Goal: Find specific page/section: Find specific page/section

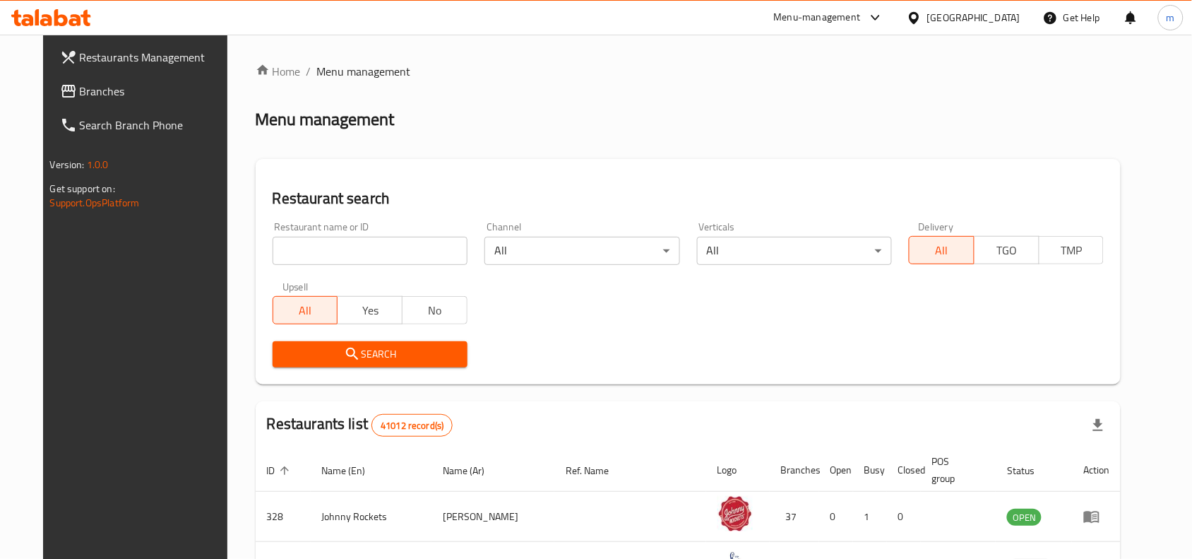
click at [941, 8] on div "[GEOGRAPHIC_DATA]" at bounding box center [963, 18] width 136 height 34
drag, startPoint x: 922, startPoint y: 14, endPoint x: 914, endPoint y: 36, distance: 23.2
click at [919, 18] on icon at bounding box center [914, 18] width 15 height 15
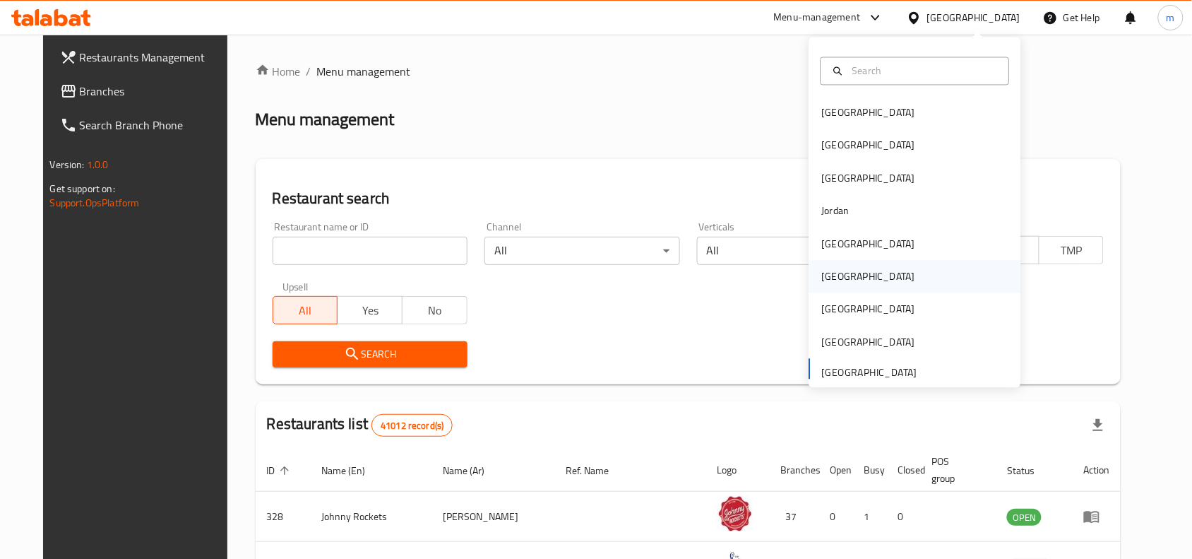
click at [841, 283] on div "[GEOGRAPHIC_DATA]" at bounding box center [869, 277] width 116 height 32
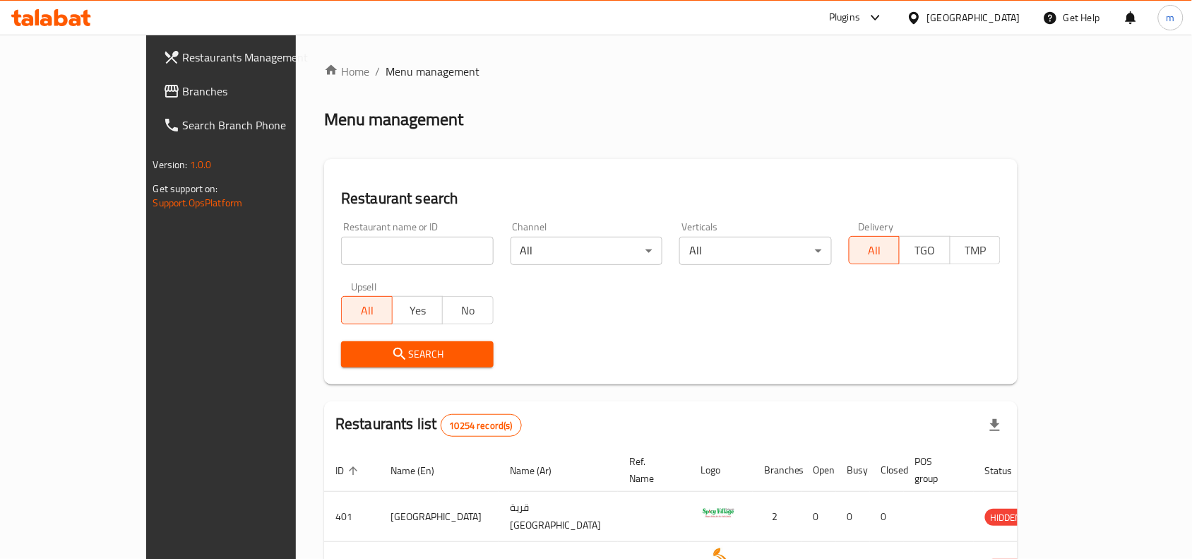
click at [341, 251] on input "search" at bounding box center [417, 251] width 153 height 28
paste input "756274"
type input "756274"
click at [152, 78] on link "Branches" at bounding box center [248, 91] width 193 height 34
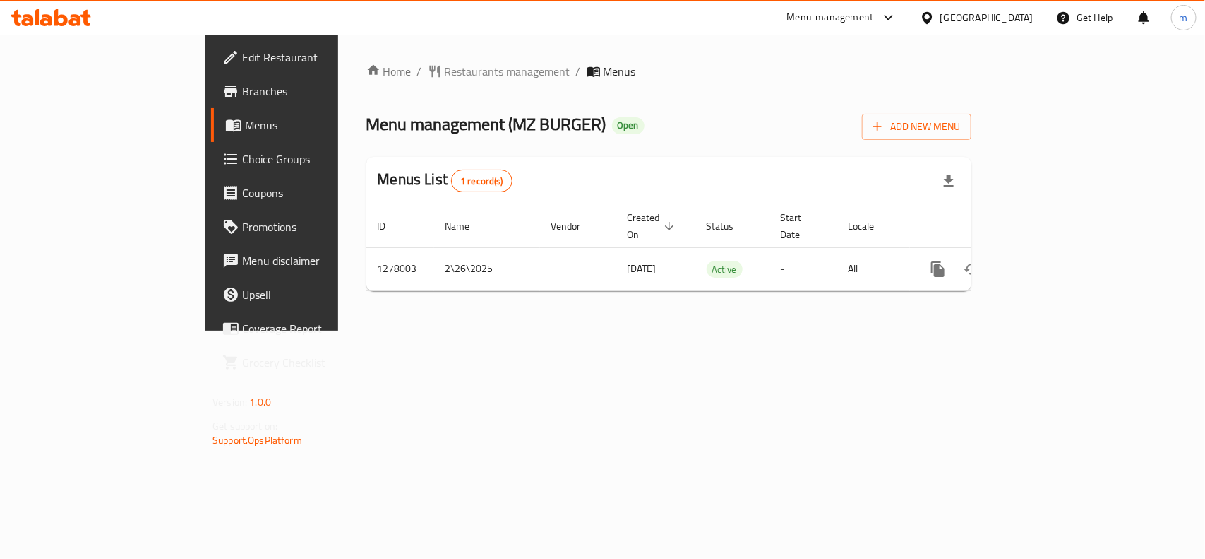
click at [903, 20] on icon at bounding box center [927, 18] width 15 height 15
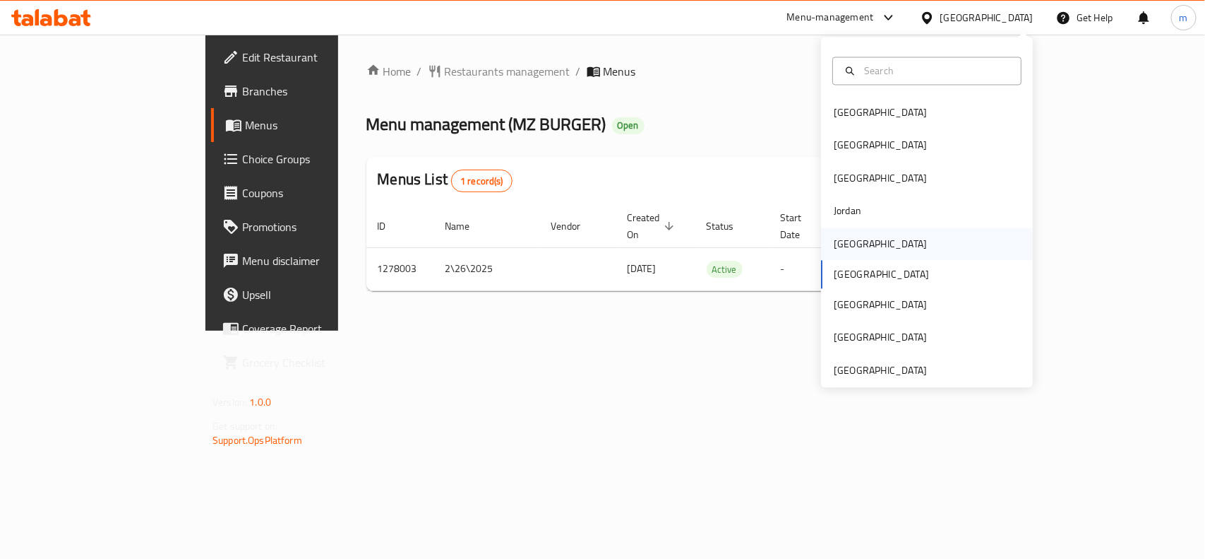
click at [853, 244] on div "[GEOGRAPHIC_DATA]" at bounding box center [881, 243] width 116 height 32
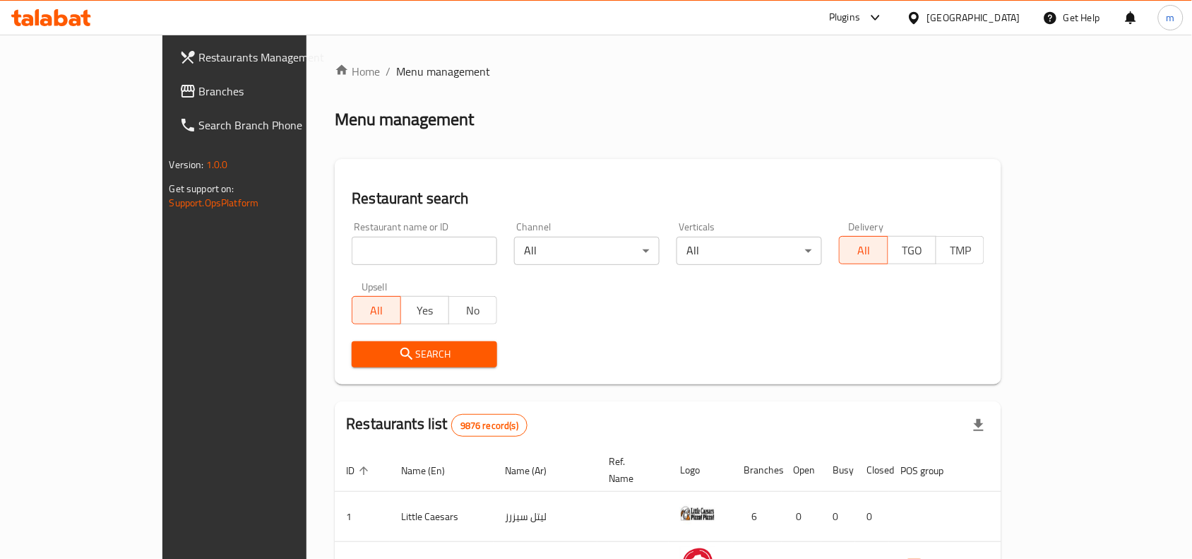
click at [199, 95] on span "Branches" at bounding box center [274, 91] width 151 height 17
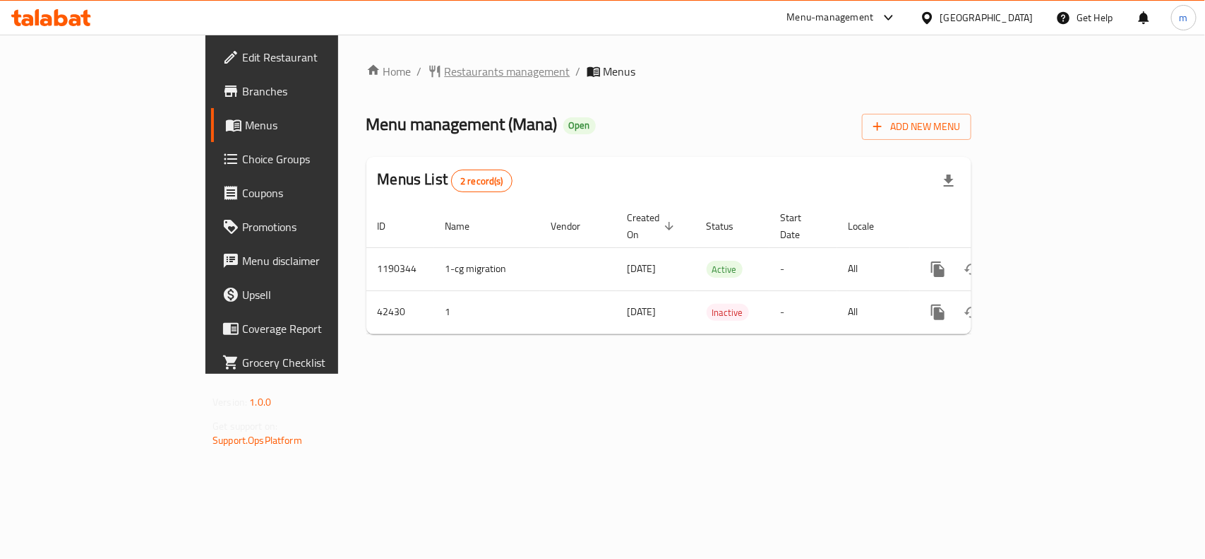
click at [445, 76] on span "Restaurants management" at bounding box center [508, 71] width 126 height 17
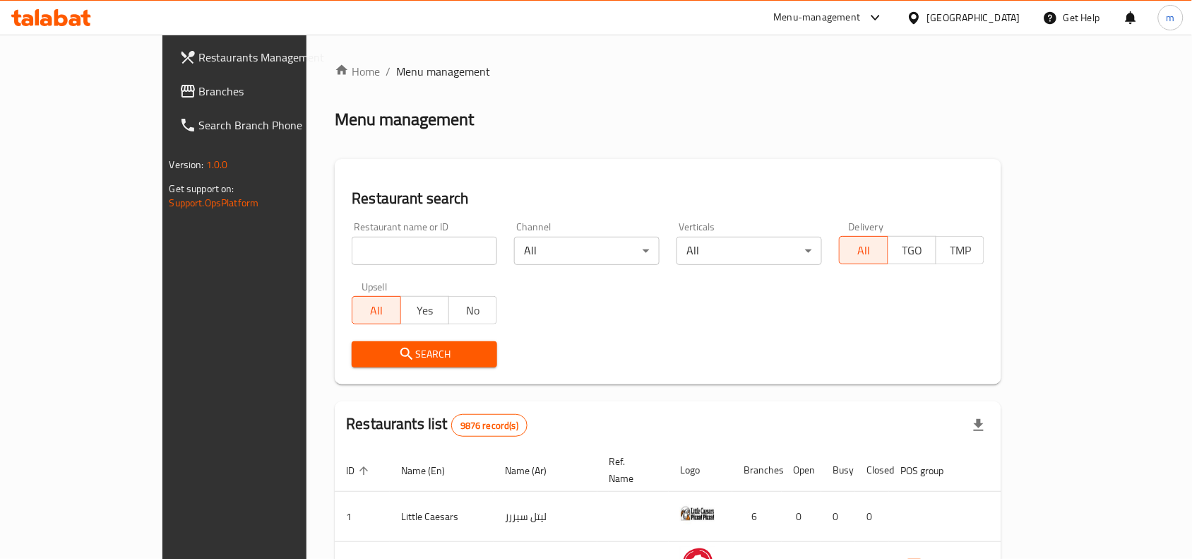
click at [352, 249] on input "search" at bounding box center [424, 251] width 145 height 28
paste input "21970"
type input "21970"
click button "Search" at bounding box center [424, 354] width 145 height 26
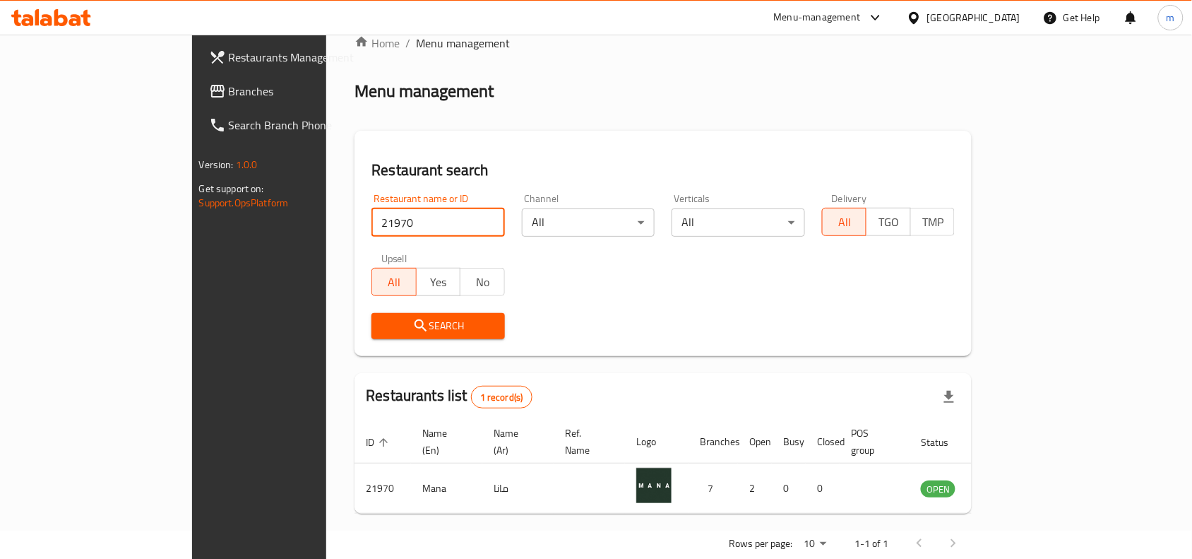
scroll to position [44, 0]
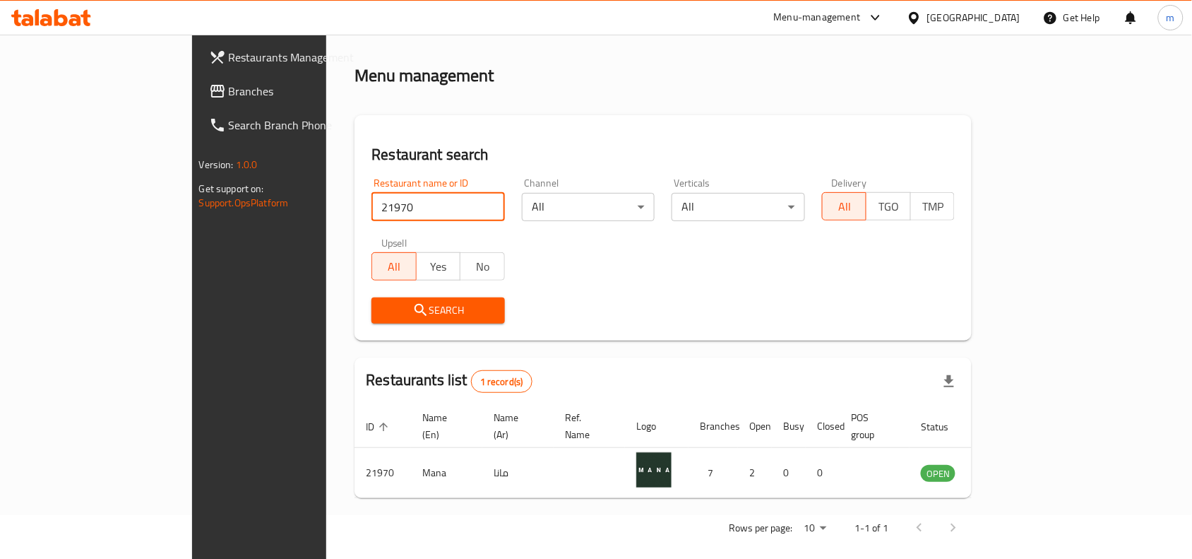
click at [991, 19] on div "[GEOGRAPHIC_DATA]" at bounding box center [973, 18] width 93 height 16
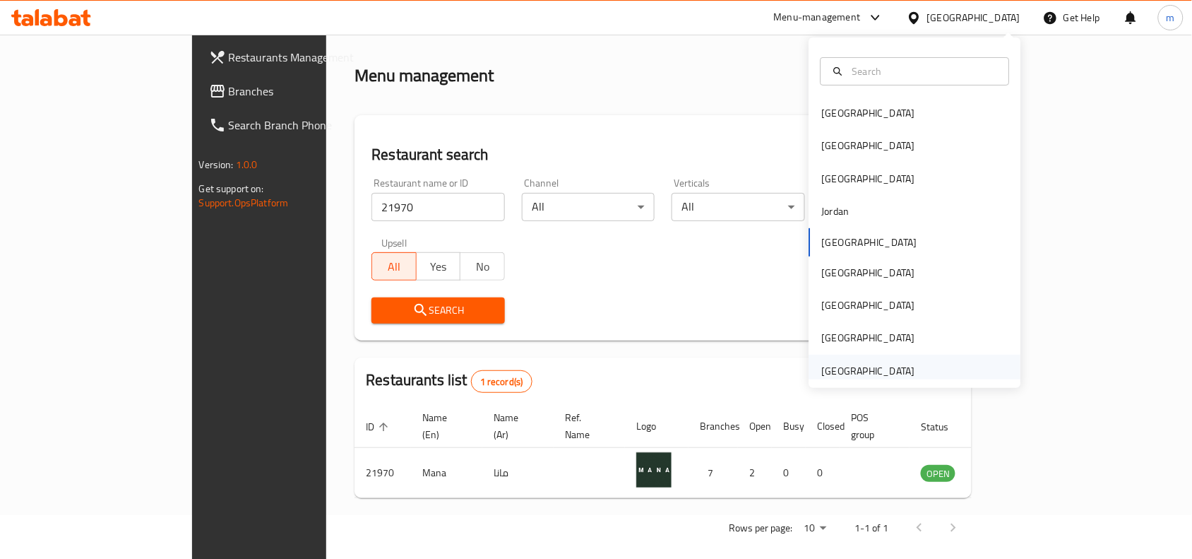
click at [866, 369] on div "United Arab Emirates" at bounding box center [868, 371] width 93 height 16
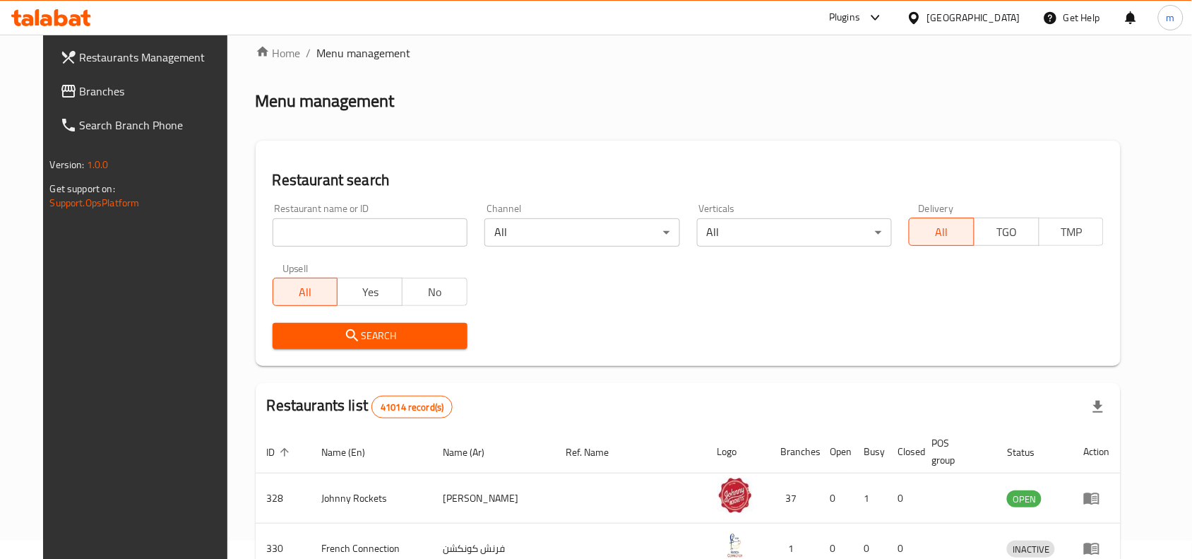
scroll to position [44, 0]
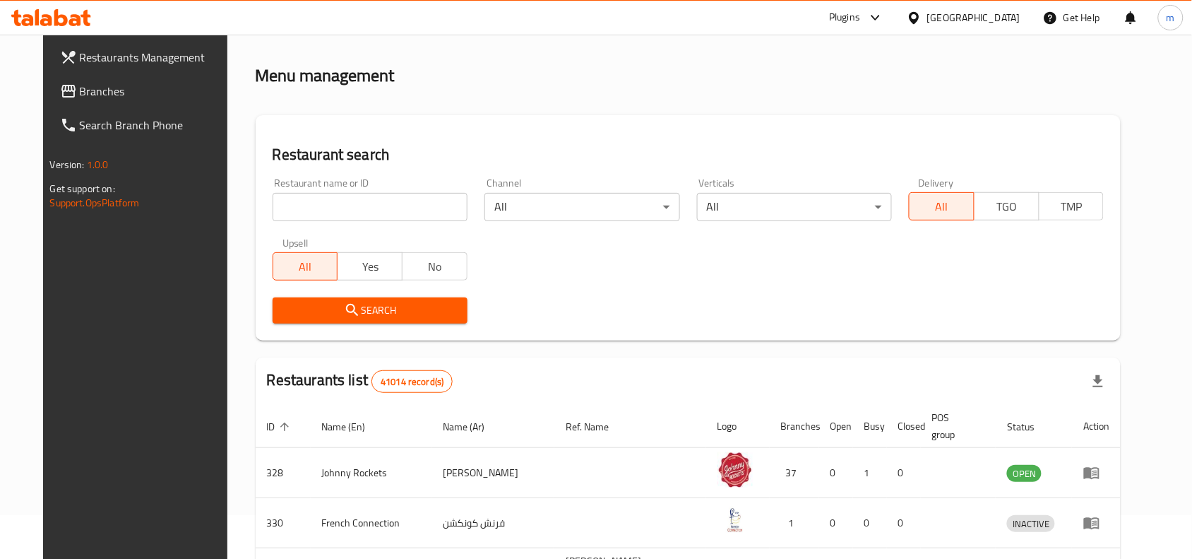
click at [80, 89] on span "Branches" at bounding box center [155, 91] width 151 height 17
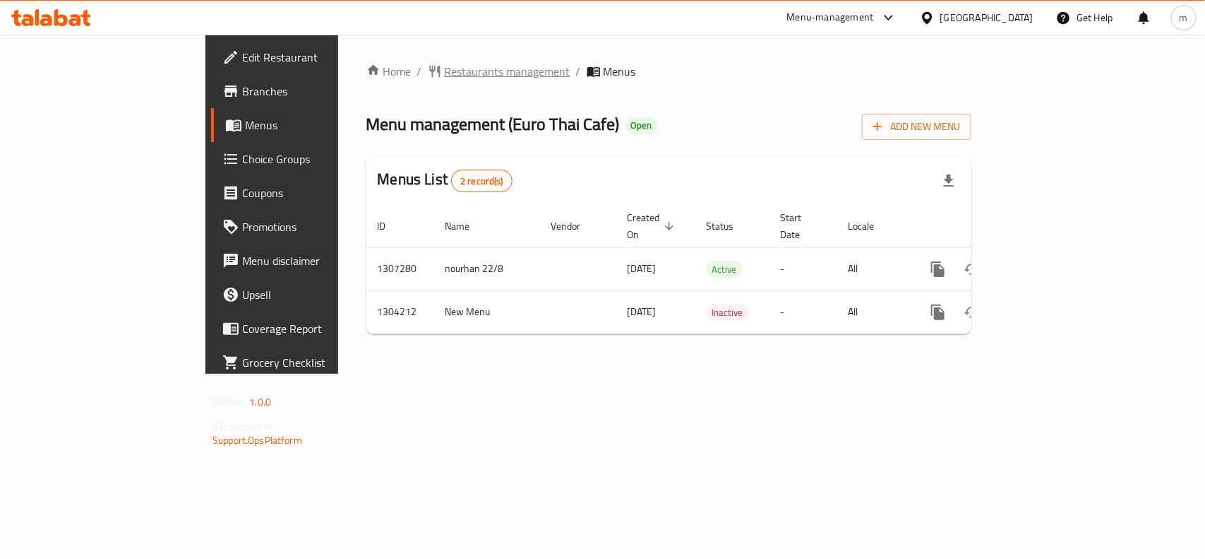
click at [445, 75] on span "Restaurants management" at bounding box center [508, 71] width 126 height 17
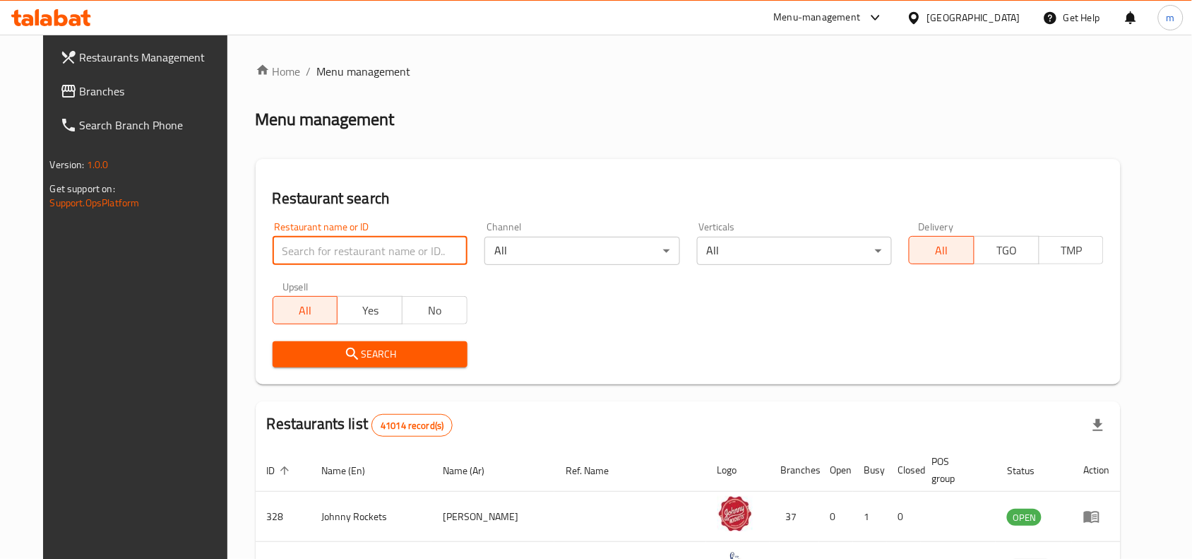
click at [280, 242] on input "search" at bounding box center [370, 251] width 195 height 28
paste input "703056"
type input "703056"
click button "Search" at bounding box center [370, 354] width 195 height 26
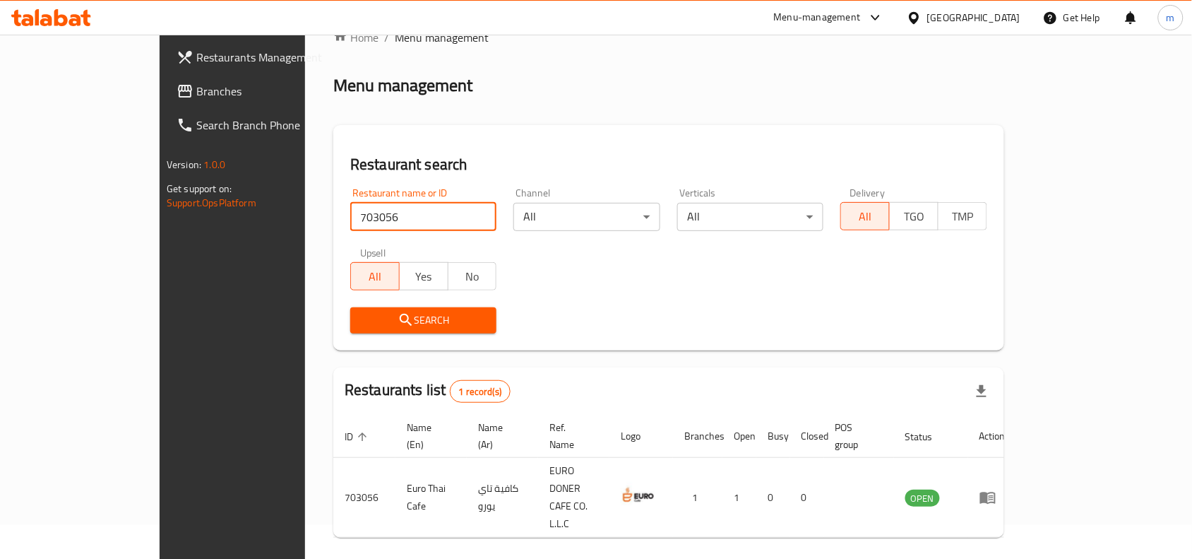
scroll to position [44, 0]
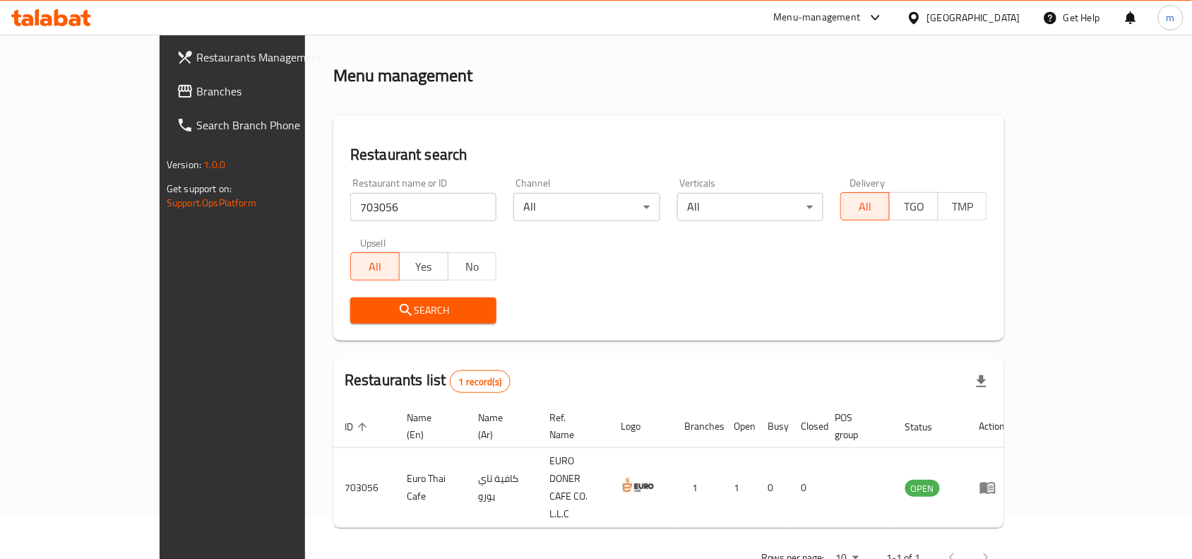
click at [978, 14] on div "United Arab Emirates" at bounding box center [973, 18] width 93 height 16
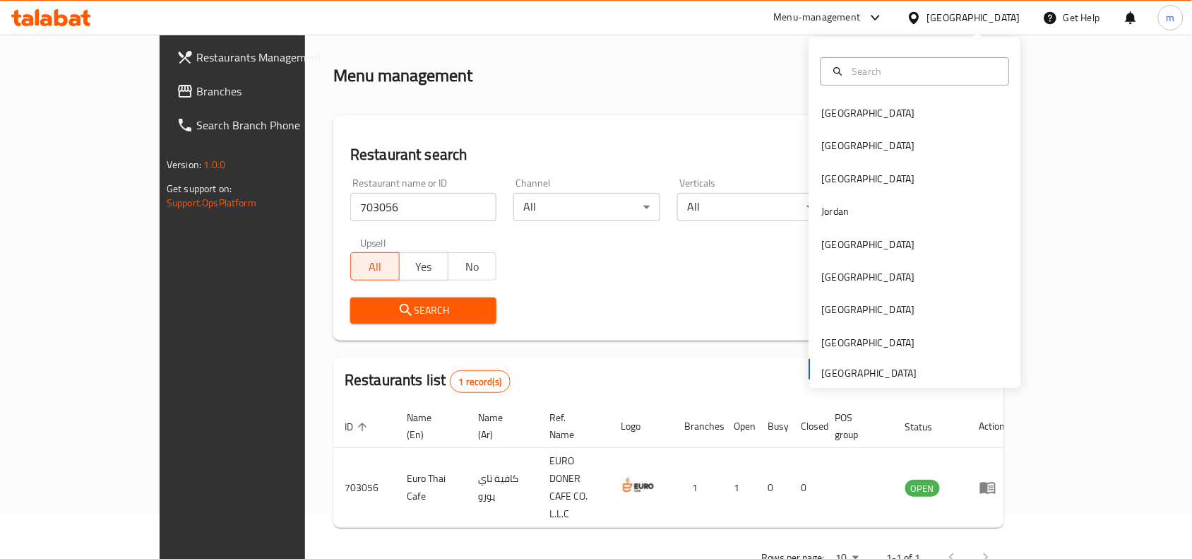
click at [842, 362] on div "Bahrain Egypt Iraq Jordan Kuwait Oman Qatar Saudi Arabia United Arab Emirates" at bounding box center [915, 242] width 212 height 290
click at [842, 374] on div "Bahrain Egypt Iraq Jordan Kuwait Oman Qatar Saudi Arabia United Arab Emirates" at bounding box center [915, 242] width 212 height 290
click at [866, 366] on div "Bahrain Egypt Iraq Jordan Kuwait Oman Qatar Saudi Arabia United Arab Emirates" at bounding box center [915, 242] width 212 height 290
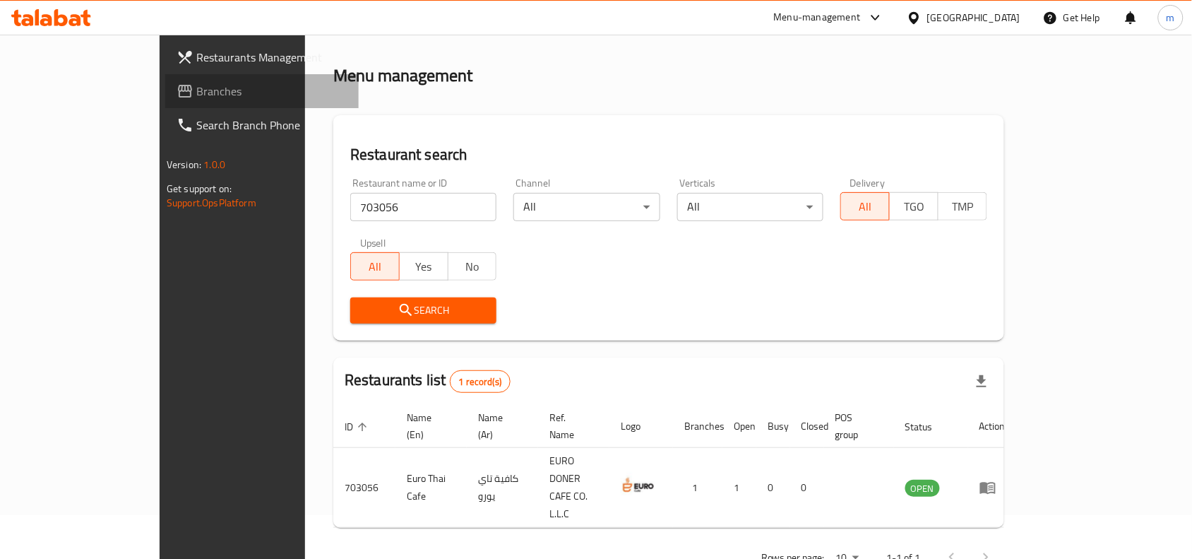
click at [196, 90] on span "Branches" at bounding box center [271, 91] width 151 height 17
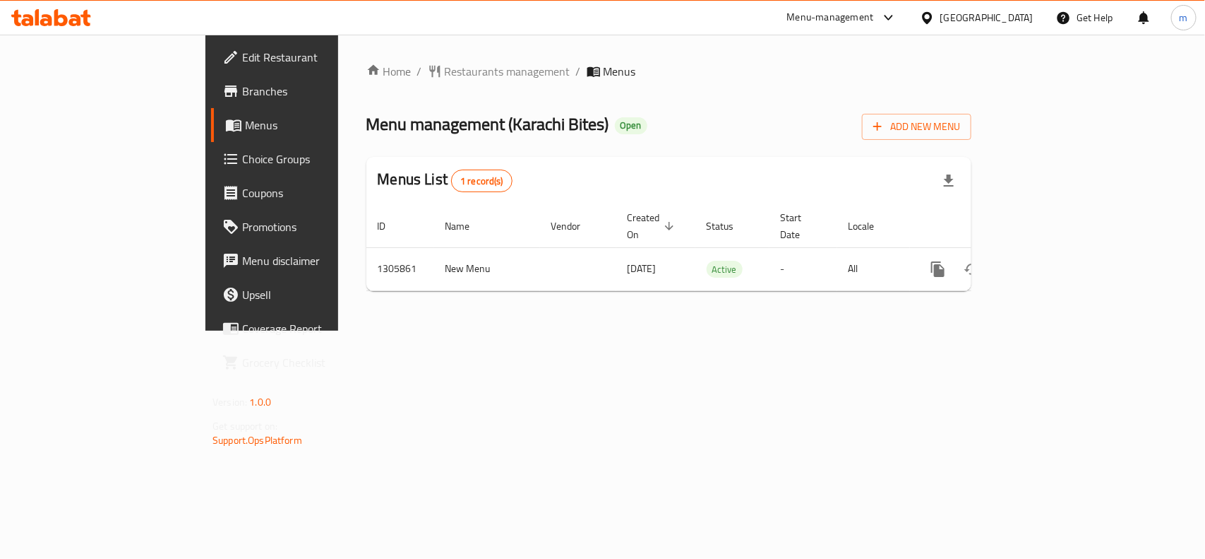
click at [342, 59] on div "Home / Restaurants management / Menus Menu management ( [GEOGRAPHIC_DATA] Bites…" at bounding box center [669, 183] width 662 height 296
click at [445, 75] on span "Restaurants management" at bounding box center [508, 71] width 126 height 17
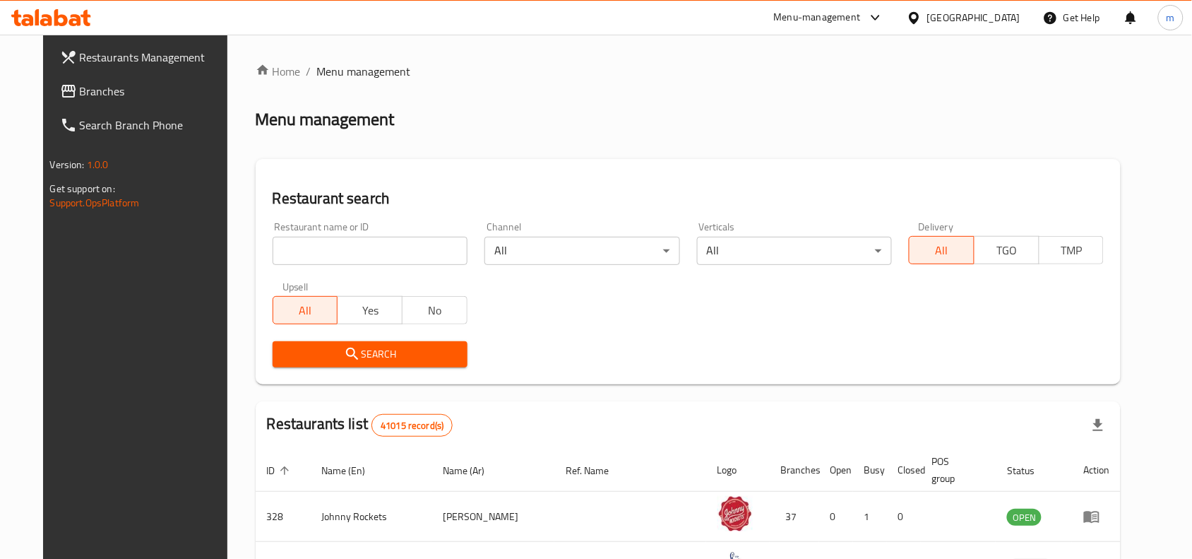
click at [276, 248] on input "search" at bounding box center [370, 251] width 195 height 28
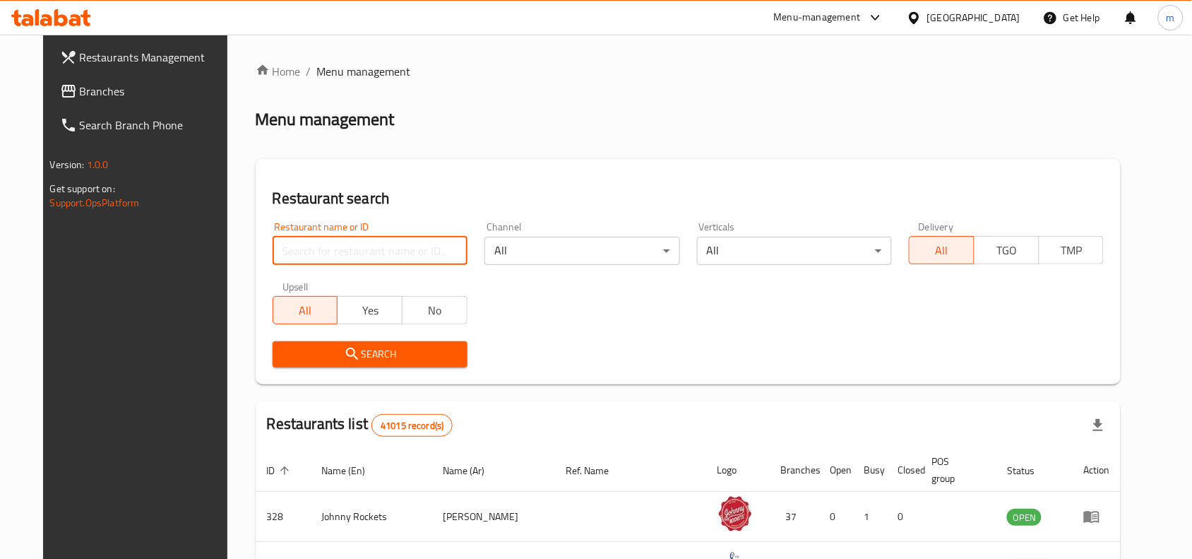
paste input "703680"
type input "703680"
click button "Search" at bounding box center [370, 354] width 195 height 26
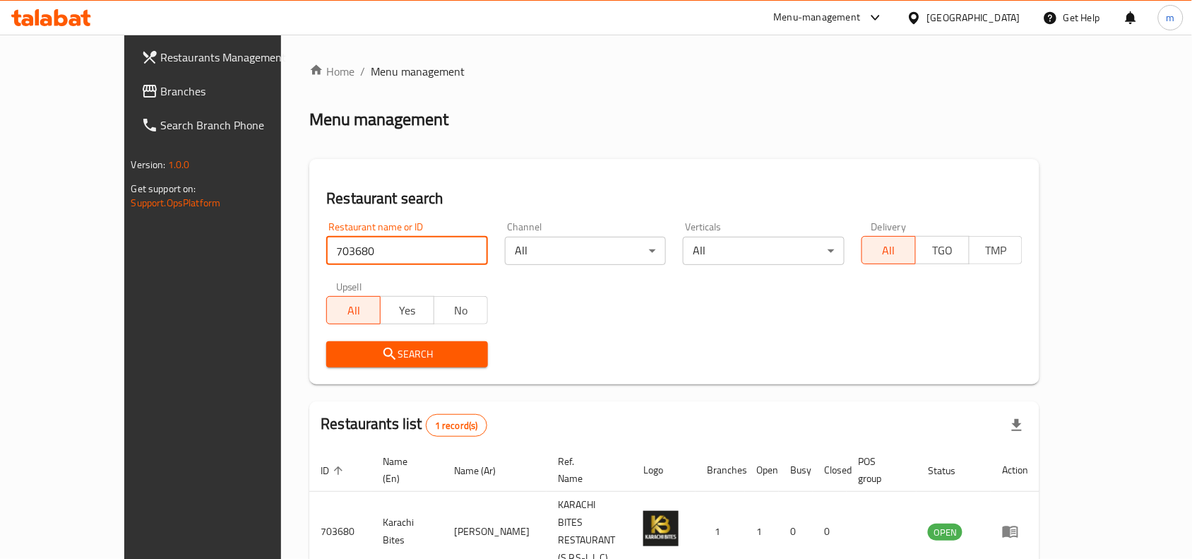
click at [980, 19] on div "United Arab Emirates" at bounding box center [973, 18] width 93 height 16
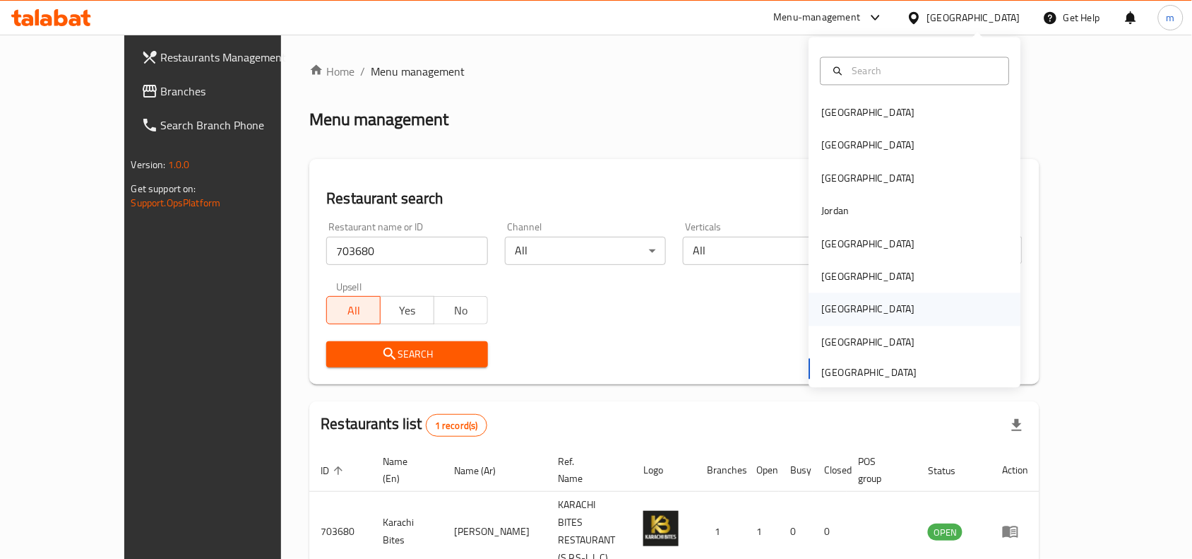
click at [817, 321] on div "[GEOGRAPHIC_DATA]" at bounding box center [869, 309] width 116 height 32
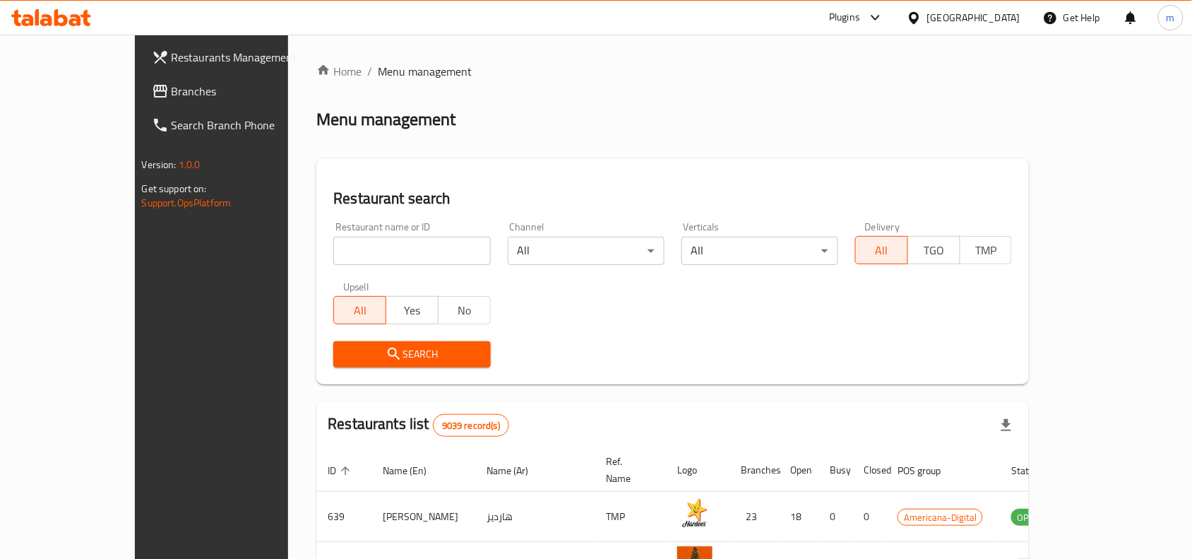
click at [141, 81] on link "Branches" at bounding box center [237, 91] width 193 height 34
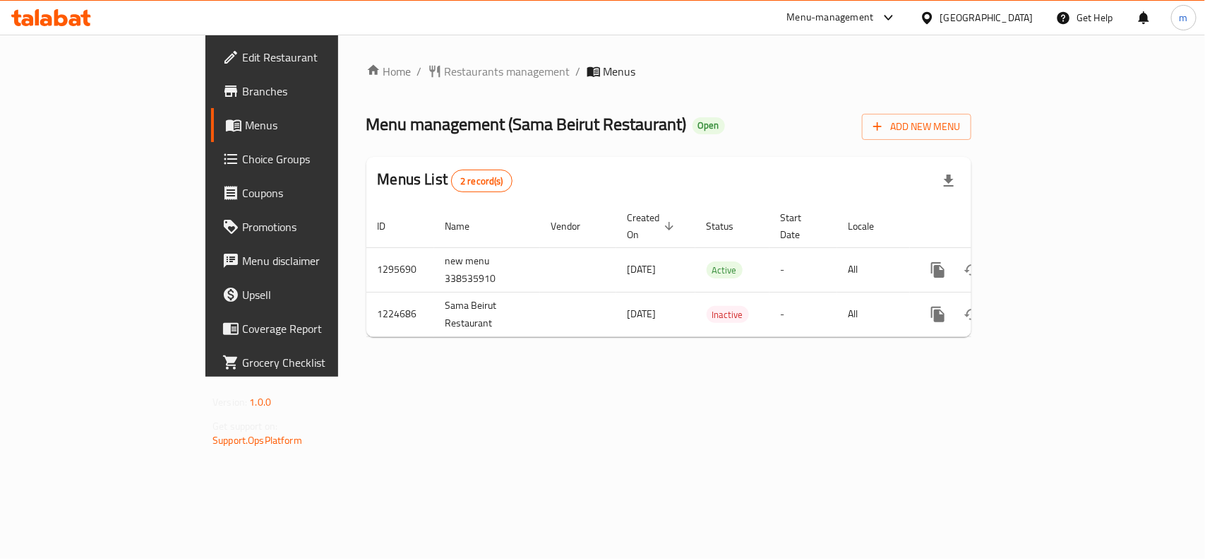
click at [576, 69] on li "/" at bounding box center [578, 71] width 5 height 17
click at [388, 86] on div "Home / Restaurants management / Menus Menu management ( Sama [GEOGRAPHIC_DATA] …" at bounding box center [668, 205] width 605 height 285
click at [445, 72] on span "Restaurants management" at bounding box center [508, 71] width 126 height 17
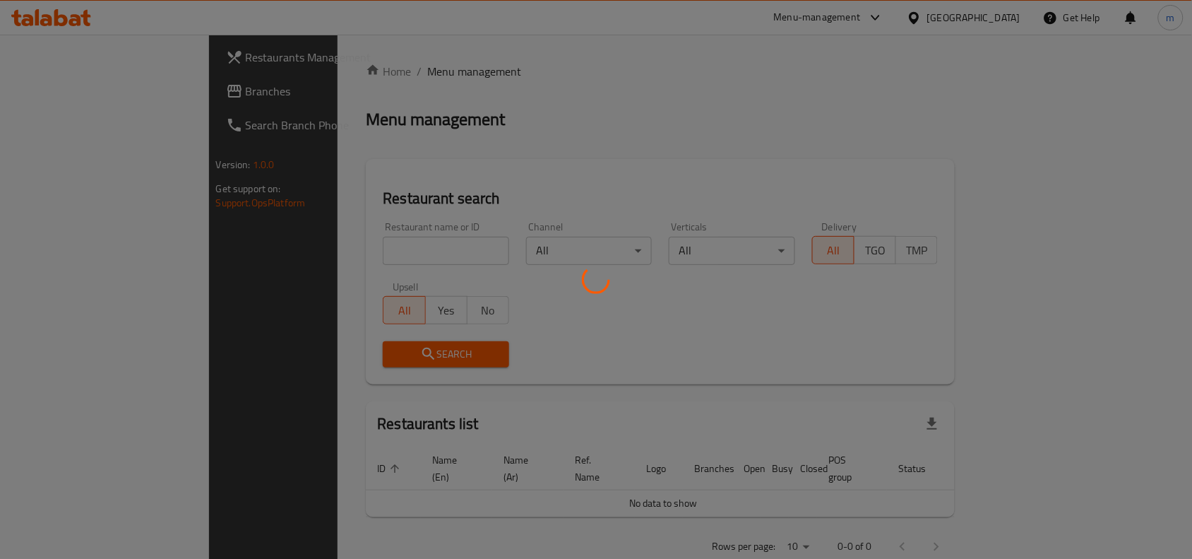
click at [301, 251] on div at bounding box center [596, 279] width 1192 height 559
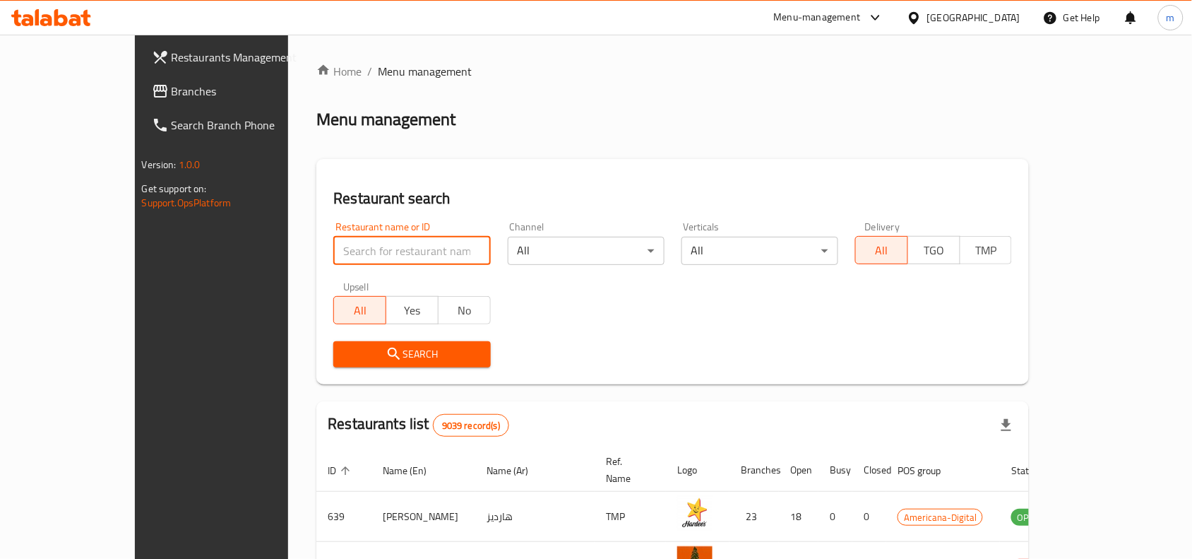
click at [333, 251] on input "search" at bounding box center [411, 251] width 157 height 28
click button "Search" at bounding box center [411, 354] width 157 height 26
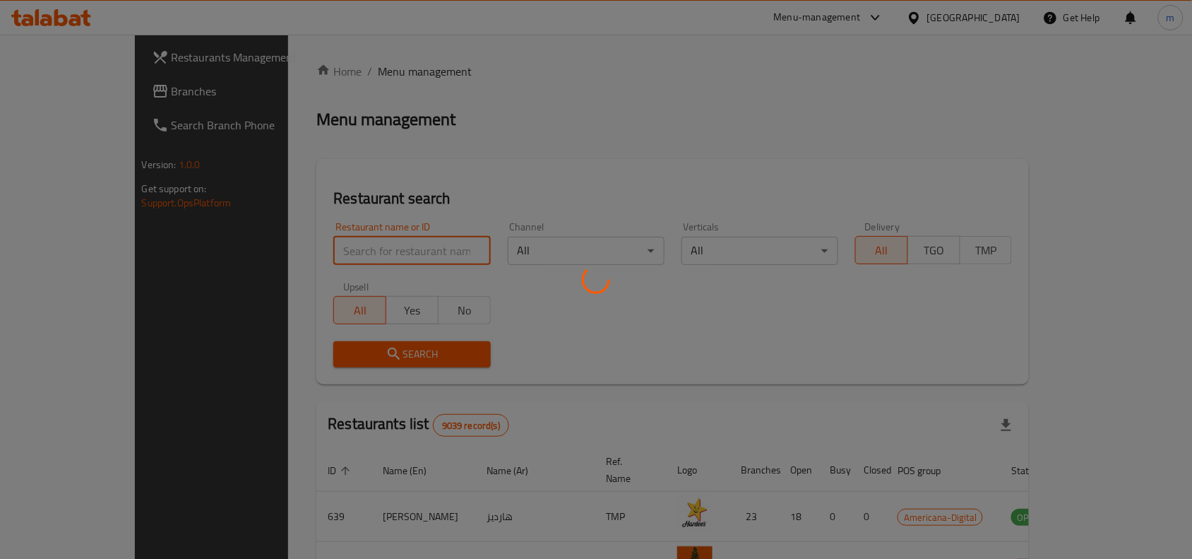
click at [301, 251] on div at bounding box center [596, 279] width 1192 height 559
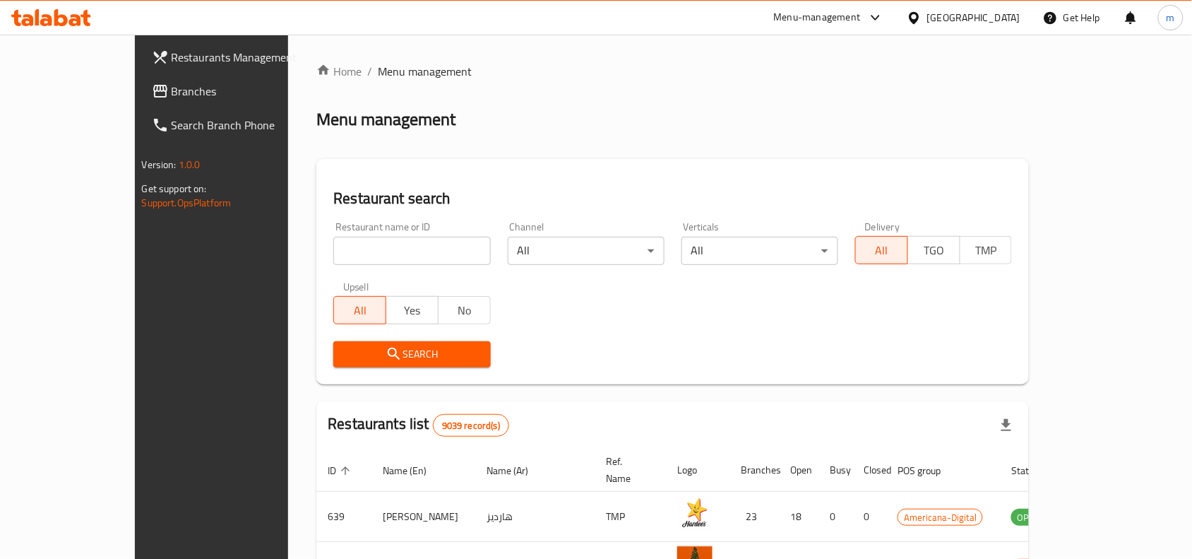
click at [333, 251] on input "search" at bounding box center [411, 251] width 157 height 28
paste input "675054"
type input "675054"
click button "Search" at bounding box center [411, 354] width 157 height 26
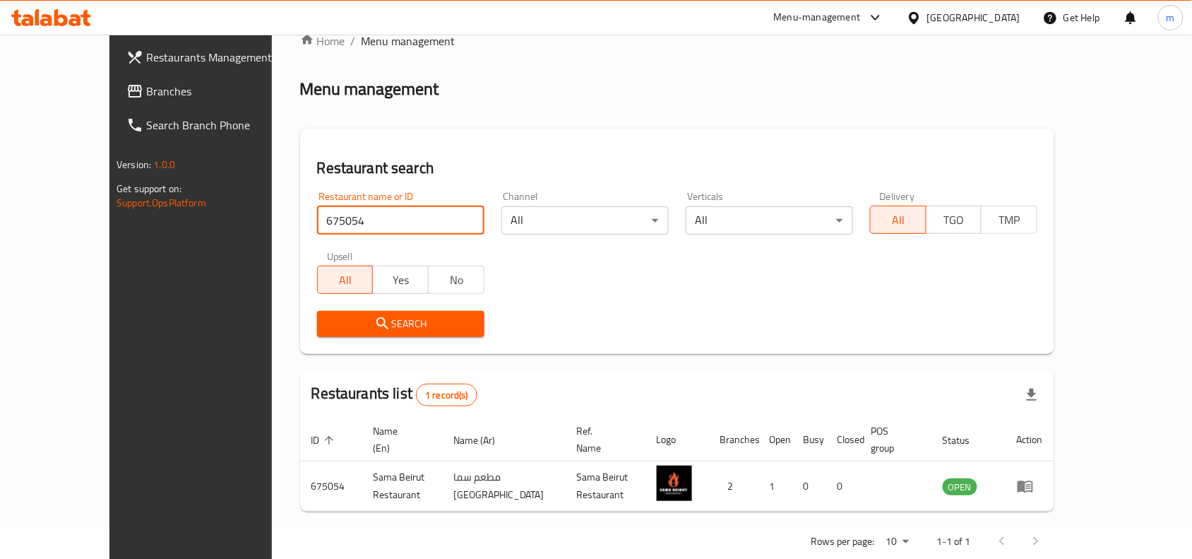
scroll to position [44, 0]
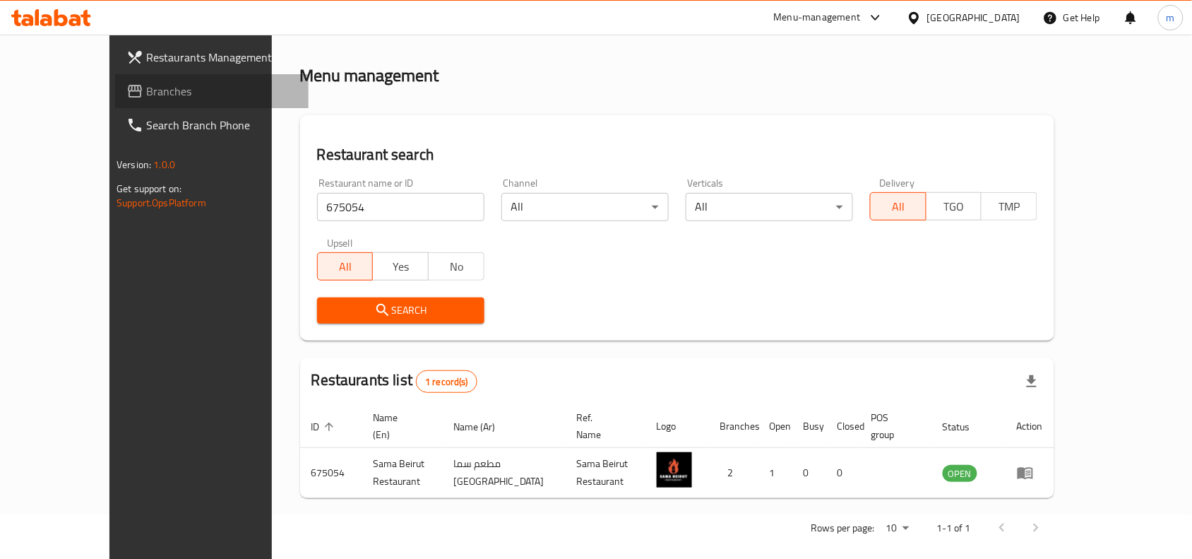
click at [146, 90] on span "Branches" at bounding box center [221, 91] width 151 height 17
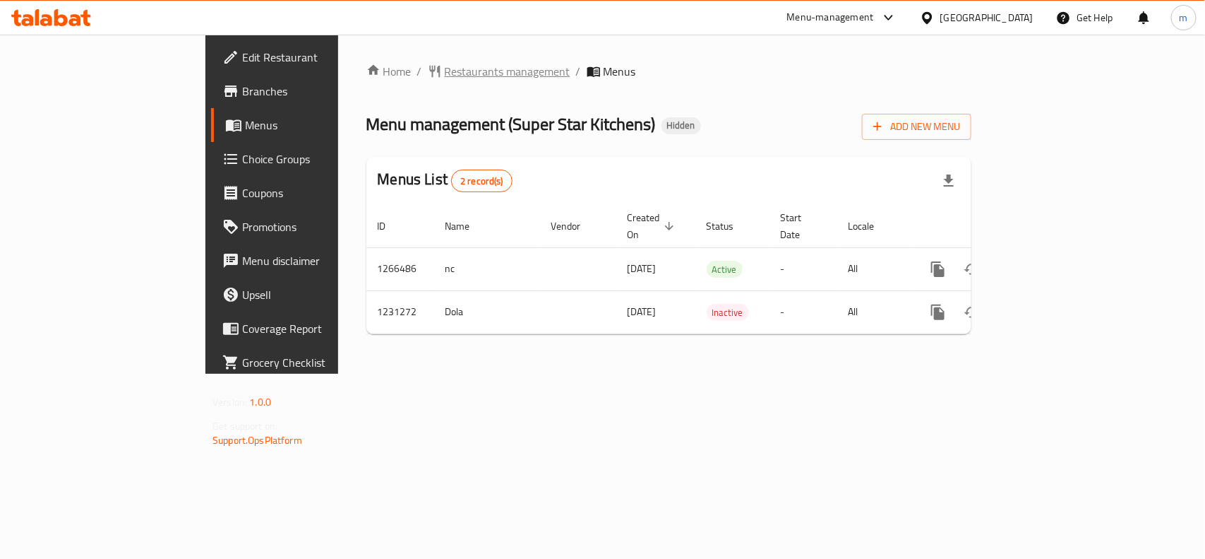
click at [445, 68] on span "Restaurants management" at bounding box center [508, 71] width 126 height 17
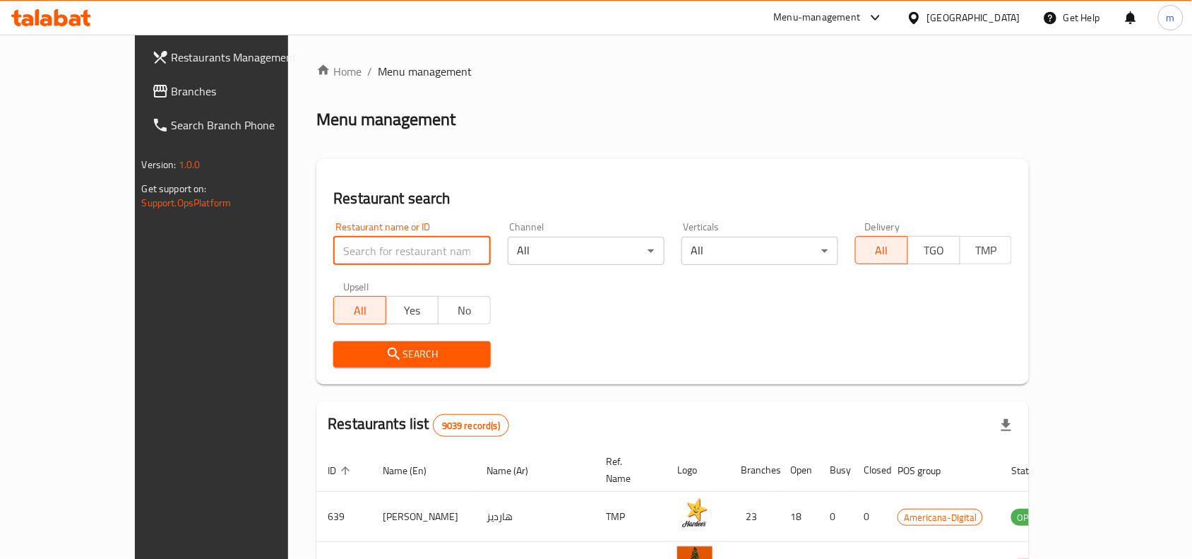
click at [333, 261] on input "search" at bounding box center [411, 251] width 157 height 28
paste input "676808"
type input "676808"
click button "Search" at bounding box center [411, 354] width 157 height 26
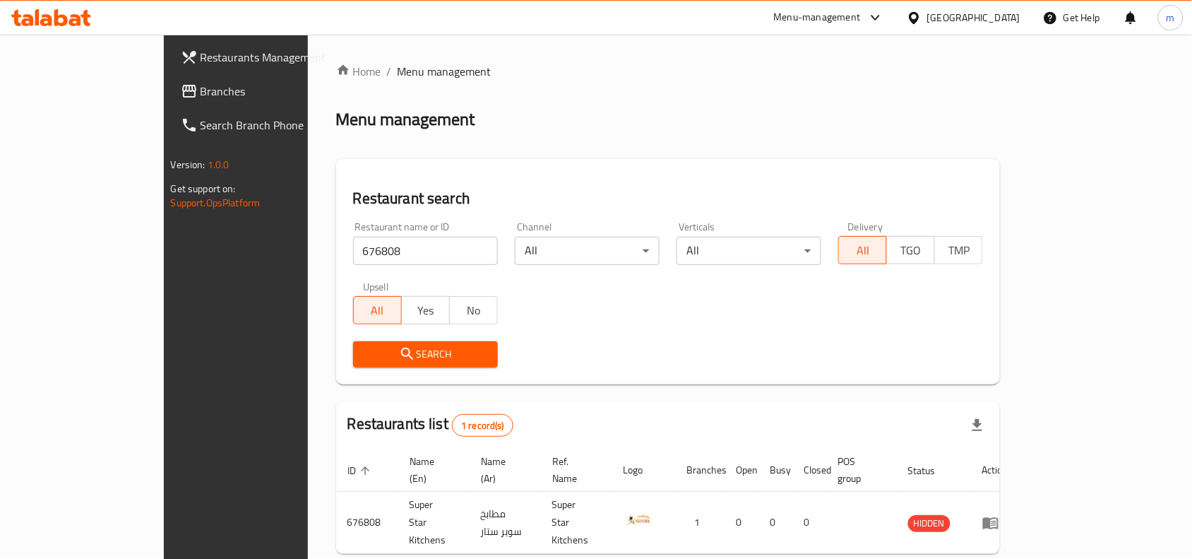
click at [922, 16] on icon at bounding box center [914, 18] width 15 height 15
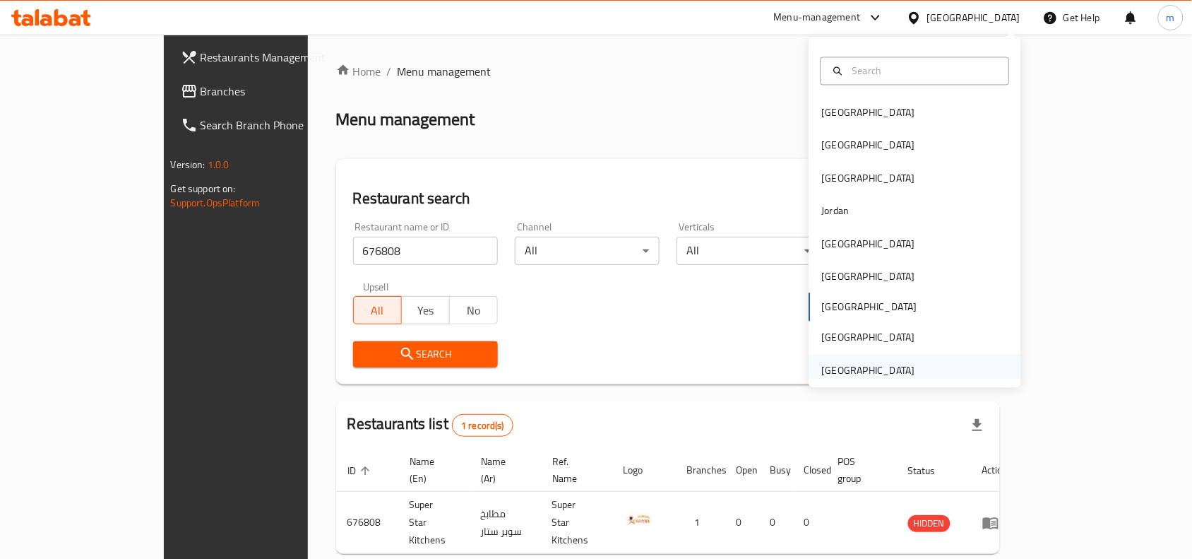
click at [922, 367] on div "[GEOGRAPHIC_DATA]" at bounding box center [915, 370] width 212 height 32
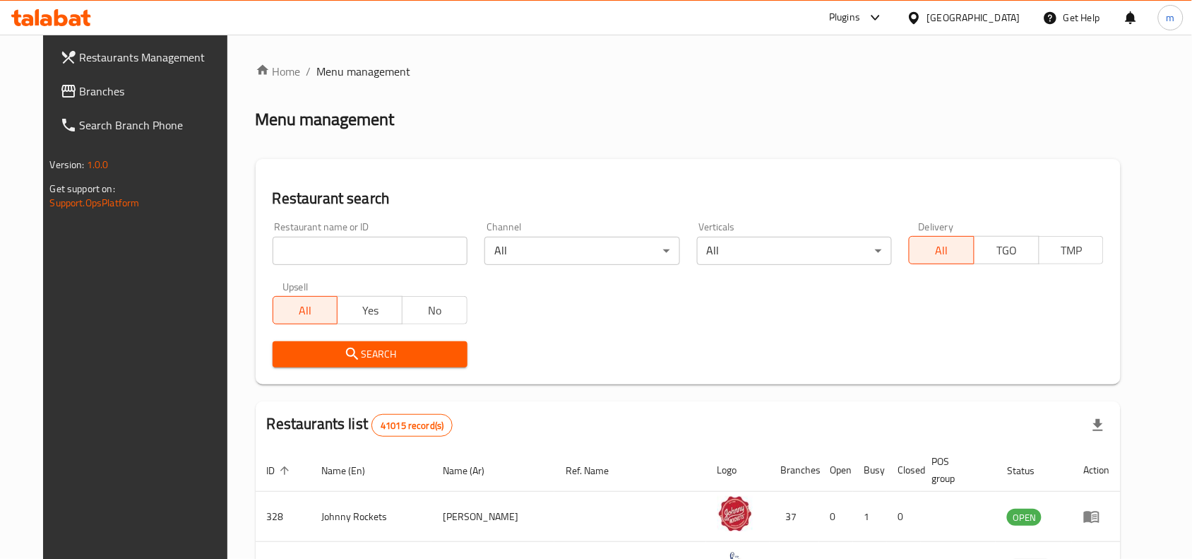
click at [61, 78] on link "Branches" at bounding box center [145, 91] width 193 height 34
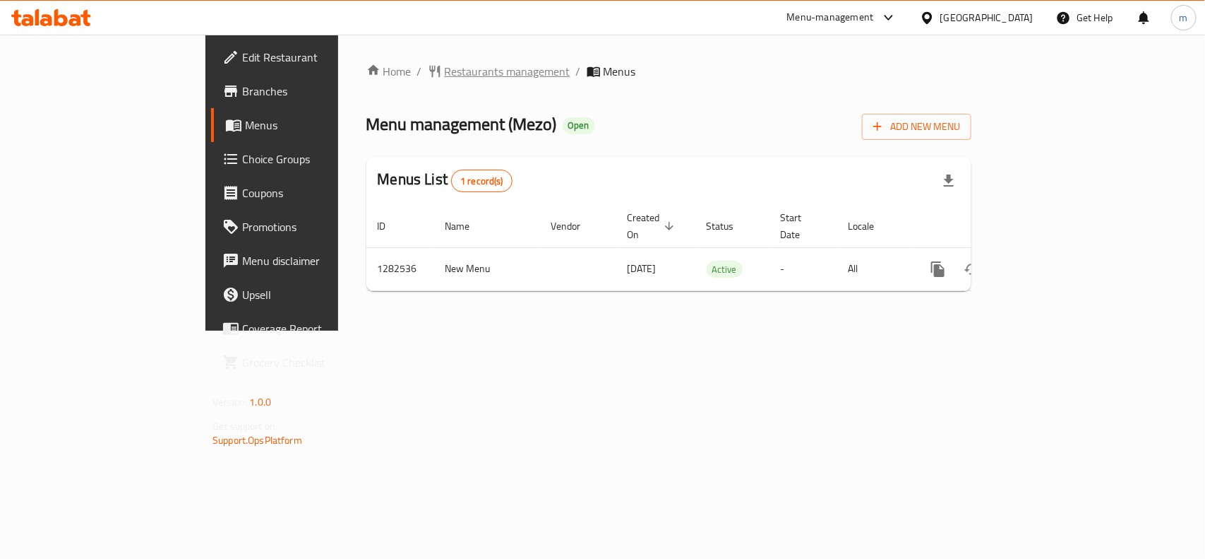
click at [445, 71] on span "Restaurants management" at bounding box center [508, 71] width 126 height 17
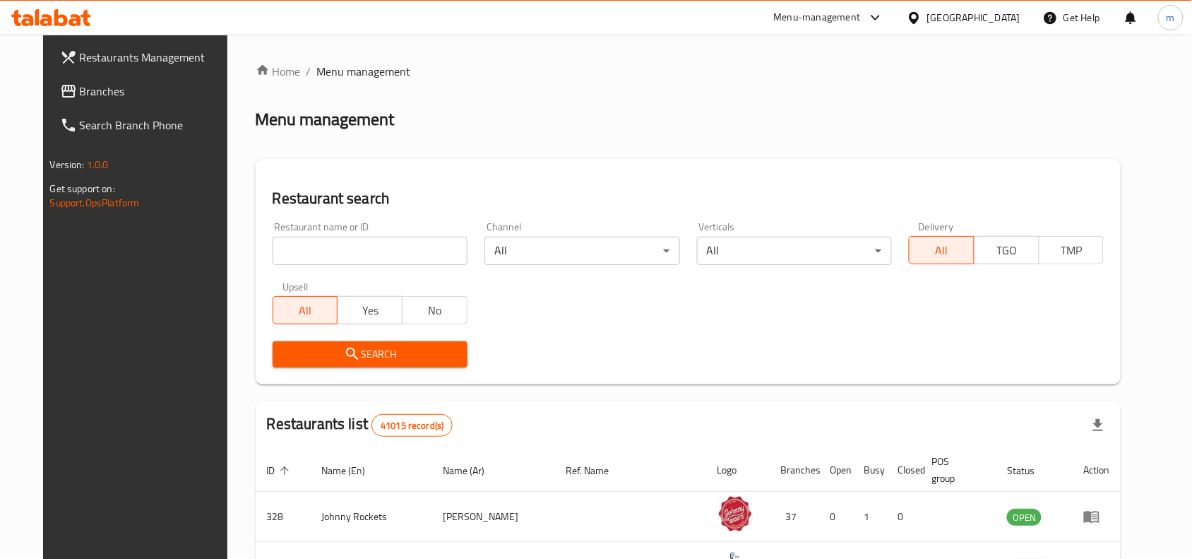
click at [351, 261] on input "search" at bounding box center [370, 251] width 195 height 28
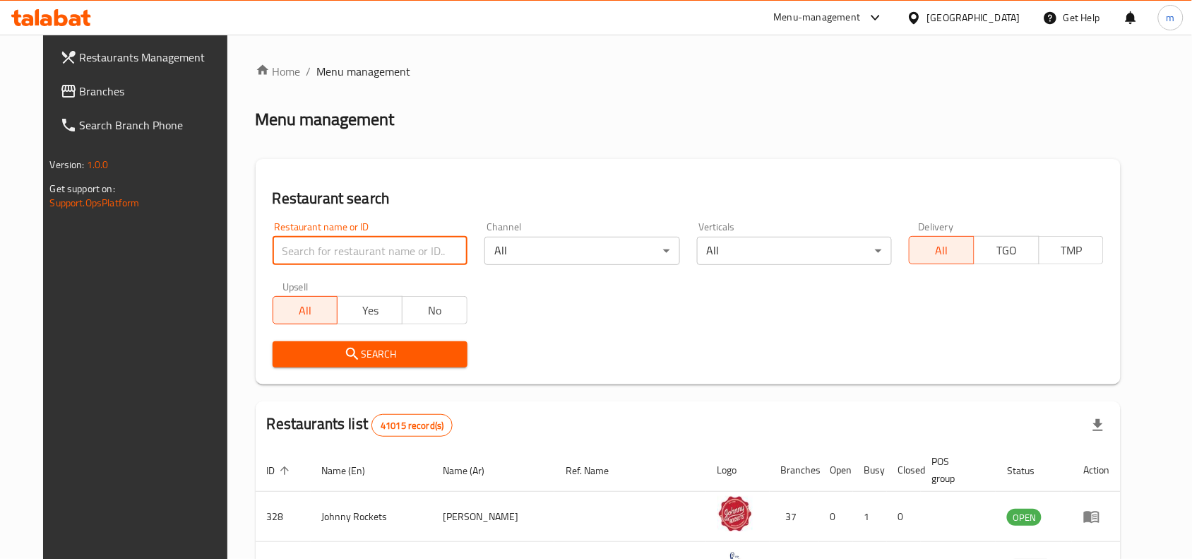
paste input "694871"
type input "694871"
click button "Search" at bounding box center [370, 354] width 195 height 26
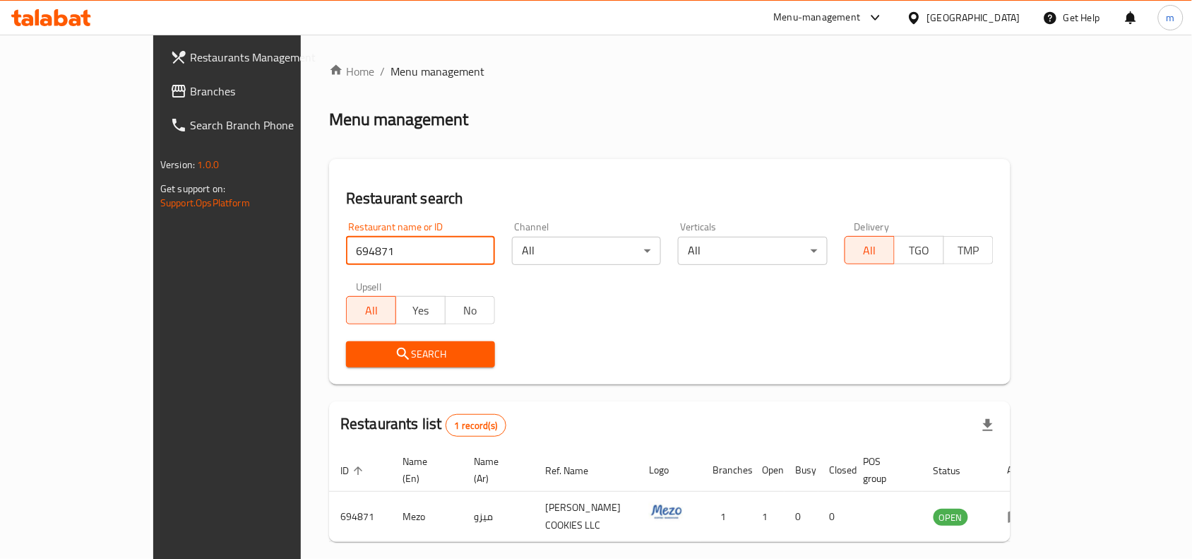
scroll to position [44, 0]
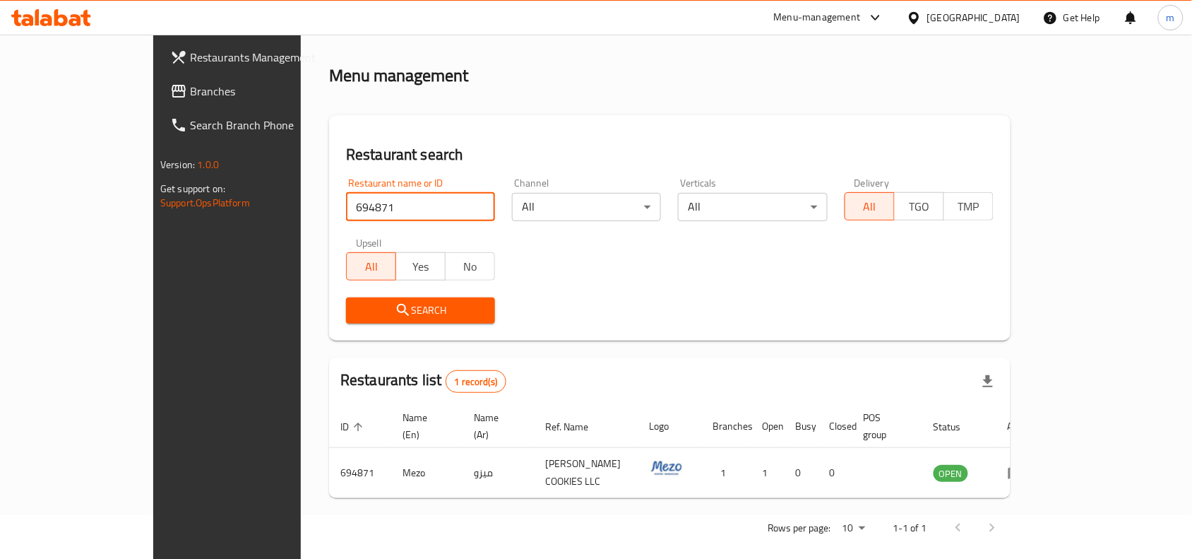
click at [914, 16] on icon at bounding box center [914, 18] width 15 height 15
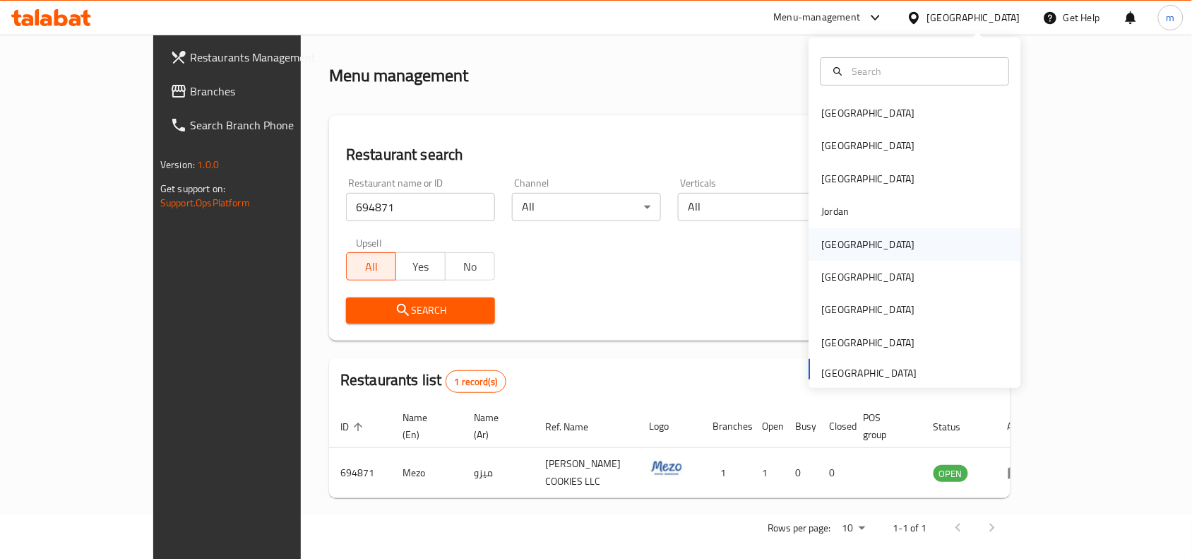
click at [840, 238] on div "[GEOGRAPHIC_DATA]" at bounding box center [869, 244] width 116 height 32
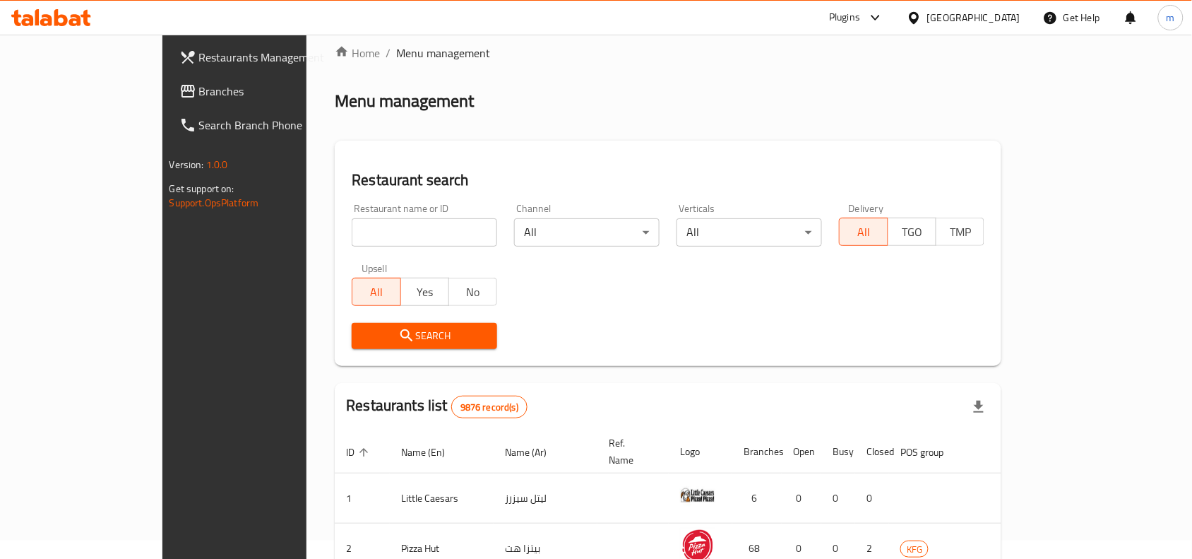
scroll to position [44, 0]
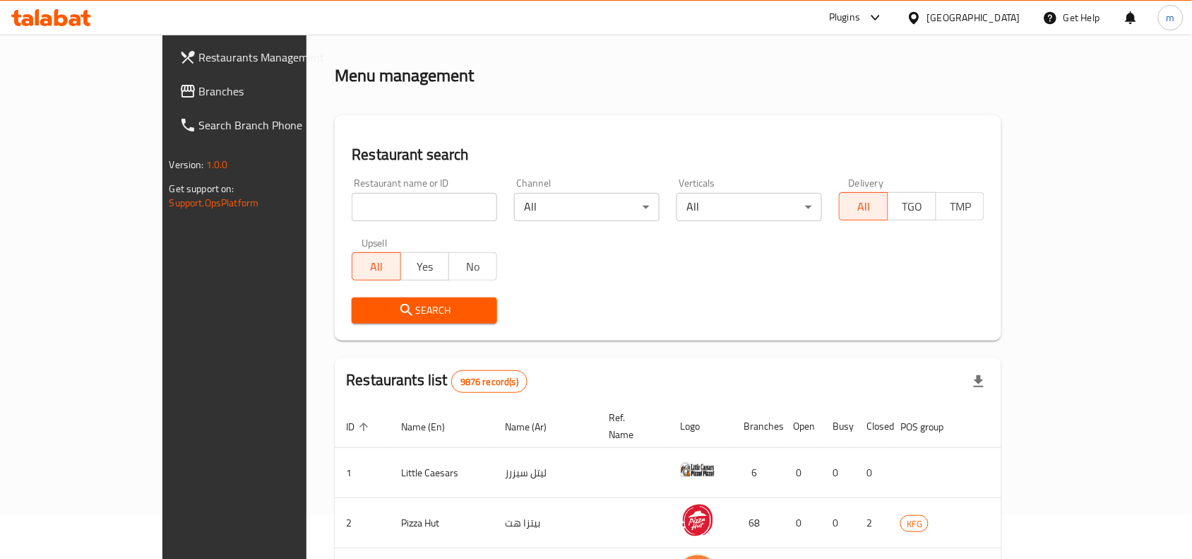
drag, startPoint x: 53, startPoint y: 93, endPoint x: 16, endPoint y: 103, distance: 38.9
click at [199, 93] on span "Branches" at bounding box center [274, 91] width 151 height 17
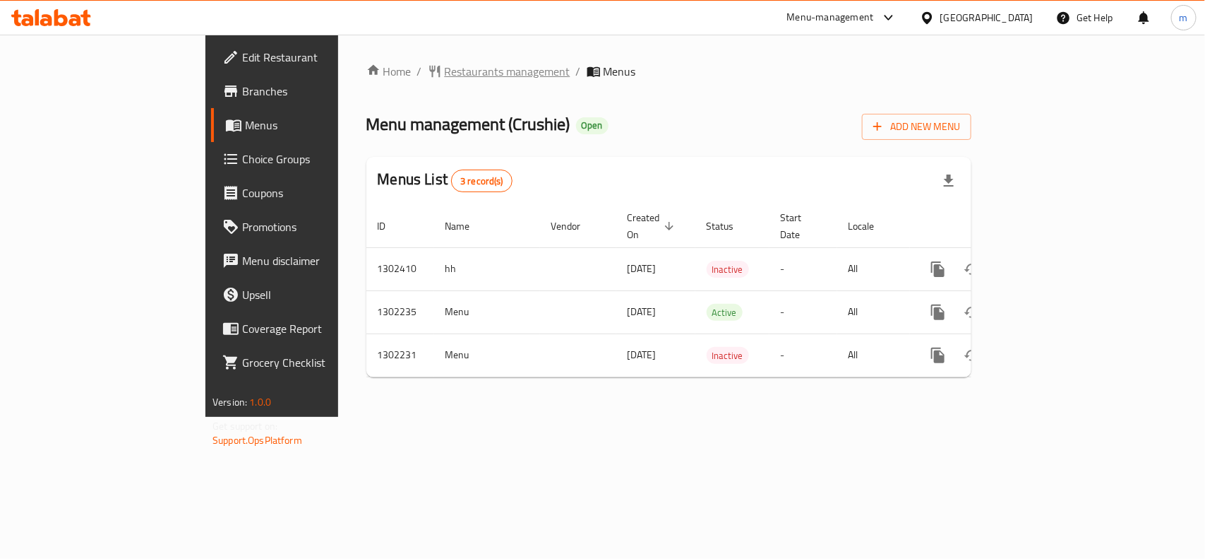
click at [445, 64] on span "Restaurants management" at bounding box center [508, 71] width 126 height 17
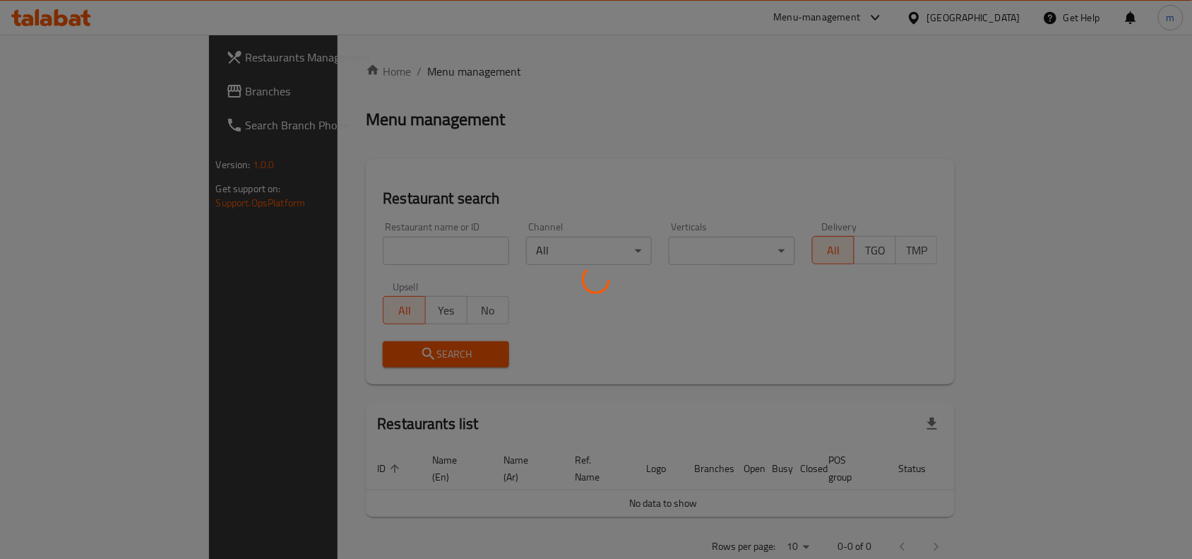
click at [282, 252] on div at bounding box center [596, 279] width 1192 height 559
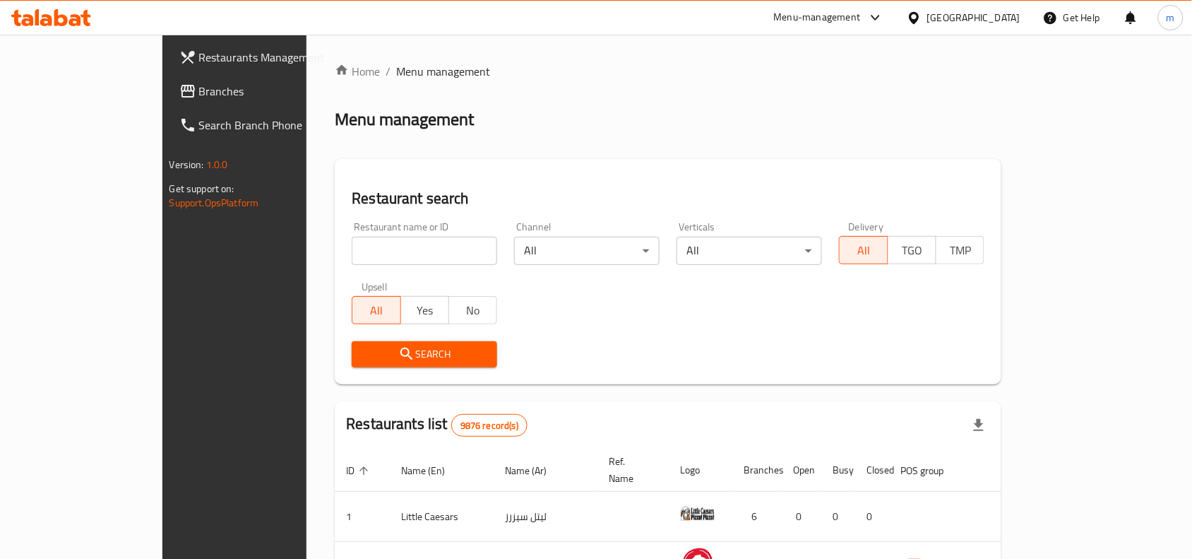
click at [352, 252] on input "search" at bounding box center [424, 251] width 145 height 28
paste input "702331"
type input "702331"
click button "Search" at bounding box center [424, 354] width 145 height 26
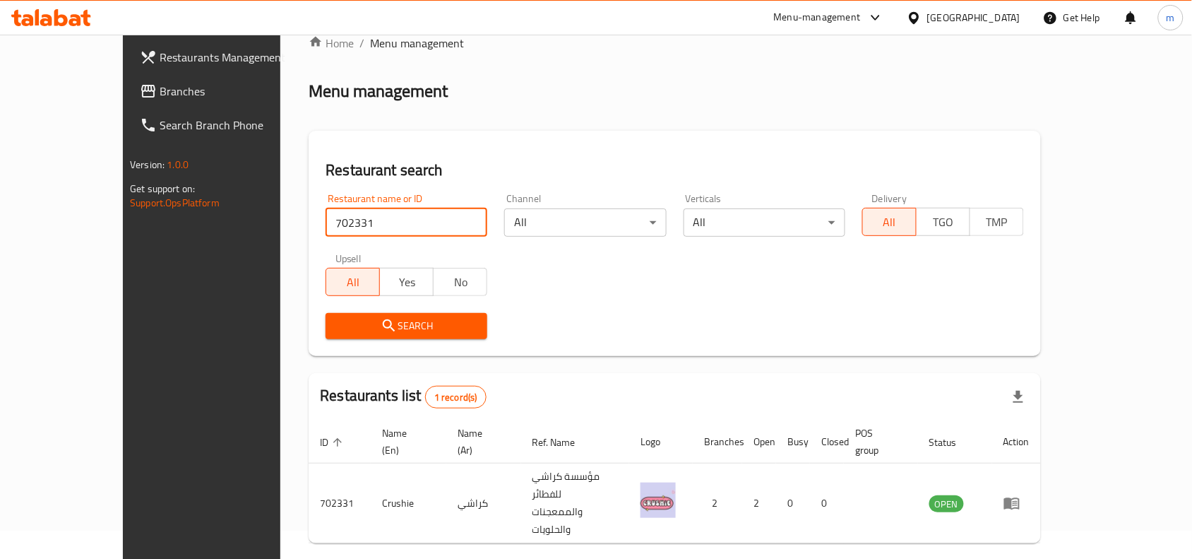
scroll to position [44, 0]
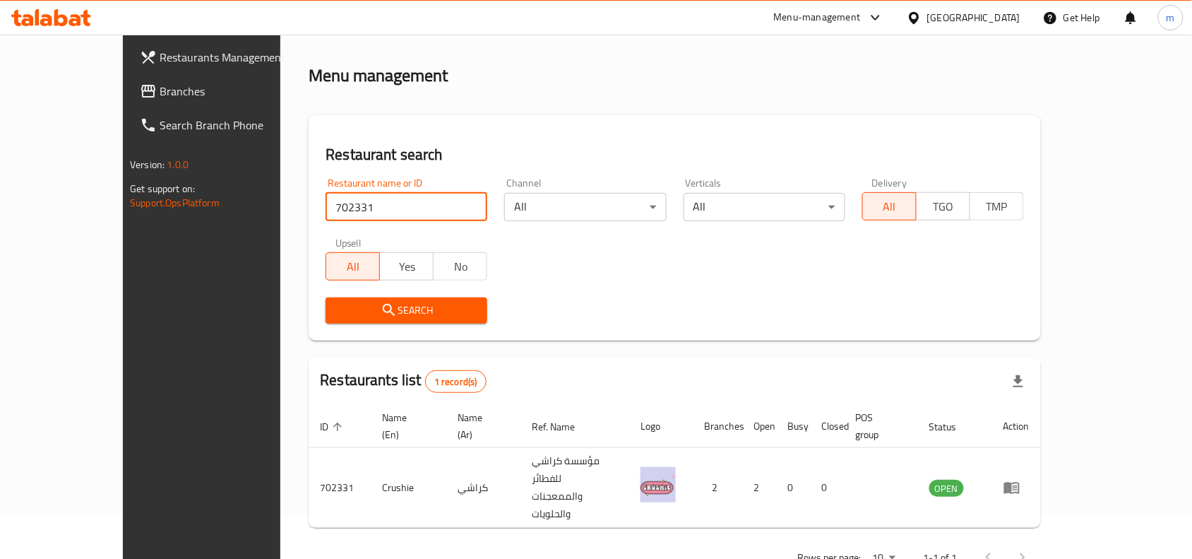
click at [922, 21] on icon at bounding box center [914, 18] width 15 height 15
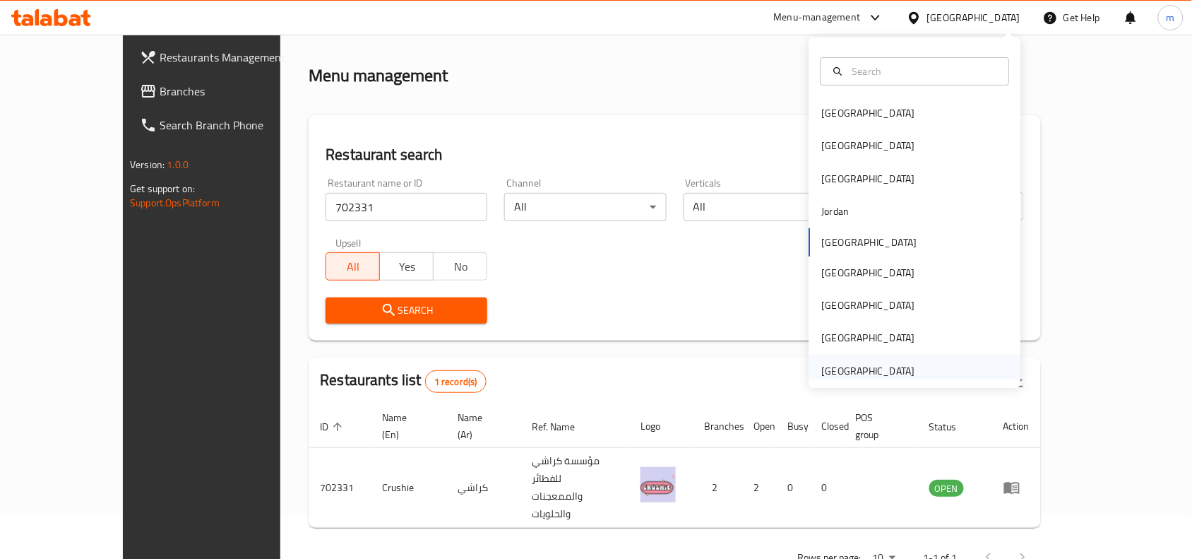
click at [863, 363] on div "[GEOGRAPHIC_DATA]" at bounding box center [868, 371] width 93 height 16
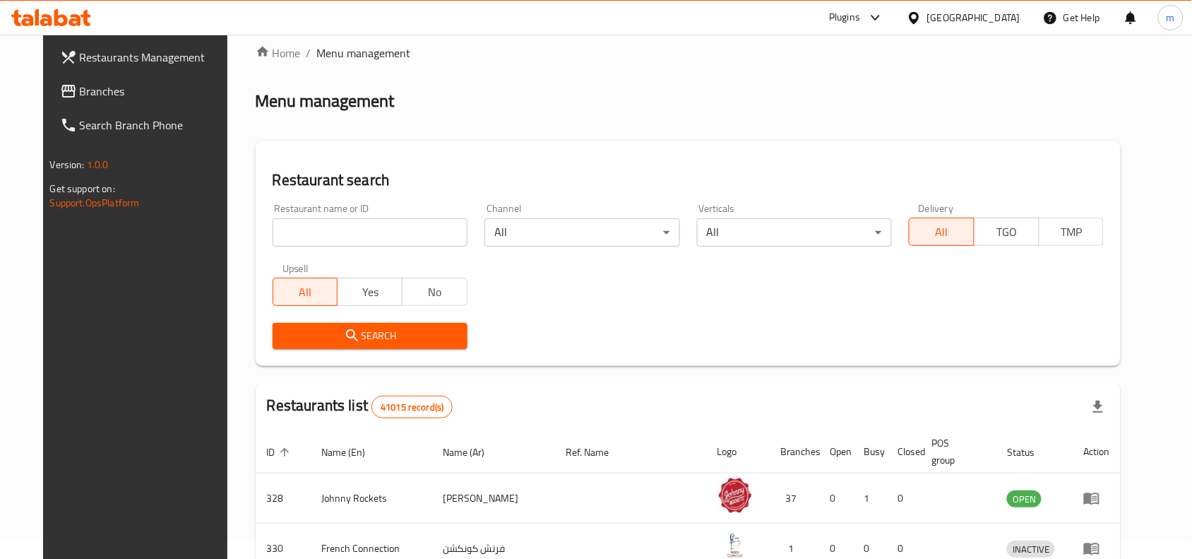
scroll to position [44, 0]
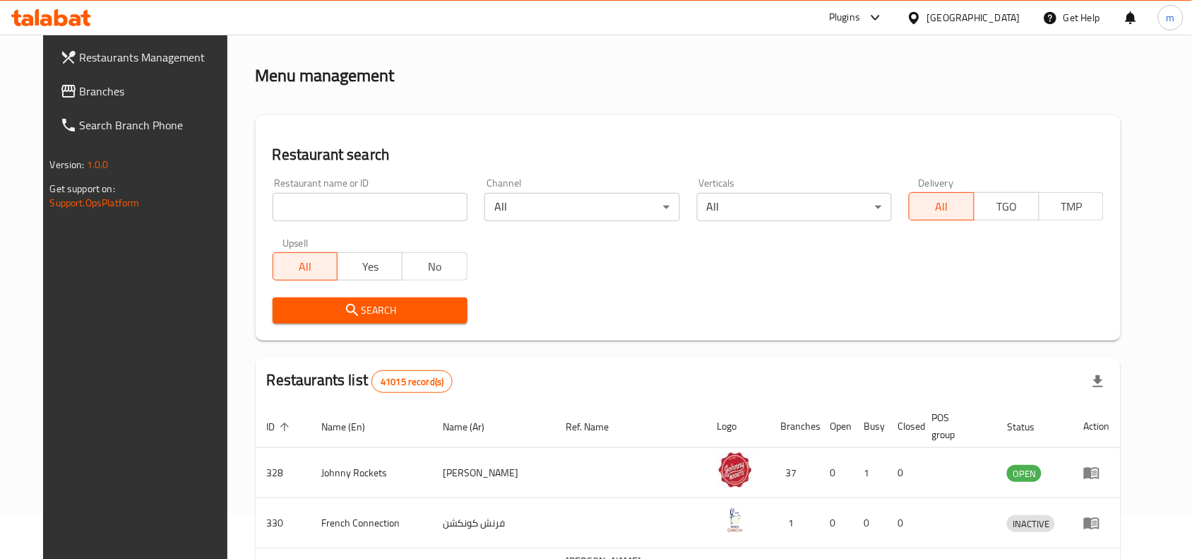
click at [82, 96] on span "Branches" at bounding box center [155, 91] width 151 height 17
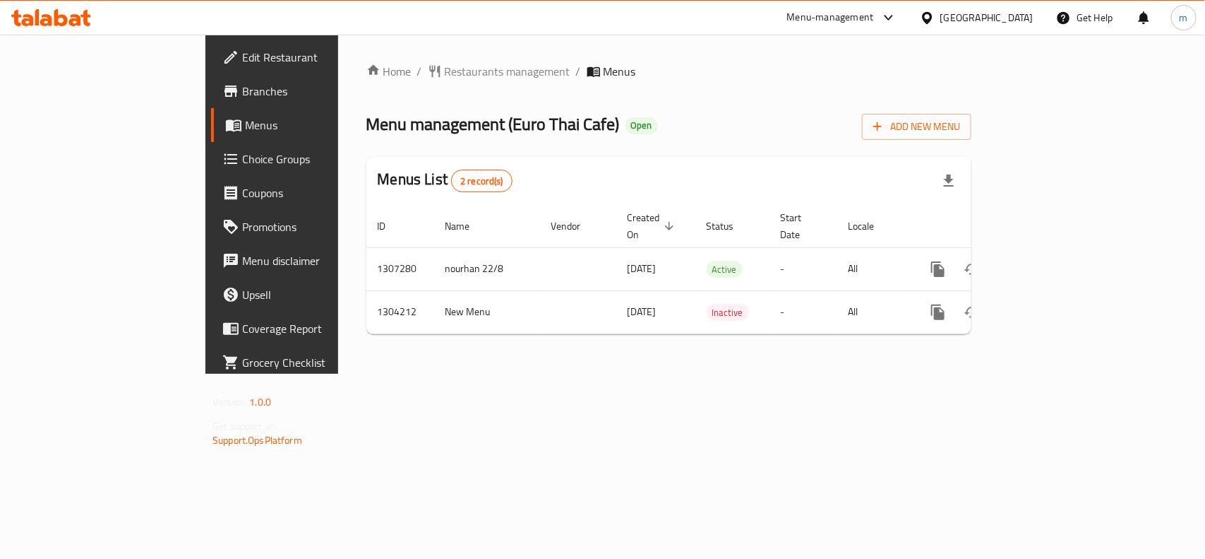
click at [366, 82] on div "Home / Restaurants management / Menus Menu management ( Euro Thai Cafe ) Open A…" at bounding box center [668, 204] width 605 height 282
click at [445, 74] on span "Restaurants management" at bounding box center [508, 71] width 126 height 17
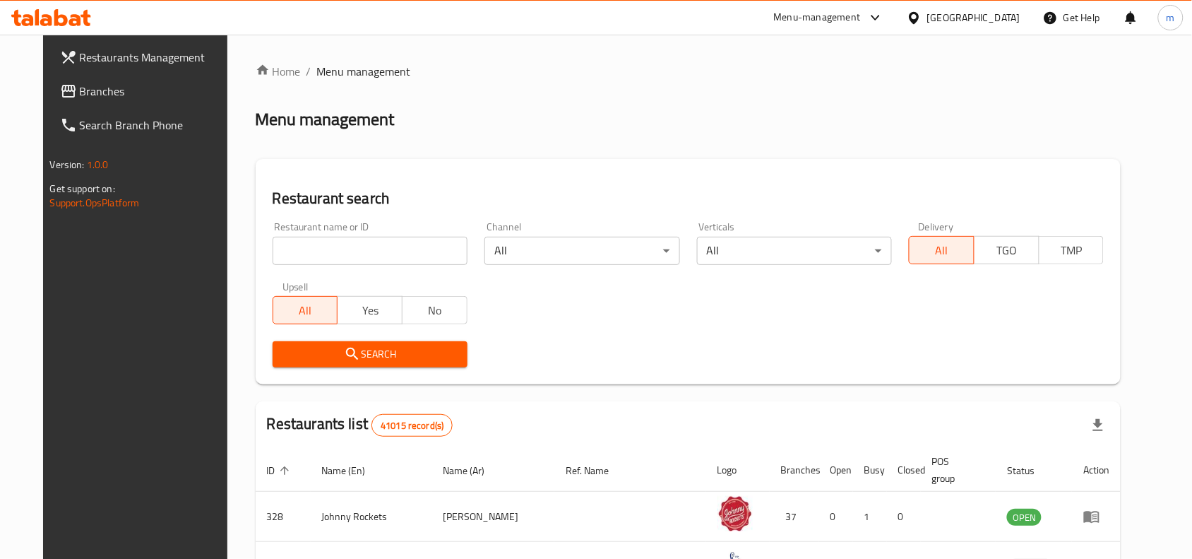
click at [291, 258] on input "search" at bounding box center [370, 251] width 195 height 28
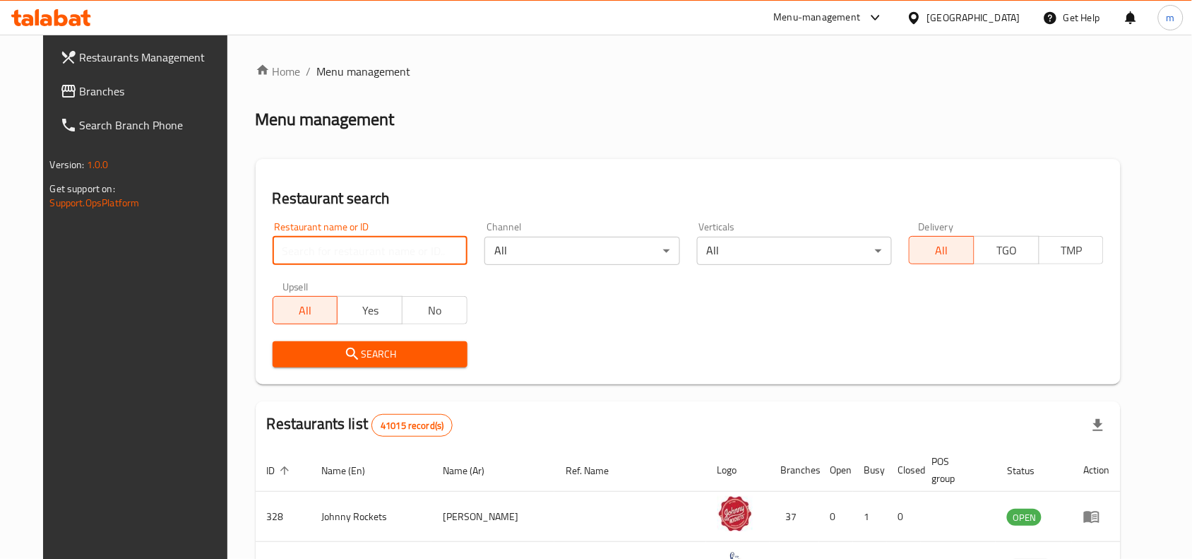
paste input "703056"
type input "703056"
click button "Search" at bounding box center [370, 354] width 195 height 26
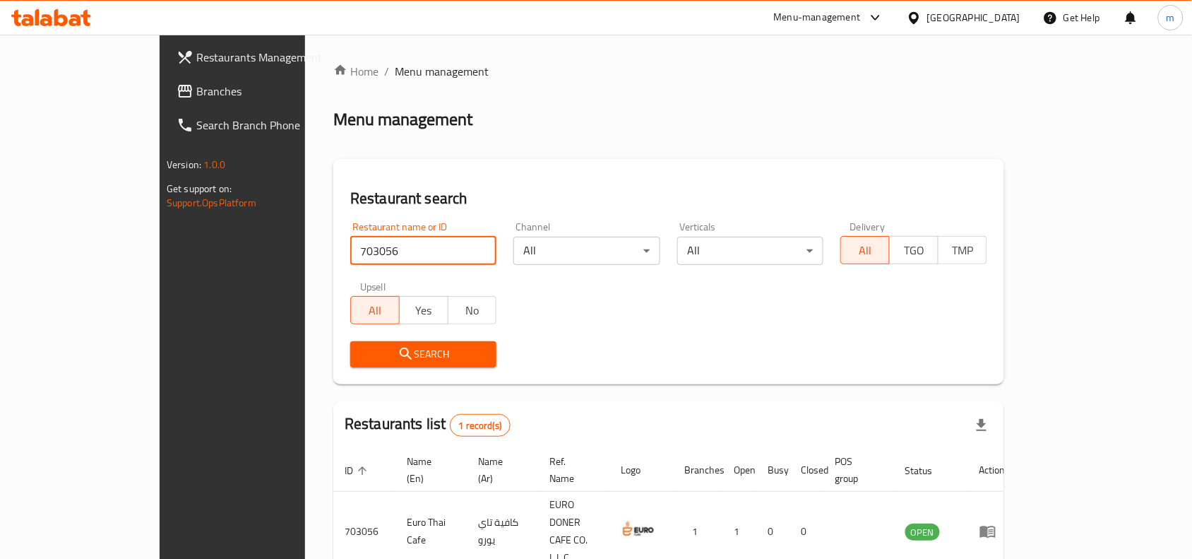
click at [914, 18] on icon at bounding box center [914, 18] width 15 height 15
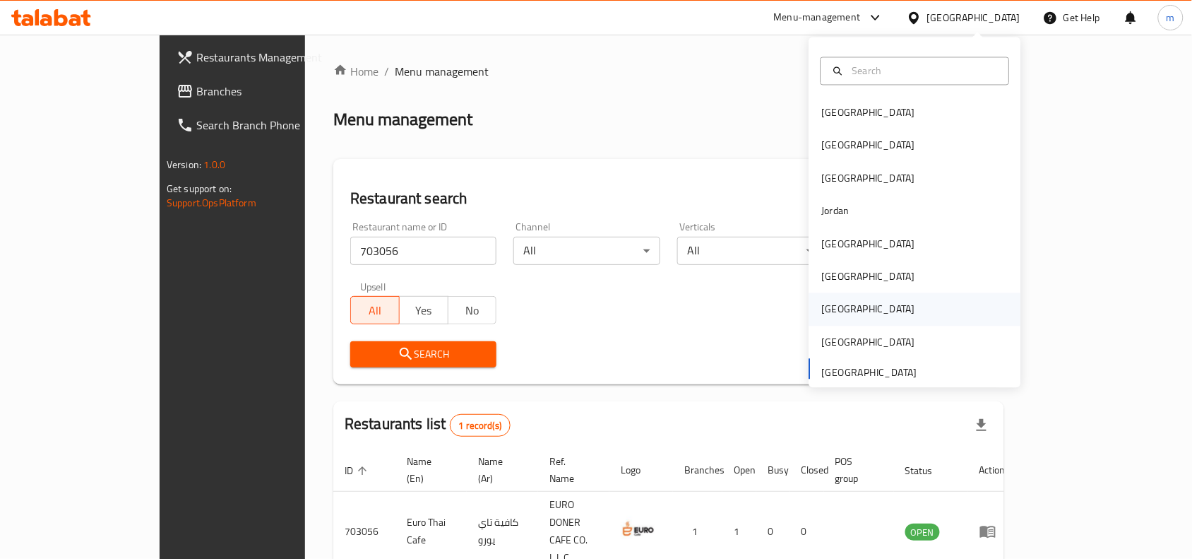
click at [823, 304] on div "[GEOGRAPHIC_DATA]" at bounding box center [868, 310] width 93 height 16
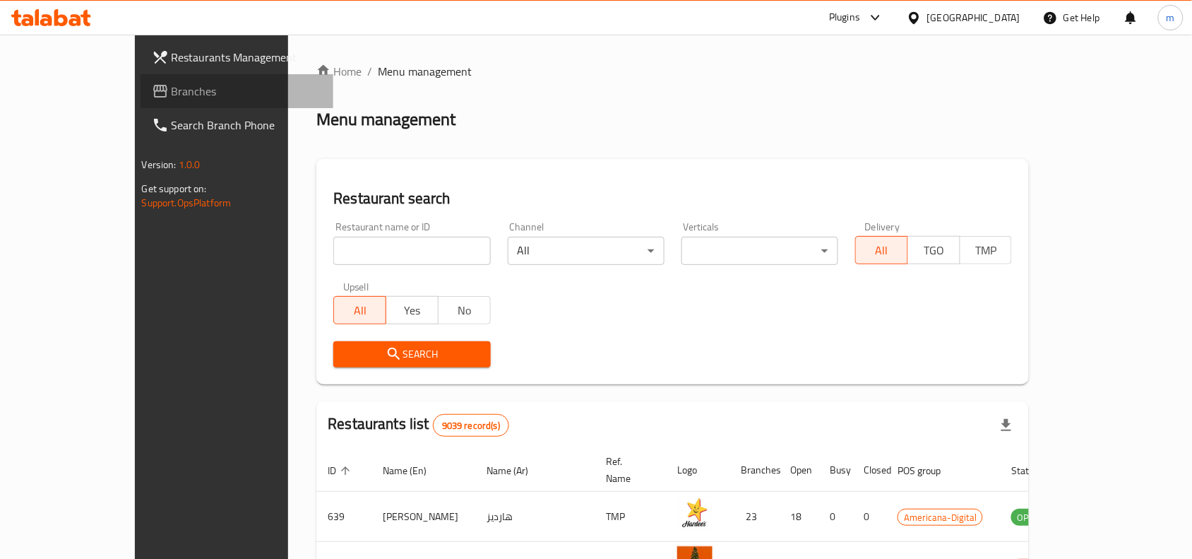
click at [172, 94] on span "Branches" at bounding box center [247, 91] width 151 height 17
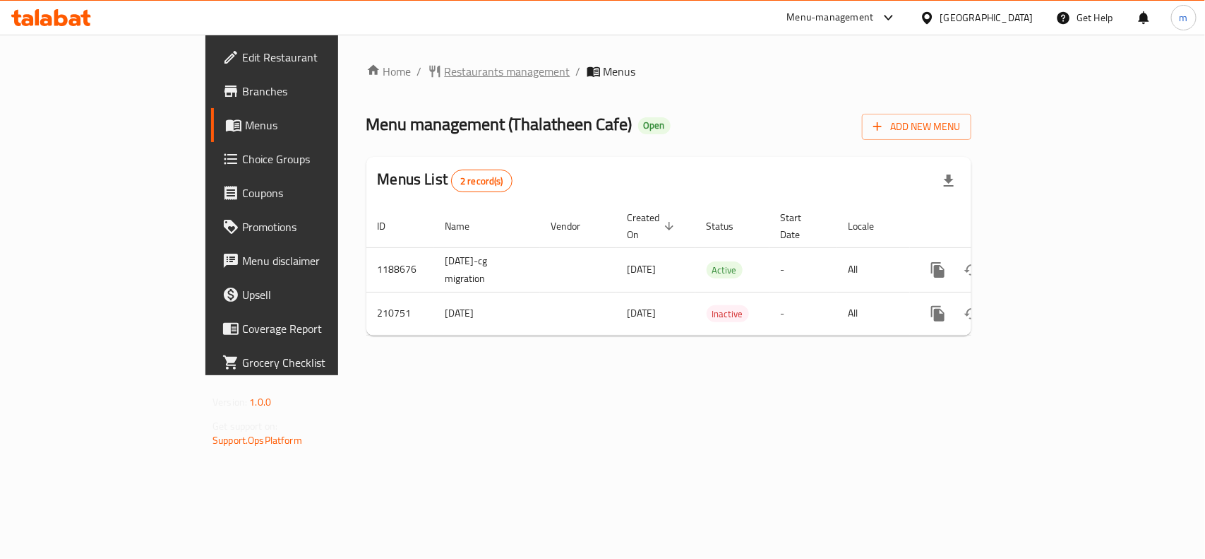
click at [445, 64] on span "Restaurants management" at bounding box center [508, 71] width 126 height 17
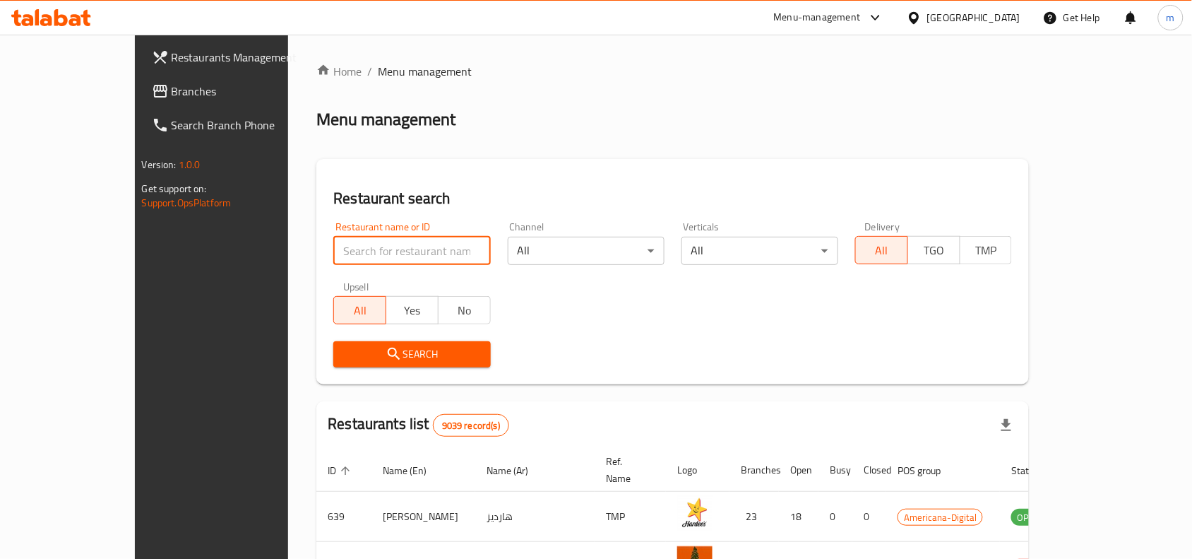
click at [333, 249] on input "search" at bounding box center [411, 251] width 157 height 28
paste input "623653"
type input "623653"
click button "Search" at bounding box center [411, 354] width 157 height 26
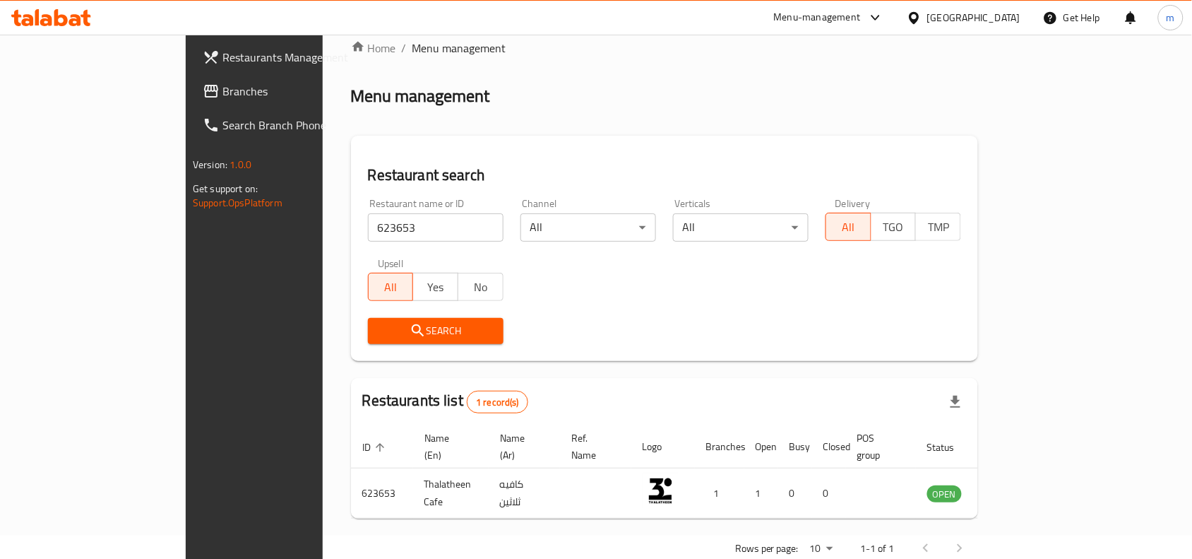
scroll to position [44, 0]
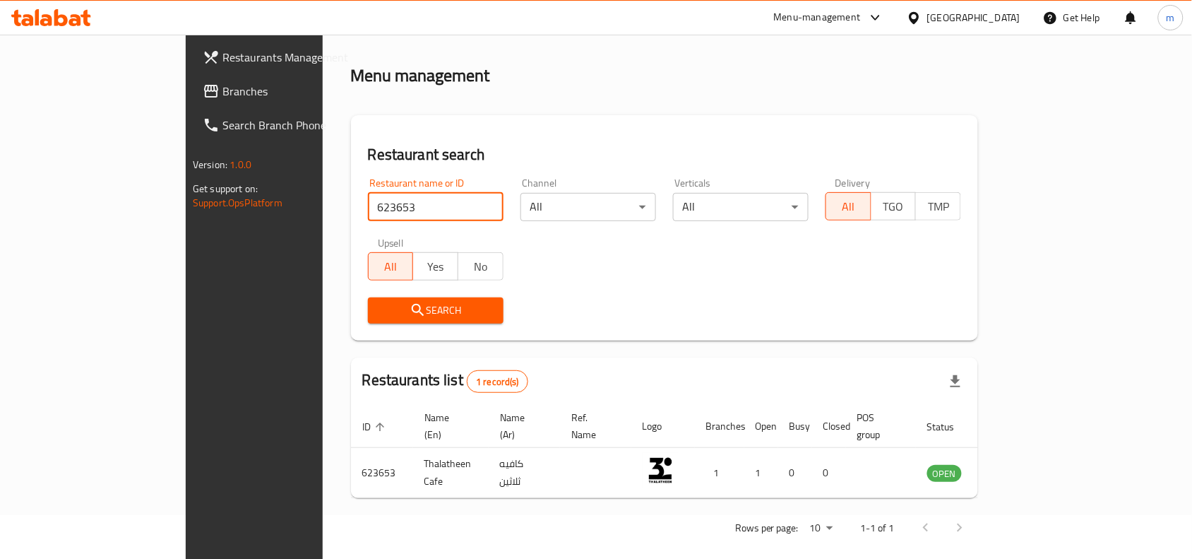
click at [919, 19] on icon at bounding box center [914, 17] width 10 height 12
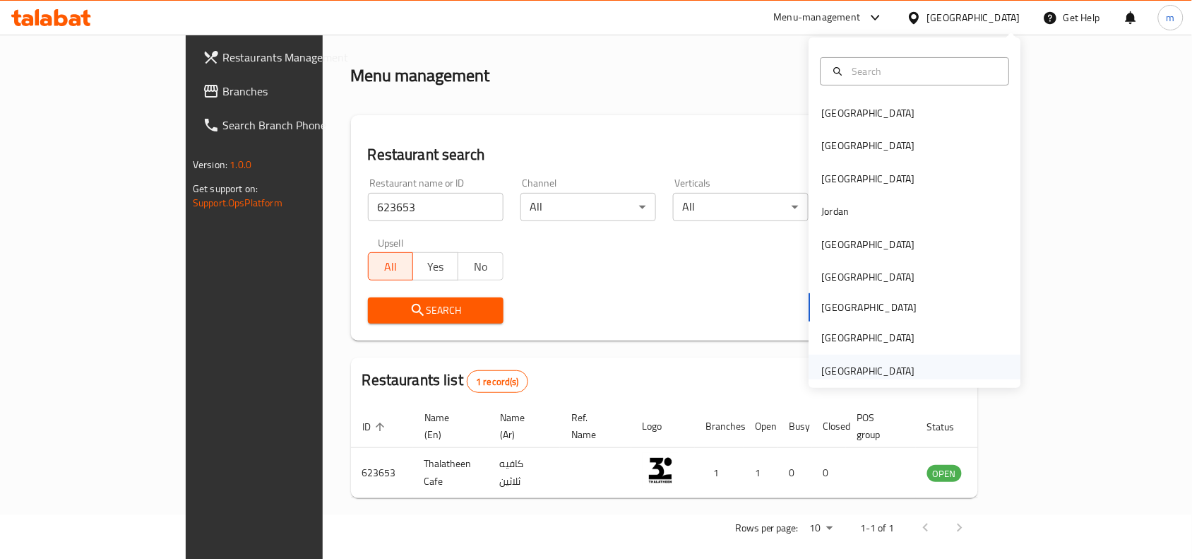
click at [879, 363] on div "[GEOGRAPHIC_DATA]" at bounding box center [868, 371] width 93 height 16
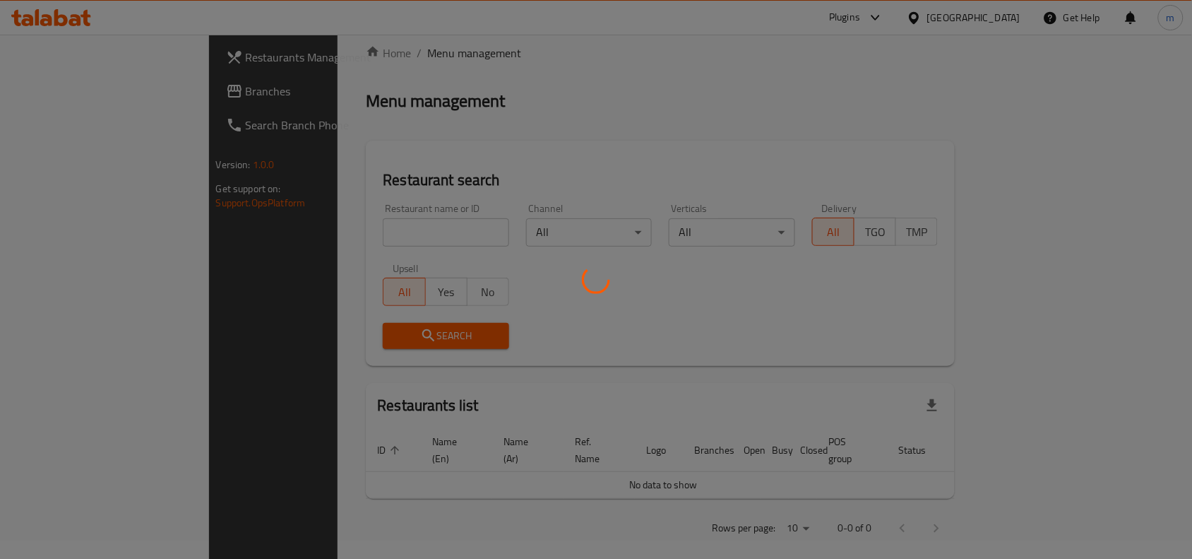
scroll to position [44, 0]
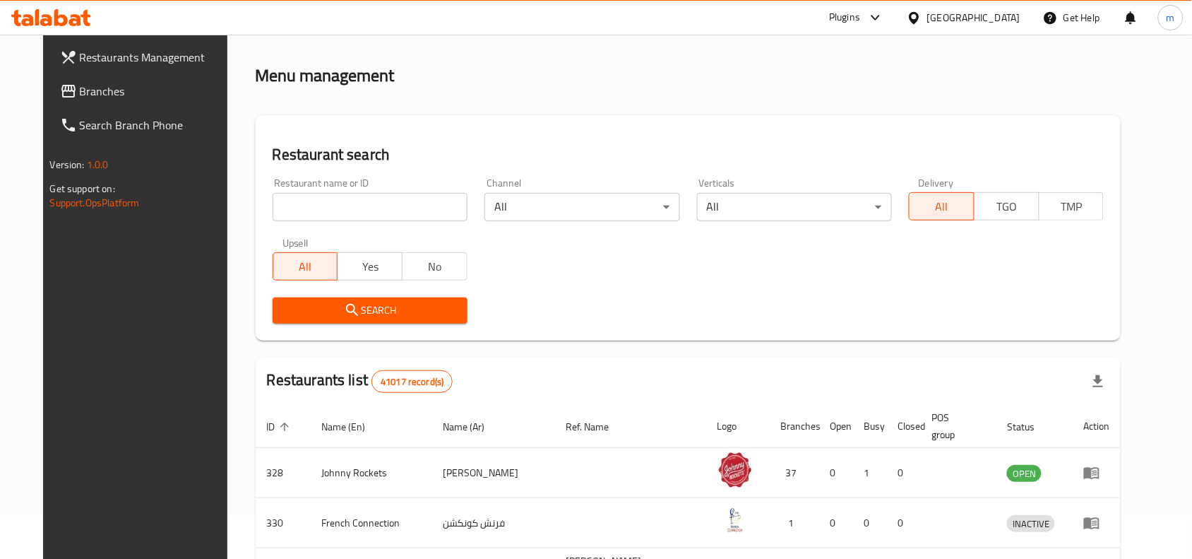
click at [80, 83] on span "Branches" at bounding box center [155, 91] width 151 height 17
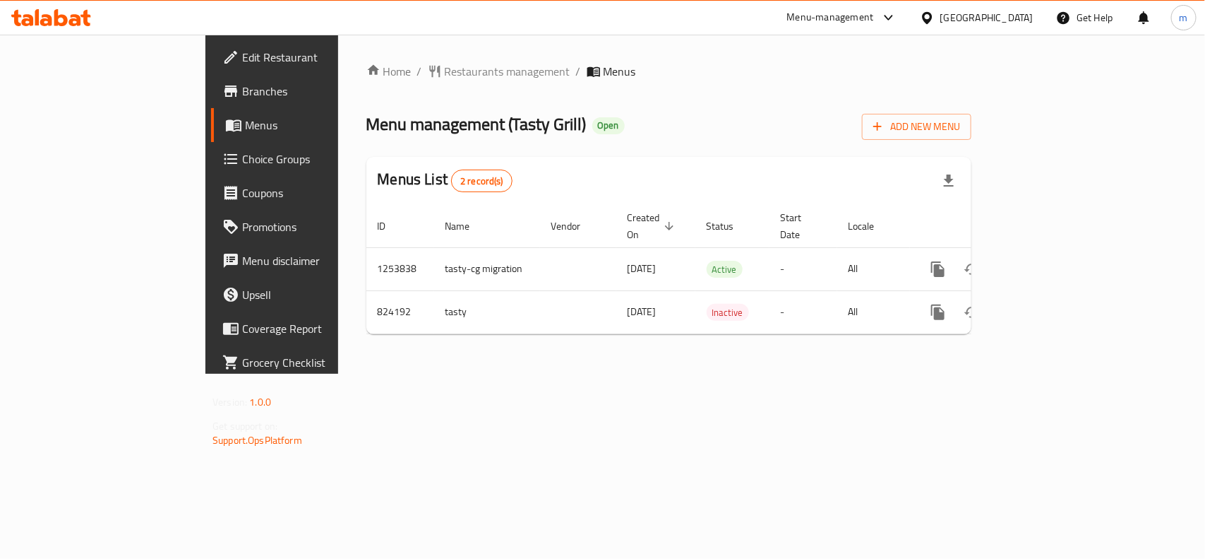
drag, startPoint x: 989, startPoint y: 13, endPoint x: 979, endPoint y: 28, distance: 18.0
click at [989, 13] on div "[GEOGRAPHIC_DATA]" at bounding box center [987, 18] width 93 height 16
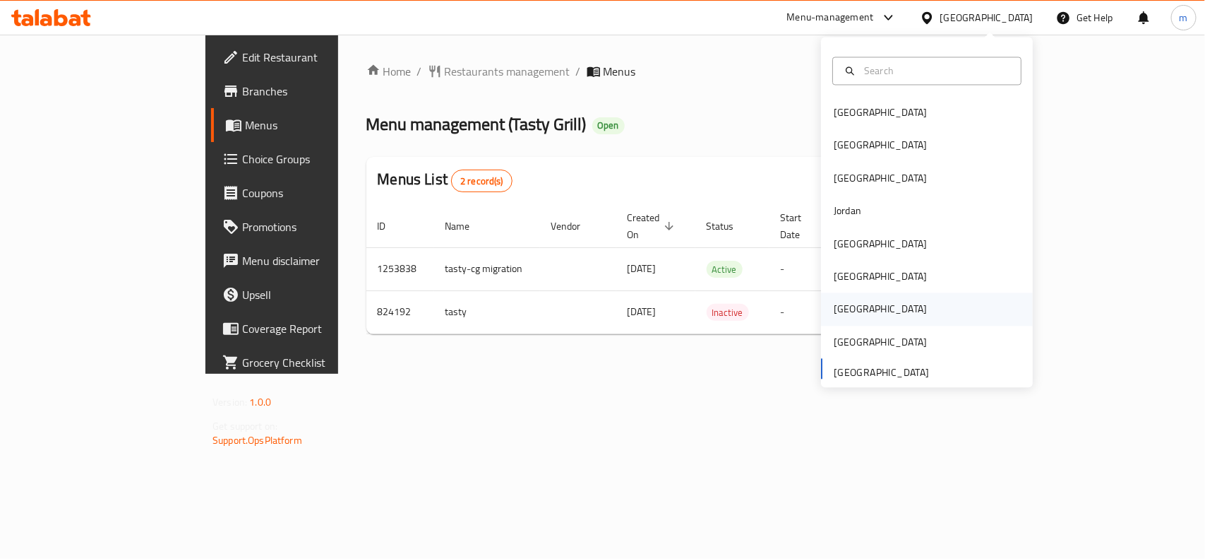
click at [881, 311] on div "[GEOGRAPHIC_DATA]" at bounding box center [927, 309] width 212 height 32
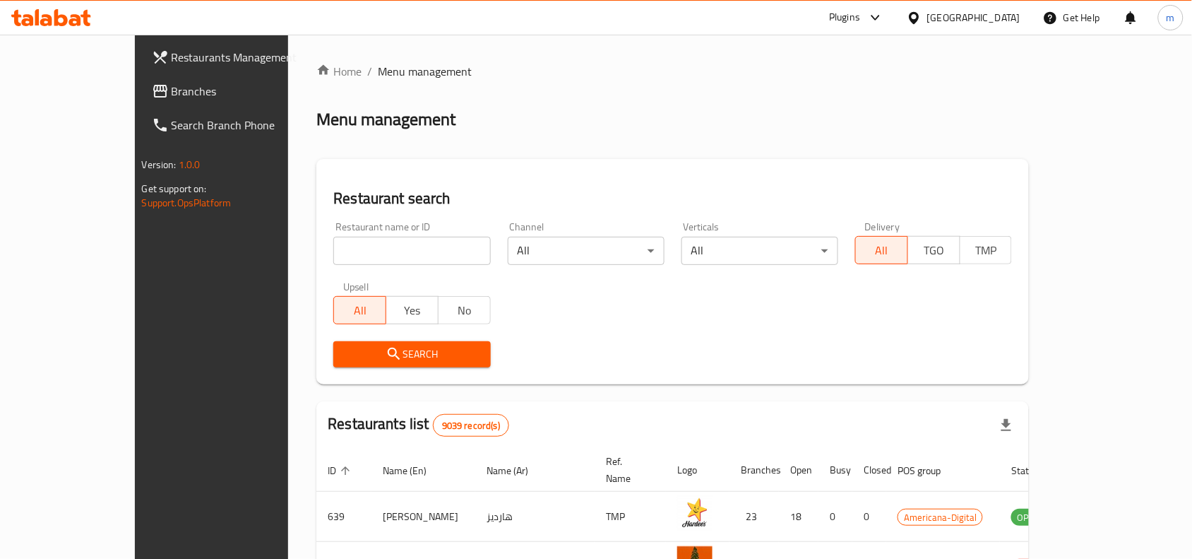
click at [172, 87] on span "Branches" at bounding box center [247, 91] width 151 height 17
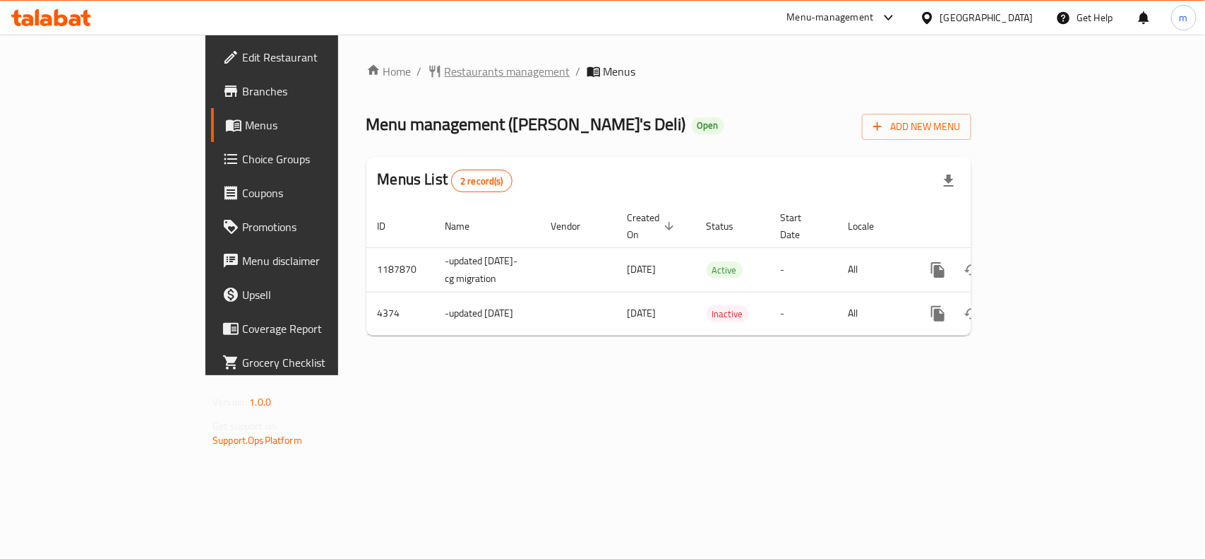
click at [445, 65] on span "Restaurants management" at bounding box center [508, 71] width 126 height 17
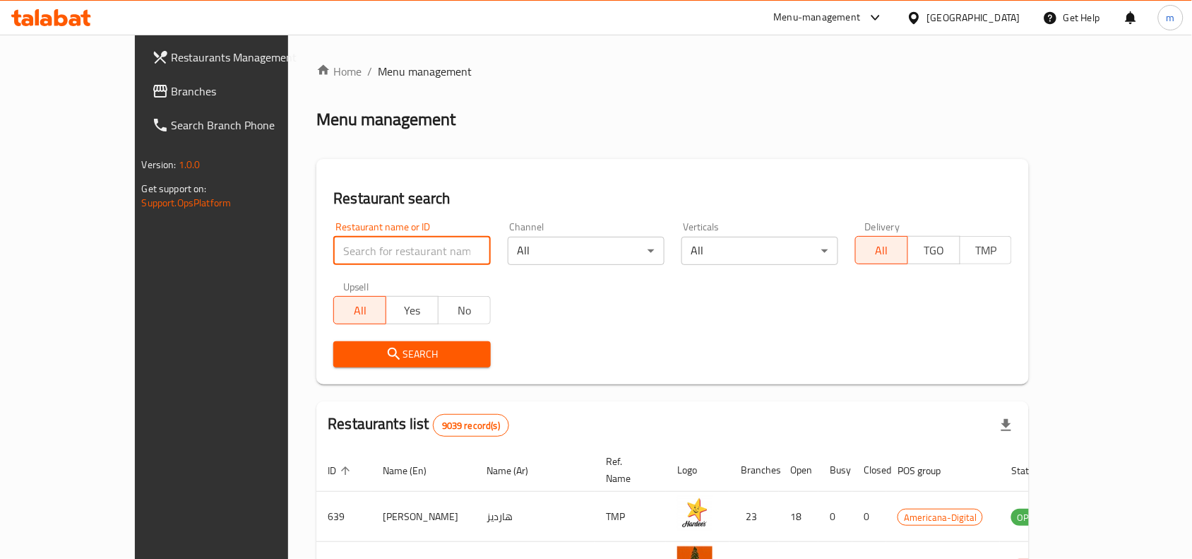
click at [333, 251] on input "search" at bounding box center [411, 251] width 157 height 28
paste input "2780"
type input "2780"
click button "Search" at bounding box center [411, 354] width 157 height 26
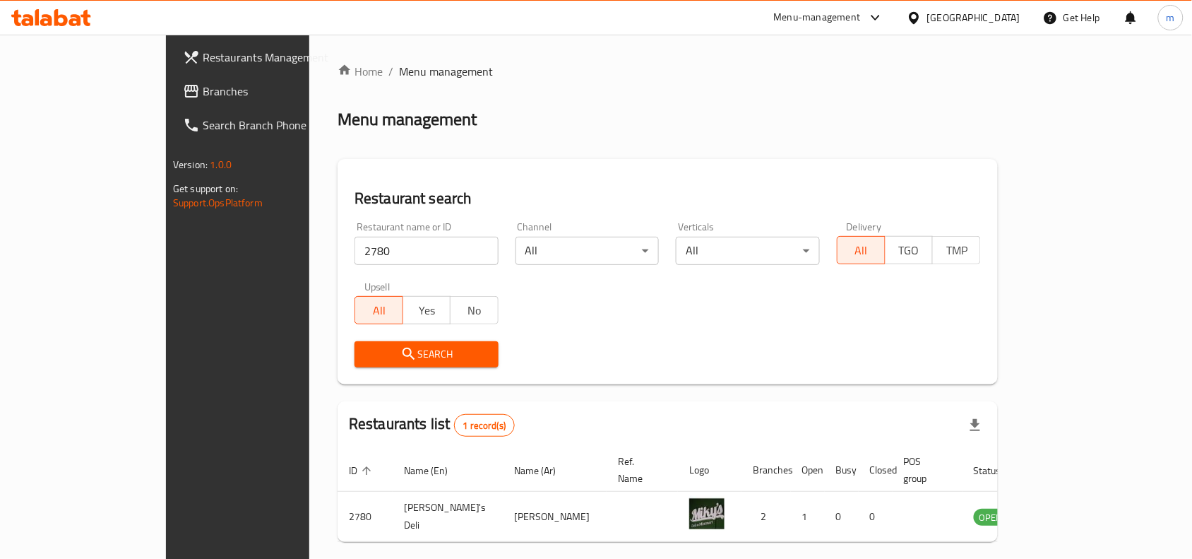
drag, startPoint x: 990, startPoint y: 16, endPoint x: 976, endPoint y: 28, distance: 19.0
click at [922, 16] on icon at bounding box center [914, 18] width 15 height 15
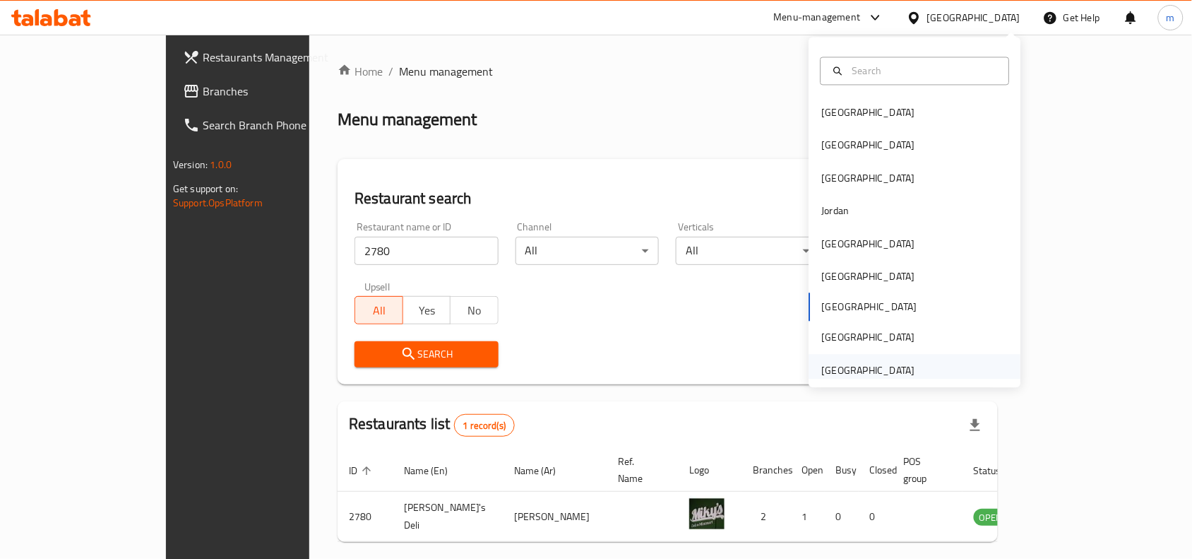
click at [850, 373] on div "[GEOGRAPHIC_DATA]" at bounding box center [868, 370] width 93 height 16
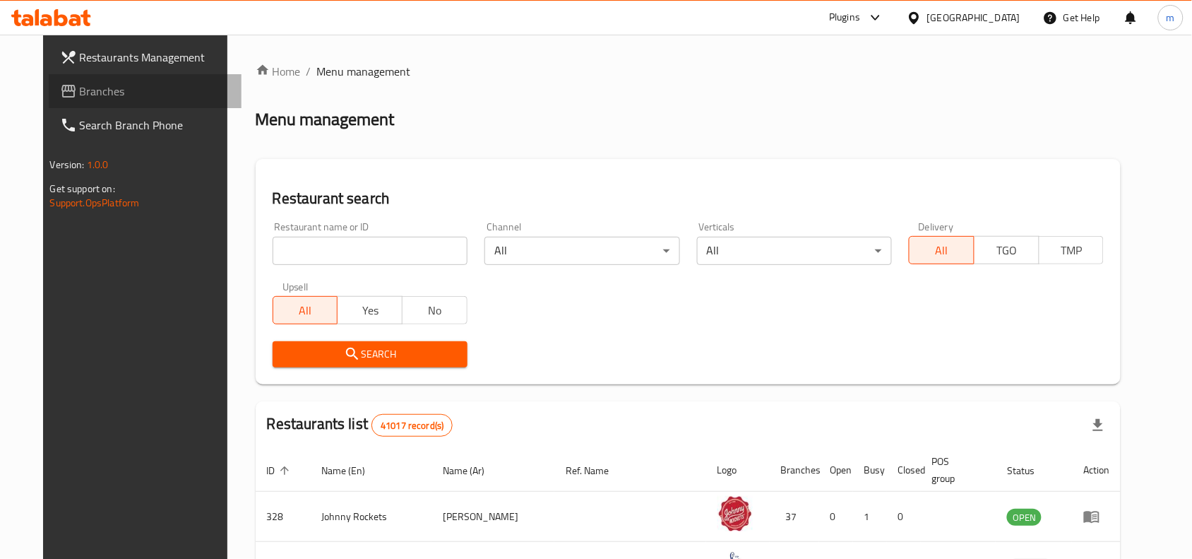
drag, startPoint x: 41, startPoint y: 93, endPoint x: 1, endPoint y: 109, distance: 42.8
click at [80, 93] on span "Branches" at bounding box center [155, 91] width 151 height 17
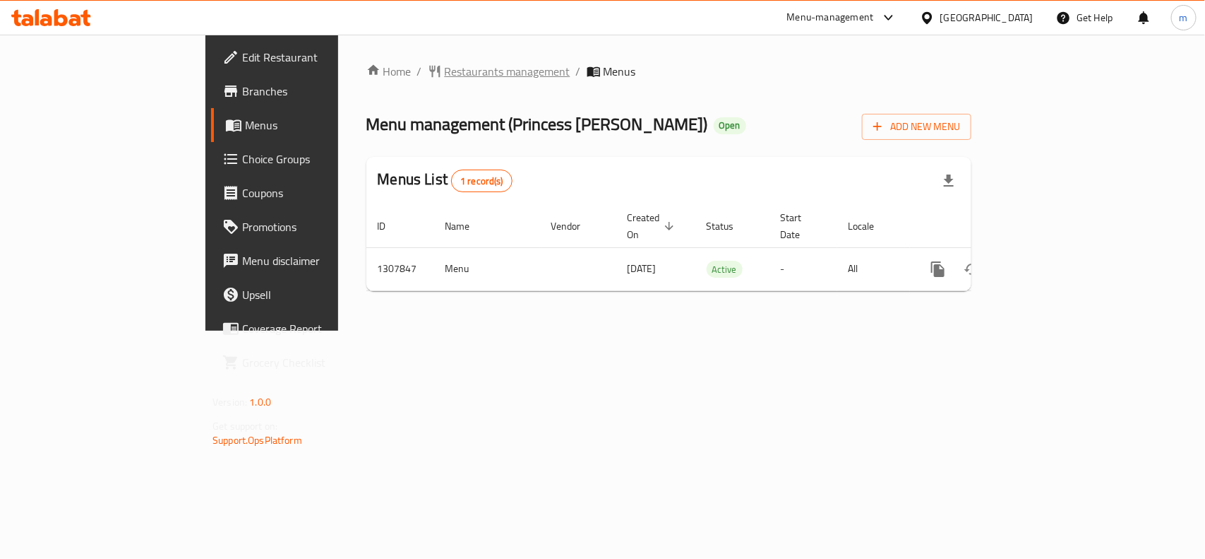
click at [445, 68] on span "Restaurants management" at bounding box center [508, 71] width 126 height 17
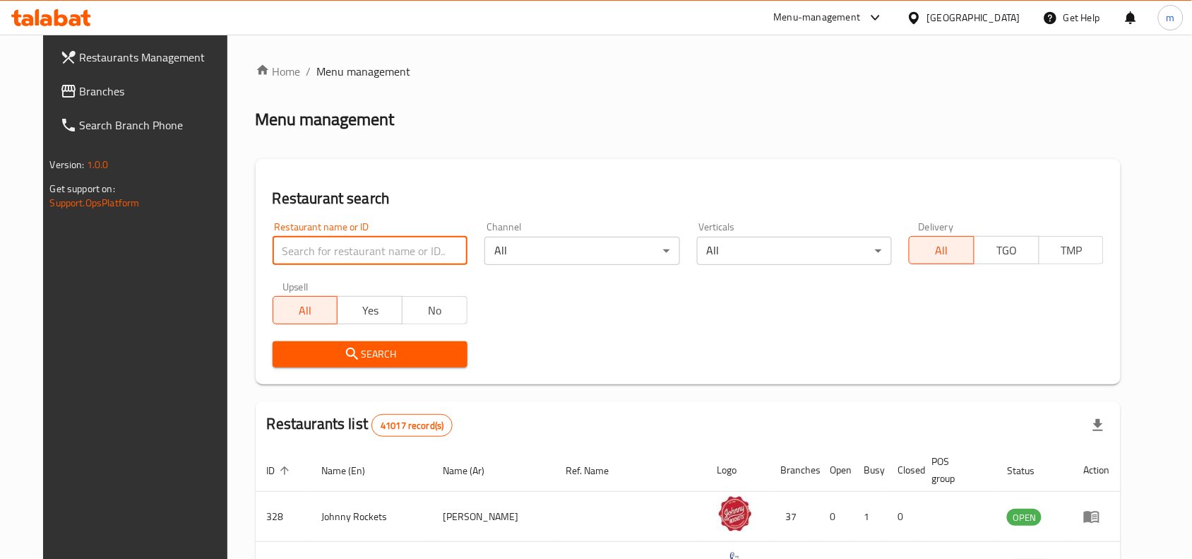
click at [273, 249] on input "search" at bounding box center [370, 251] width 195 height 28
paste input "704386"
type input "704386"
click button "Search" at bounding box center [370, 354] width 195 height 26
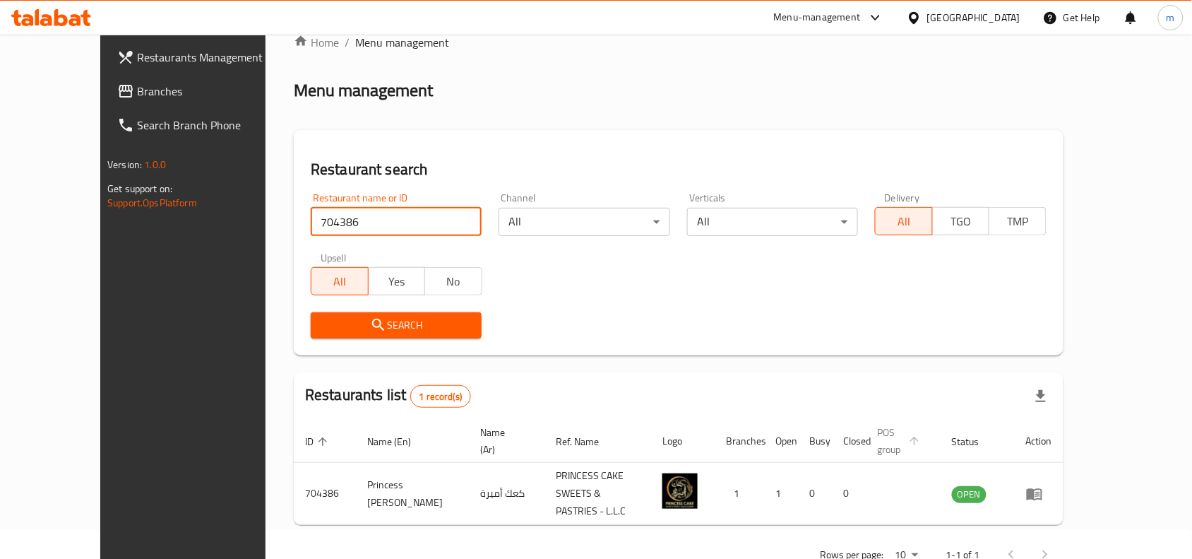
scroll to position [44, 0]
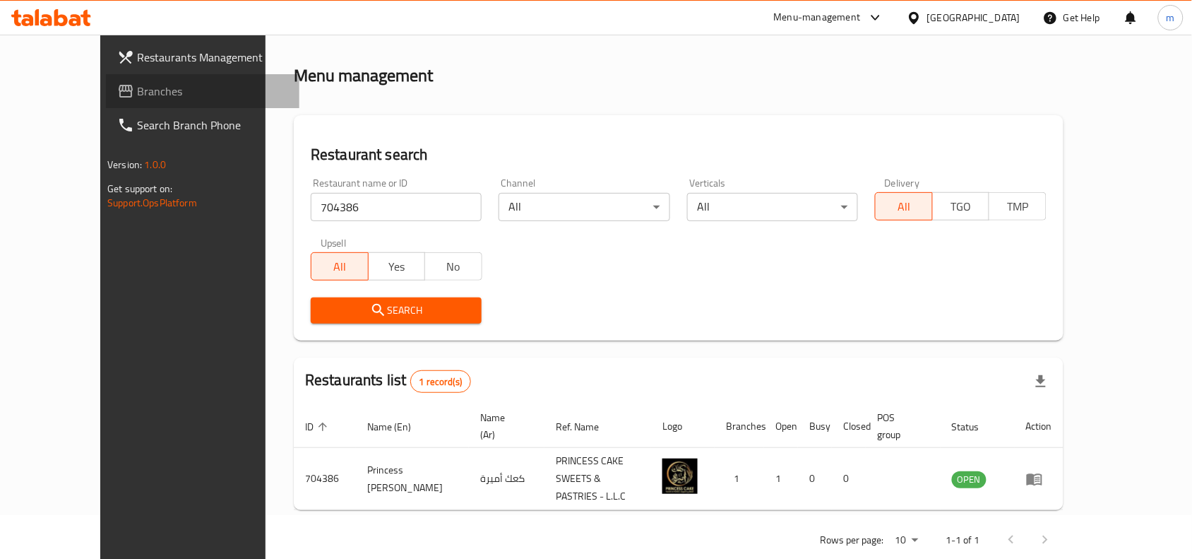
click at [137, 97] on span "Branches" at bounding box center [212, 91] width 151 height 17
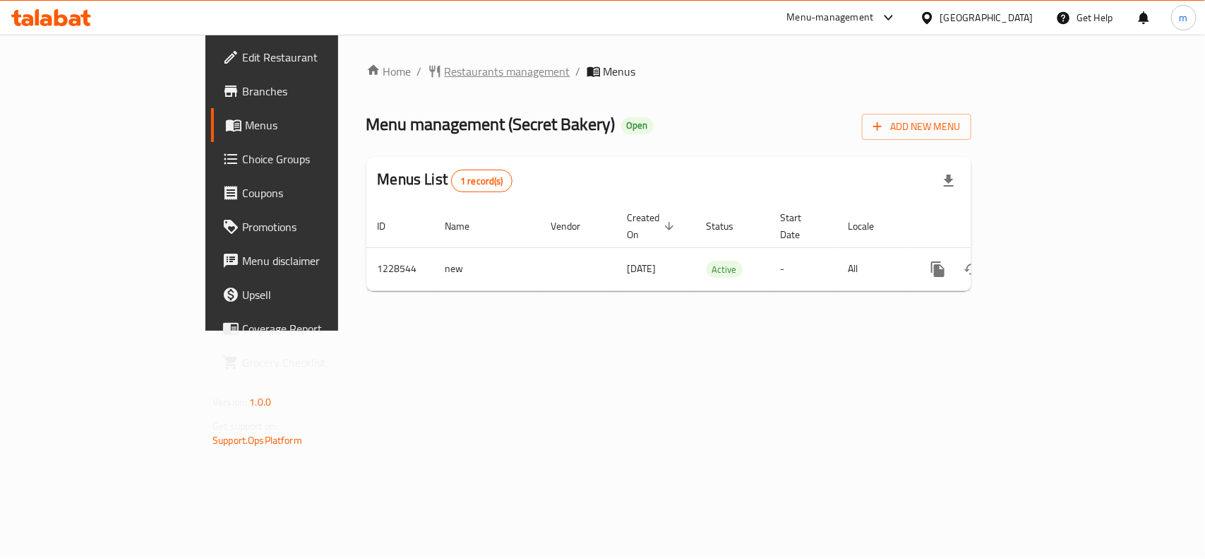
click at [445, 68] on span "Restaurants management" at bounding box center [508, 71] width 126 height 17
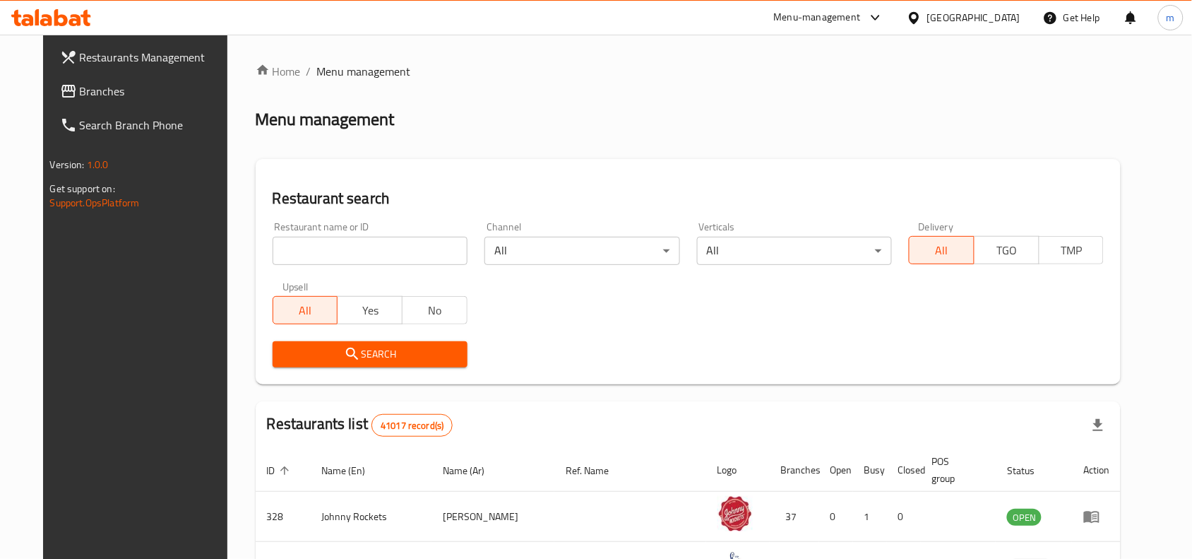
click at [285, 251] on input "search" at bounding box center [370, 251] width 195 height 28
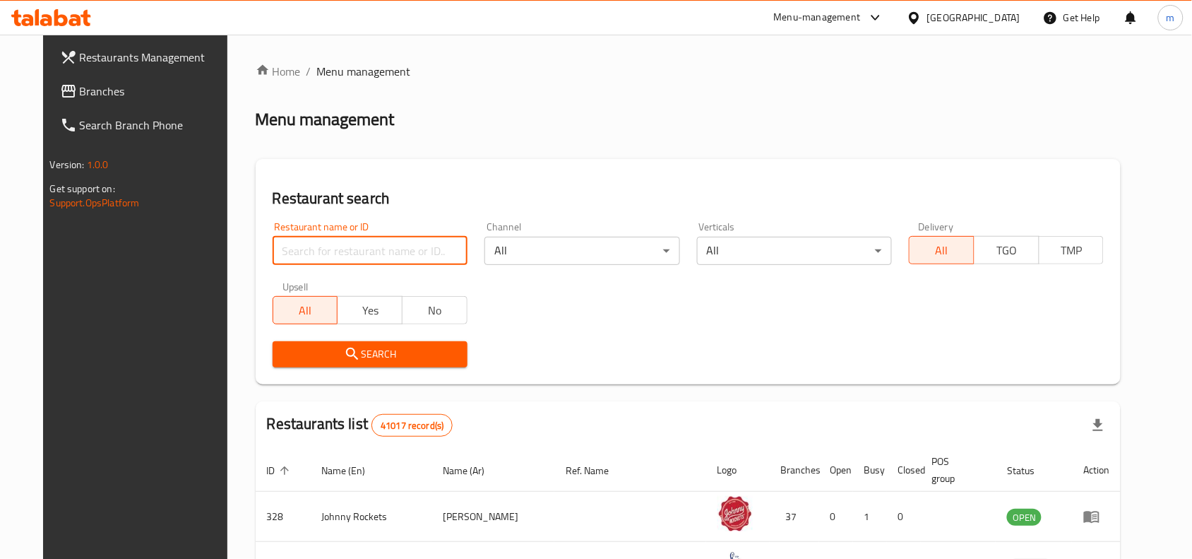
paste input "676459"
type input "676459"
click button "Search" at bounding box center [370, 354] width 195 height 26
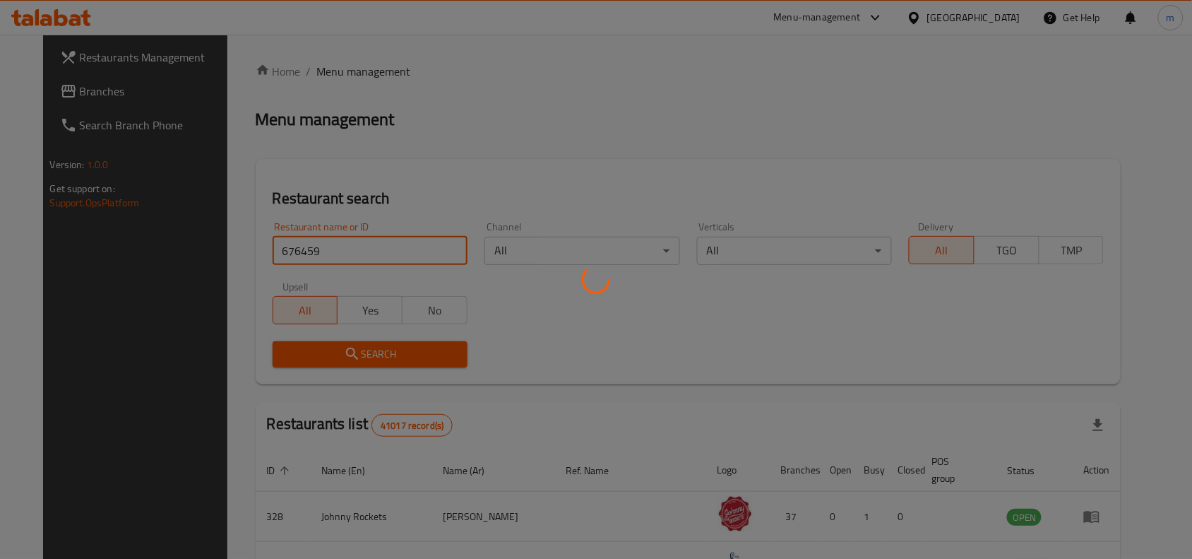
scroll to position [44, 0]
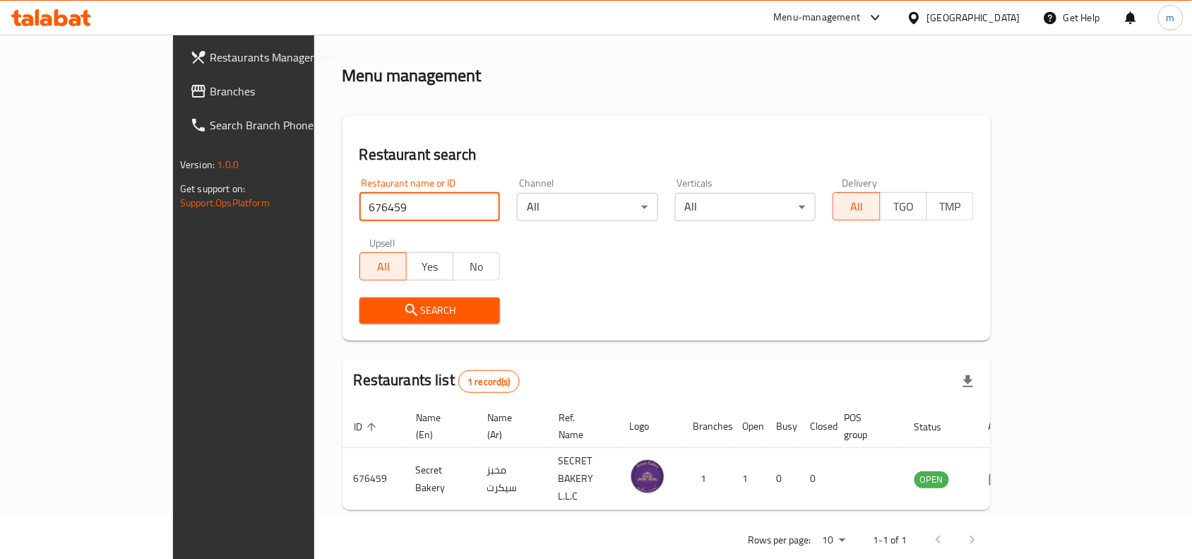
click at [210, 96] on span "Branches" at bounding box center [285, 91] width 151 height 17
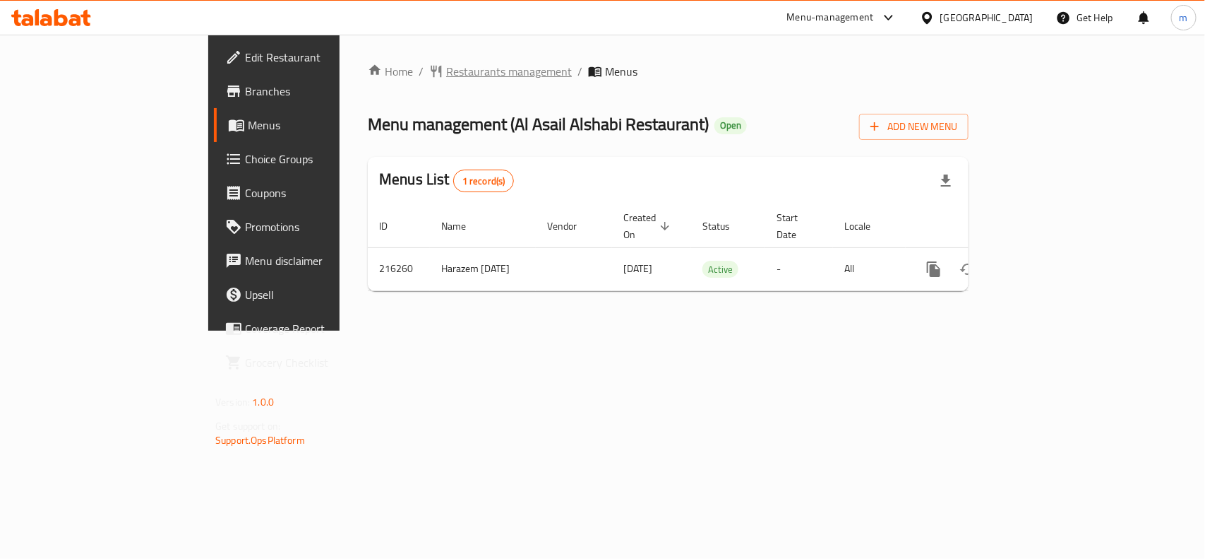
click at [446, 66] on span "Restaurants management" at bounding box center [509, 71] width 126 height 17
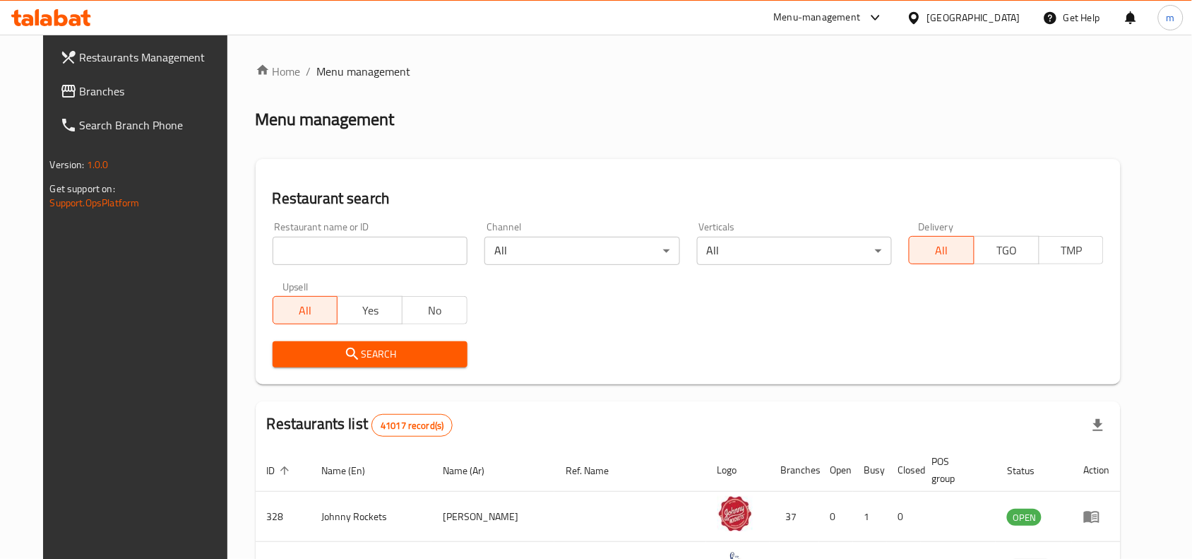
click at [273, 251] on input "search" at bounding box center [370, 251] width 195 height 28
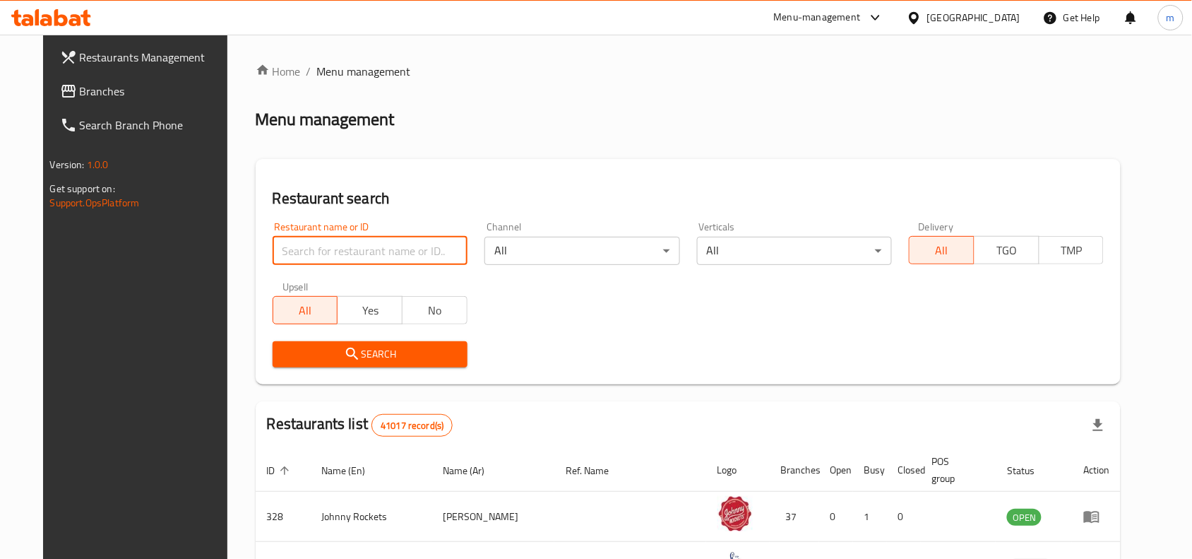
paste input "624629"
type input "624629"
click button "Search" at bounding box center [370, 354] width 195 height 26
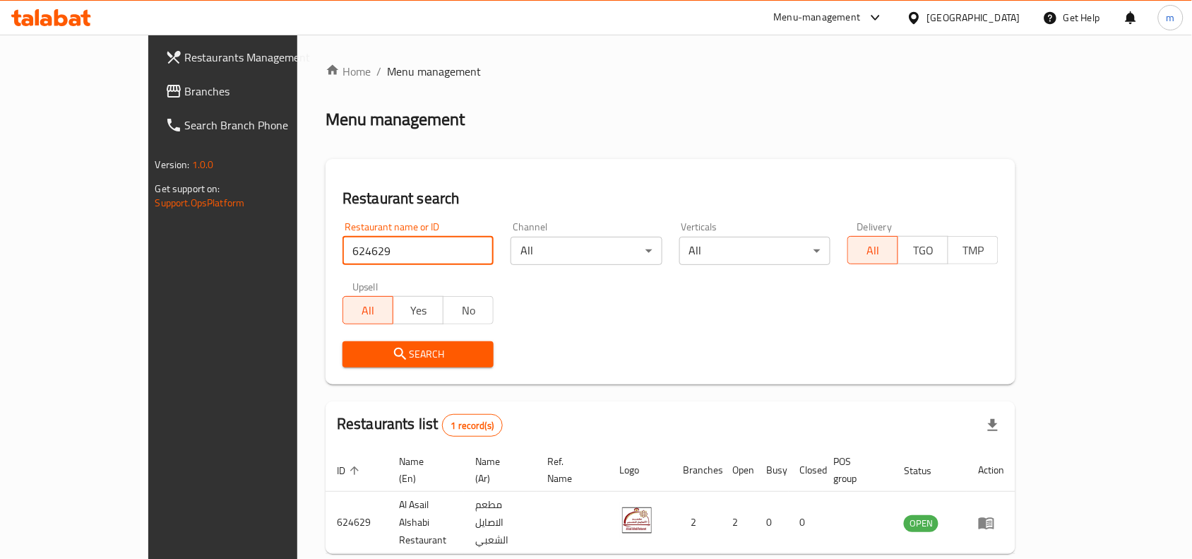
scroll to position [44, 0]
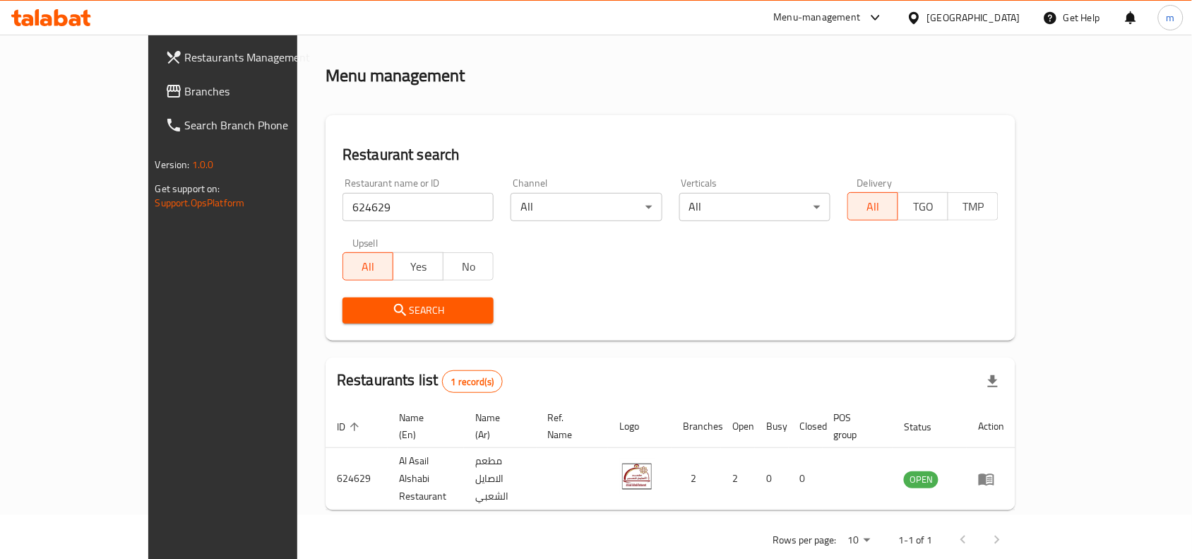
click at [922, 15] on icon at bounding box center [914, 18] width 15 height 15
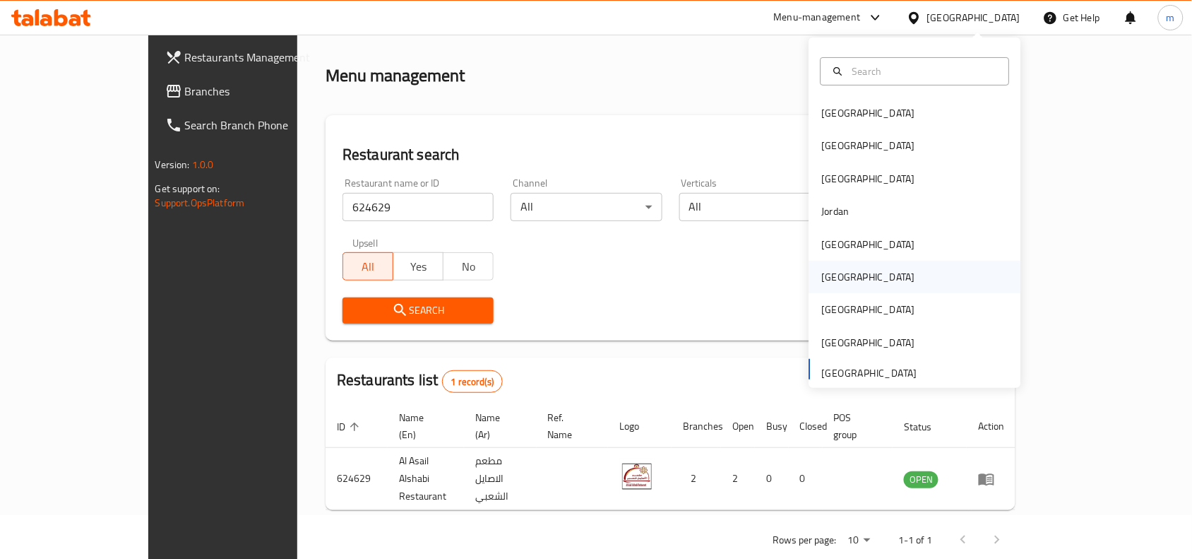
click at [839, 277] on div "[GEOGRAPHIC_DATA]" at bounding box center [869, 277] width 116 height 32
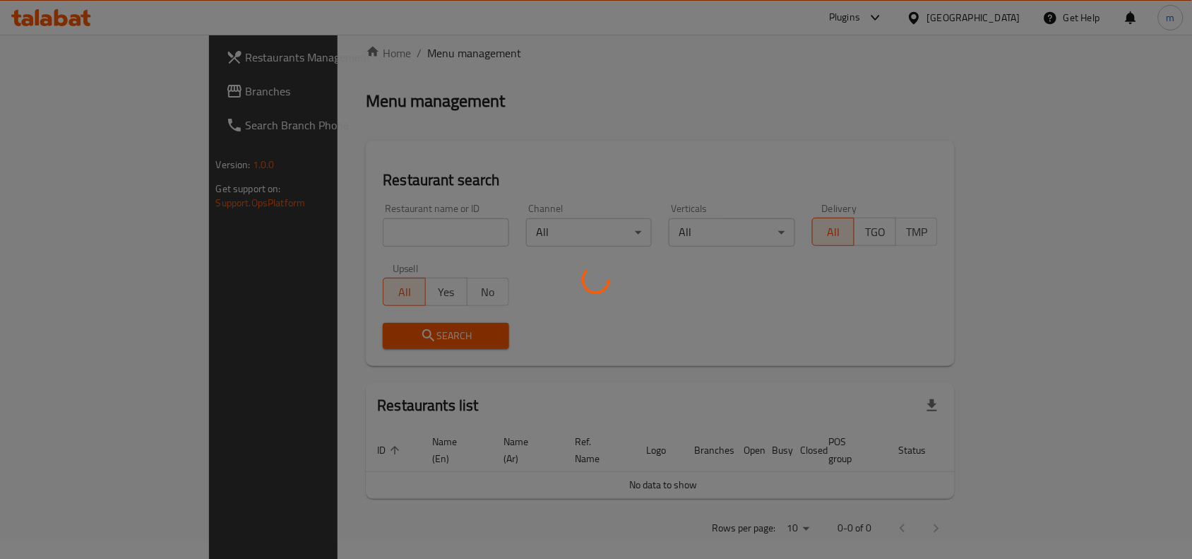
scroll to position [44, 0]
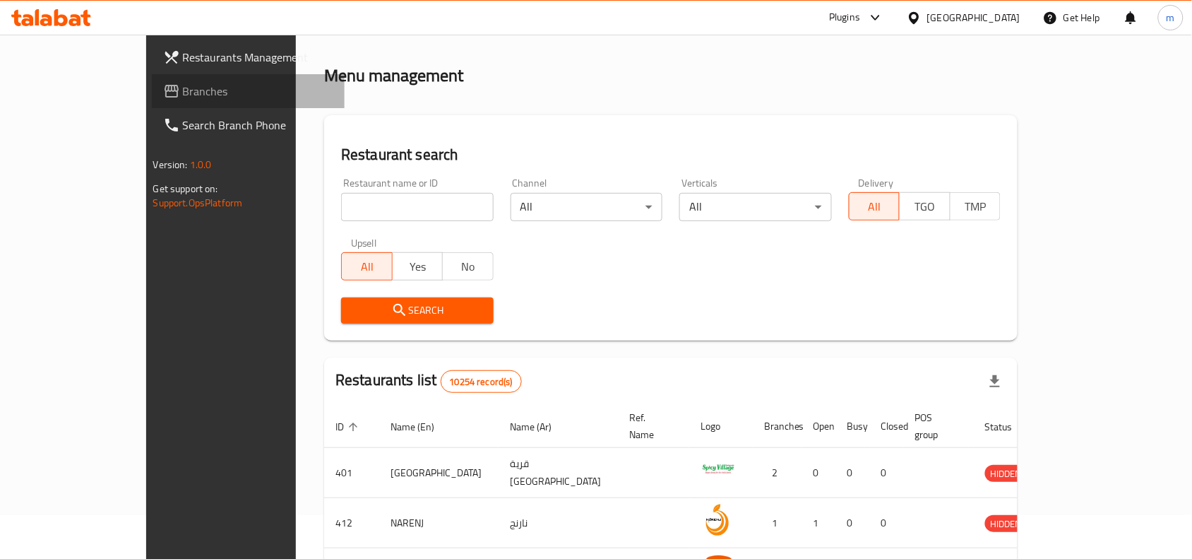
click at [183, 92] on span "Branches" at bounding box center [258, 91] width 151 height 17
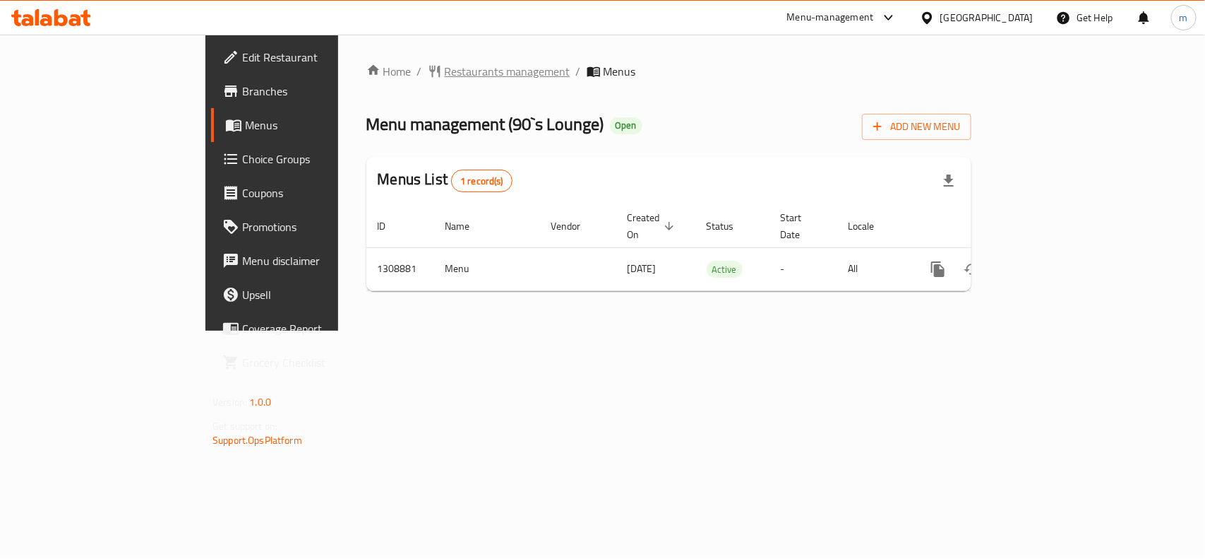
click at [445, 74] on span "Restaurants management" at bounding box center [508, 71] width 126 height 17
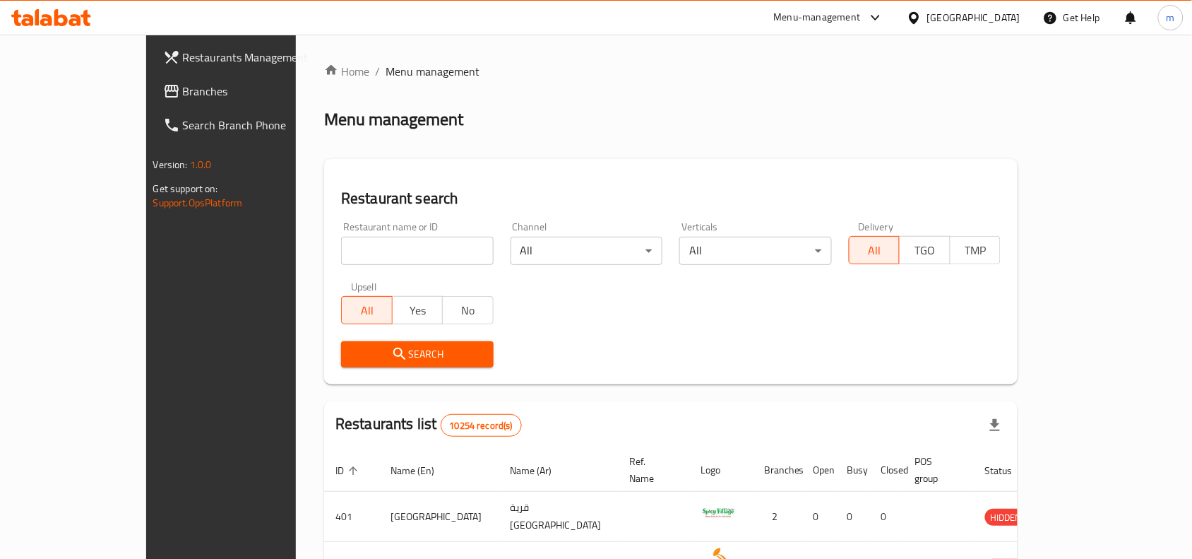
click at [341, 249] on input "search" at bounding box center [417, 251] width 153 height 28
paste input "705086"
type input "705086"
click button "Search" at bounding box center [417, 354] width 153 height 26
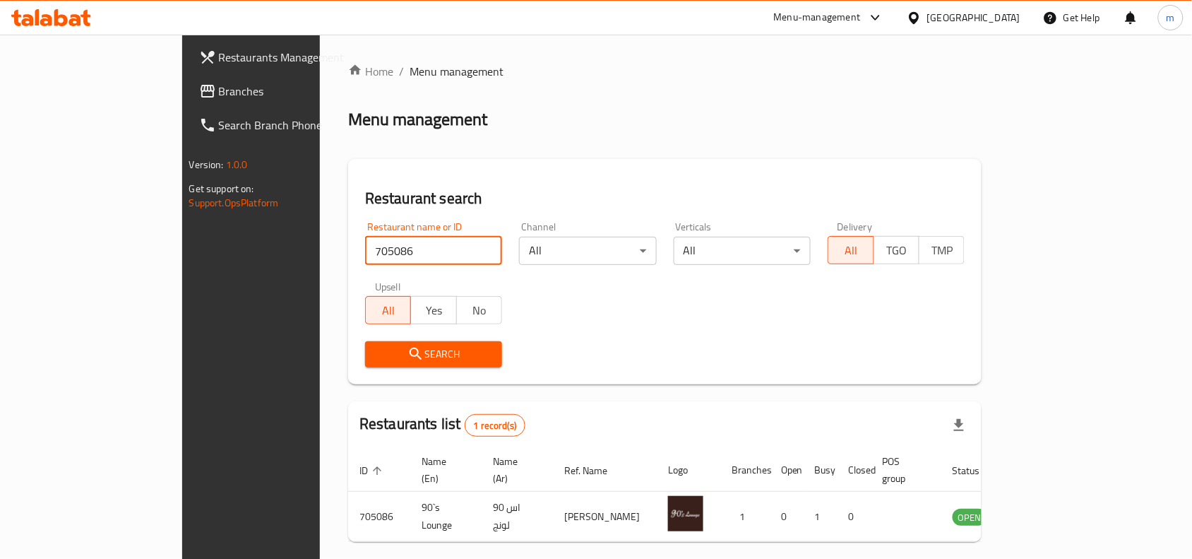
click at [922, 22] on icon at bounding box center [914, 18] width 15 height 15
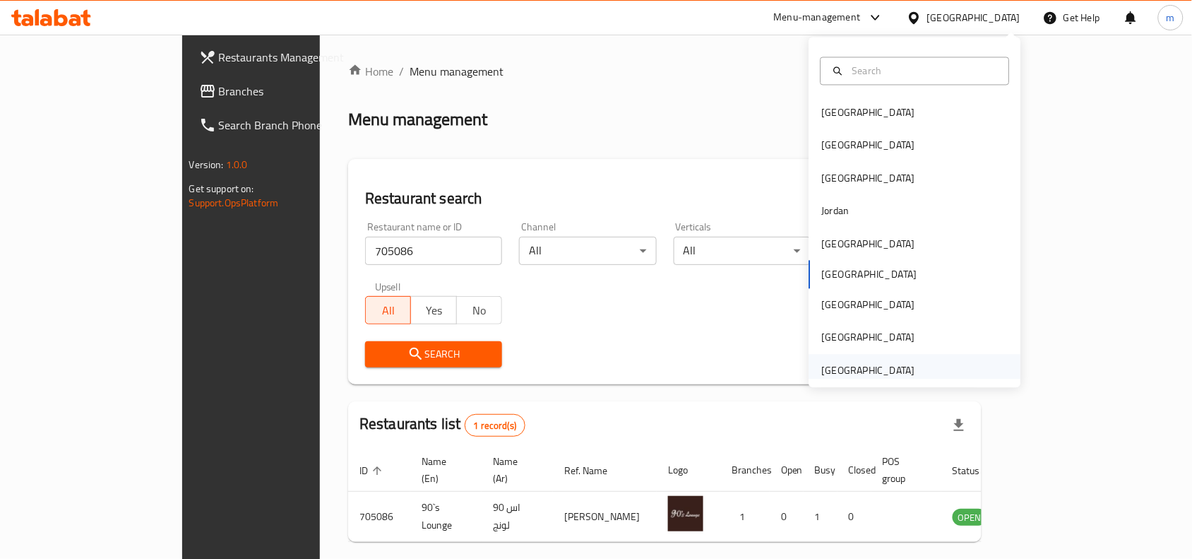
click at [895, 362] on div "United Arab Emirates" at bounding box center [868, 370] width 93 height 16
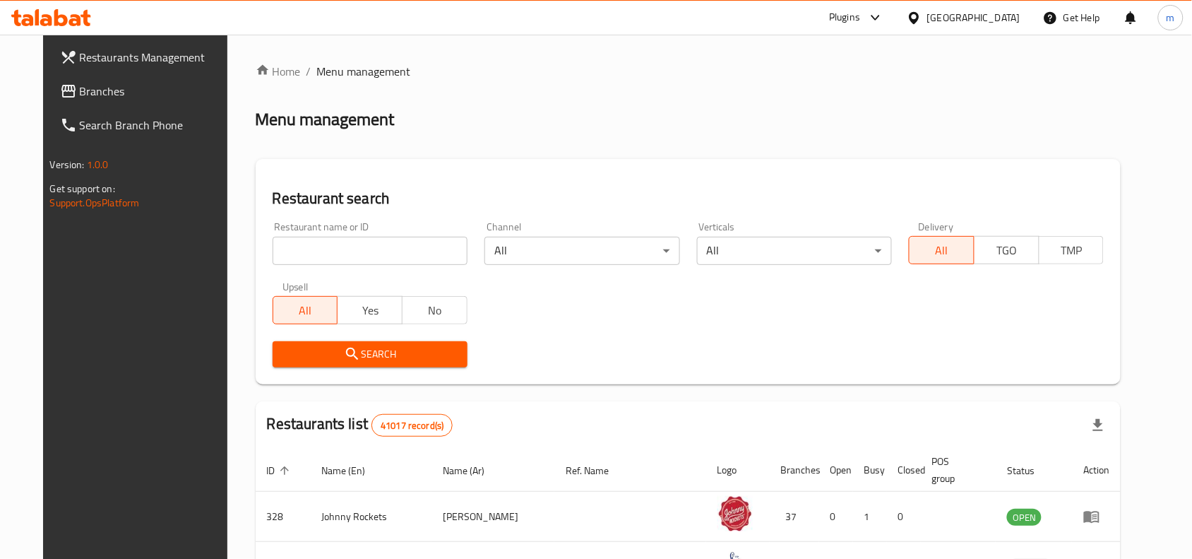
click at [80, 90] on span "Branches" at bounding box center [155, 91] width 151 height 17
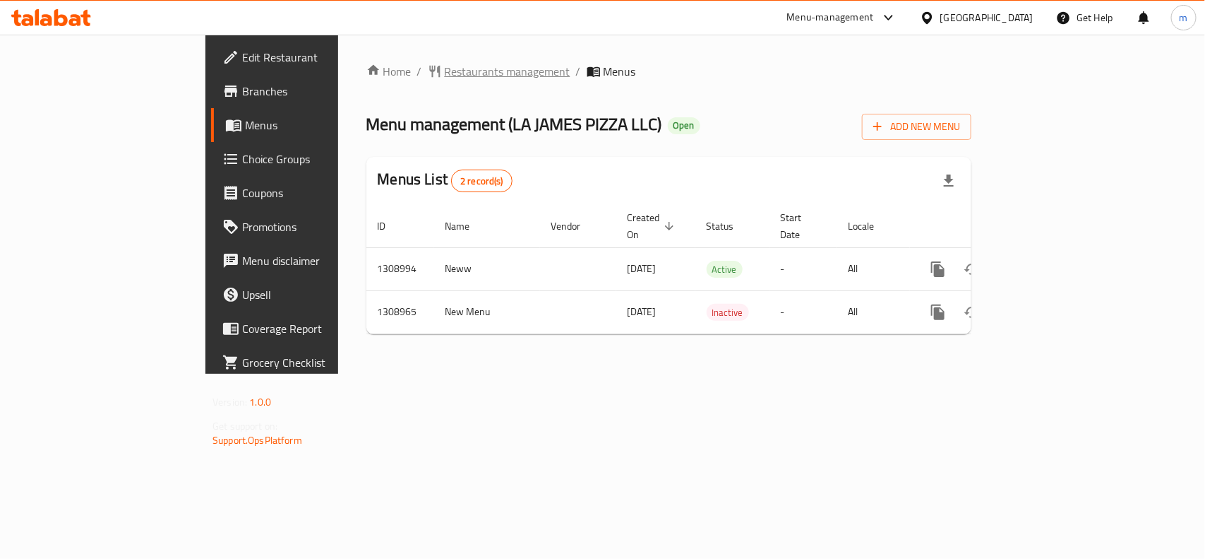
click at [445, 72] on span "Restaurants management" at bounding box center [508, 71] width 126 height 17
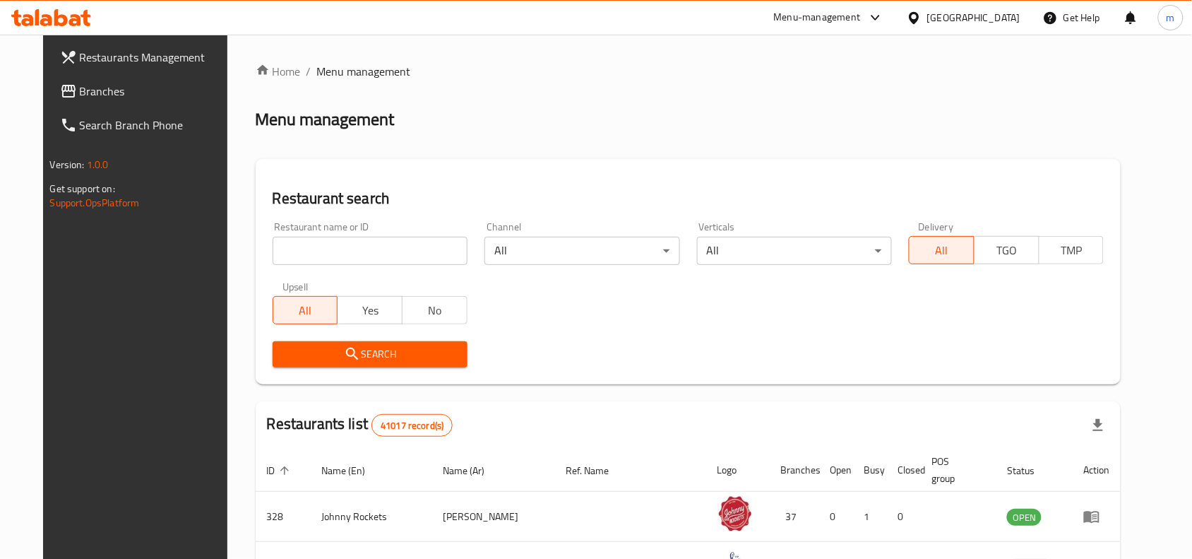
click at [290, 246] on input "search" at bounding box center [370, 251] width 195 height 28
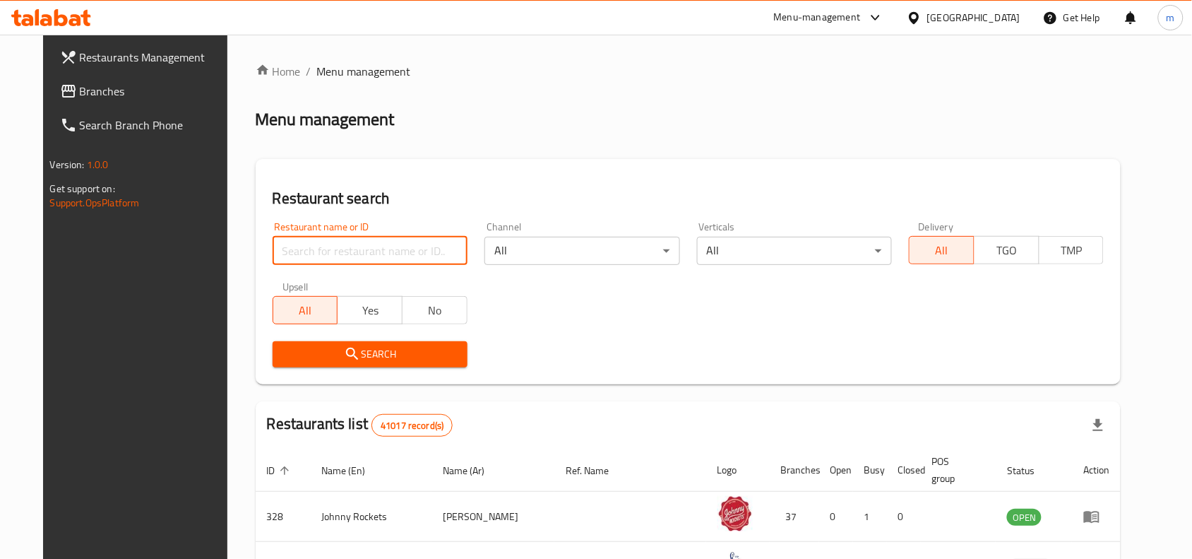
paste input "705108"
type input "705108"
click button "Search" at bounding box center [370, 354] width 195 height 26
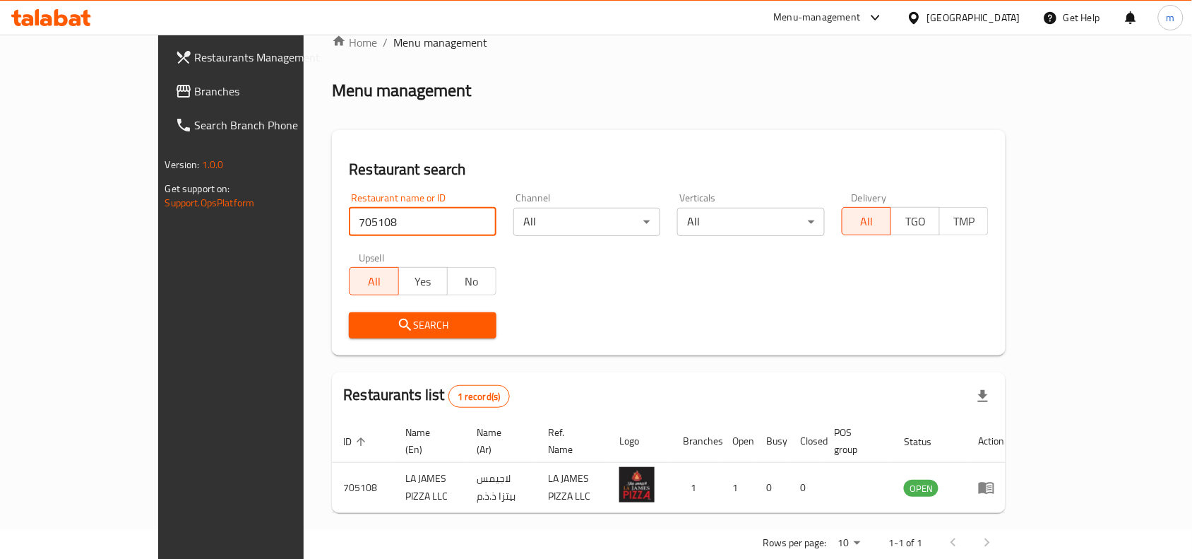
scroll to position [44, 0]
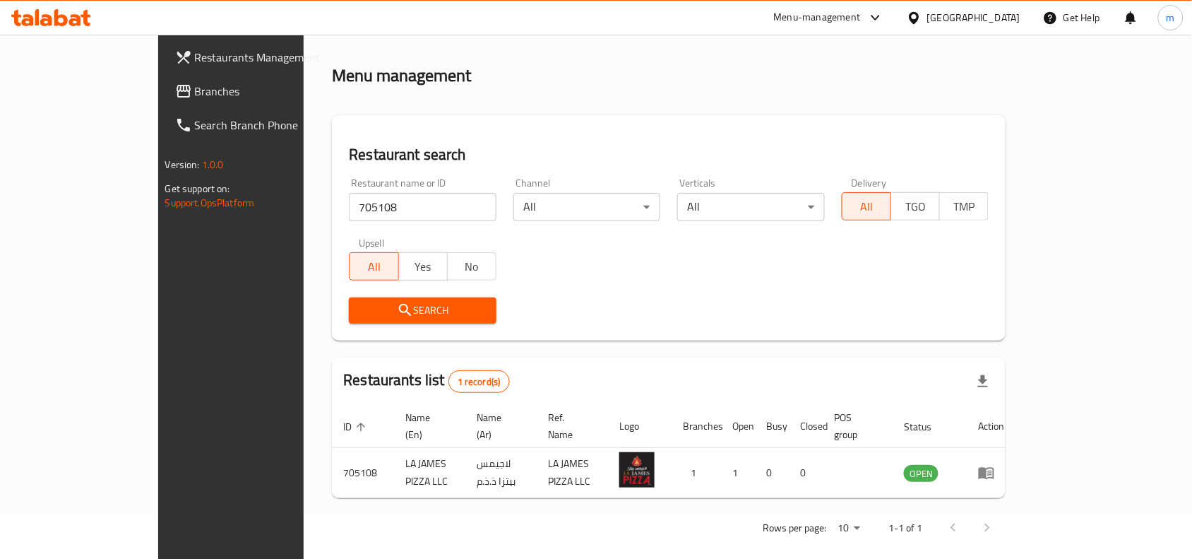
click at [922, 20] on icon at bounding box center [914, 18] width 15 height 15
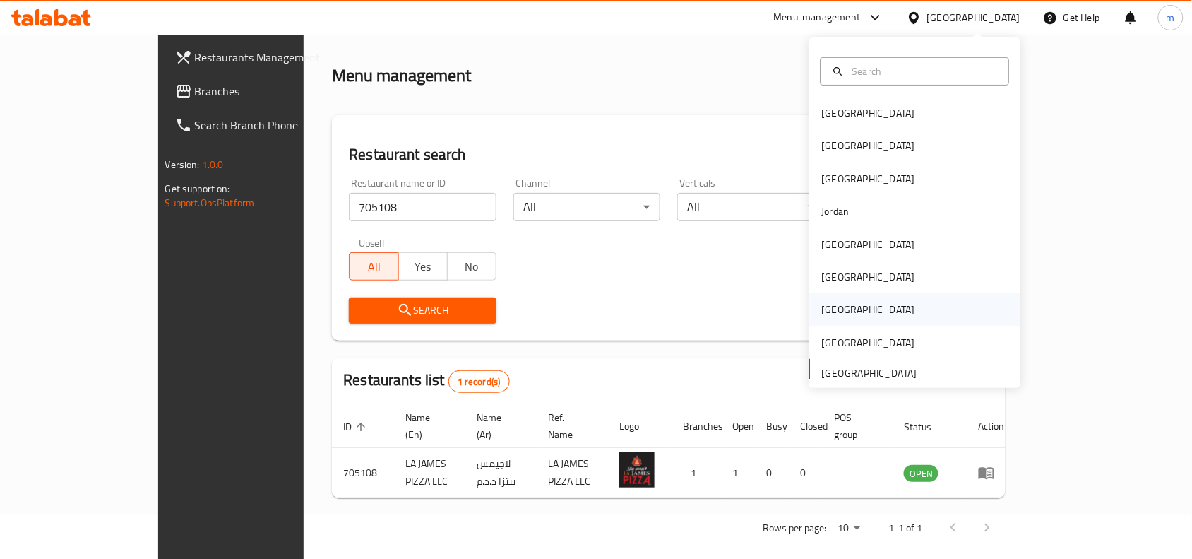
click at [835, 316] on div "[GEOGRAPHIC_DATA]" at bounding box center [869, 309] width 116 height 32
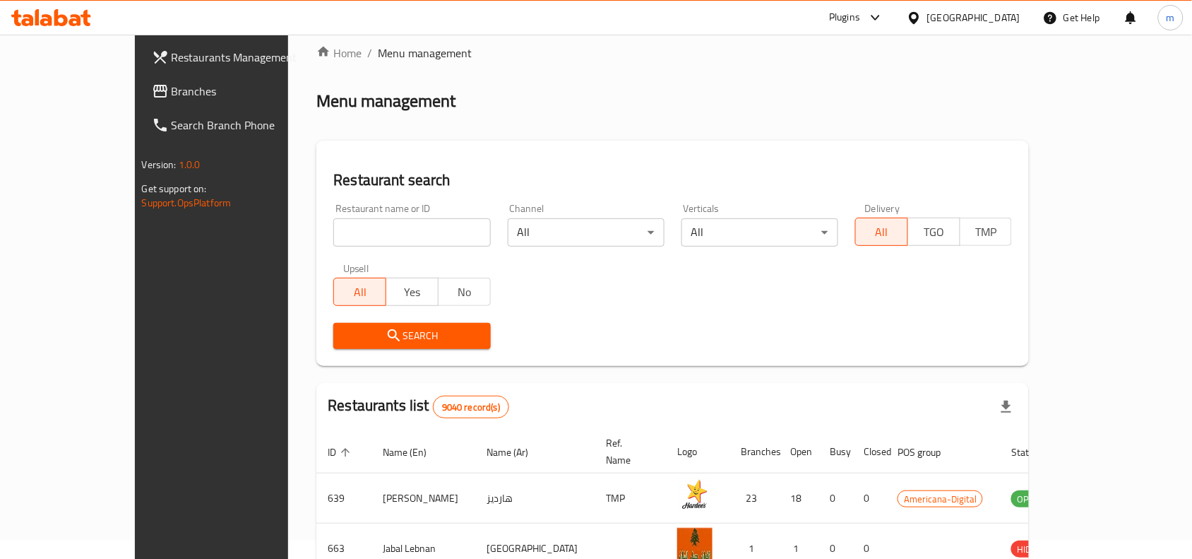
scroll to position [44, 0]
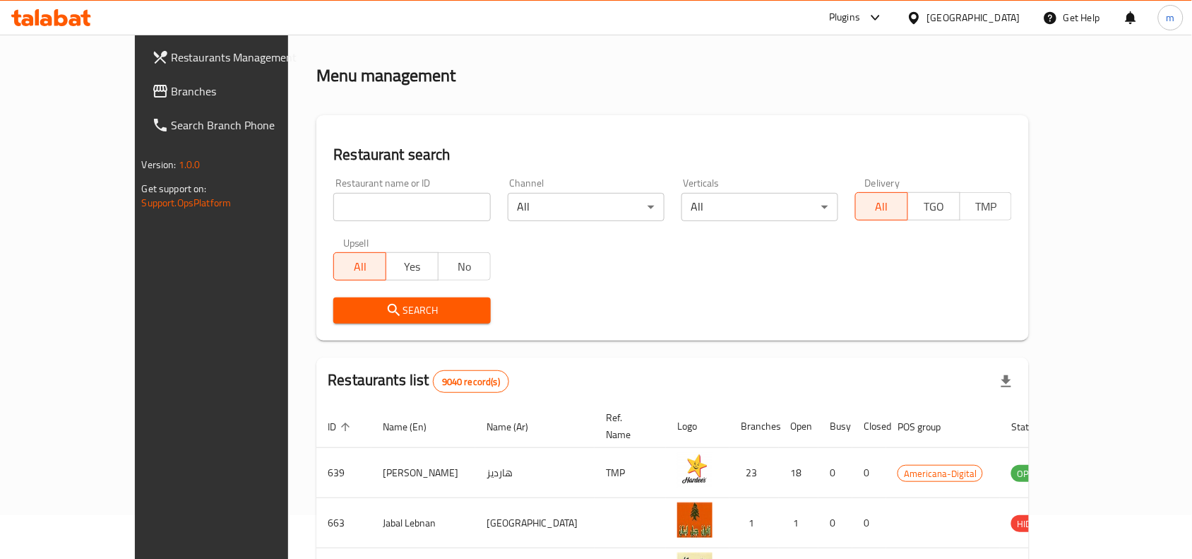
click at [172, 90] on span "Branches" at bounding box center [247, 91] width 151 height 17
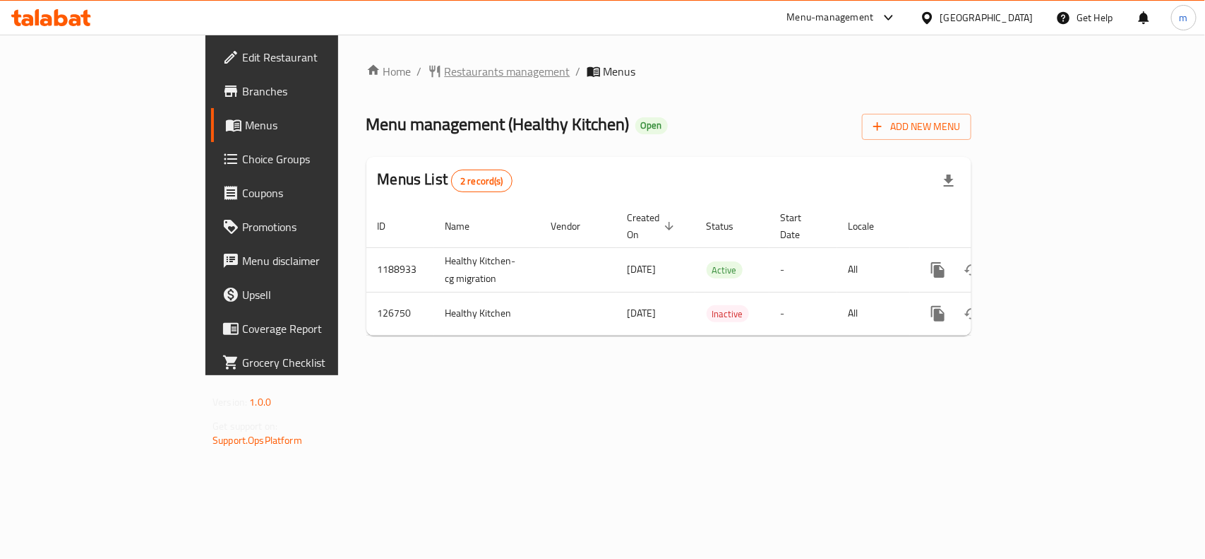
click at [445, 67] on span "Restaurants management" at bounding box center [508, 71] width 126 height 17
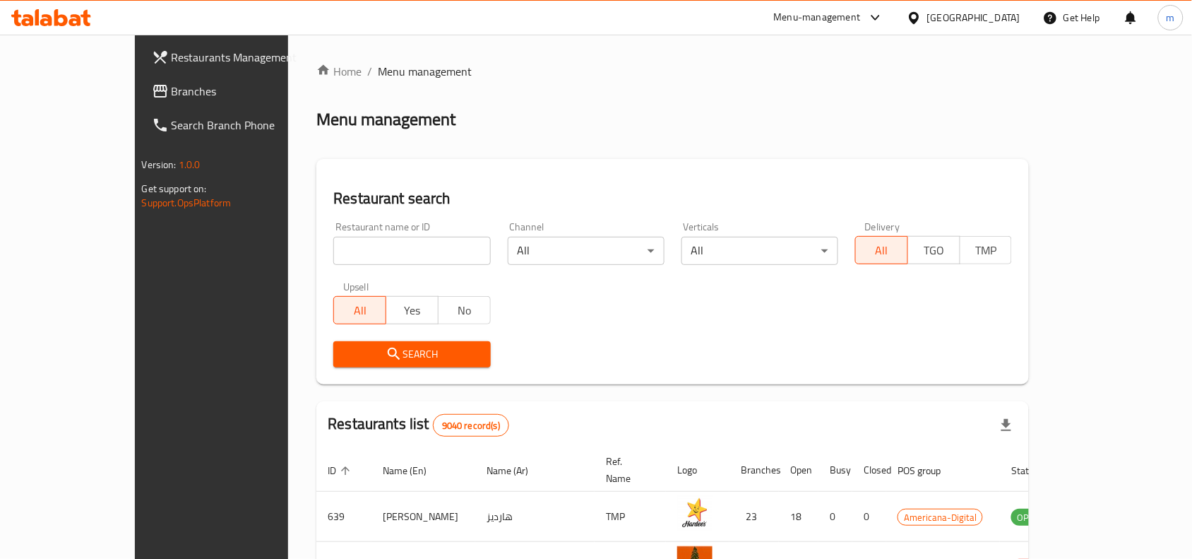
click at [172, 87] on span "Branches" at bounding box center [247, 91] width 151 height 17
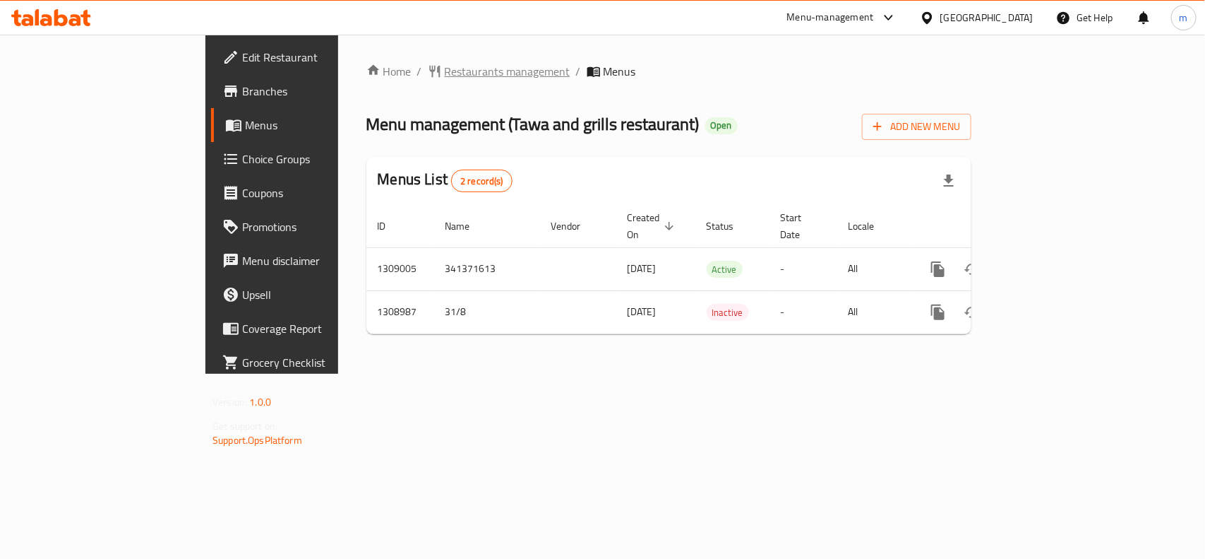
click at [445, 75] on span "Restaurants management" at bounding box center [508, 71] width 126 height 17
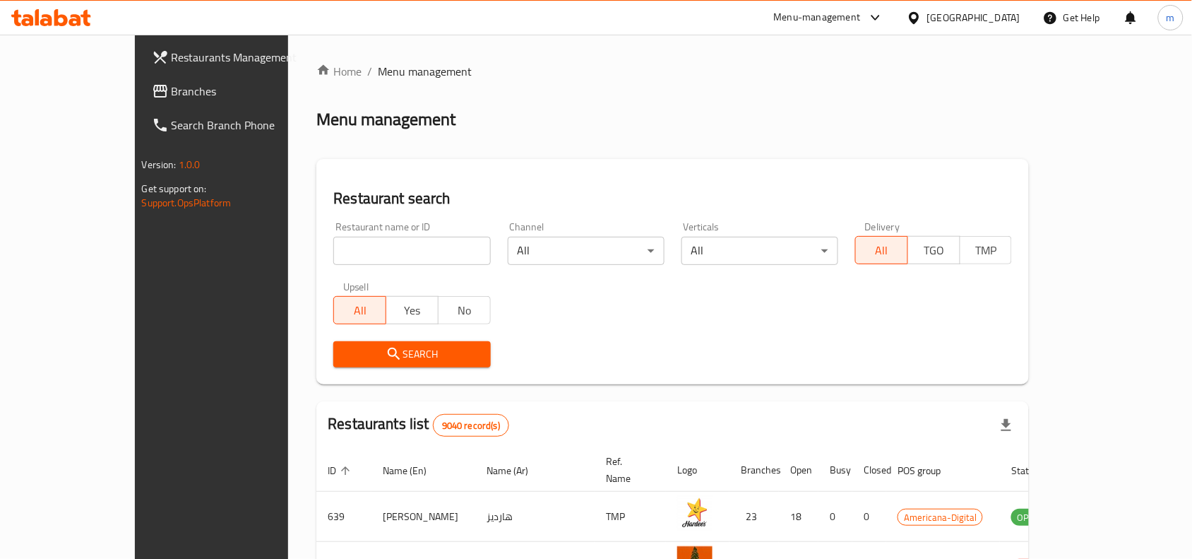
click at [333, 251] on input "search" at bounding box center [411, 251] width 157 height 28
paste input "705085"
type input "705085"
click button "Search" at bounding box center [411, 354] width 157 height 26
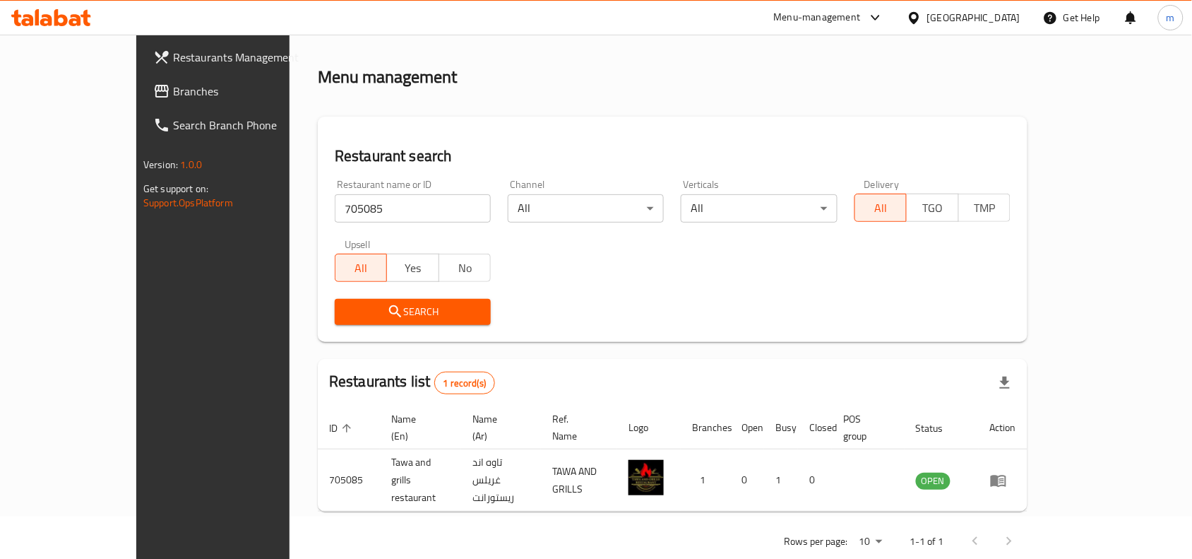
scroll to position [44, 0]
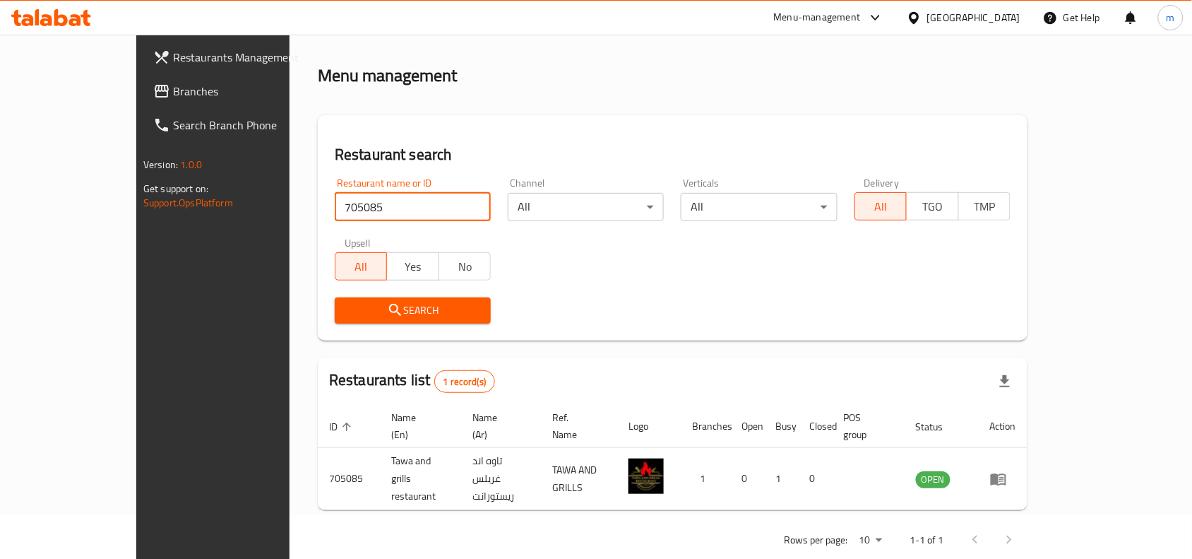
click at [922, 15] on icon at bounding box center [914, 18] width 15 height 15
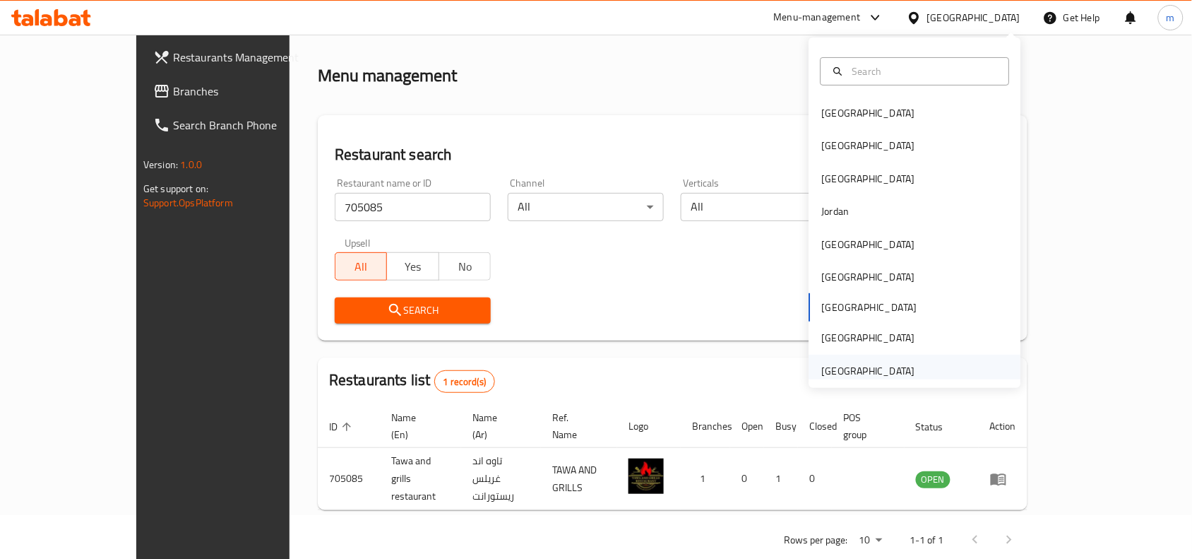
click at [878, 369] on div "United Arab Emirates" at bounding box center [868, 371] width 93 height 16
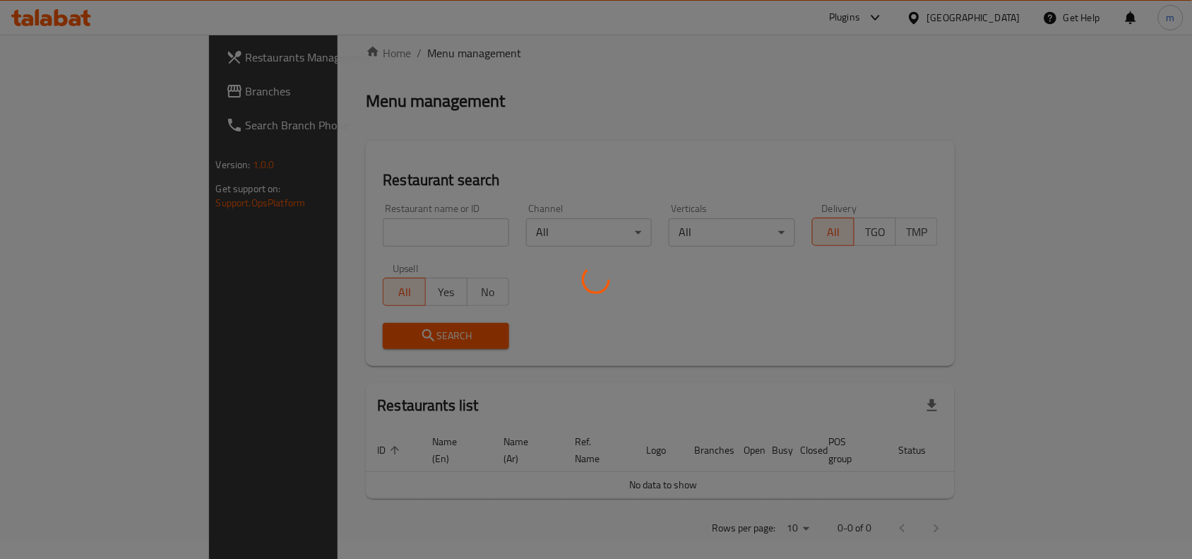
scroll to position [44, 0]
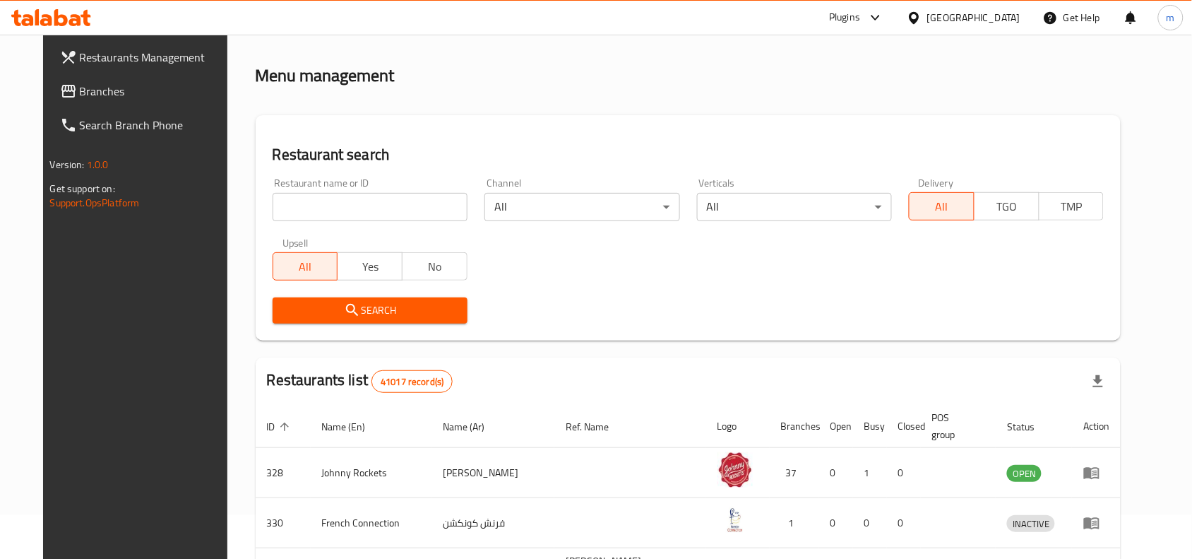
click at [80, 90] on span "Branches" at bounding box center [155, 91] width 151 height 17
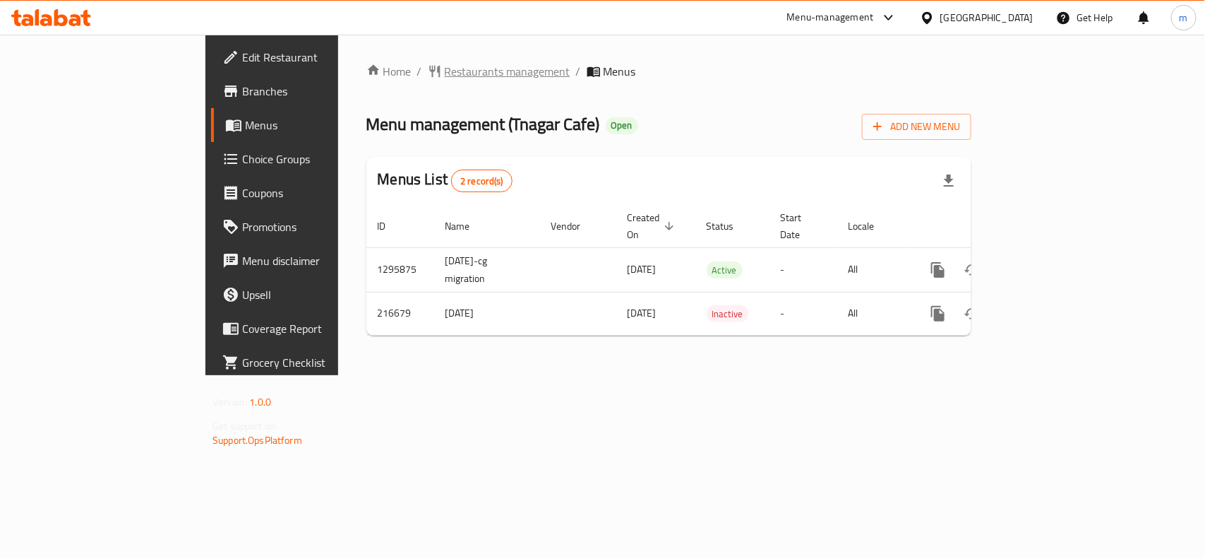
click at [445, 78] on span "Restaurants management" at bounding box center [508, 71] width 126 height 17
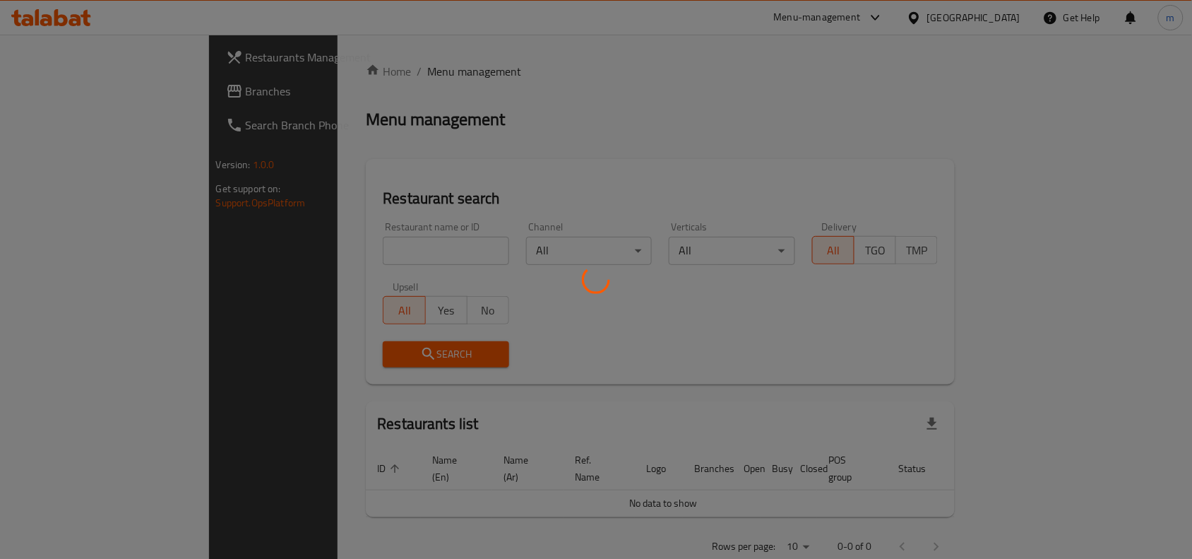
click at [270, 252] on div at bounding box center [596, 279] width 1192 height 559
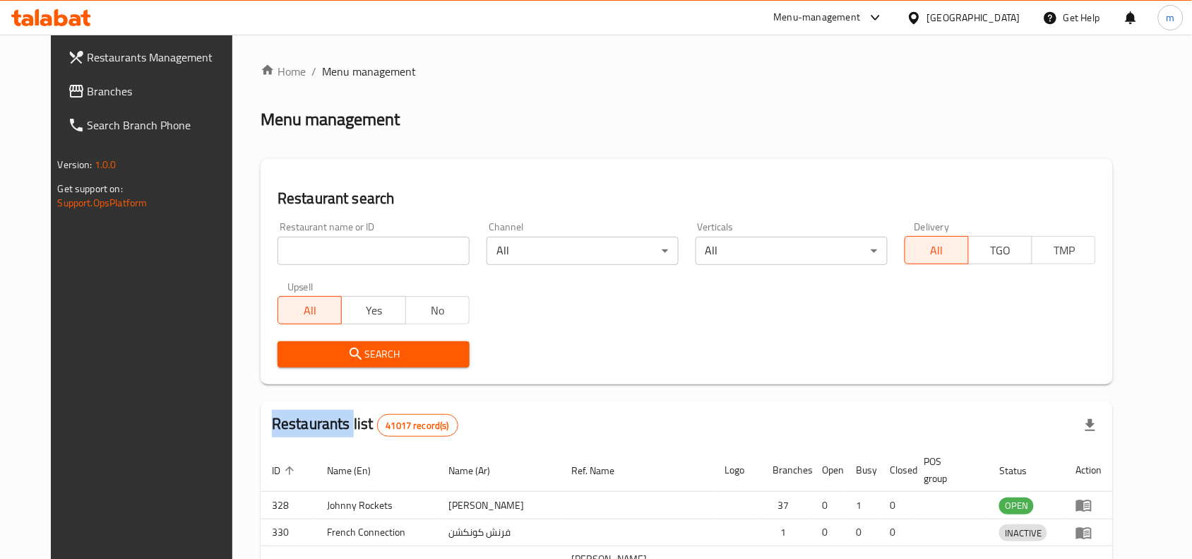
click at [270, 252] on div "Home / Menu management Menu management Restaurant search Restaurant name or ID …" at bounding box center [687, 463] width 852 height 801
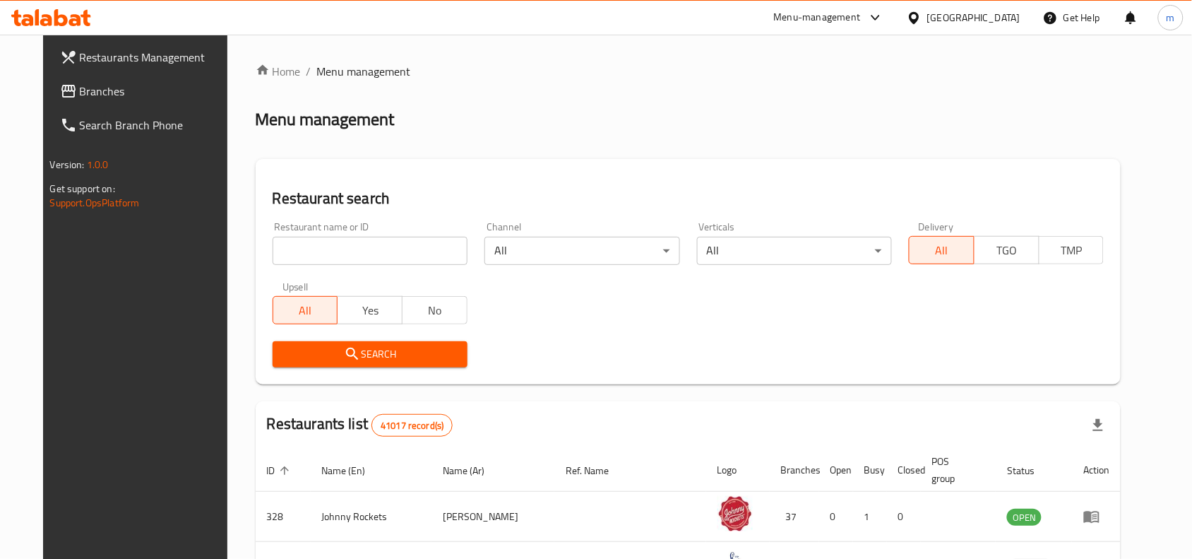
click at [273, 252] on input "search" at bounding box center [370, 251] width 195 height 28
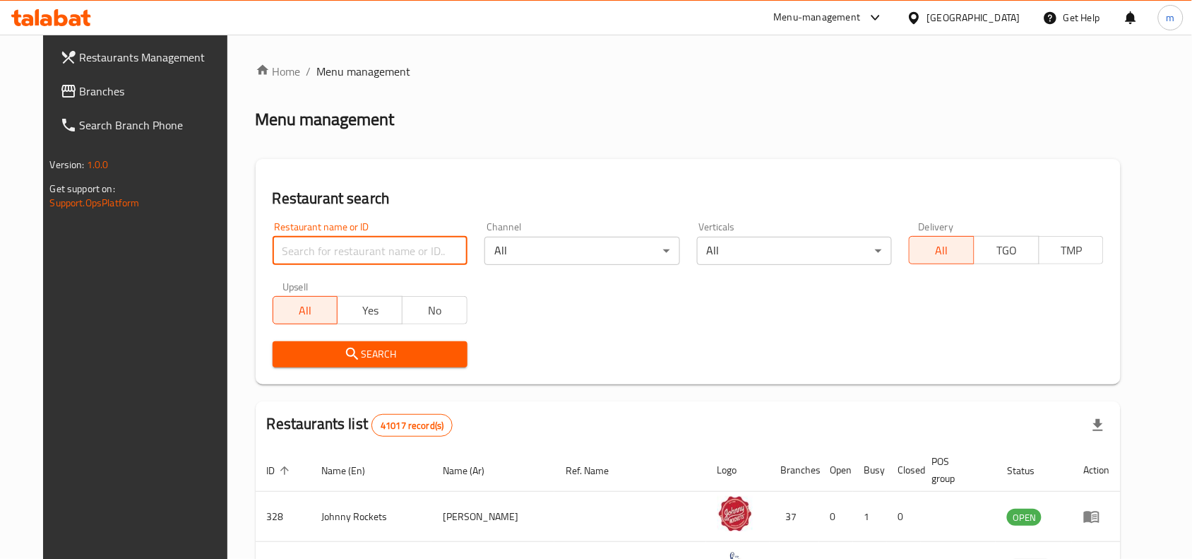
paste input "624242"
type input "624242"
click button "Search" at bounding box center [370, 354] width 195 height 26
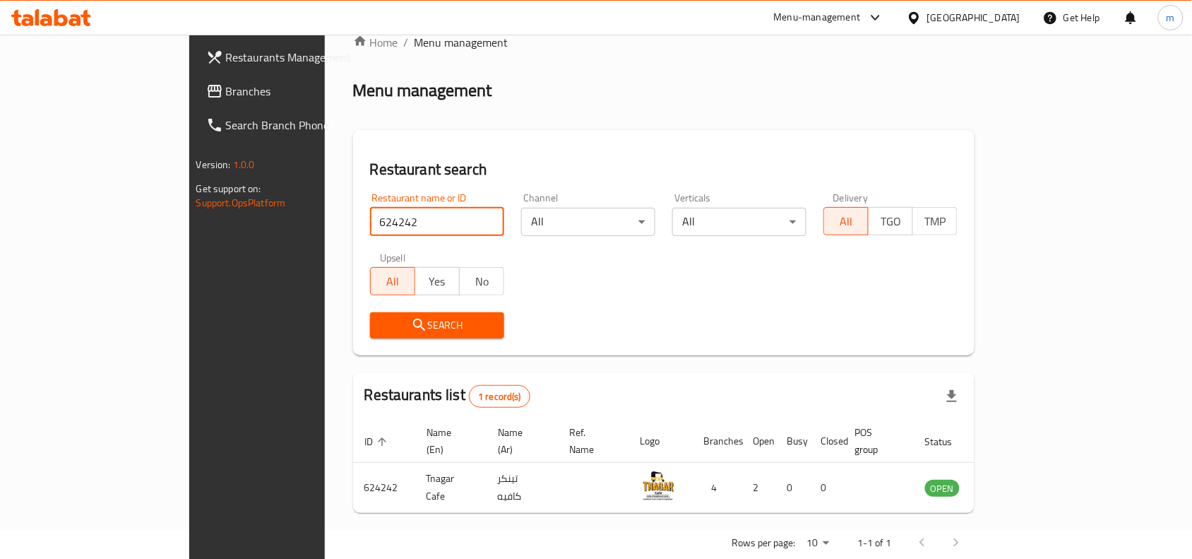
scroll to position [44, 0]
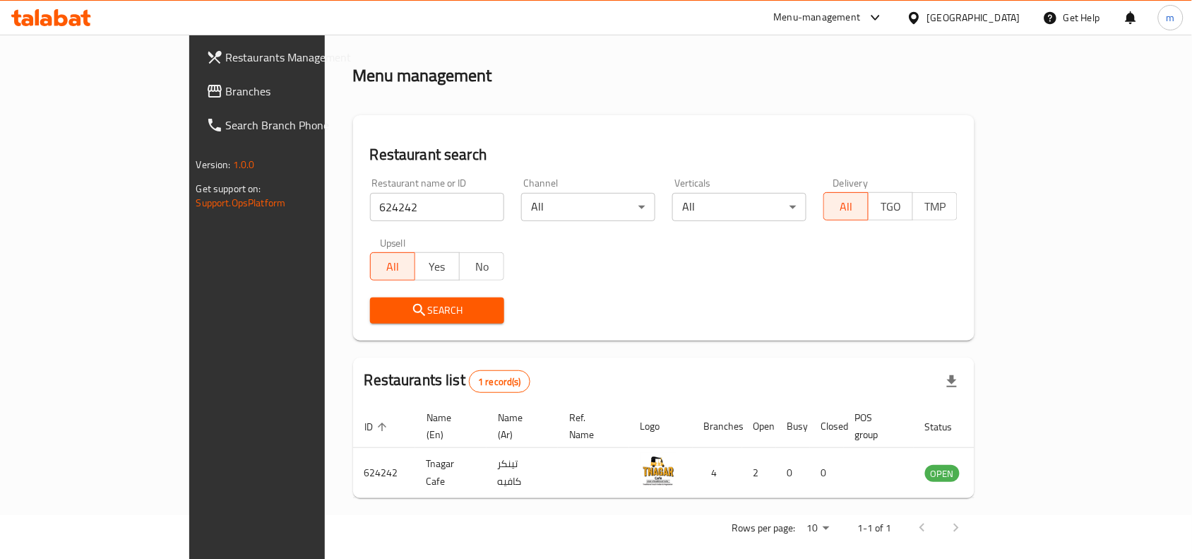
click at [968, 8] on div "[GEOGRAPHIC_DATA]" at bounding box center [963, 18] width 136 height 34
click at [922, 12] on icon at bounding box center [914, 18] width 15 height 15
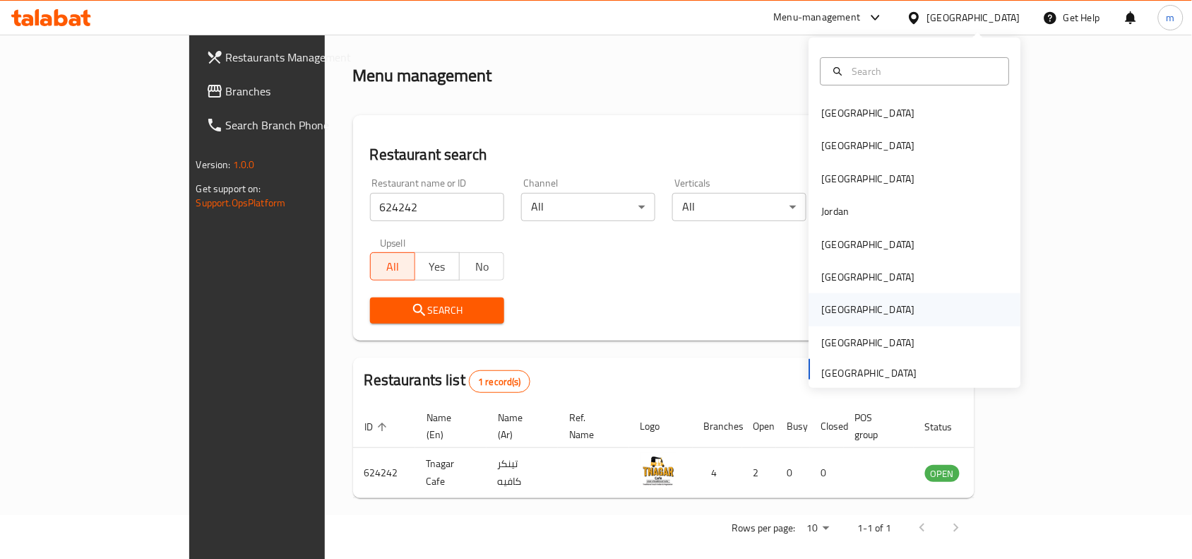
click at [841, 305] on div "[GEOGRAPHIC_DATA]" at bounding box center [869, 309] width 116 height 32
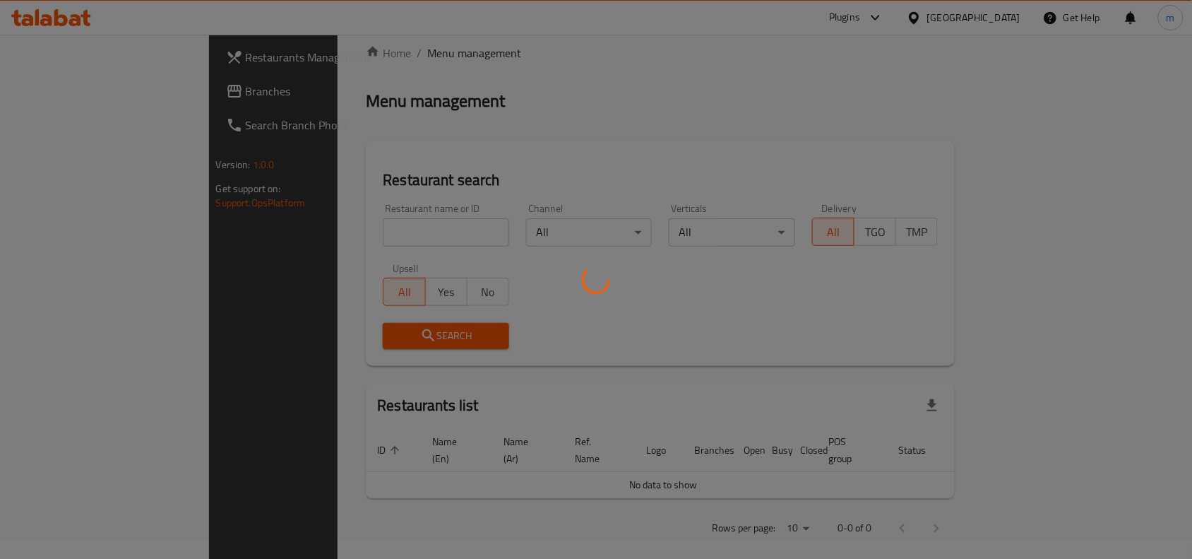
scroll to position [44, 0]
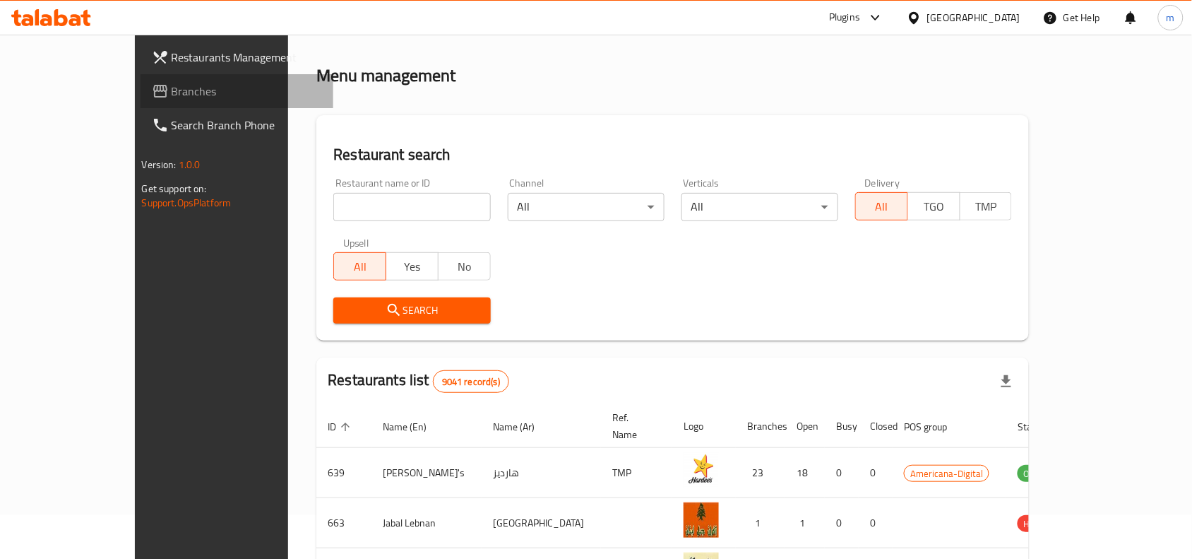
click at [172, 90] on span "Branches" at bounding box center [247, 91] width 151 height 17
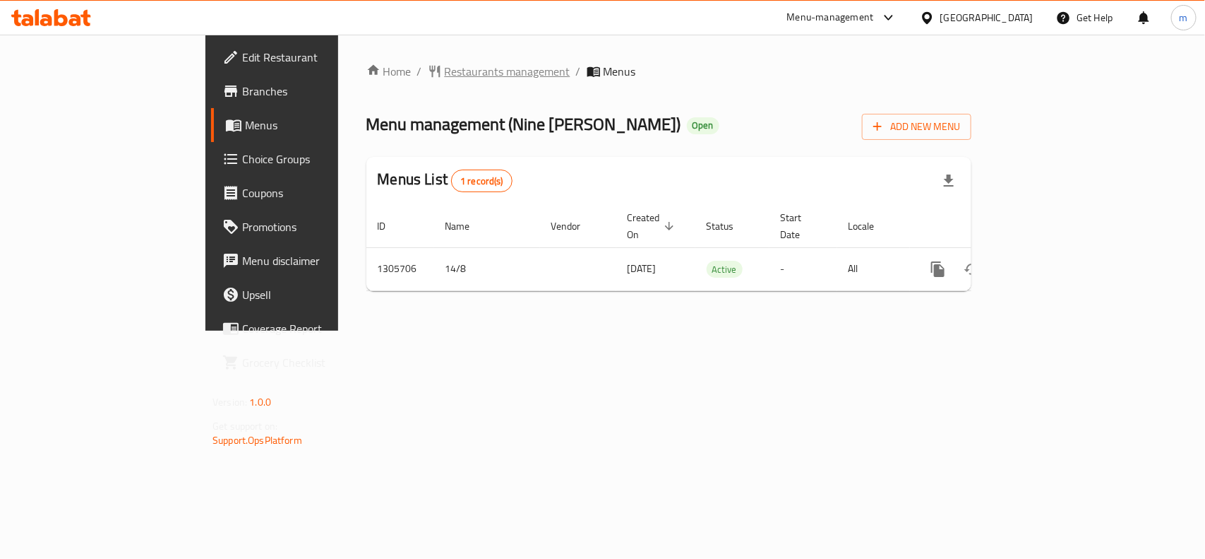
click at [445, 74] on span "Restaurants management" at bounding box center [508, 71] width 126 height 17
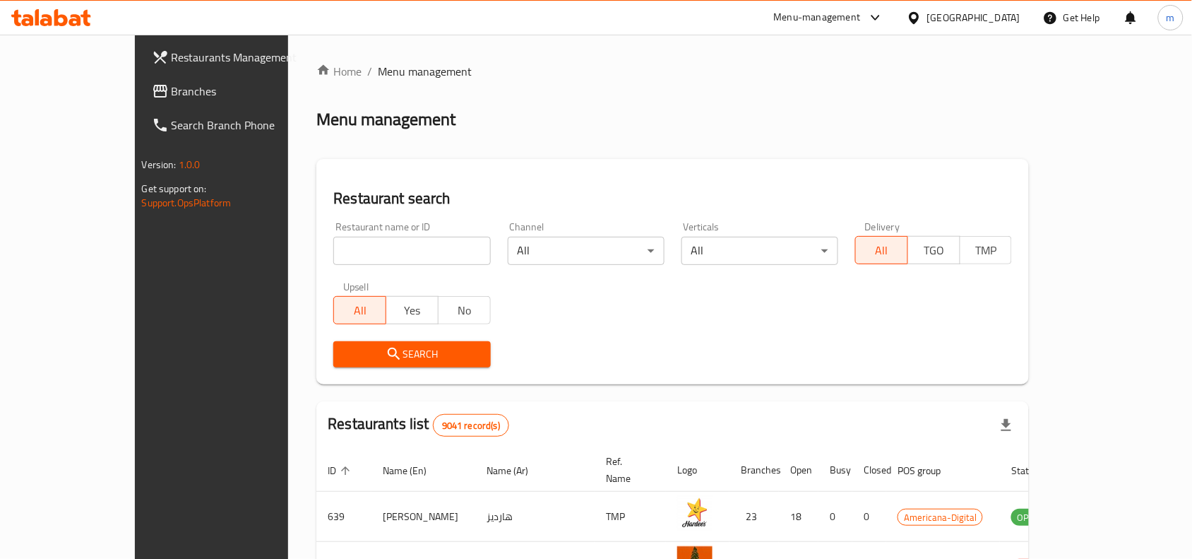
click at [333, 247] on input "search" at bounding box center [411, 251] width 157 height 28
paste input "703813"
type input "703813"
click button "Search" at bounding box center [411, 354] width 157 height 26
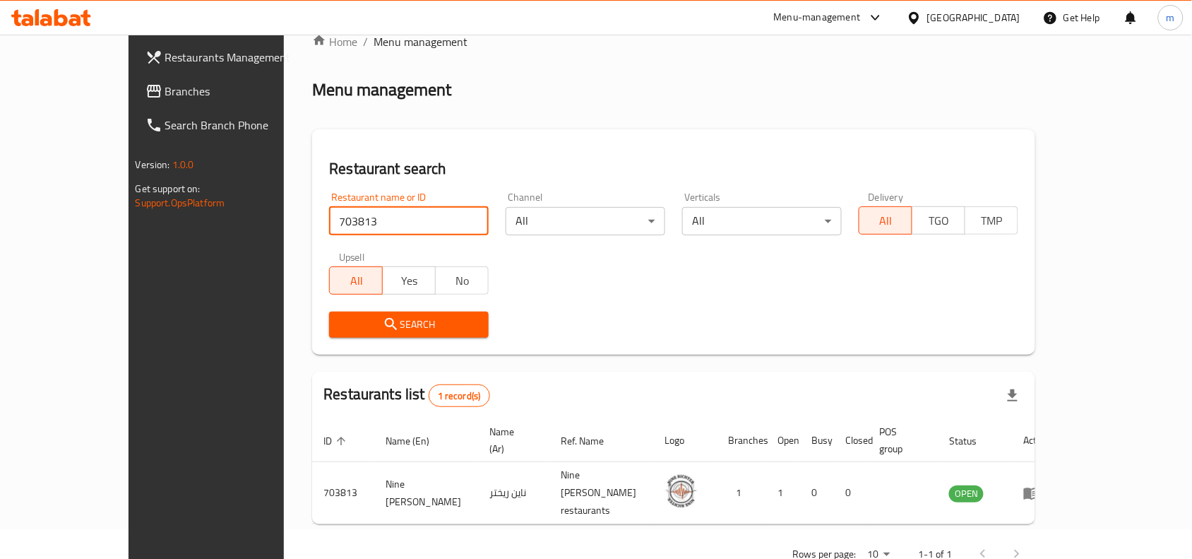
scroll to position [44, 0]
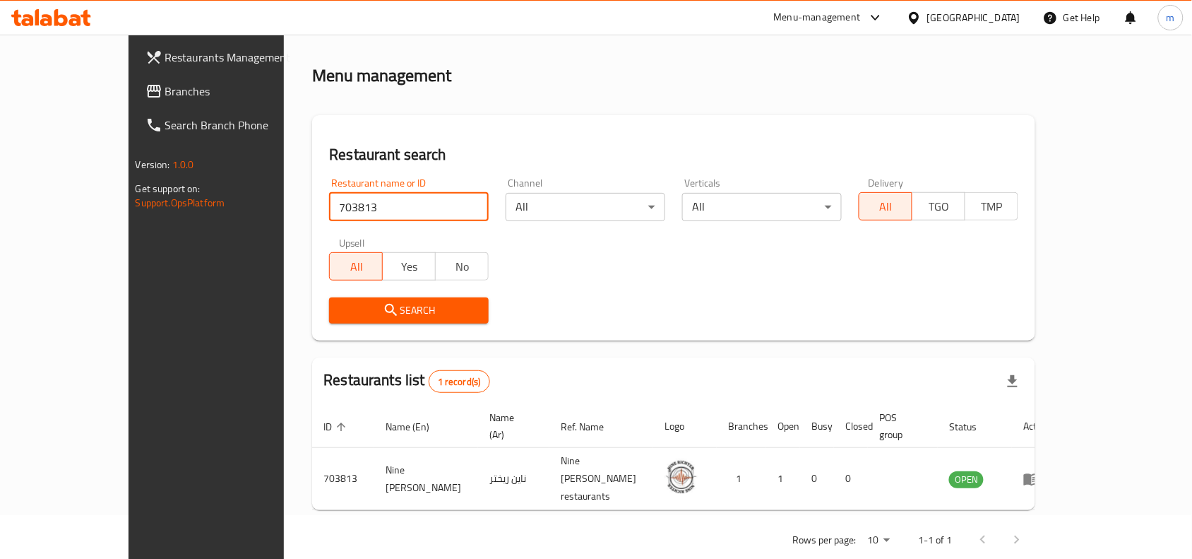
click at [165, 97] on span "Branches" at bounding box center [240, 91] width 151 height 17
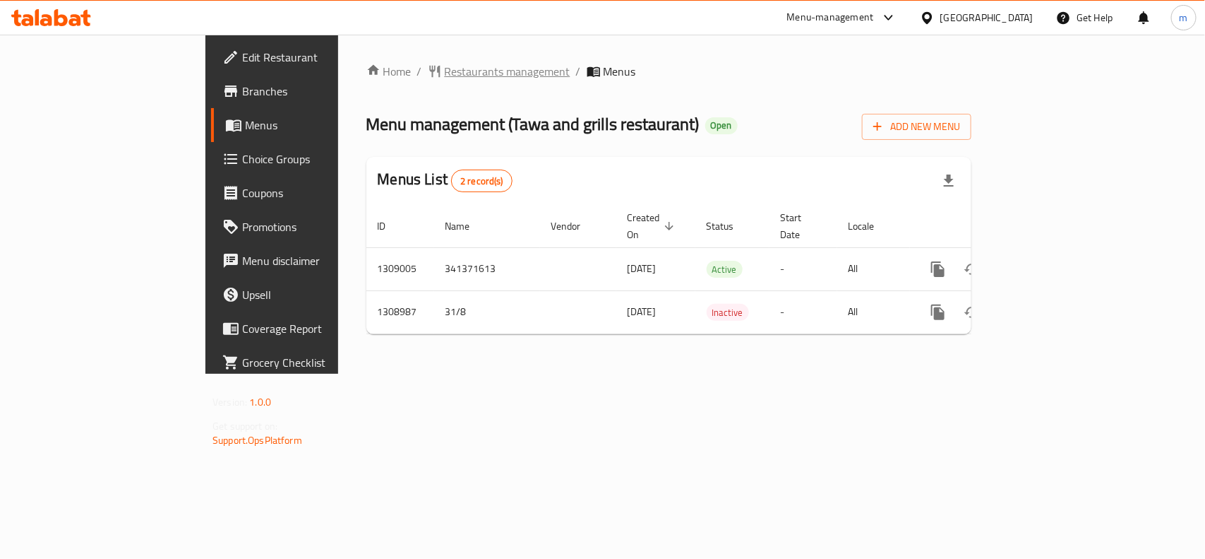
click at [445, 69] on span "Restaurants management" at bounding box center [508, 71] width 126 height 17
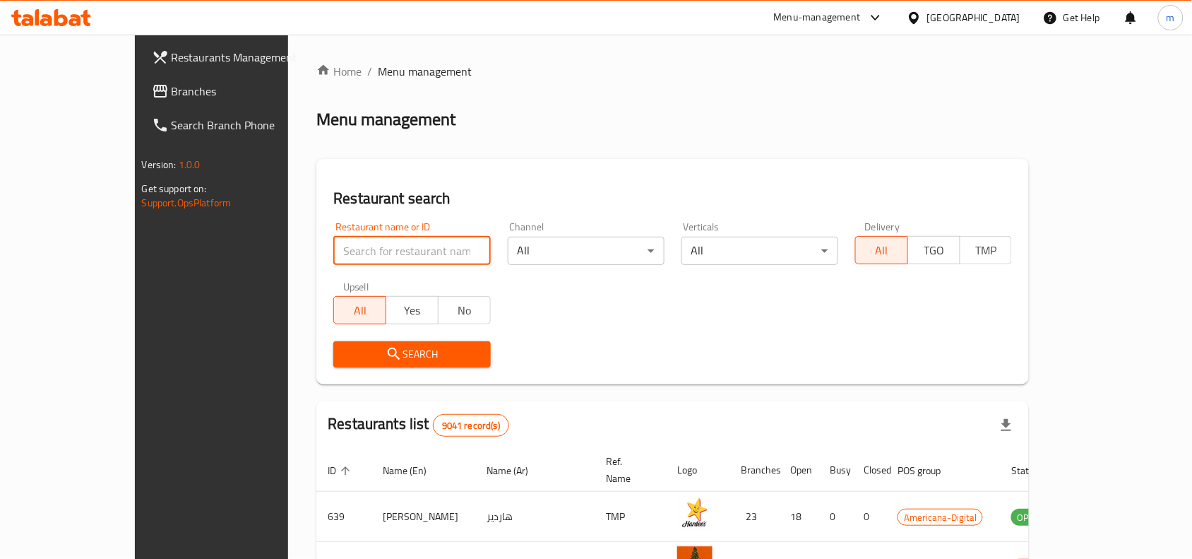
click at [333, 248] on input "search" at bounding box center [411, 251] width 157 height 28
paste input "705085"
type input "705085"
click button "Search" at bounding box center [411, 354] width 157 height 26
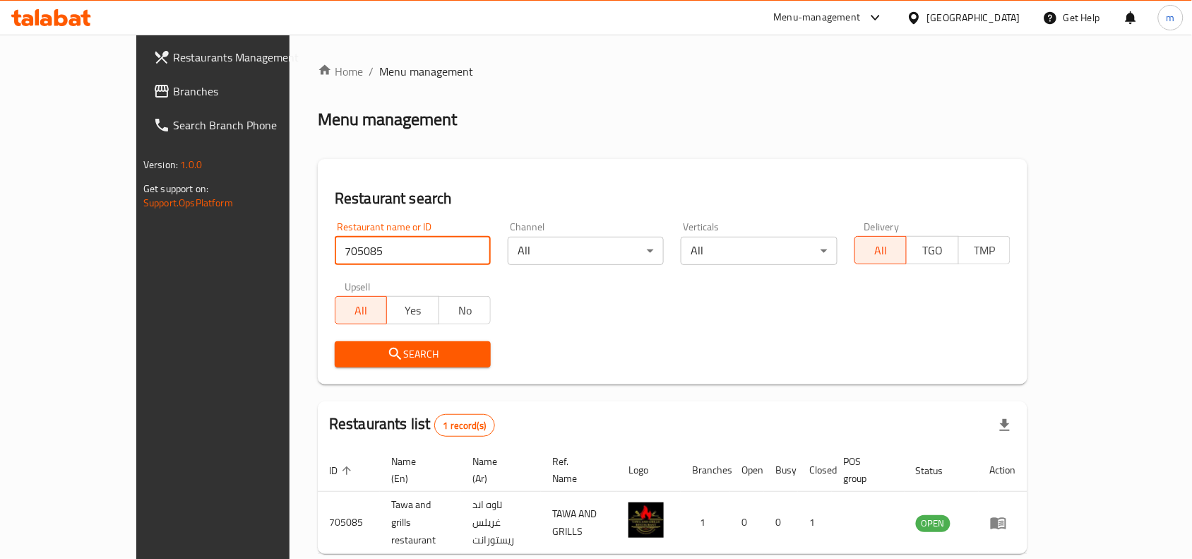
click at [927, 18] on div at bounding box center [917, 18] width 20 height 16
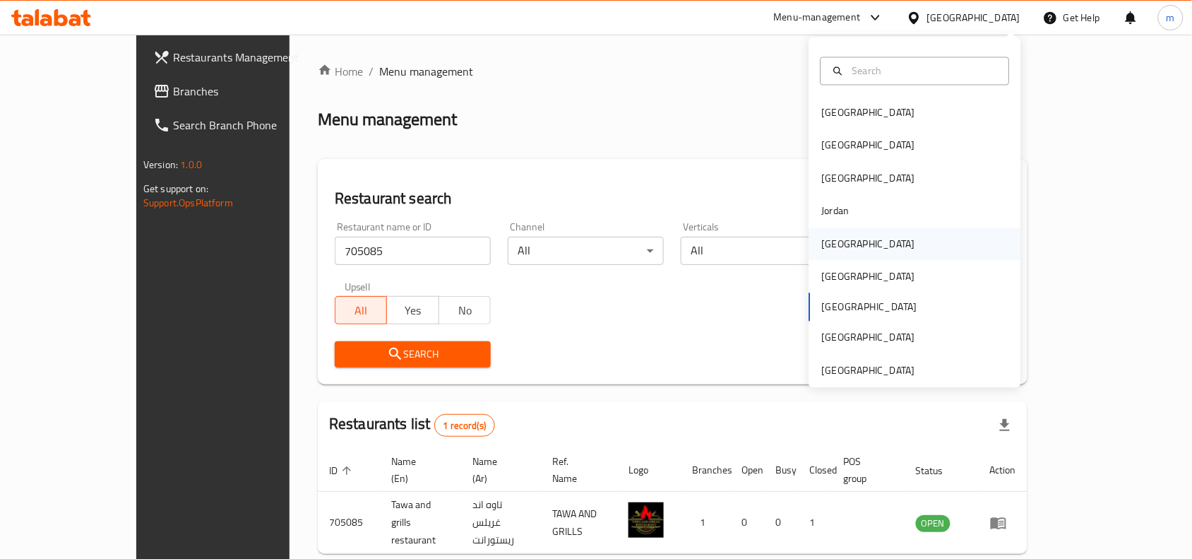
click at [840, 234] on div "[GEOGRAPHIC_DATA]" at bounding box center [869, 243] width 116 height 32
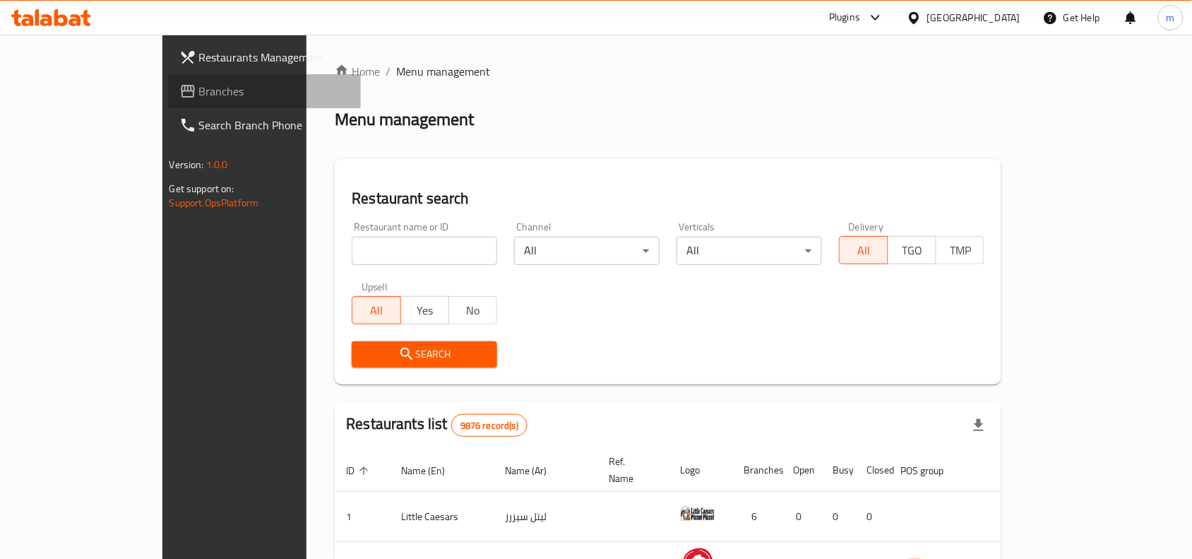
click at [199, 100] on span "Branches" at bounding box center [274, 91] width 151 height 17
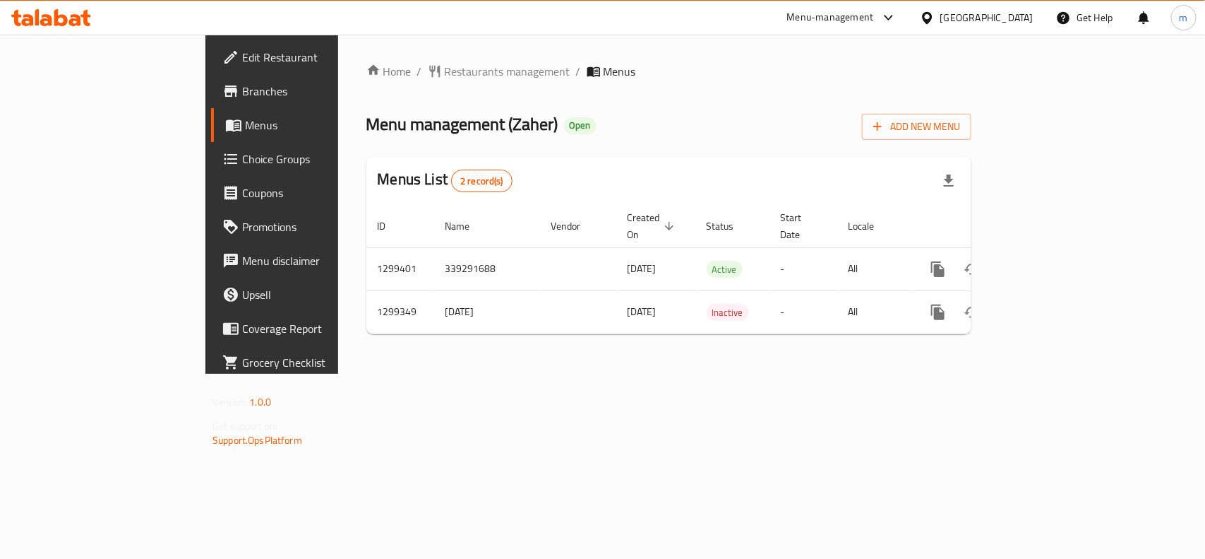
click at [445, 71] on span "Restaurants management" at bounding box center [508, 71] width 126 height 17
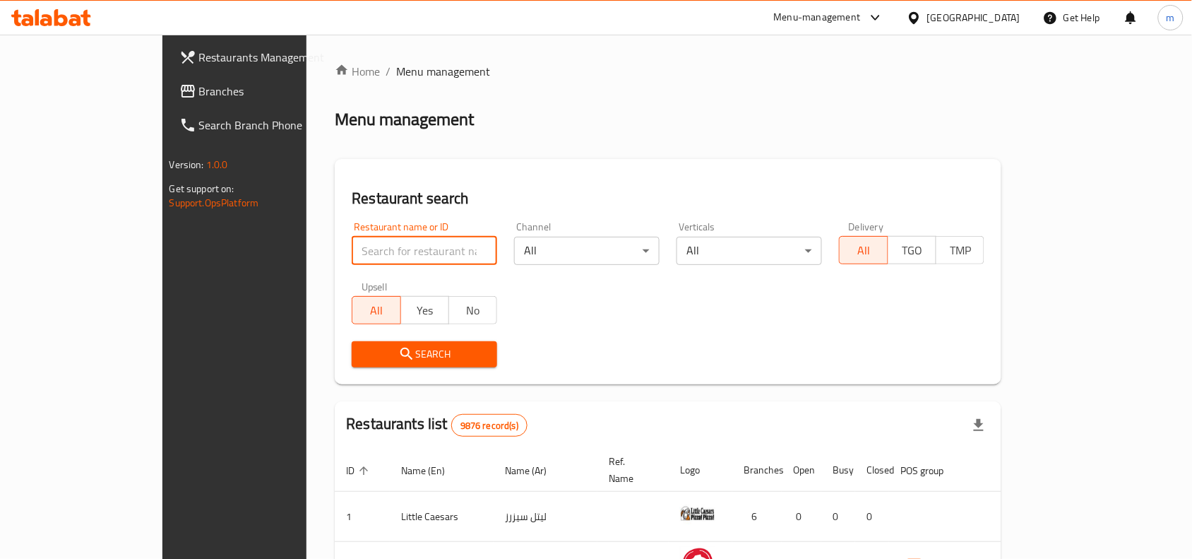
click at [352, 263] on input "search" at bounding box center [424, 251] width 145 height 28
paste input "701311"
type input "701311"
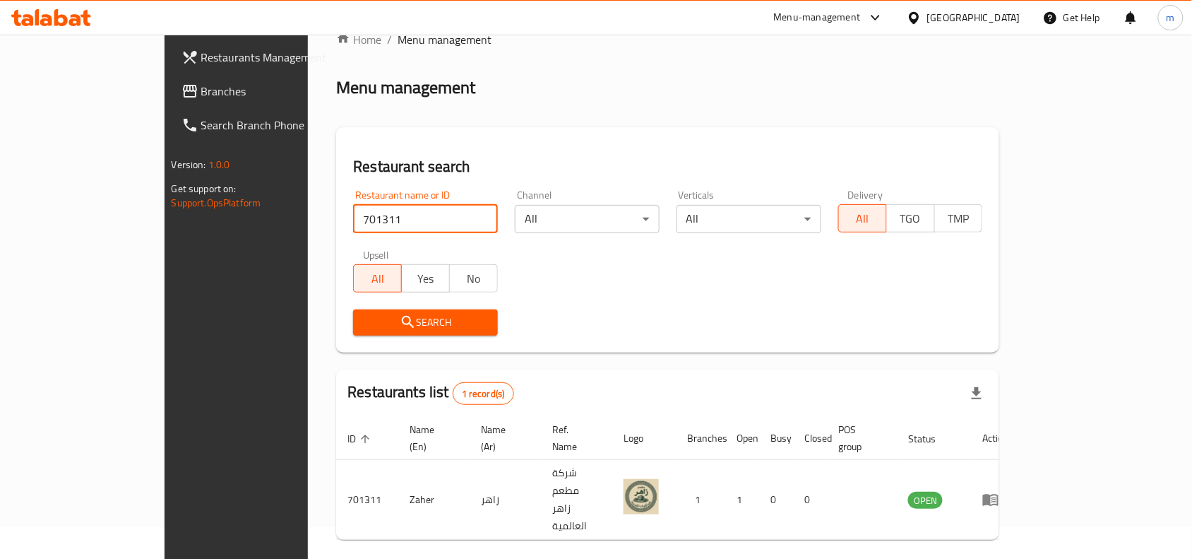
scroll to position [44, 0]
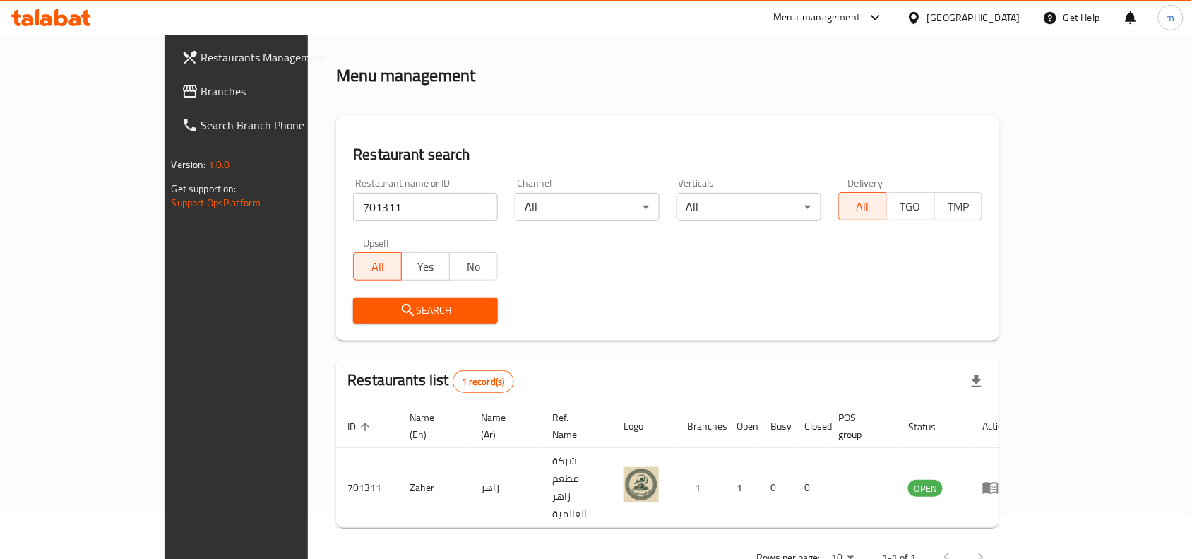
click at [922, 21] on icon at bounding box center [914, 18] width 15 height 15
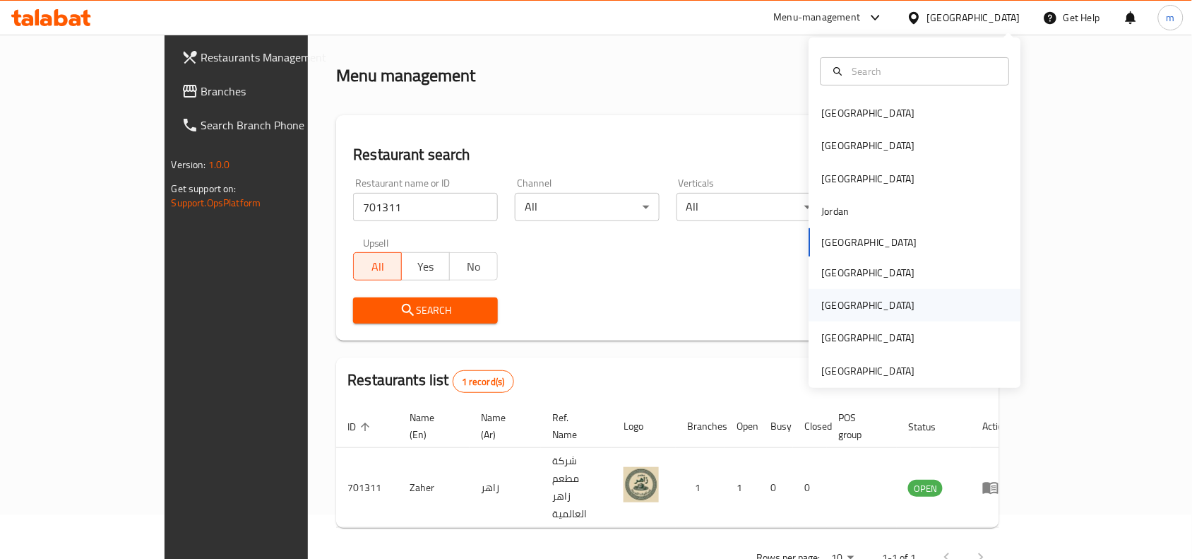
click at [876, 294] on div "[GEOGRAPHIC_DATA]" at bounding box center [915, 305] width 212 height 32
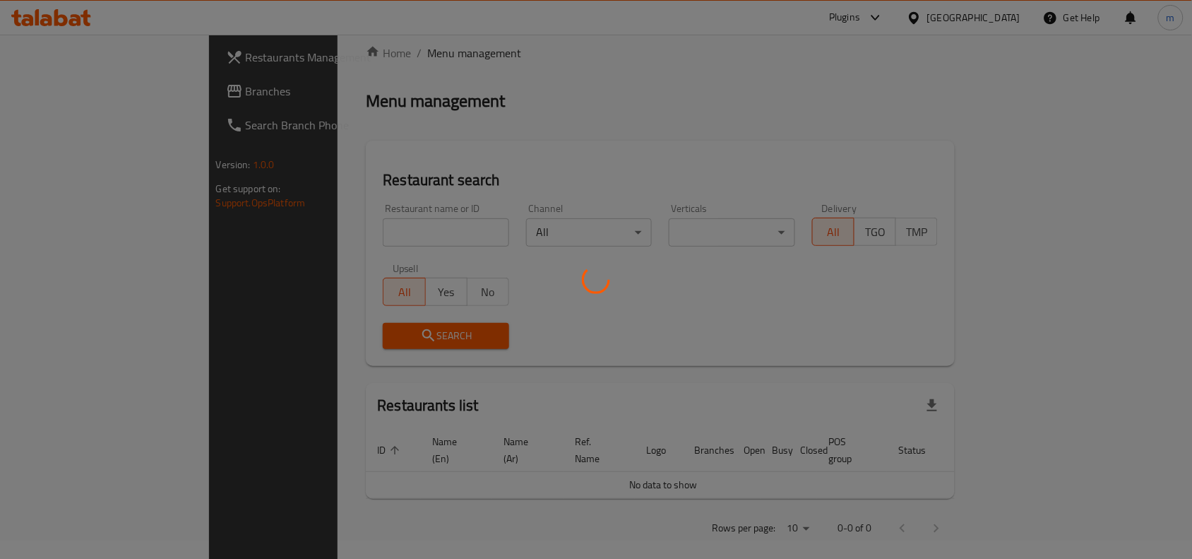
scroll to position [44, 0]
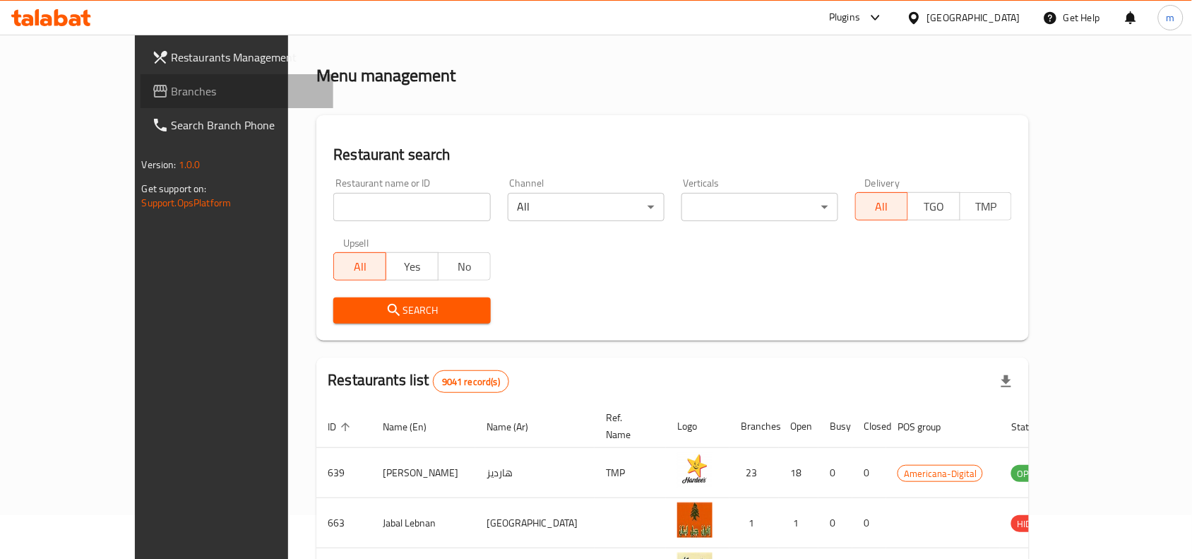
click at [172, 89] on span "Branches" at bounding box center [247, 91] width 151 height 17
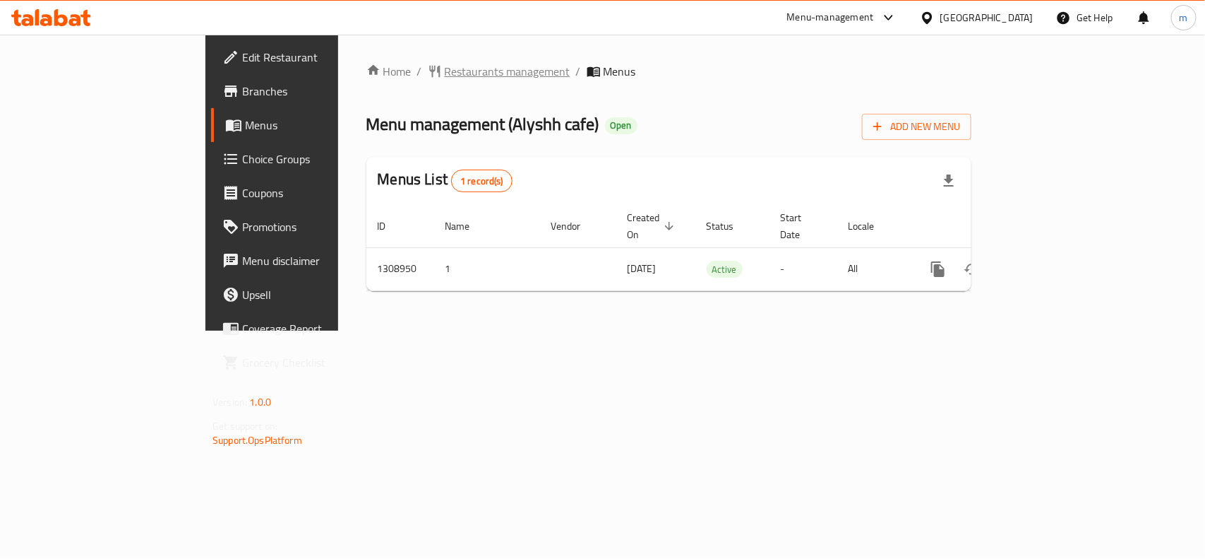
click at [445, 68] on span "Restaurants management" at bounding box center [508, 71] width 126 height 17
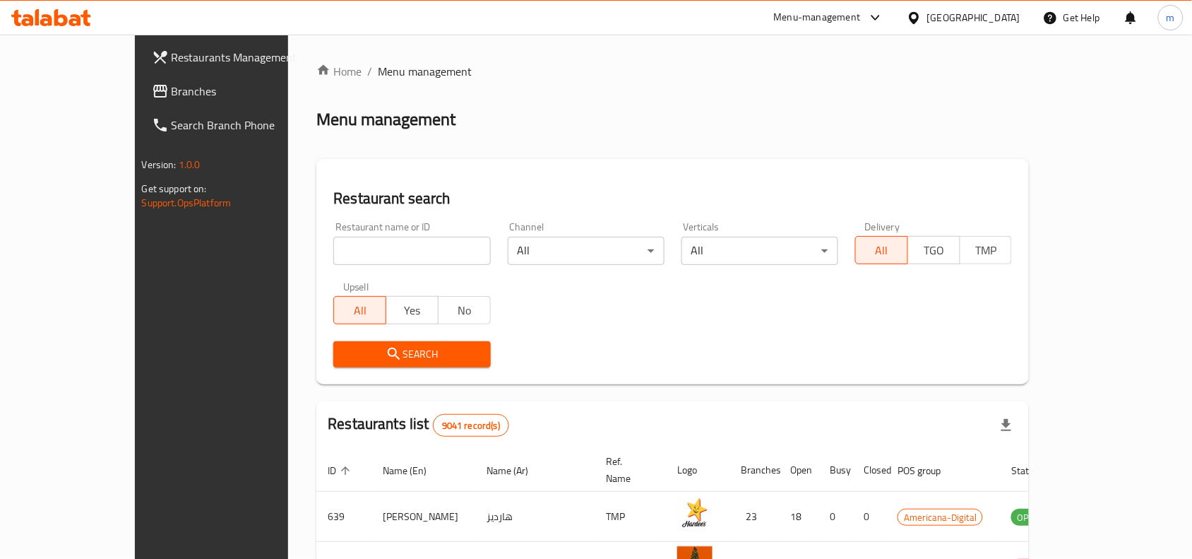
click at [333, 255] on input "search" at bounding box center [411, 251] width 157 height 28
paste input "705106"
type input "705106"
click button "Search" at bounding box center [411, 354] width 157 height 26
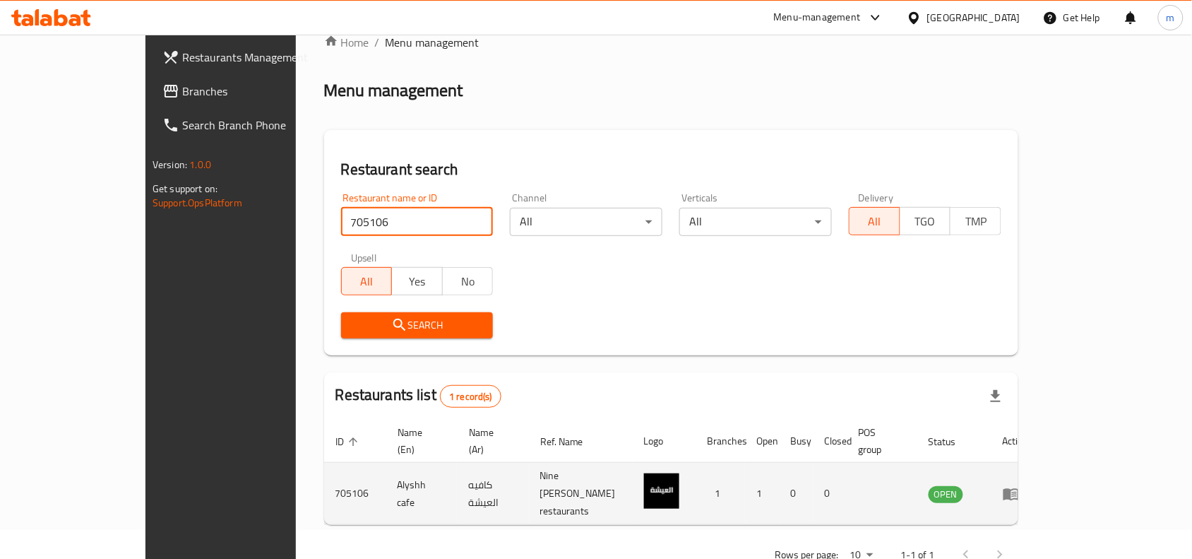
scroll to position [44, 0]
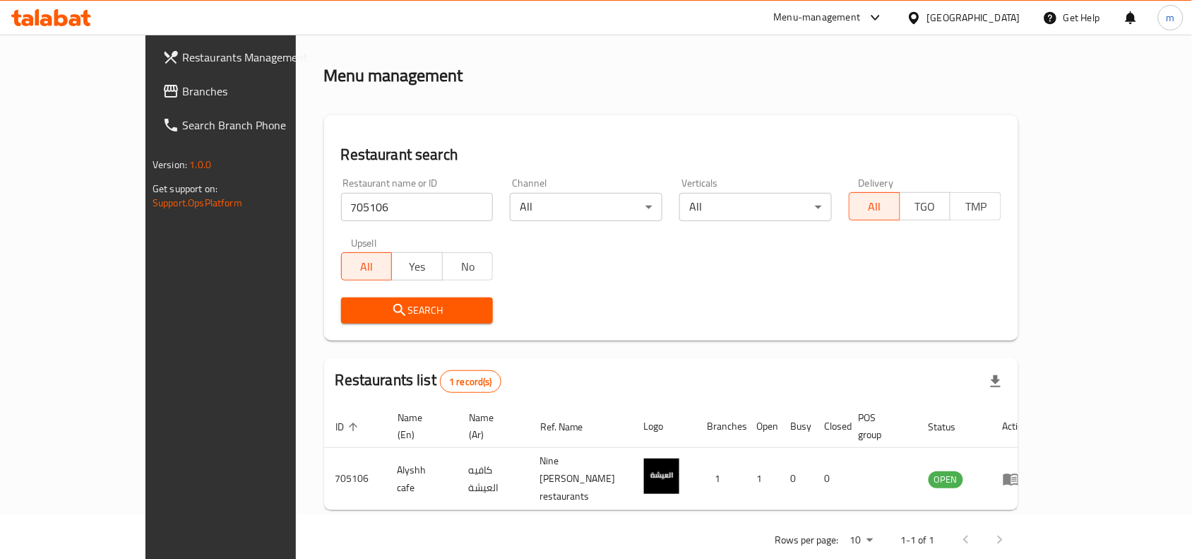
click at [919, 19] on icon at bounding box center [914, 17] width 10 height 12
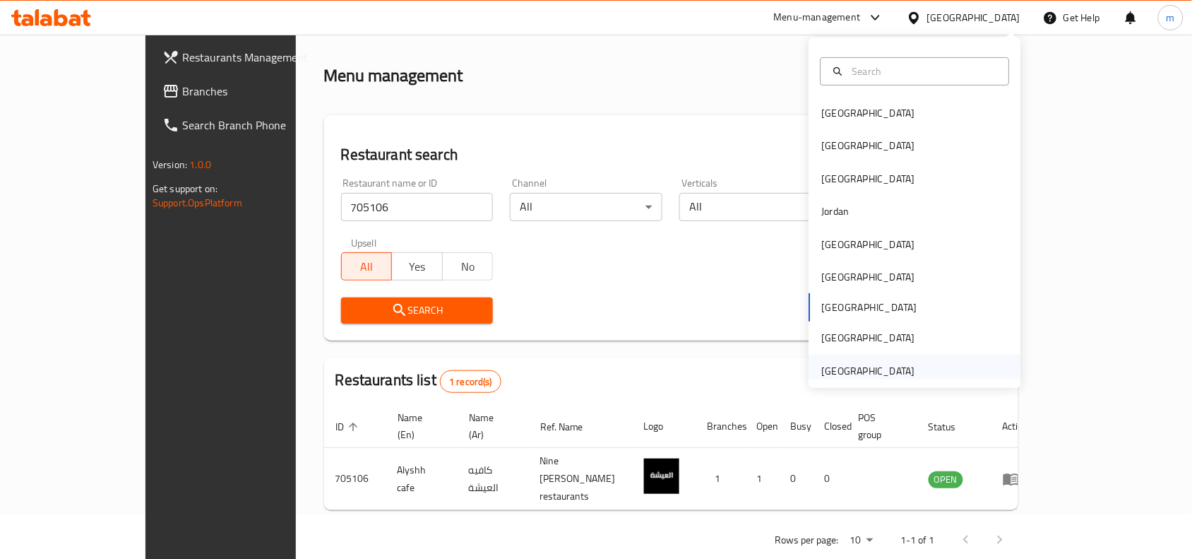
click at [874, 364] on div "[GEOGRAPHIC_DATA]" at bounding box center [868, 371] width 93 height 16
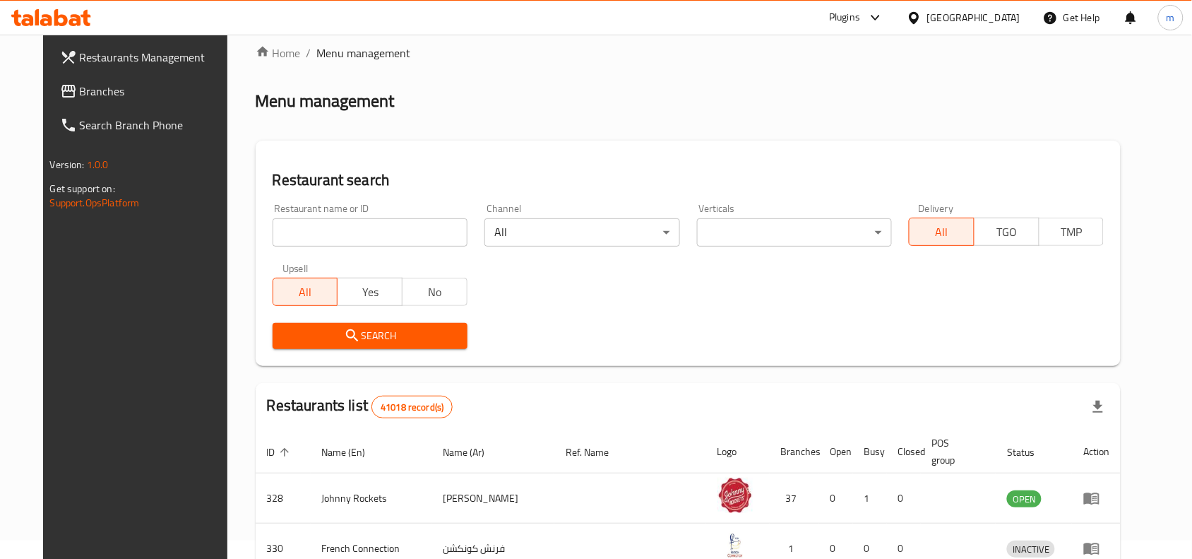
scroll to position [44, 0]
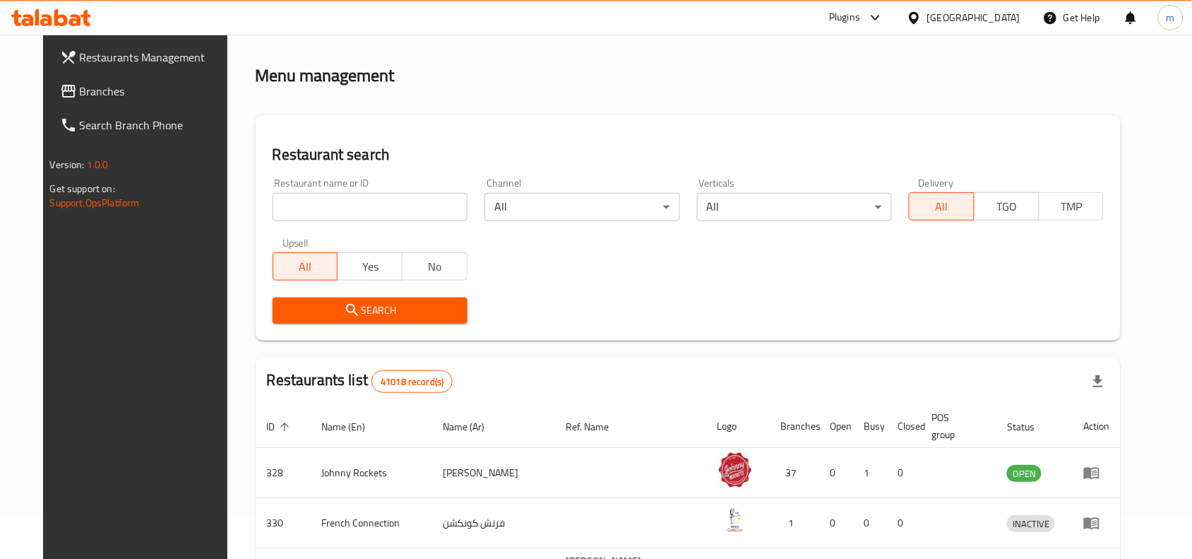
click at [80, 94] on span "Branches" at bounding box center [155, 91] width 151 height 17
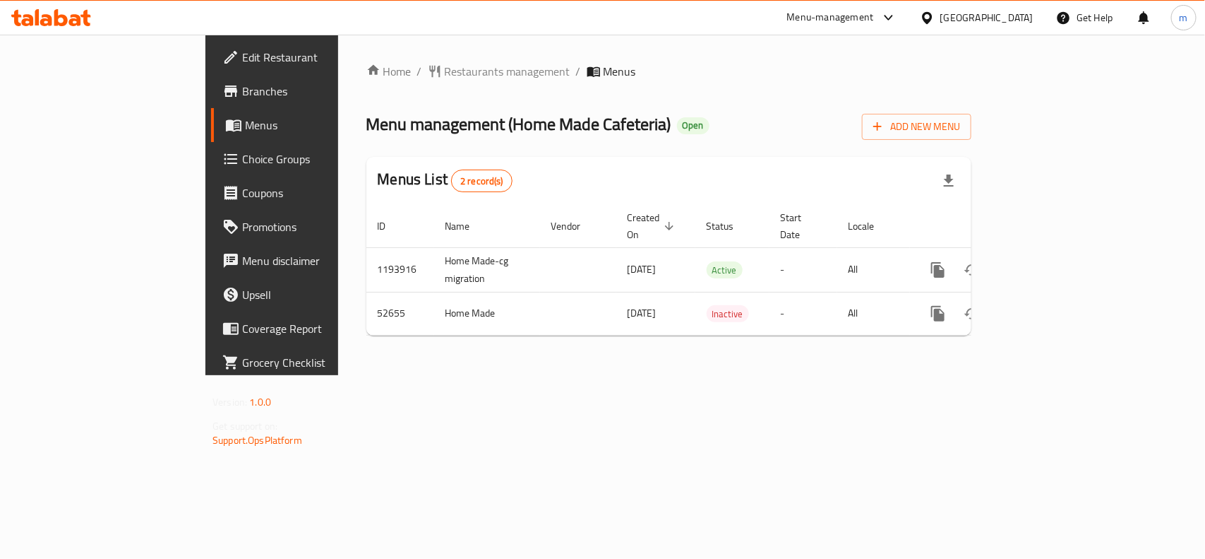
click at [445, 69] on span "Restaurants management" at bounding box center [508, 71] width 126 height 17
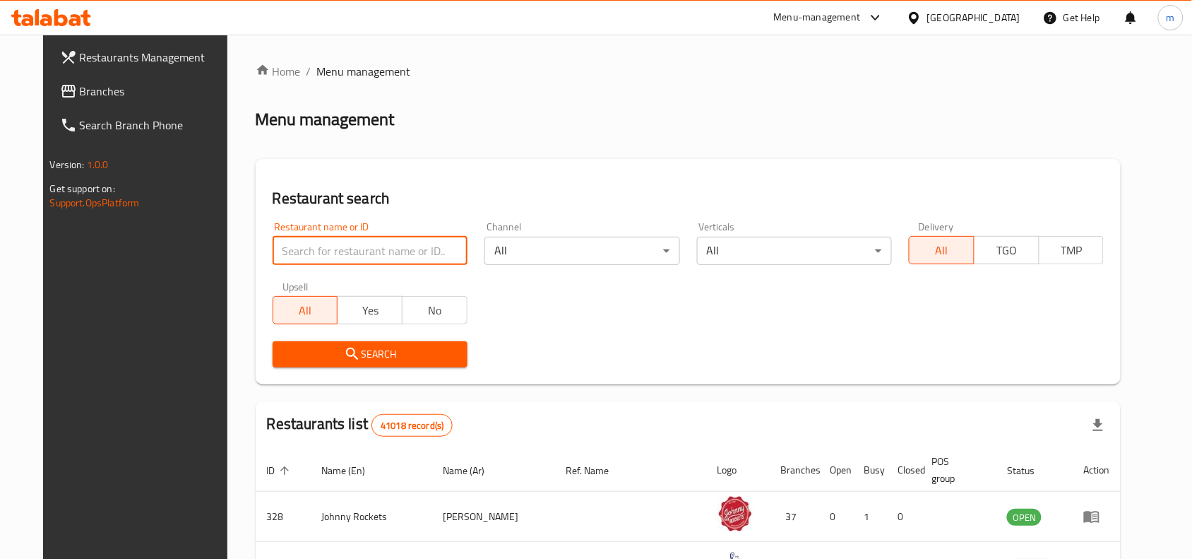
click at [273, 242] on input "search" at bounding box center [370, 251] width 195 height 28
paste input "26158"
type input "26158"
click button "Search" at bounding box center [370, 354] width 195 height 26
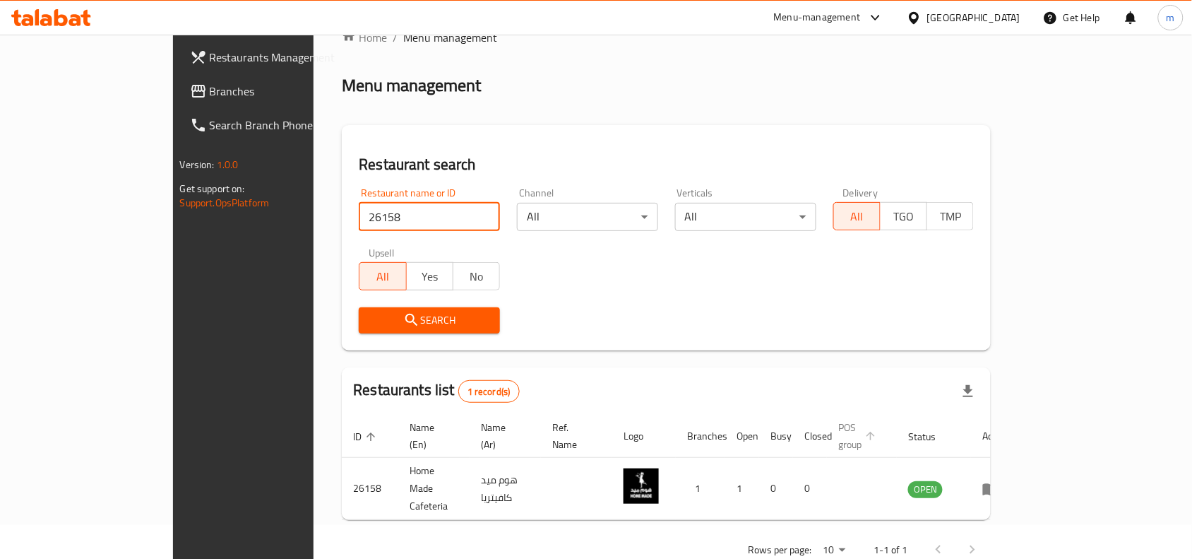
scroll to position [44, 0]
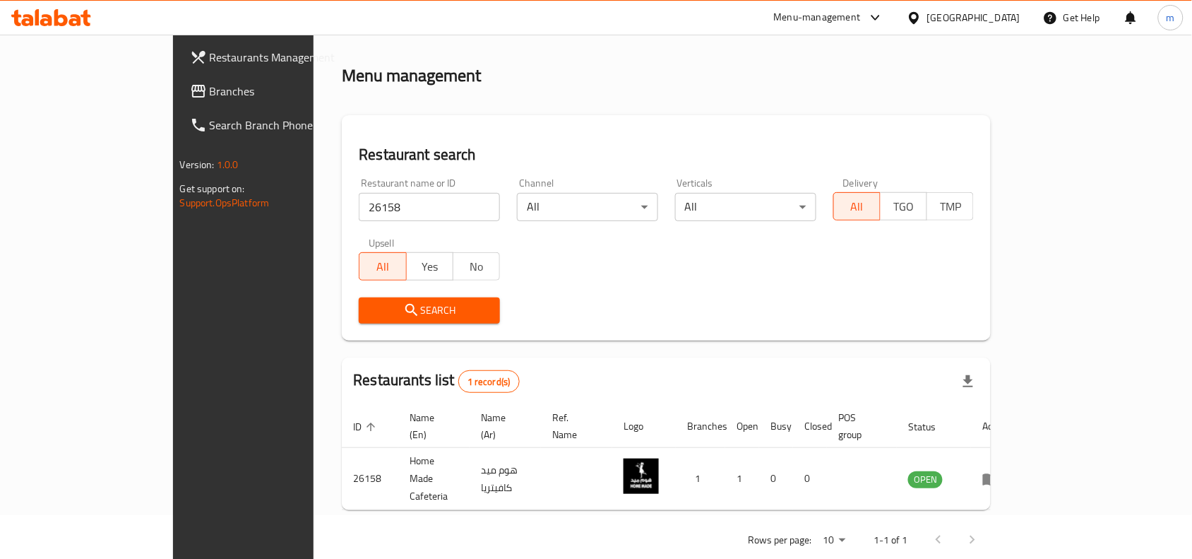
click at [930, 25] on div "[GEOGRAPHIC_DATA]" at bounding box center [973, 18] width 93 height 16
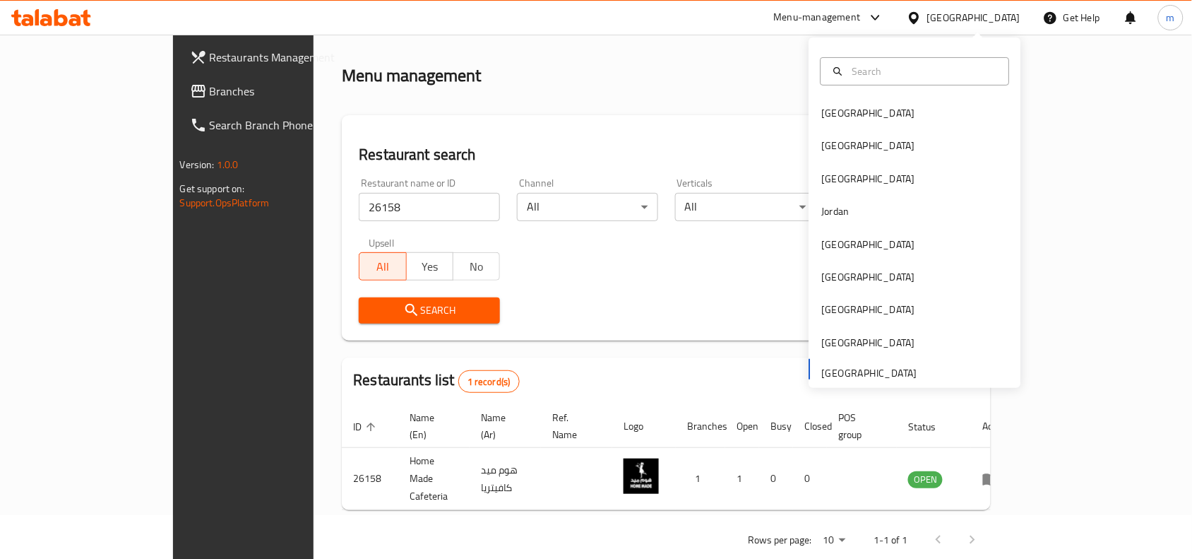
click at [915, 21] on icon at bounding box center [914, 17] width 10 height 12
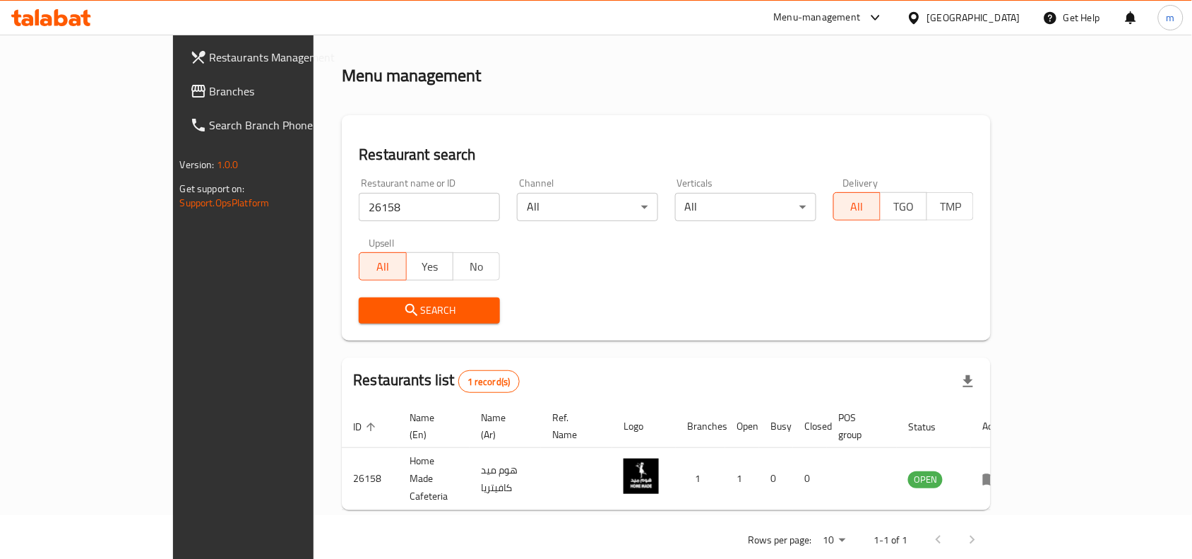
click at [912, 21] on icon at bounding box center [914, 18] width 15 height 15
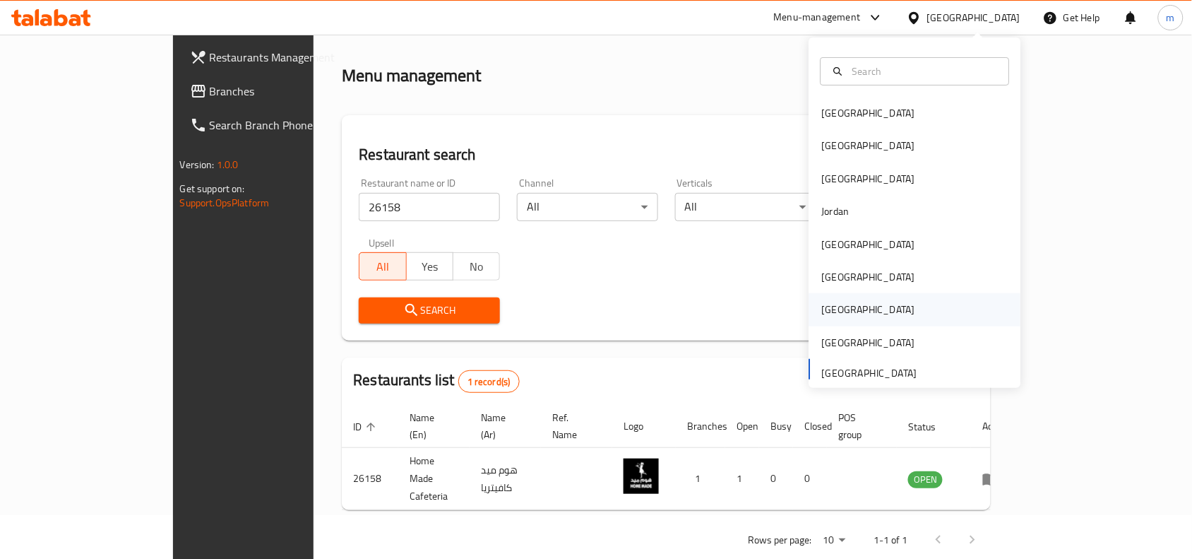
click at [839, 305] on div "Qatar" at bounding box center [869, 309] width 116 height 32
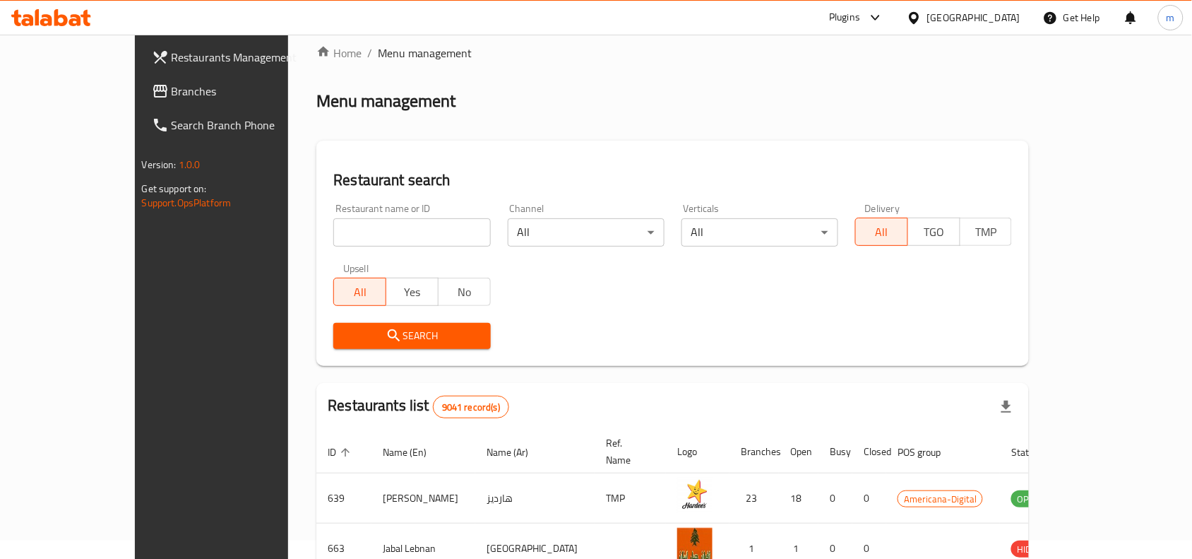
scroll to position [44, 0]
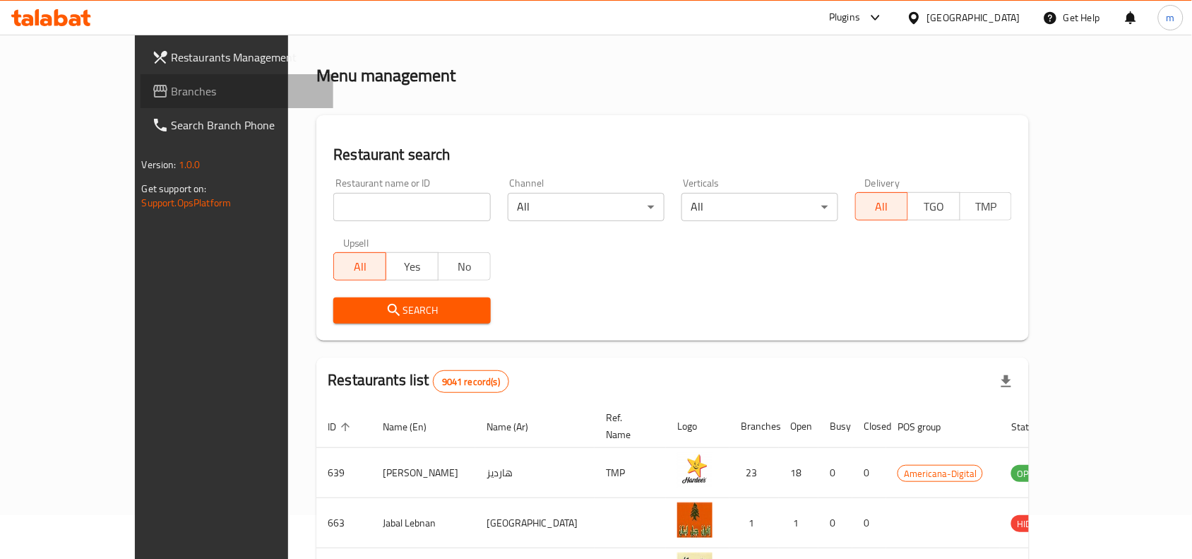
click at [172, 89] on span "Branches" at bounding box center [247, 91] width 151 height 17
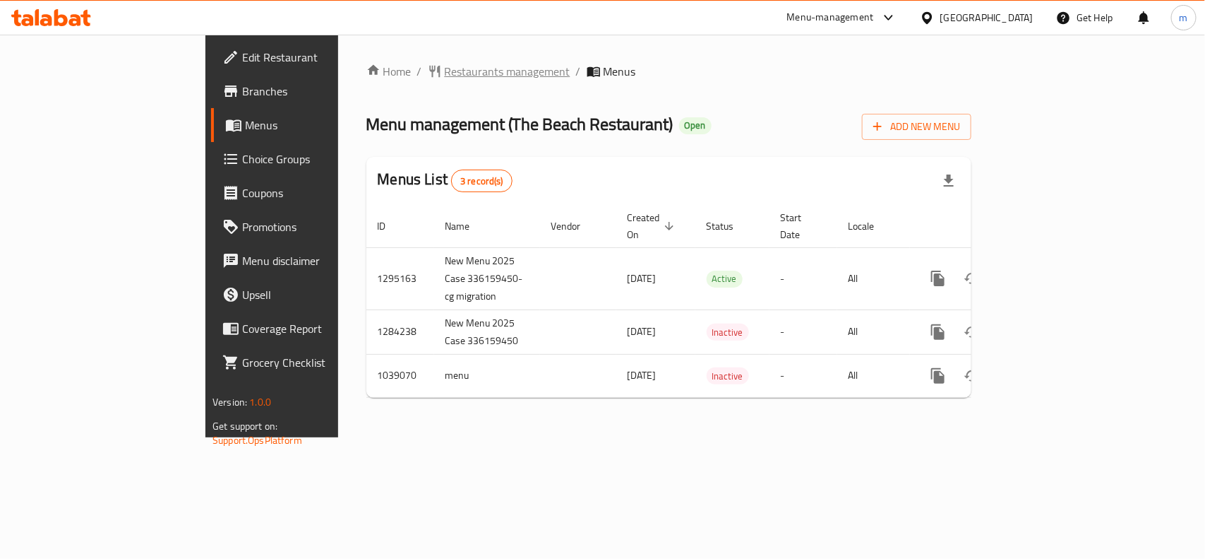
click at [445, 64] on span "Restaurants management" at bounding box center [508, 71] width 126 height 17
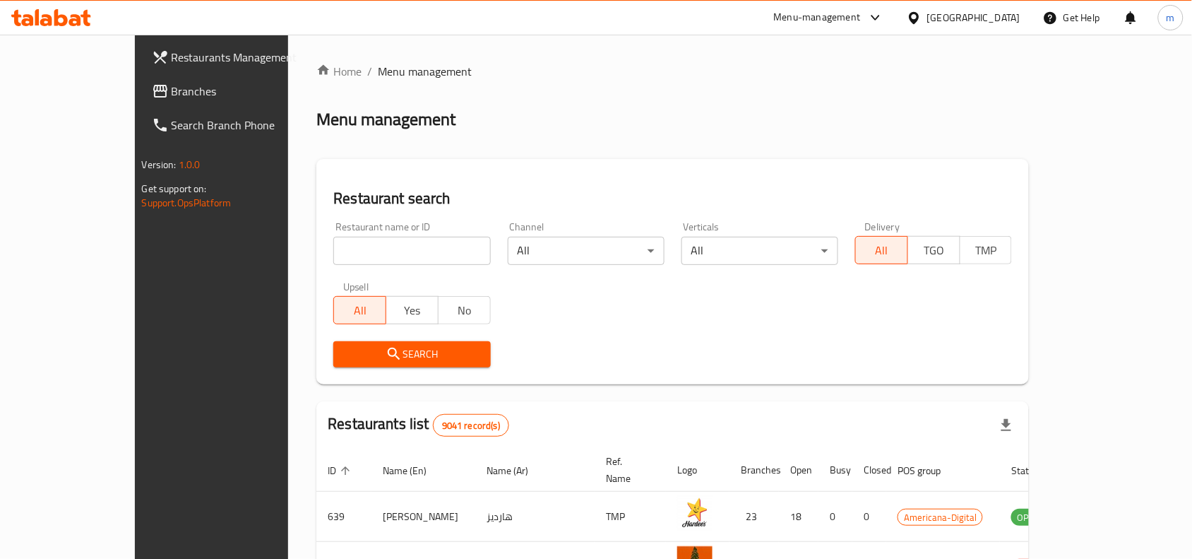
click at [333, 252] on input "search" at bounding box center [411, 251] width 157 height 28
paste input "661923"
type input "661923"
click button "Search" at bounding box center [411, 354] width 157 height 26
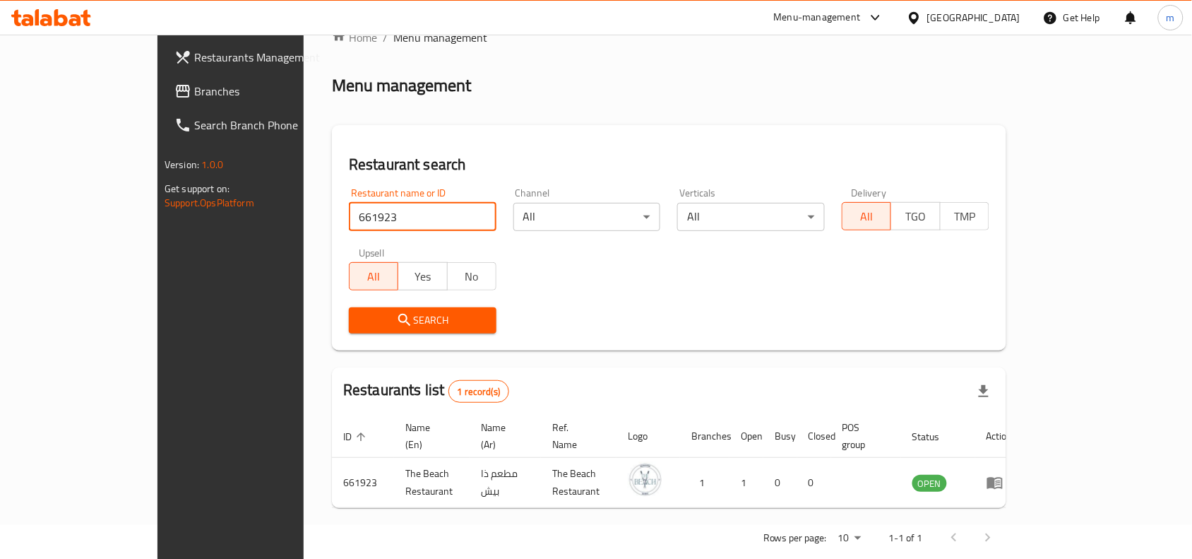
scroll to position [44, 0]
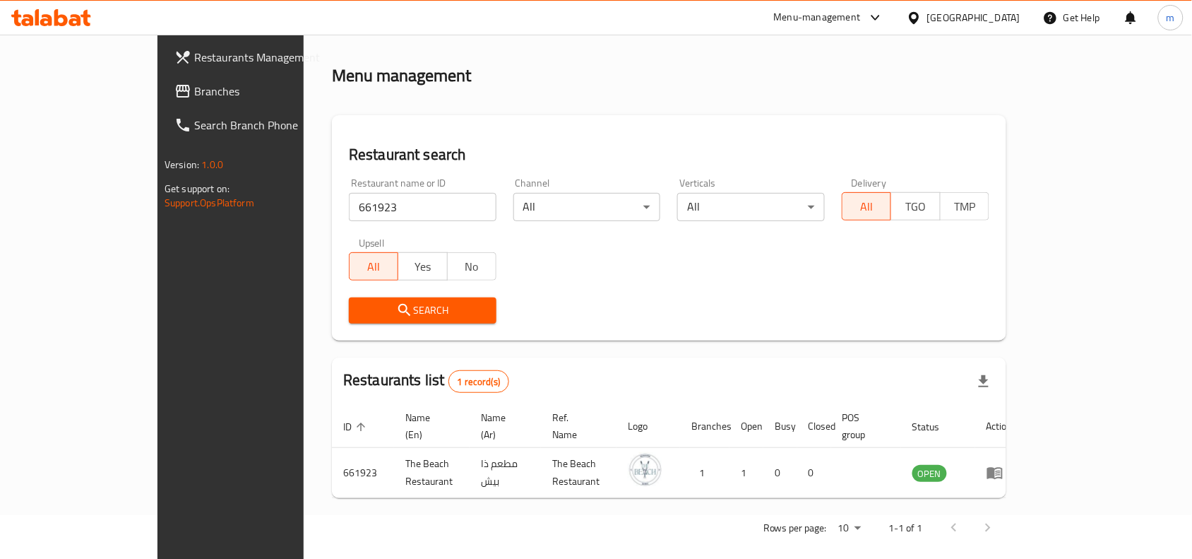
click at [919, 21] on icon at bounding box center [914, 17] width 10 height 12
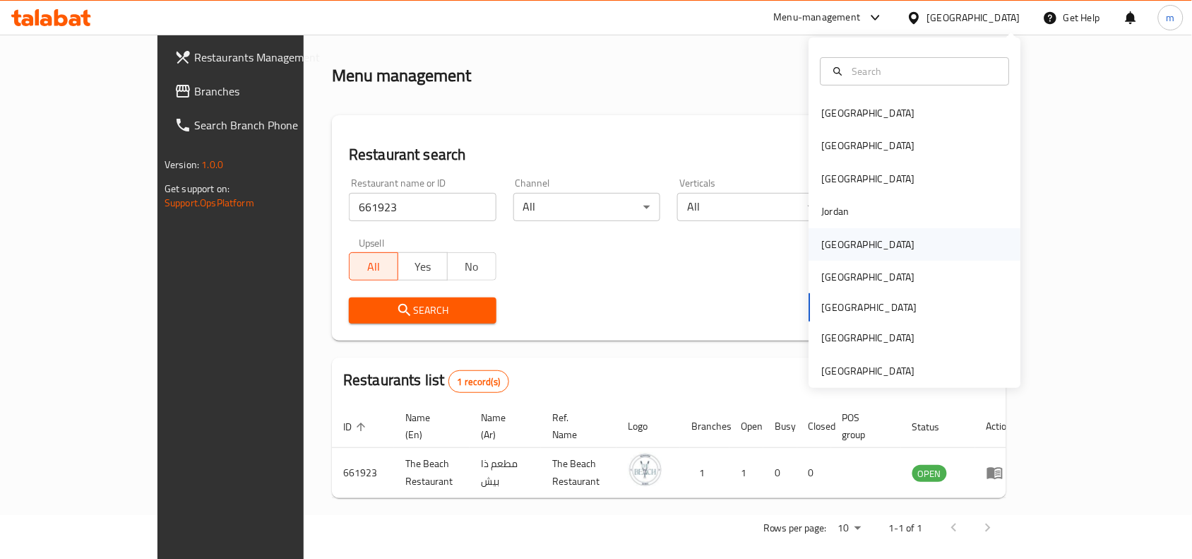
click at [834, 253] on div "[GEOGRAPHIC_DATA]" at bounding box center [869, 244] width 116 height 32
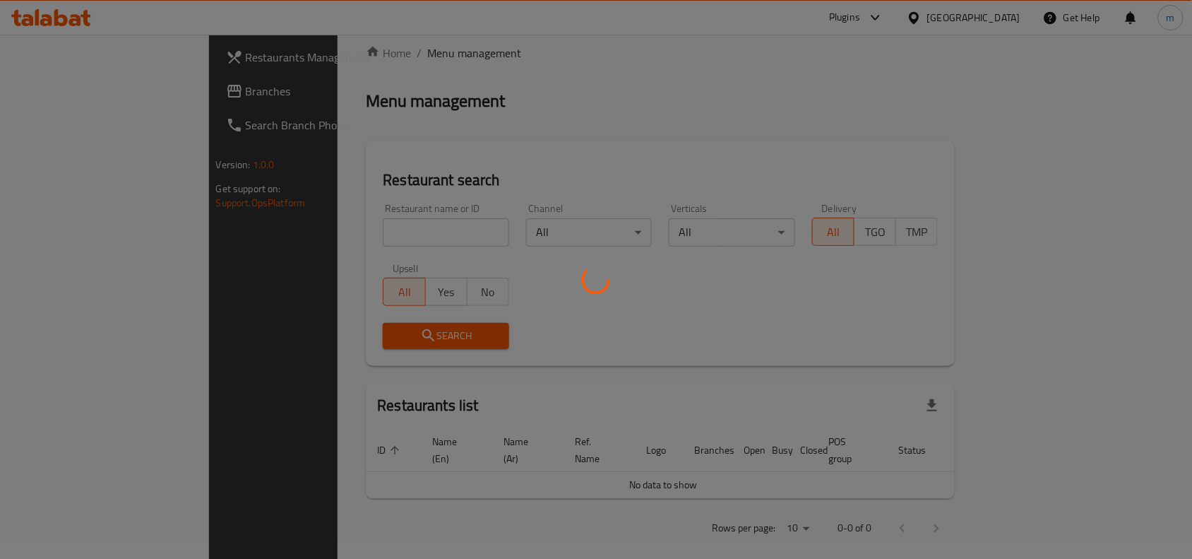
scroll to position [44, 0]
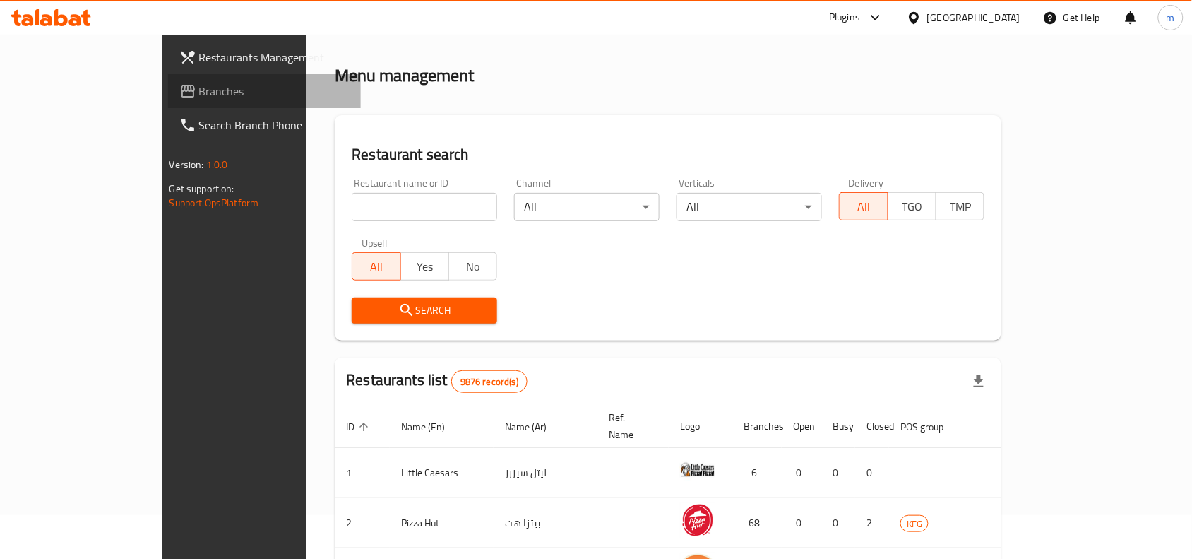
click at [168, 81] on link "Branches" at bounding box center [264, 91] width 193 height 34
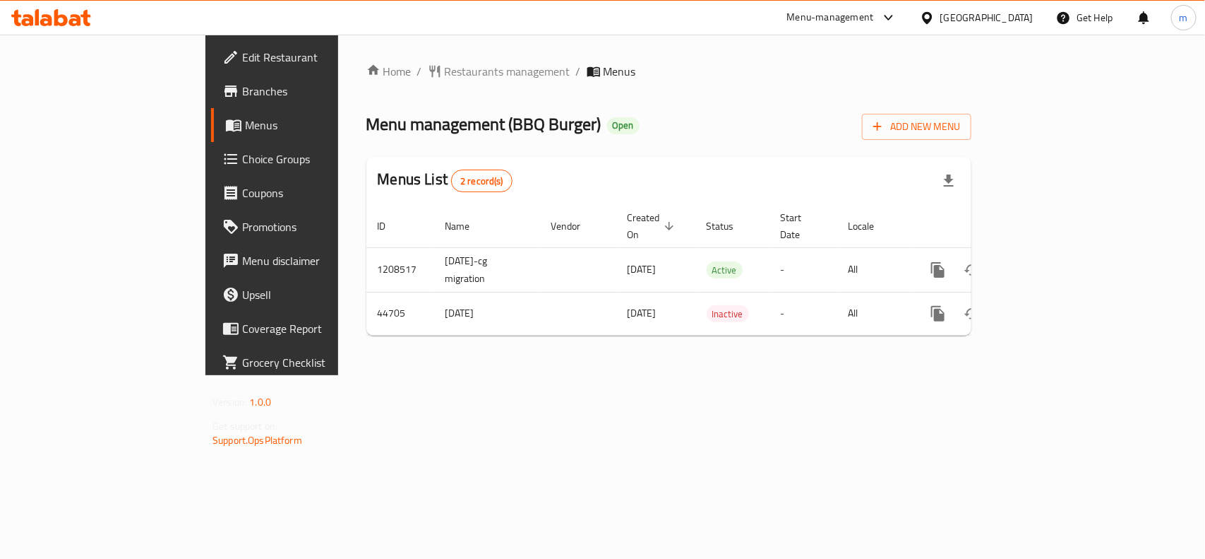
click at [445, 72] on span "Restaurants management" at bounding box center [508, 71] width 126 height 17
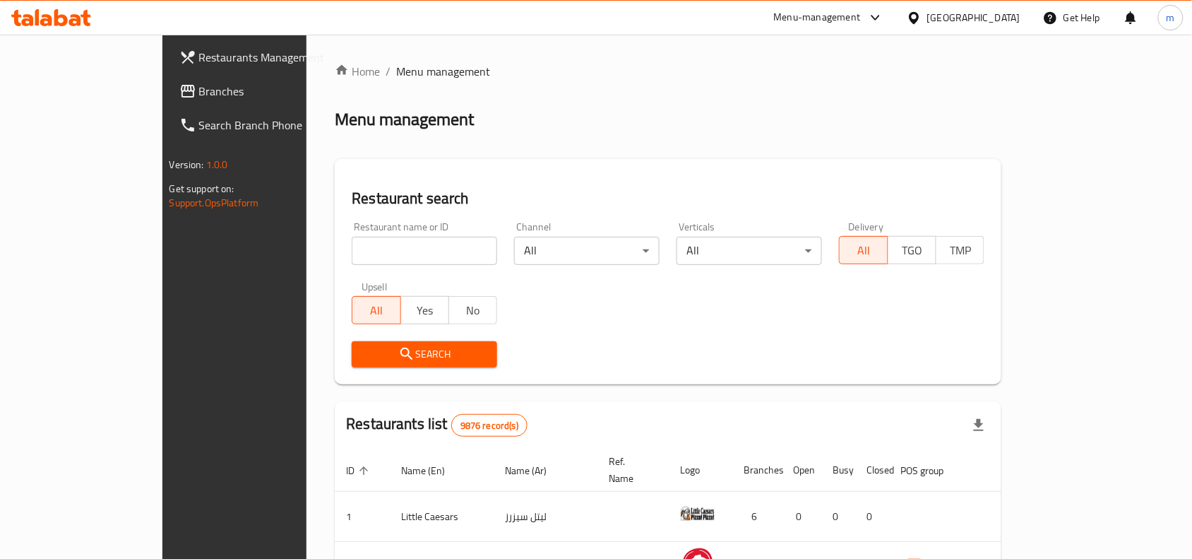
click at [335, 252] on div "Home / Menu management Menu management Restaurant search Restaurant name or ID …" at bounding box center [668, 495] width 667 height 864
click at [352, 252] on input "search" at bounding box center [424, 251] width 145 height 28
paste input "22952"
type input "22952"
click button "Search" at bounding box center [424, 354] width 145 height 26
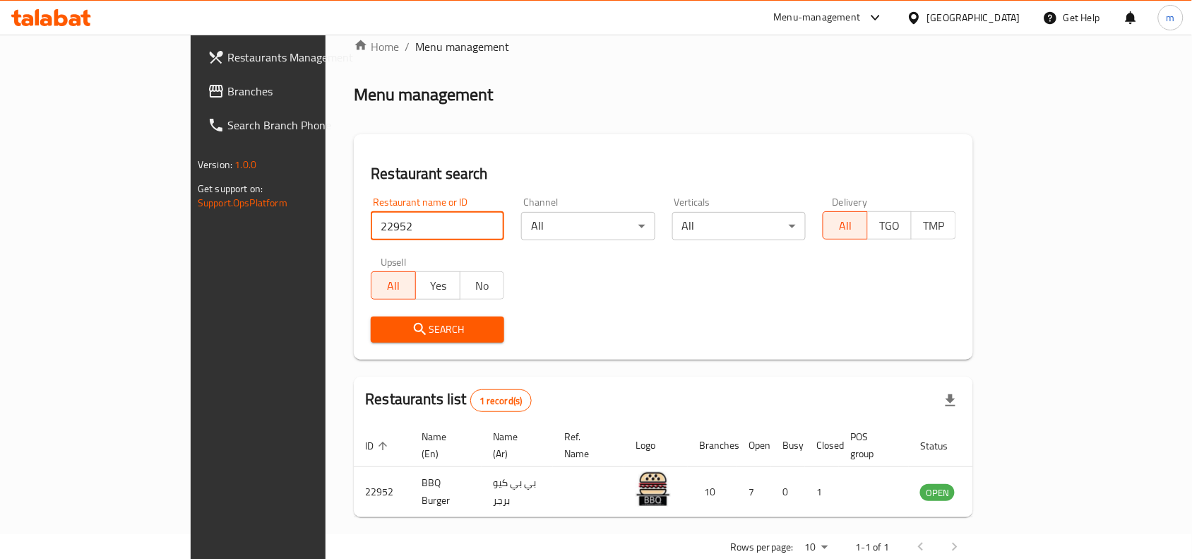
scroll to position [44, 0]
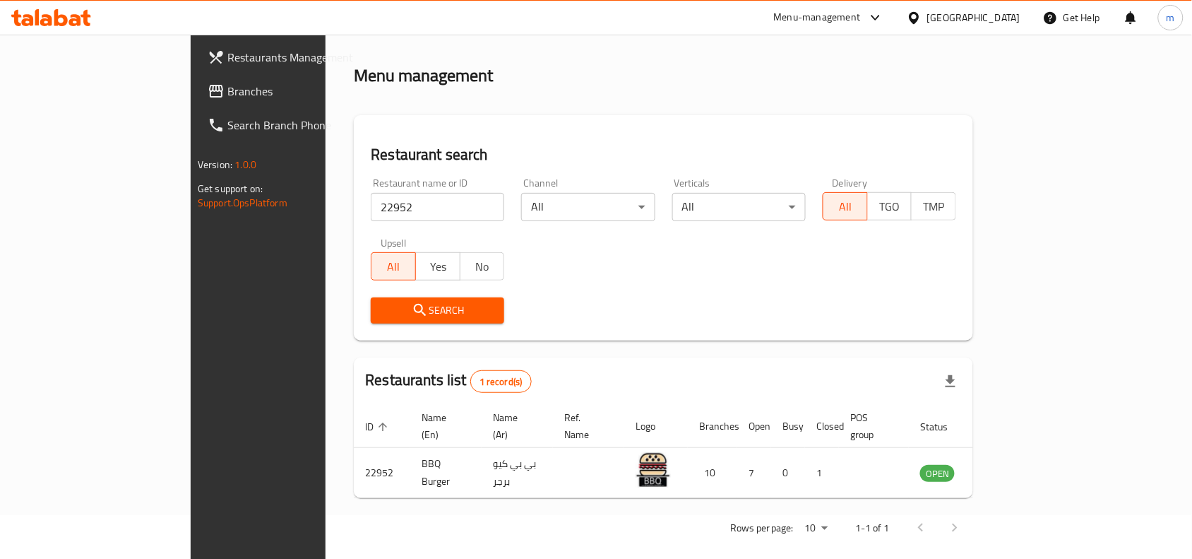
drag, startPoint x: 994, startPoint y: 16, endPoint x: 975, endPoint y: 36, distance: 27.5
click at [994, 16] on div "Kuwait" at bounding box center [973, 18] width 93 height 16
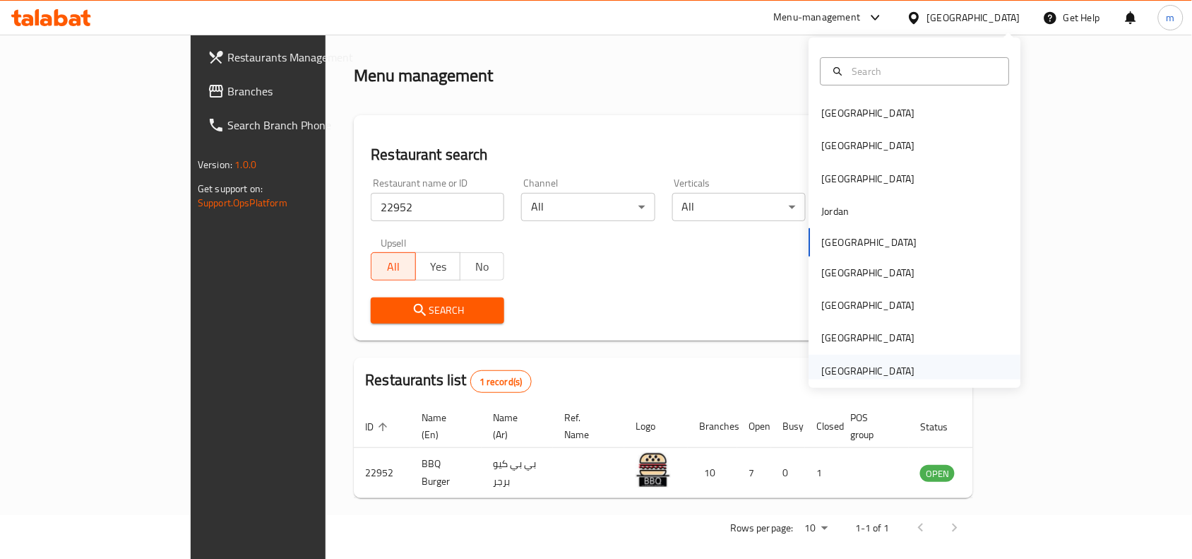
click at [878, 364] on div "[GEOGRAPHIC_DATA]" at bounding box center [868, 371] width 93 height 16
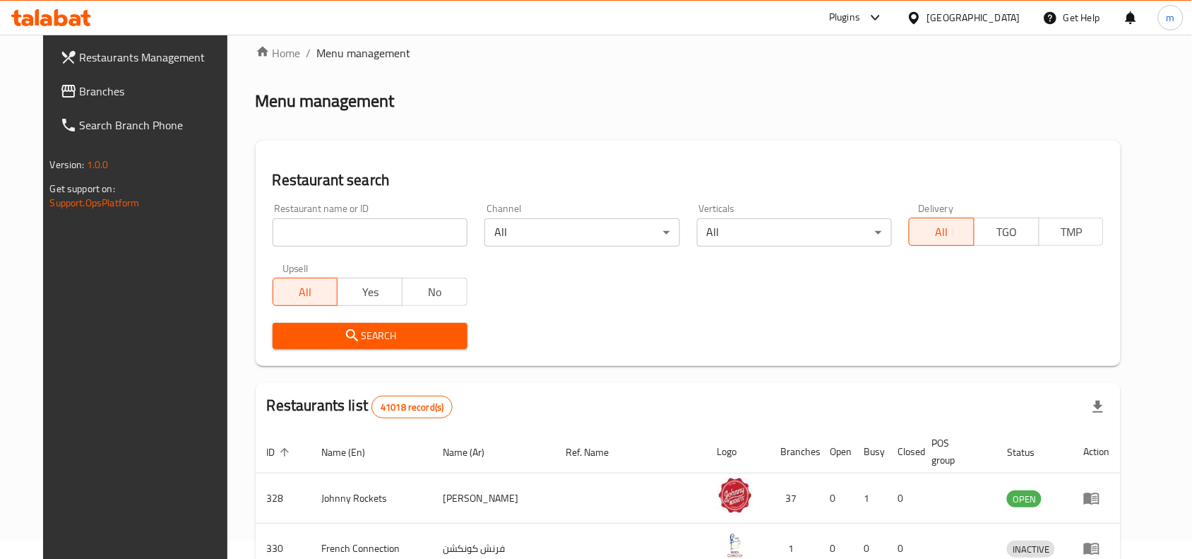
scroll to position [44, 0]
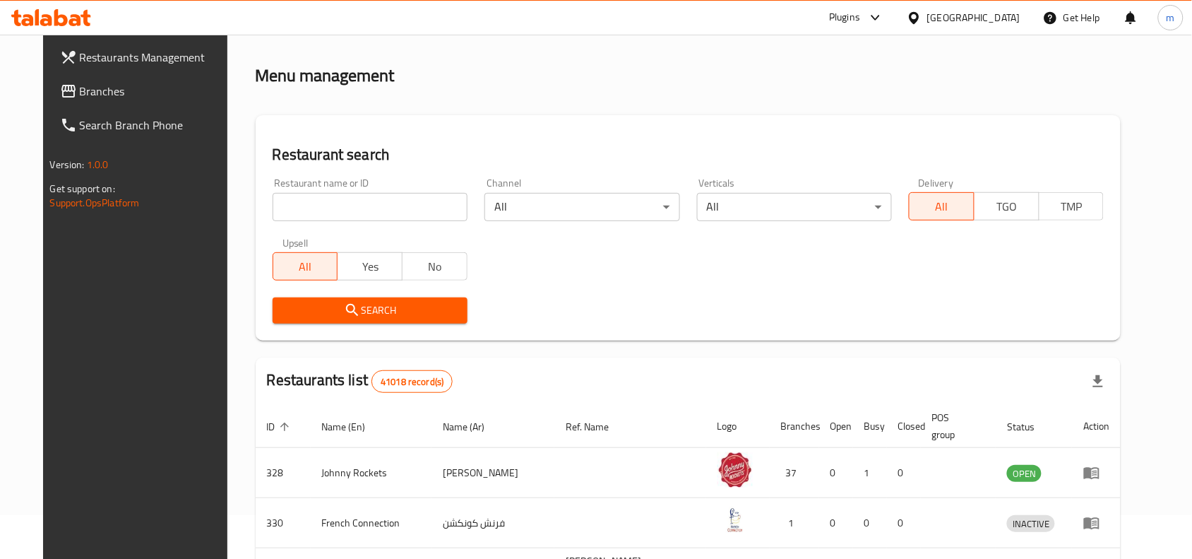
click at [80, 95] on span "Branches" at bounding box center [155, 91] width 151 height 17
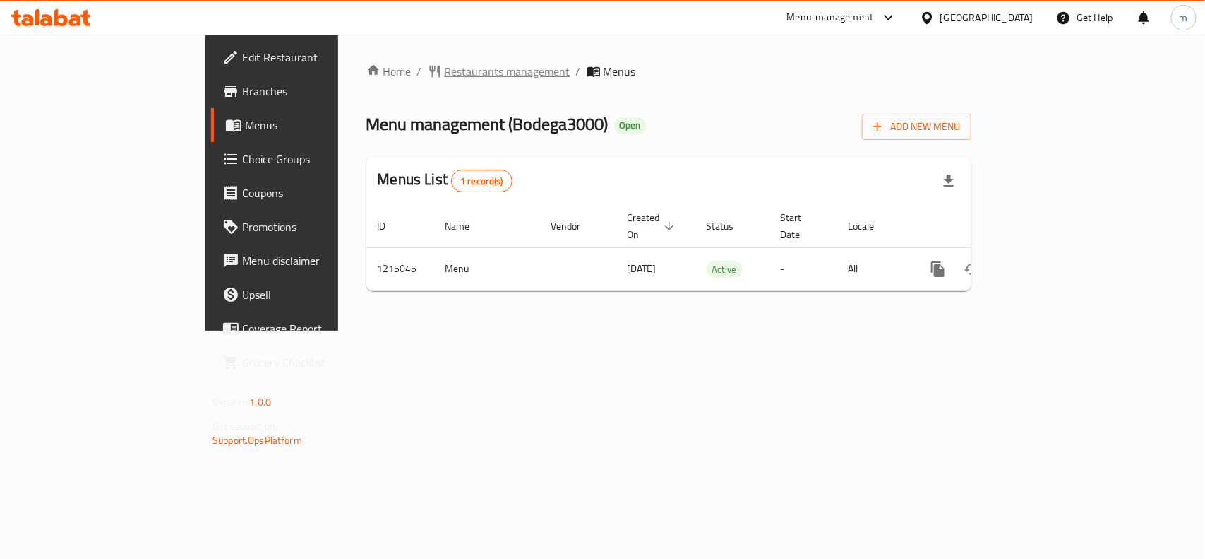
click at [445, 64] on span "Restaurants management" at bounding box center [508, 71] width 126 height 17
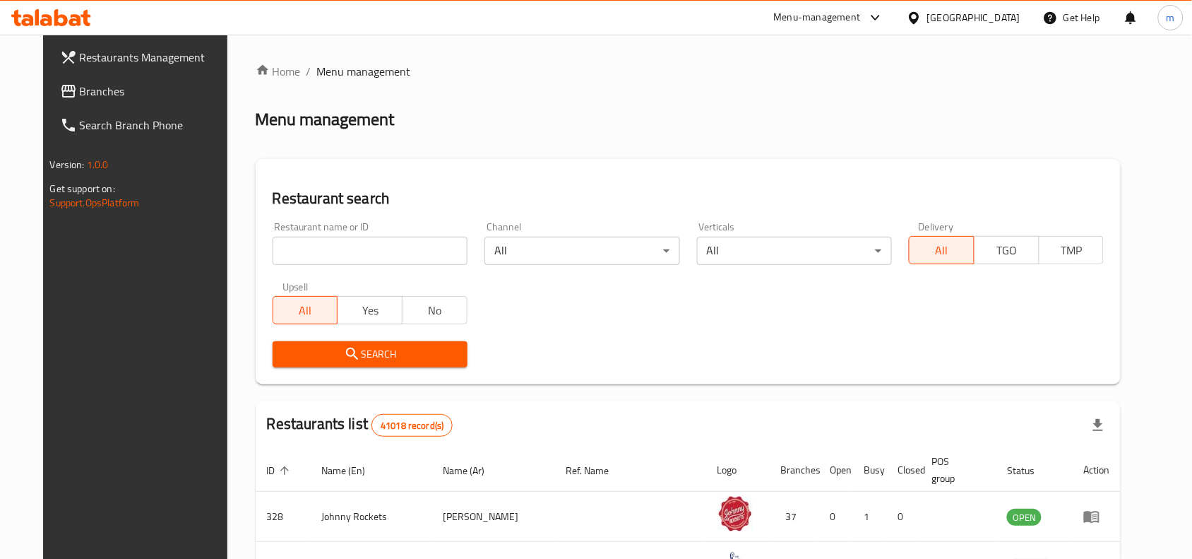
click at [273, 249] on input "search" at bounding box center [370, 251] width 195 height 28
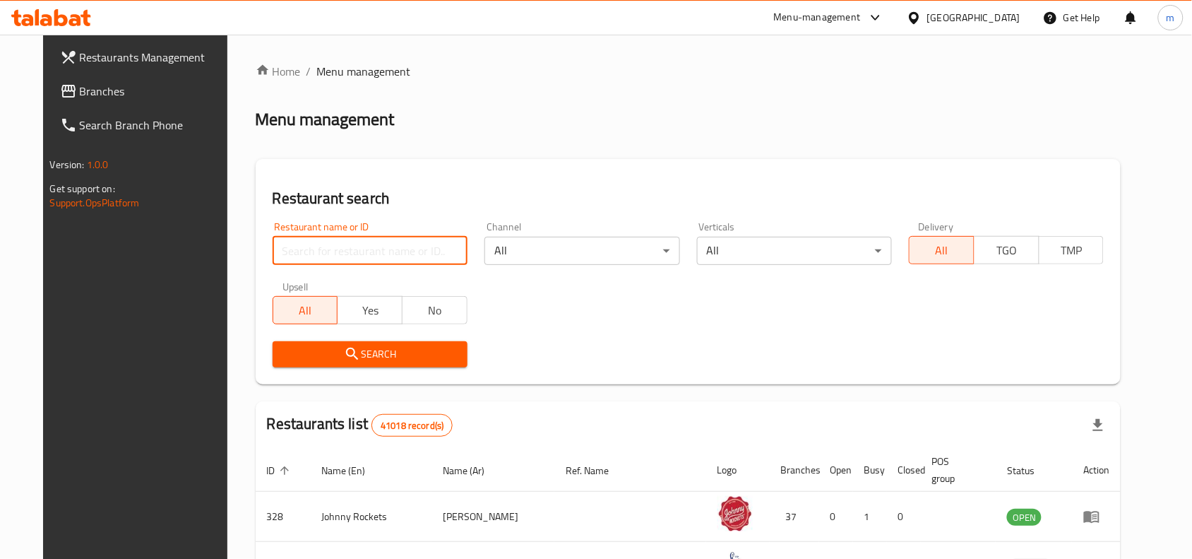
paste input "672326"
click button "Search" at bounding box center [370, 354] width 195 height 26
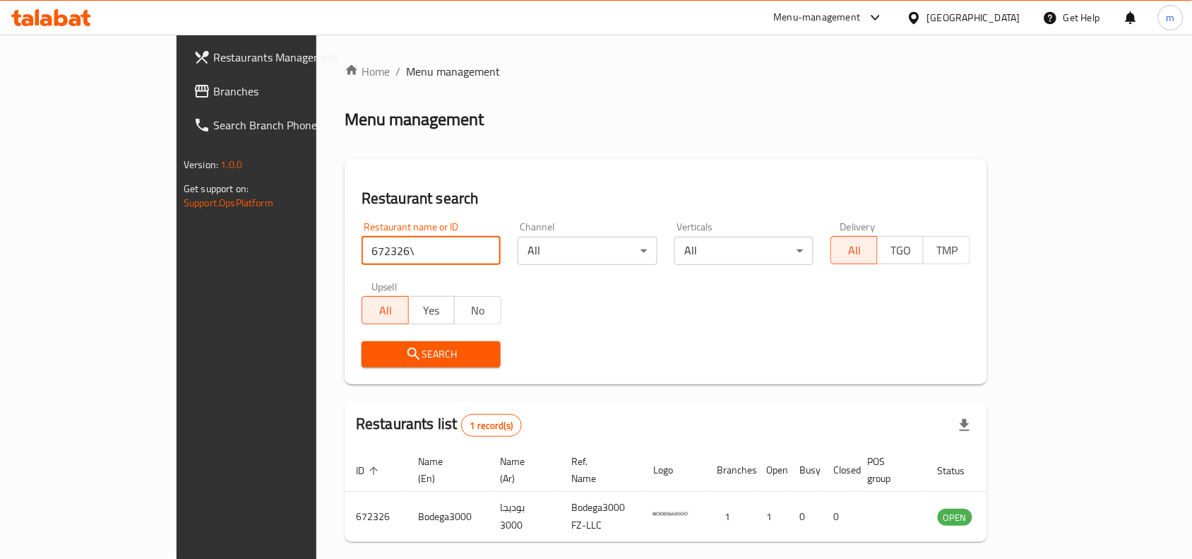
type input "672326"
click button "Search" at bounding box center [431, 354] width 139 height 26
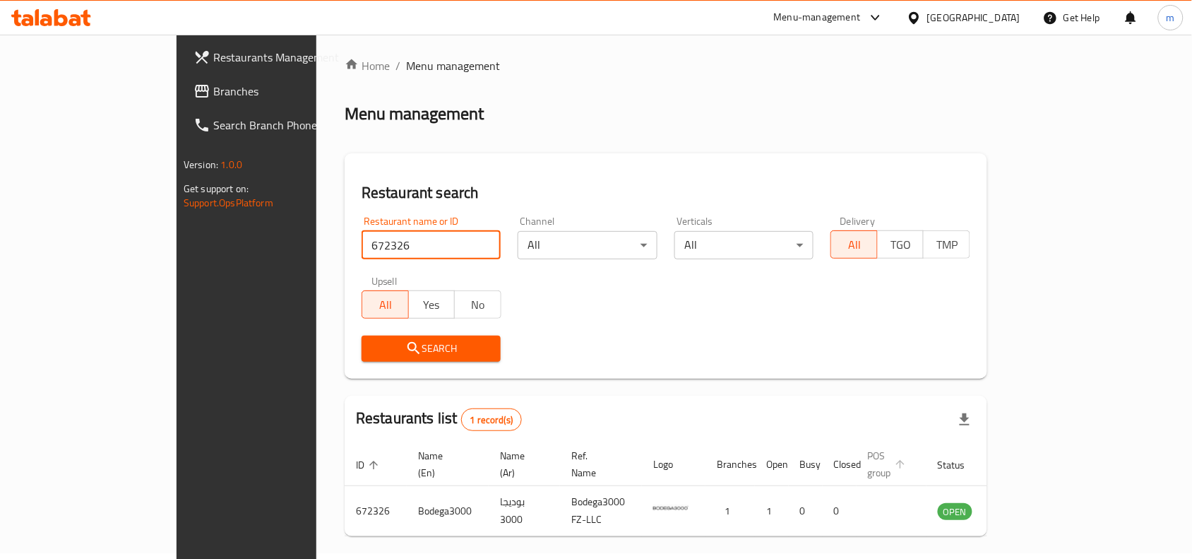
scroll to position [44, 0]
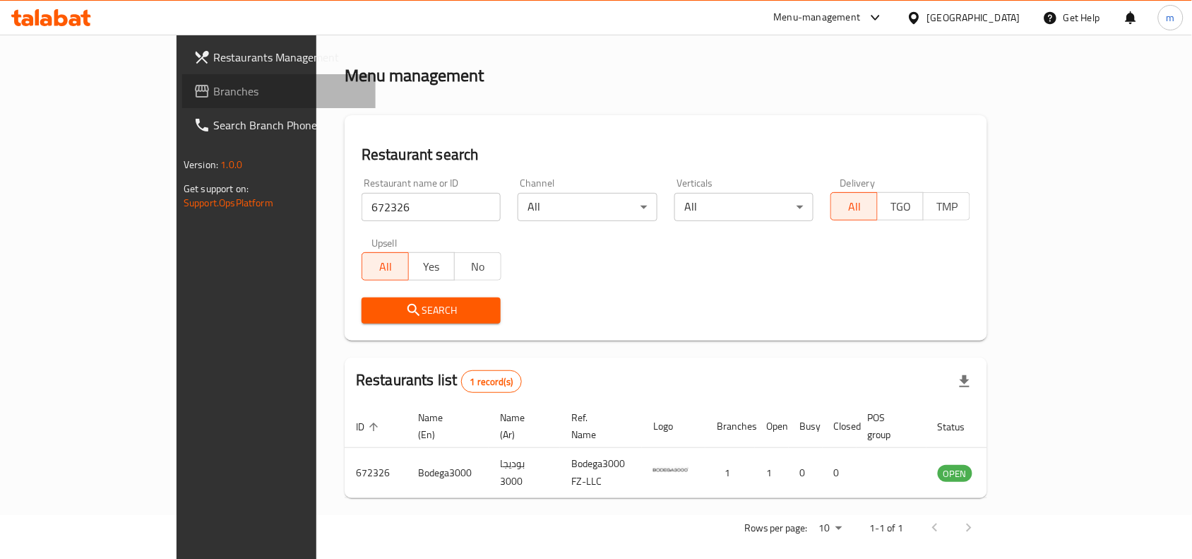
click at [213, 92] on span "Branches" at bounding box center [288, 91] width 151 height 17
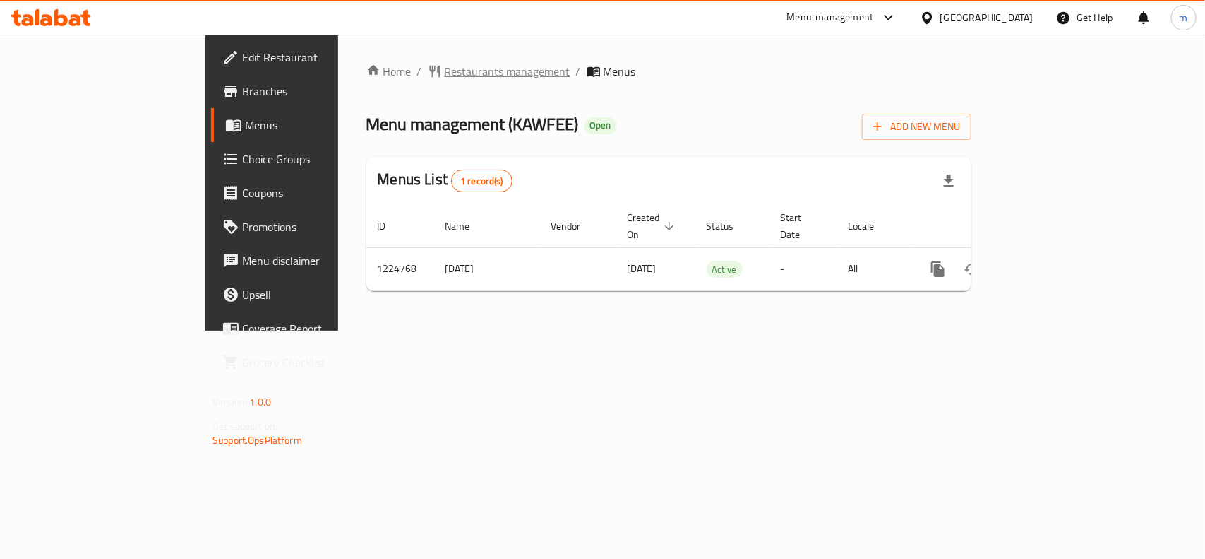
click at [445, 63] on span "Restaurants management" at bounding box center [508, 71] width 126 height 17
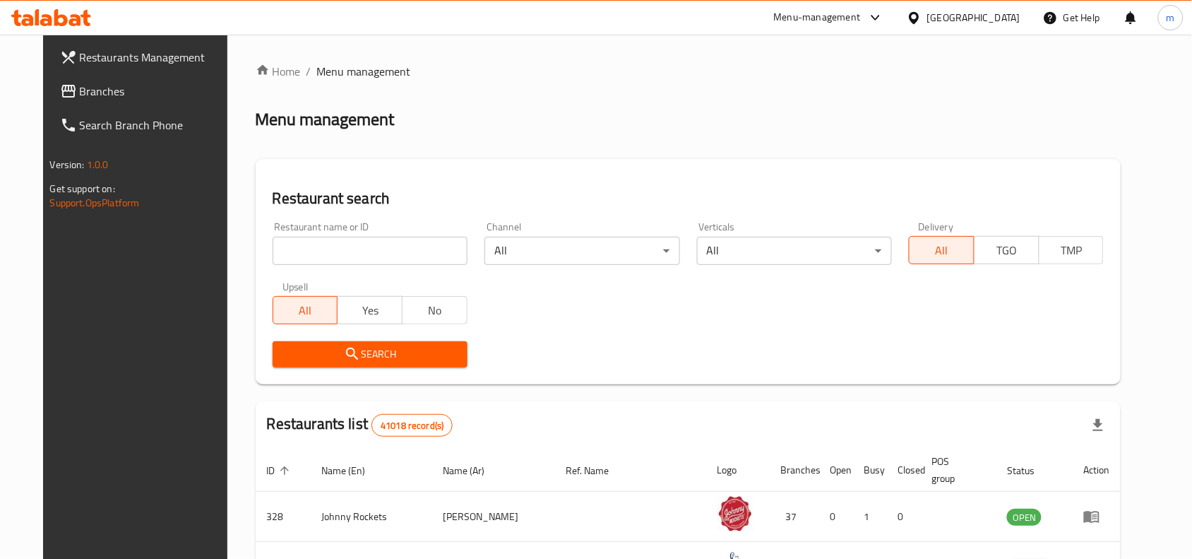
click at [106, 95] on span "Branches" at bounding box center [155, 91] width 151 height 17
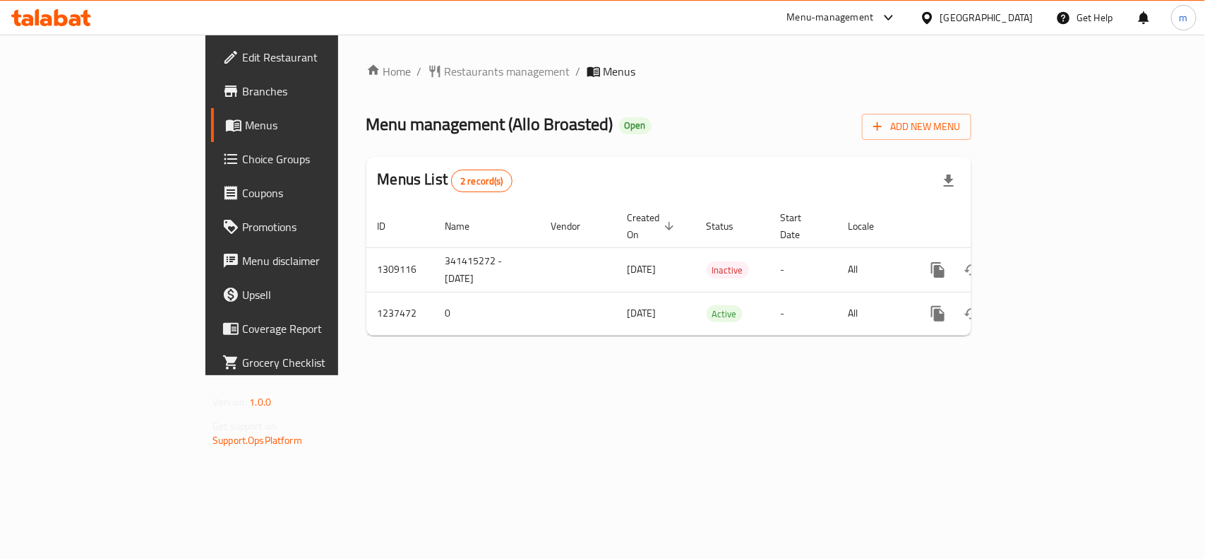
click at [445, 68] on span "Restaurants management" at bounding box center [508, 71] width 126 height 17
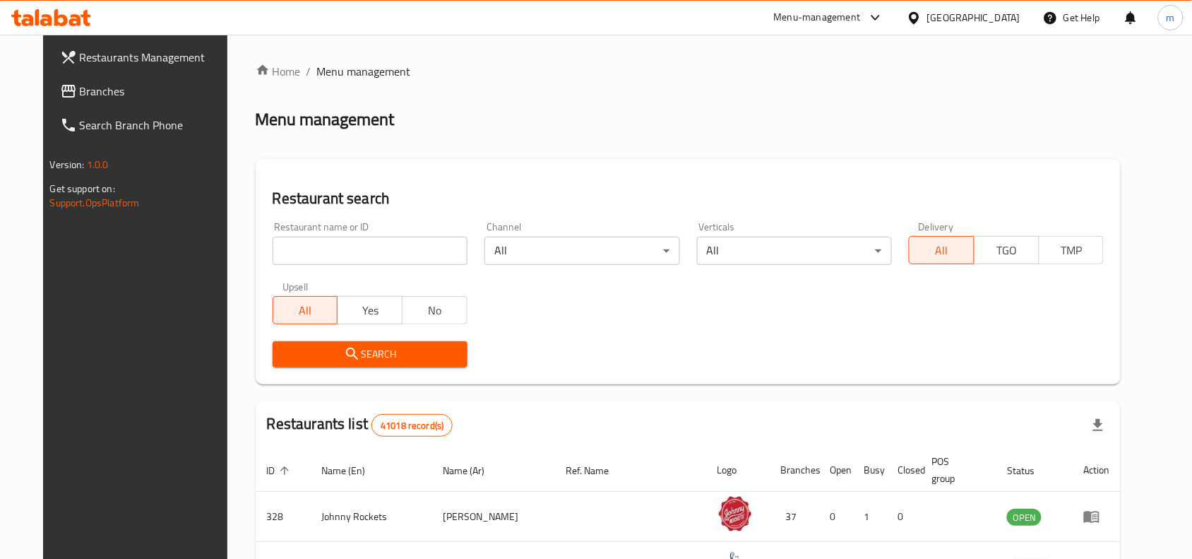
click at [278, 242] on input "search" at bounding box center [370, 251] width 195 height 28
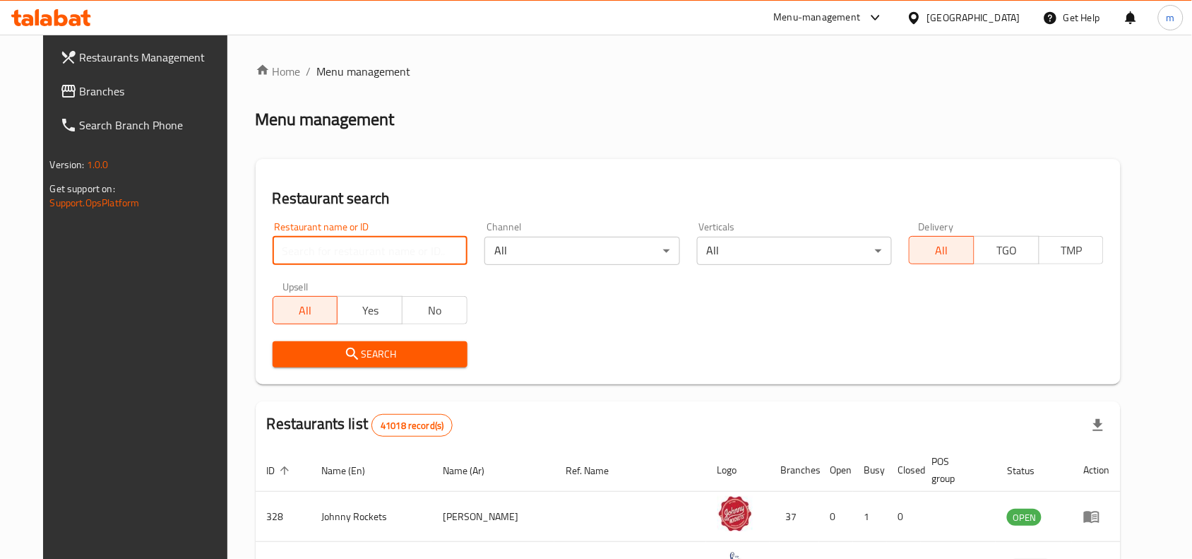
paste input "679389"
type input "679389"
click button "Search" at bounding box center [370, 354] width 195 height 26
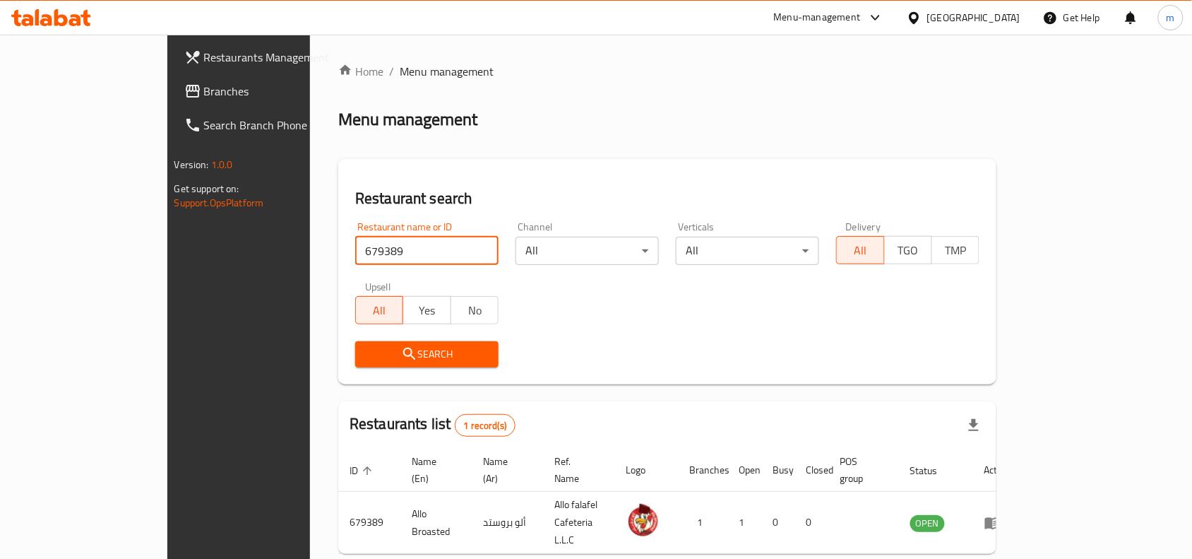
click at [924, 21] on div at bounding box center [917, 18] width 20 height 16
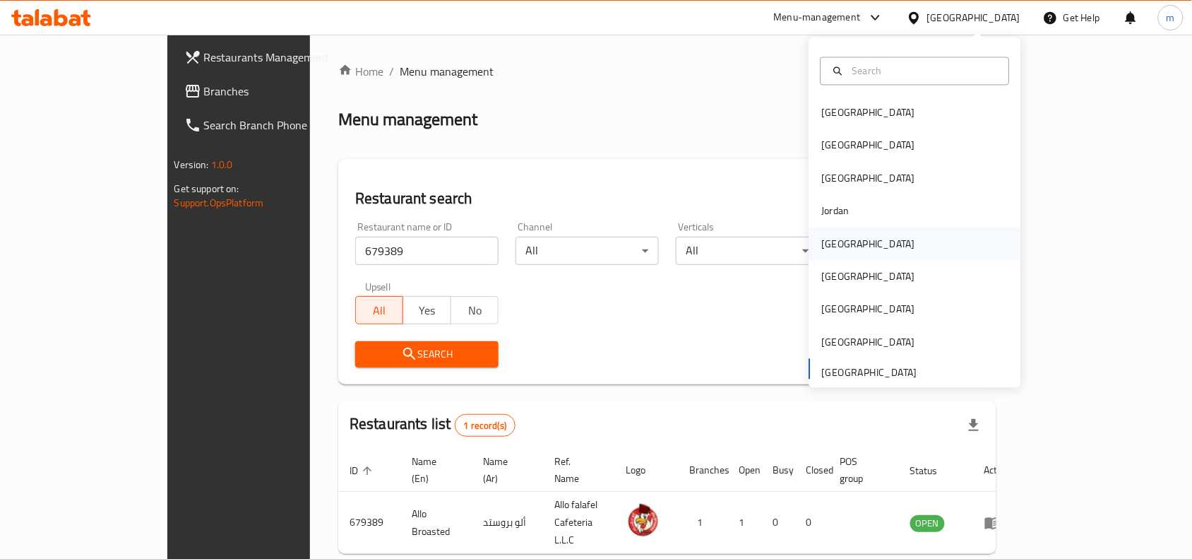
click at [850, 244] on div "[GEOGRAPHIC_DATA]" at bounding box center [915, 243] width 212 height 32
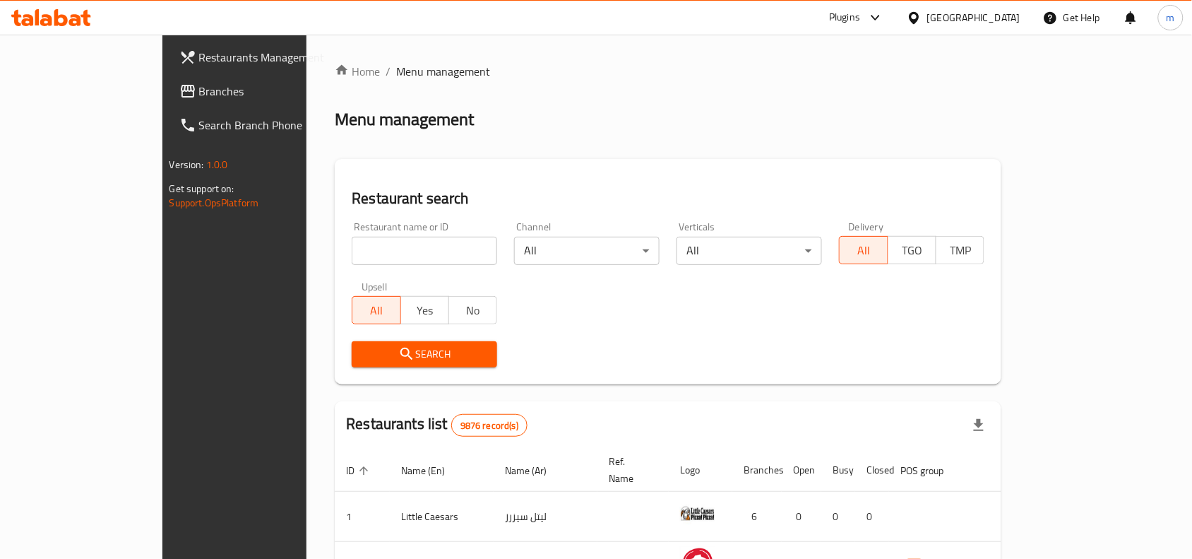
click at [179, 83] on icon at bounding box center [187, 91] width 17 height 17
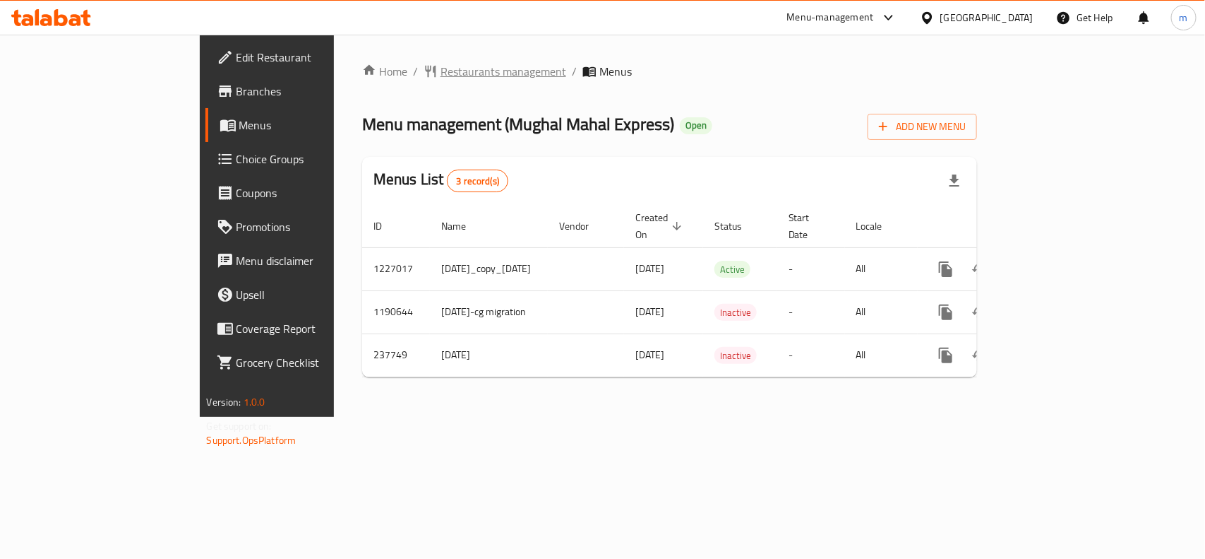
click at [441, 65] on span "Restaurants management" at bounding box center [504, 71] width 126 height 17
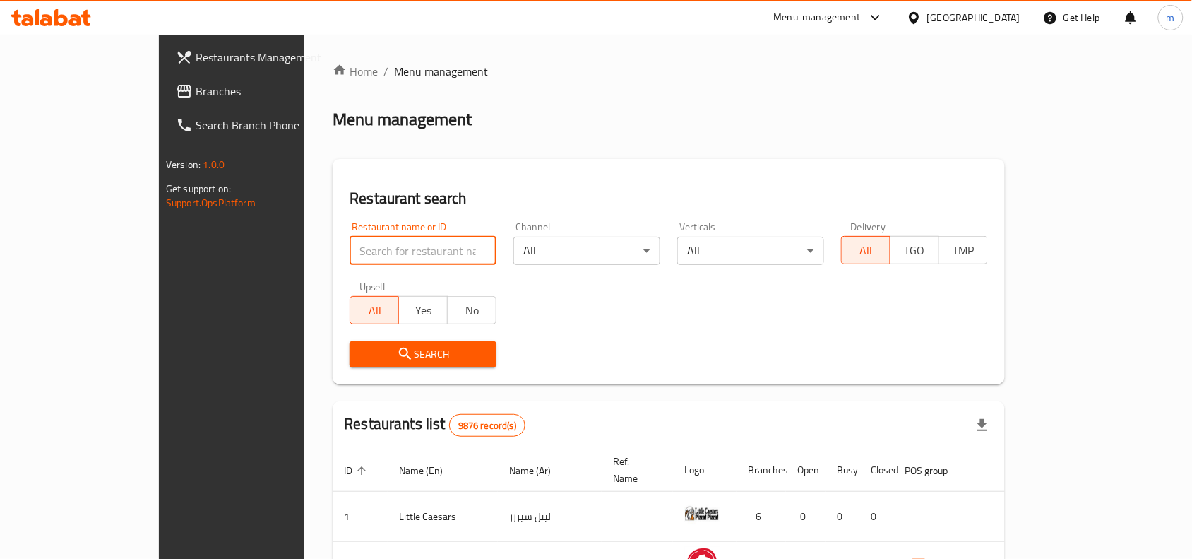
click at [350, 254] on input "search" at bounding box center [423, 251] width 147 height 28
paste input "626776"
type input "626776"
click button "Search" at bounding box center [423, 354] width 147 height 26
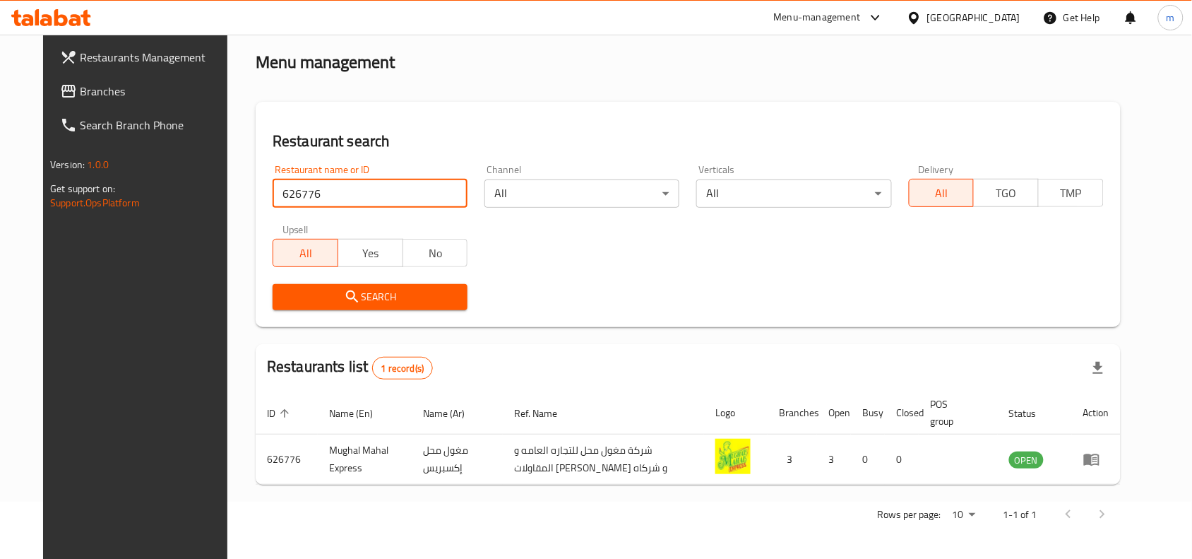
scroll to position [60, 0]
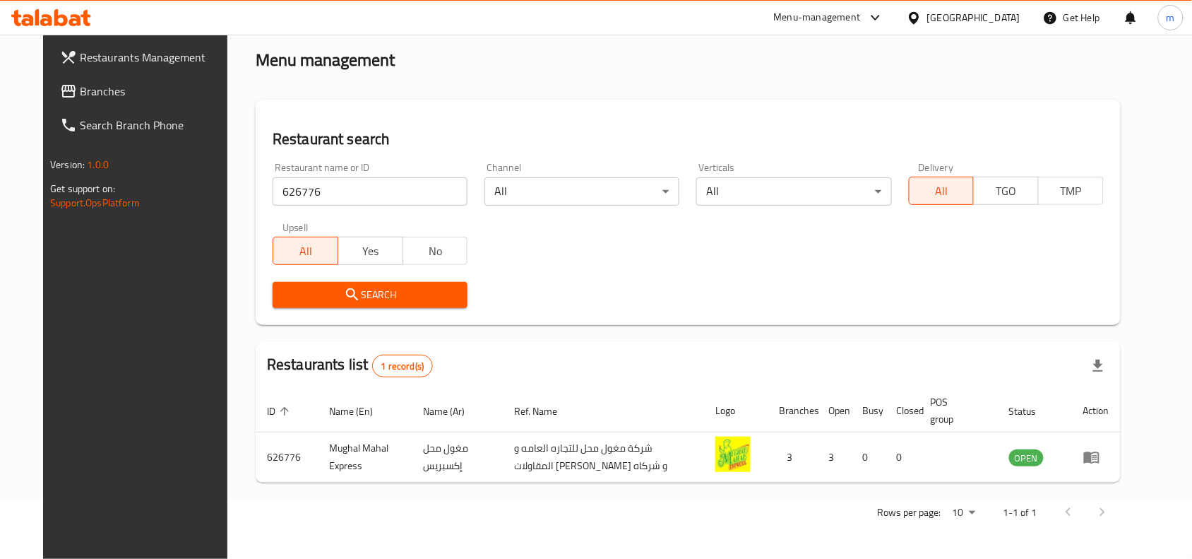
click at [969, 15] on div "[GEOGRAPHIC_DATA]" at bounding box center [963, 18] width 136 height 34
click at [919, 20] on icon at bounding box center [914, 17] width 10 height 12
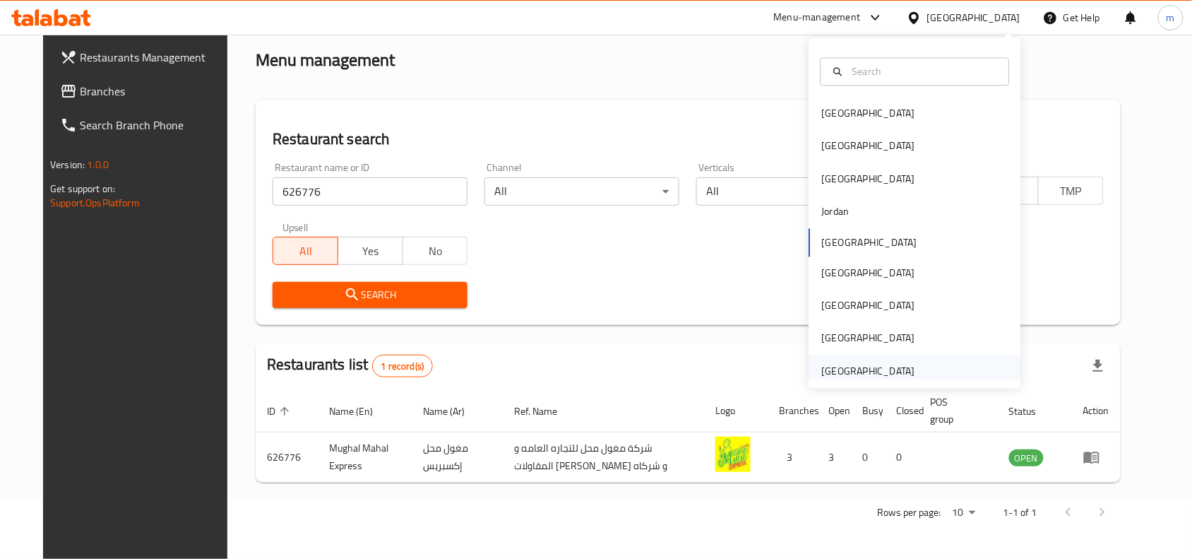
click at [916, 371] on div "[GEOGRAPHIC_DATA]" at bounding box center [915, 370] width 212 height 32
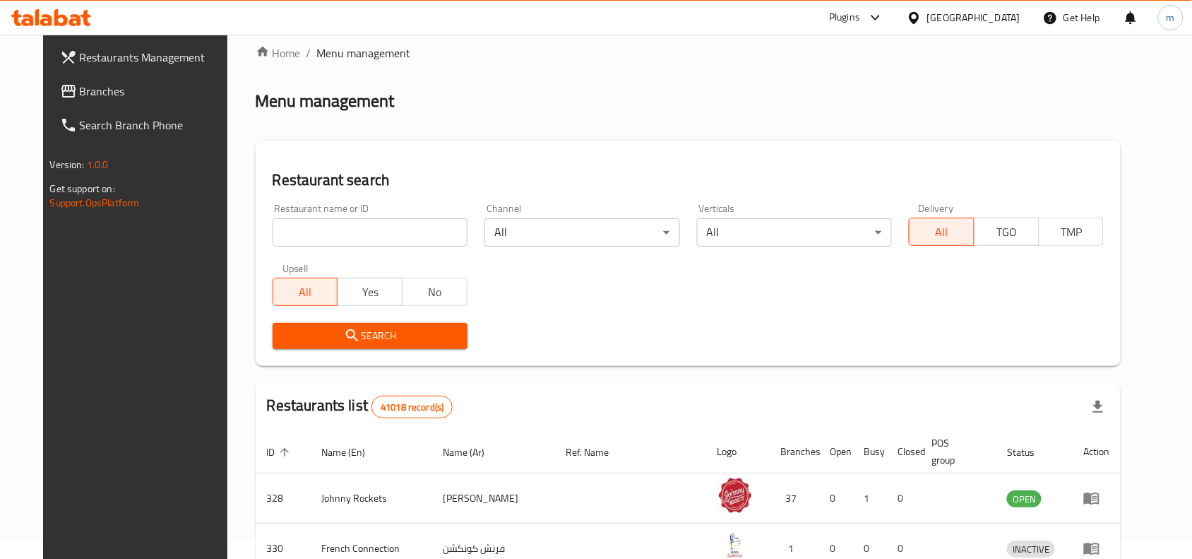
scroll to position [60, 0]
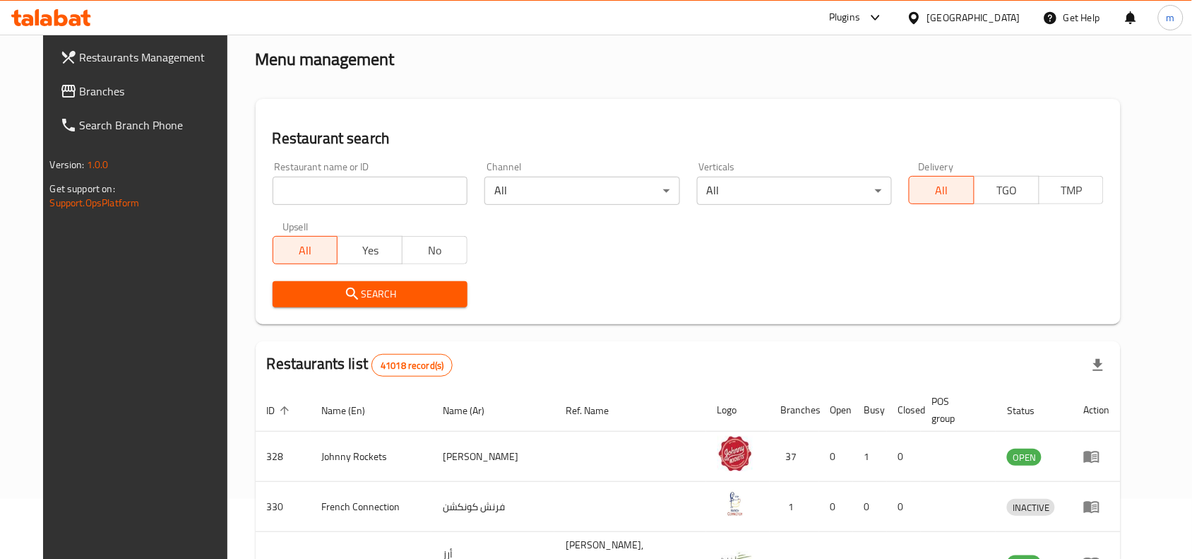
click at [80, 87] on span "Branches" at bounding box center [155, 91] width 151 height 17
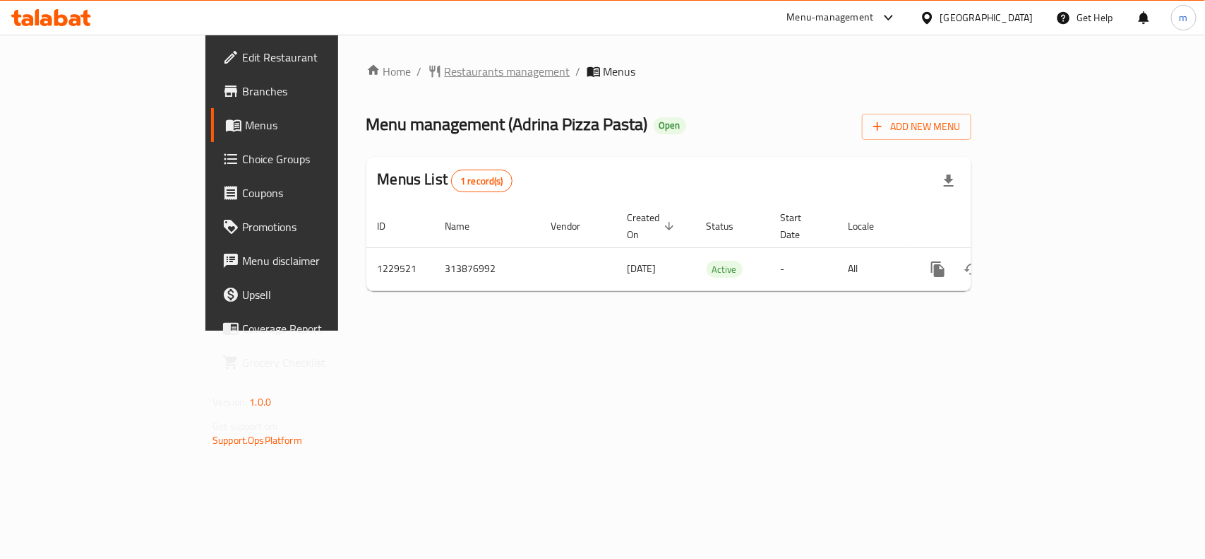
click at [445, 63] on span "Restaurants management" at bounding box center [508, 71] width 126 height 17
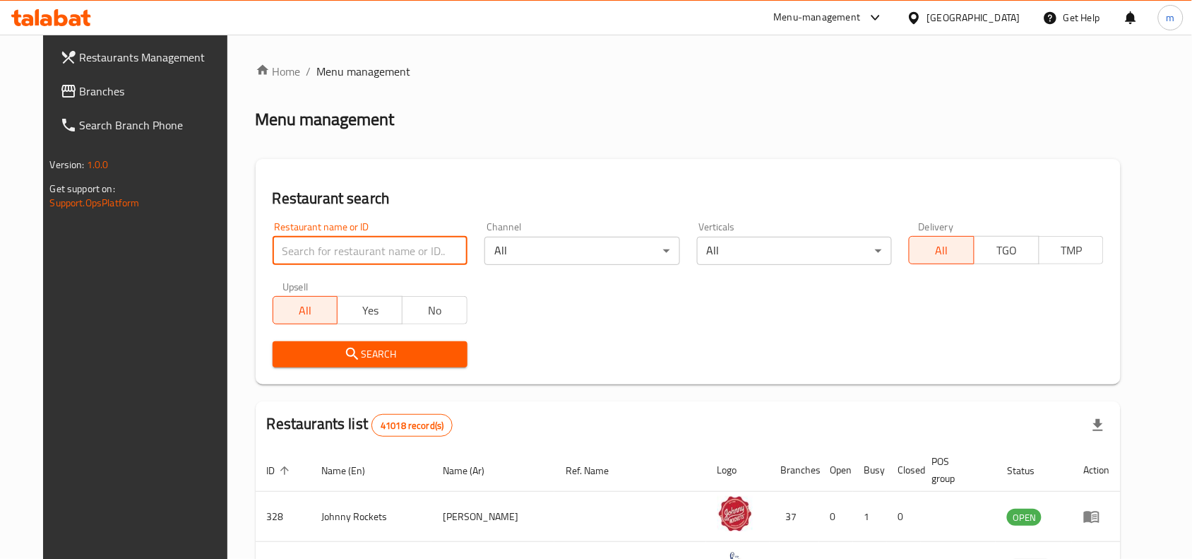
click at [299, 251] on input "search" at bounding box center [370, 251] width 195 height 28
click button "Search" at bounding box center [370, 354] width 195 height 26
click at [299, 251] on input "search" at bounding box center [370, 251] width 195 height 28
paste input "676725"
type input "676725"
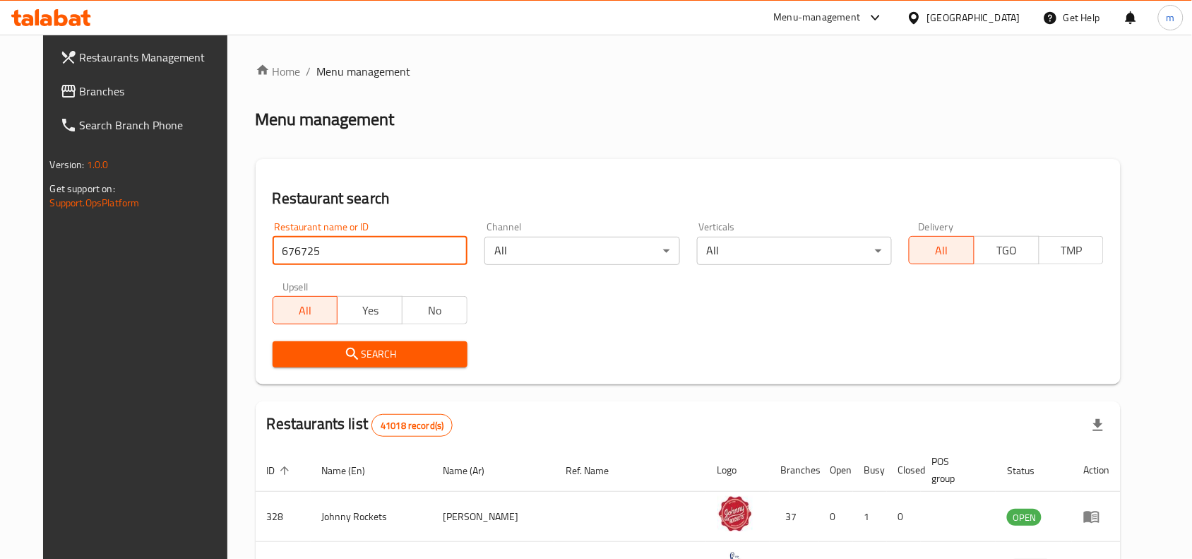
click button "Search" at bounding box center [370, 354] width 195 height 26
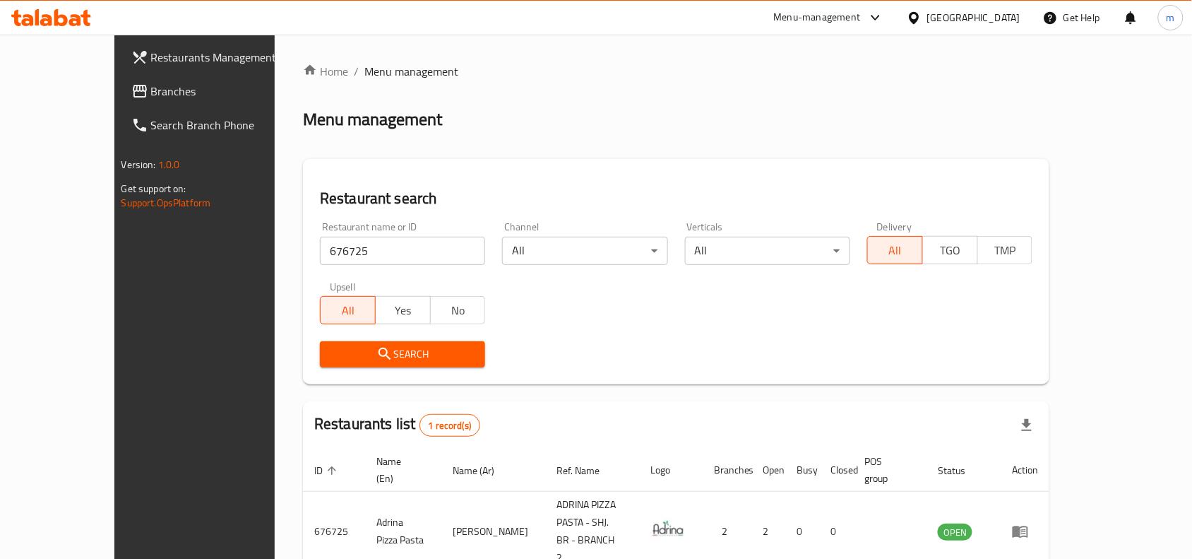
click at [958, 23] on div "[GEOGRAPHIC_DATA]" at bounding box center [973, 18] width 93 height 16
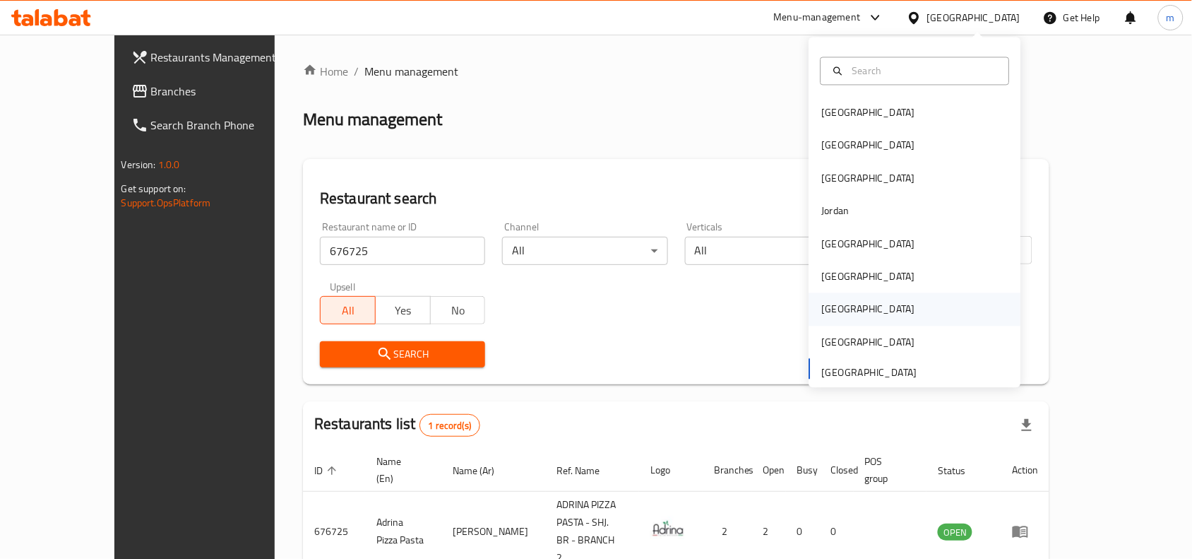
click at [876, 307] on div "[GEOGRAPHIC_DATA]" at bounding box center [915, 309] width 212 height 32
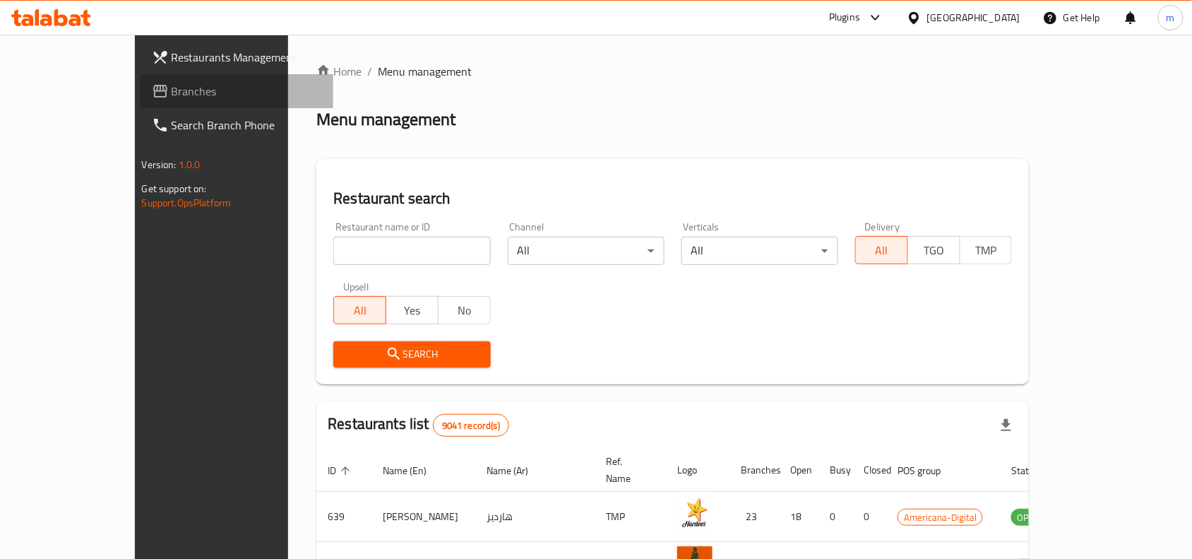
click at [172, 94] on span "Branches" at bounding box center [247, 91] width 151 height 17
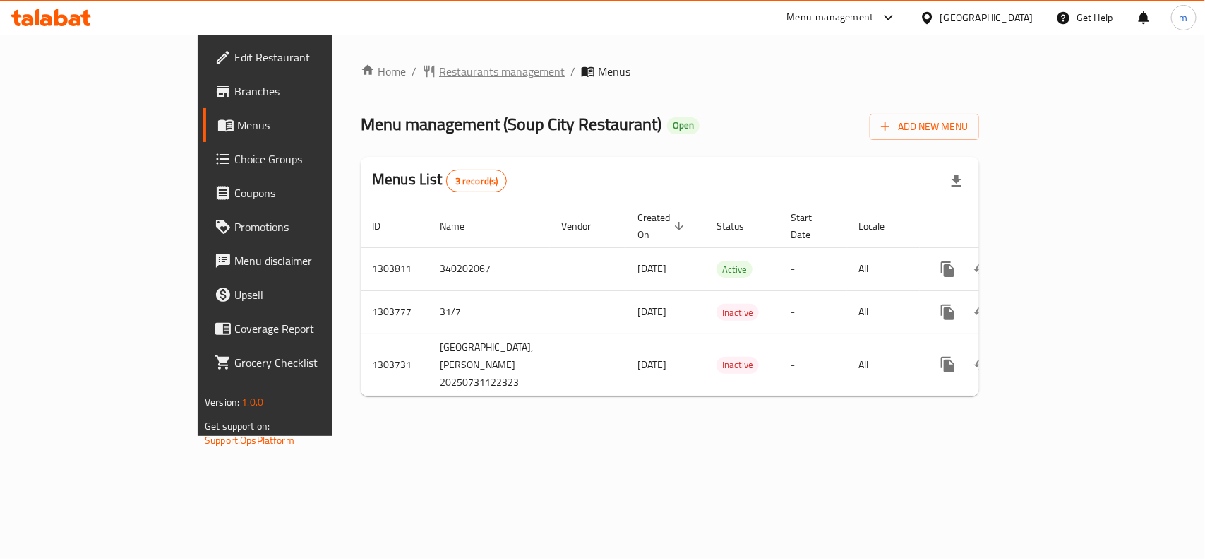
click at [439, 76] on span "Restaurants management" at bounding box center [502, 71] width 126 height 17
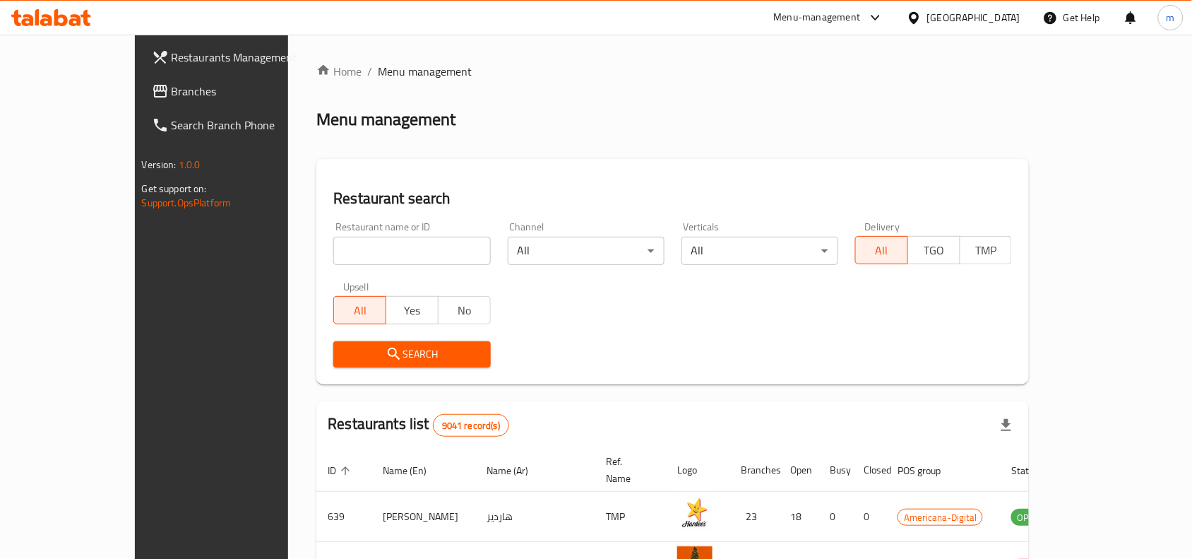
click at [333, 248] on input "search" at bounding box center [411, 251] width 157 height 28
paste input "702957"
type input "702957"
click button "Search" at bounding box center [411, 354] width 157 height 26
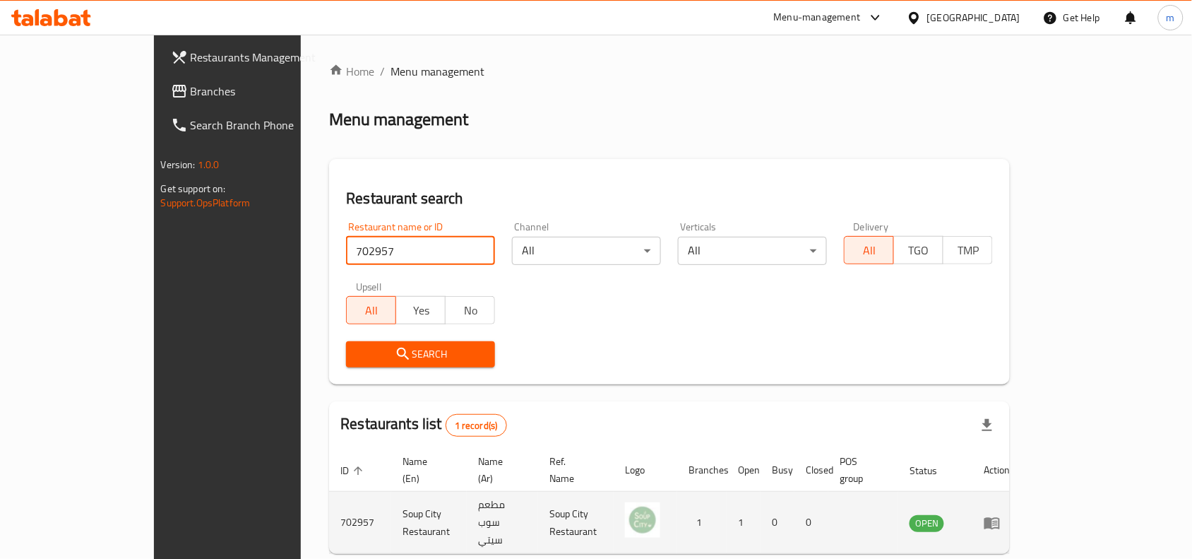
scroll to position [44, 0]
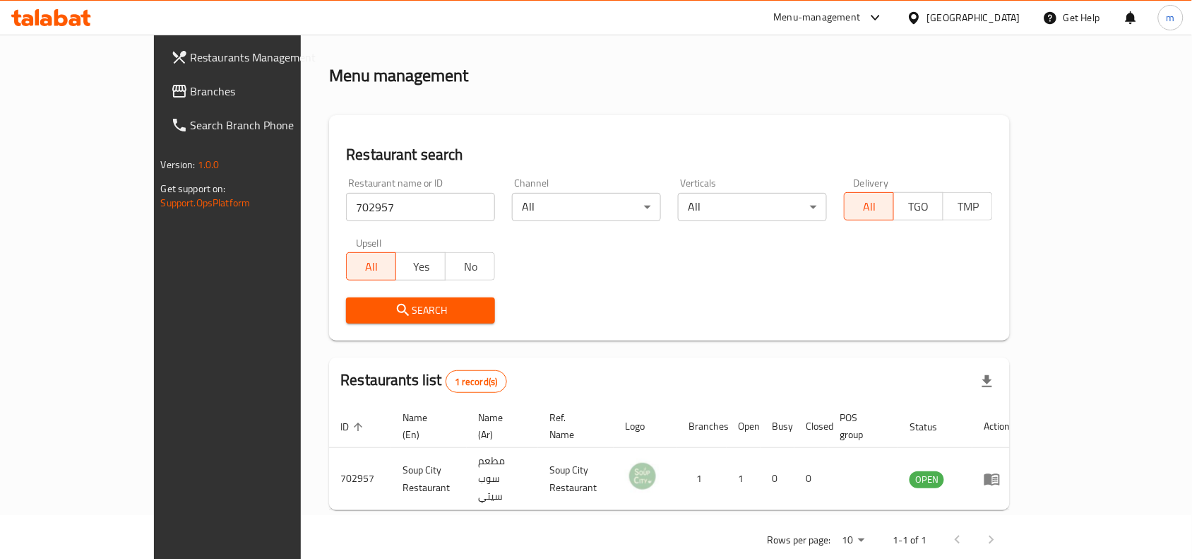
click at [922, 21] on icon at bounding box center [914, 18] width 15 height 15
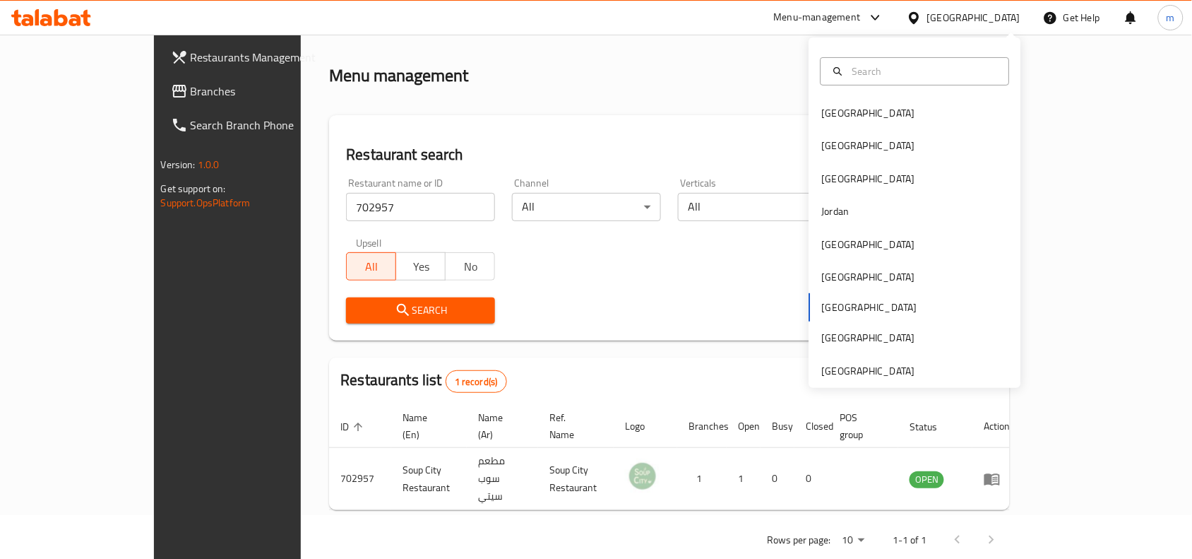
click at [191, 96] on span "Branches" at bounding box center [266, 91] width 151 height 17
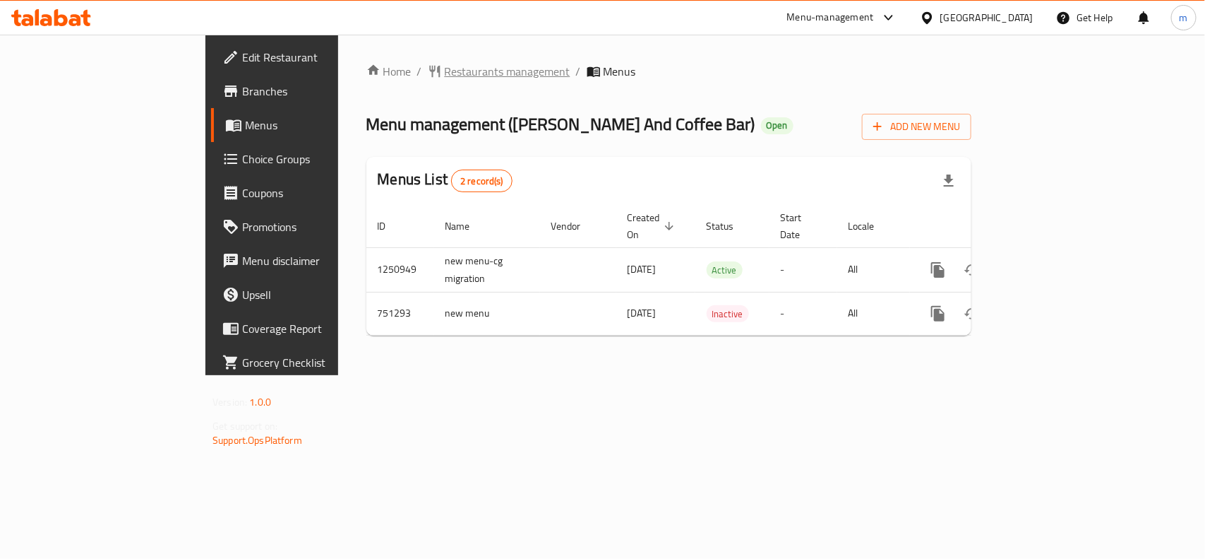
click at [445, 65] on span "Restaurants management" at bounding box center [508, 71] width 126 height 17
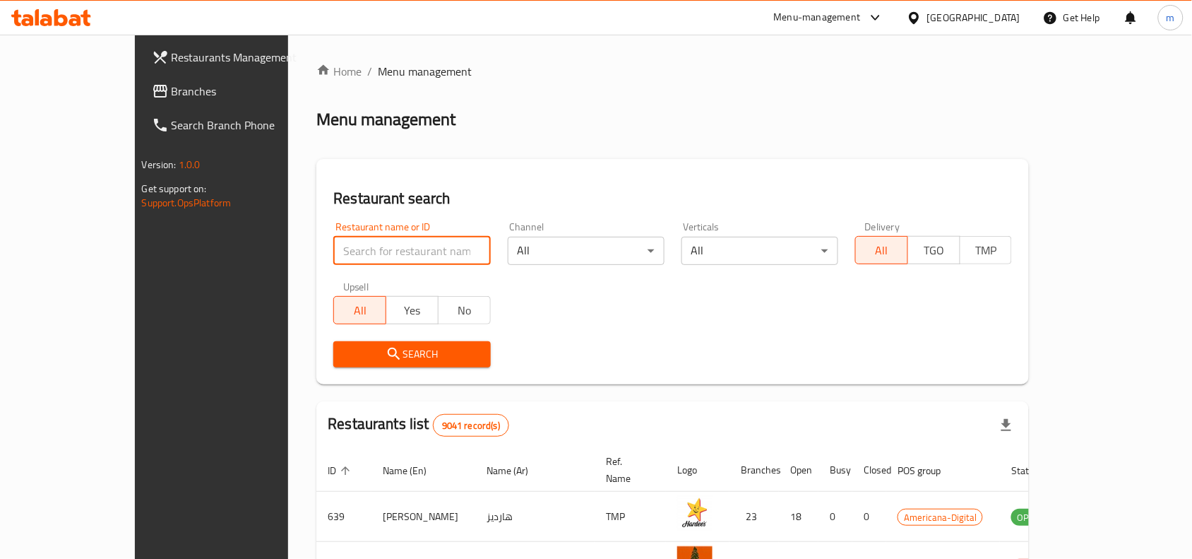
click at [333, 252] on input "search" at bounding box center [411, 251] width 157 height 28
paste input "649075"
type input "649075"
click button "Search" at bounding box center [411, 354] width 157 height 26
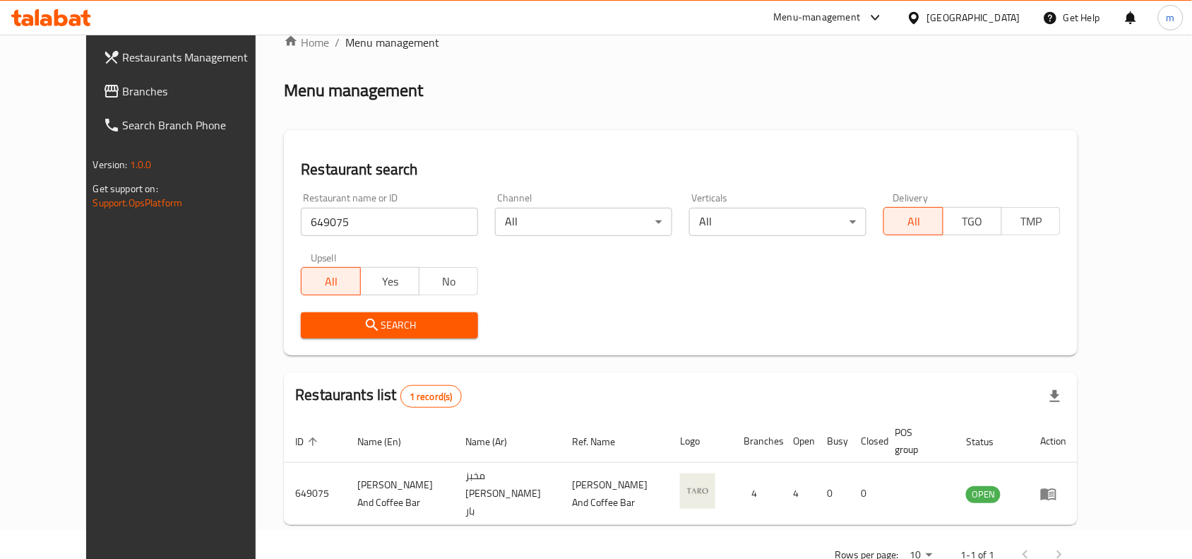
scroll to position [44, 0]
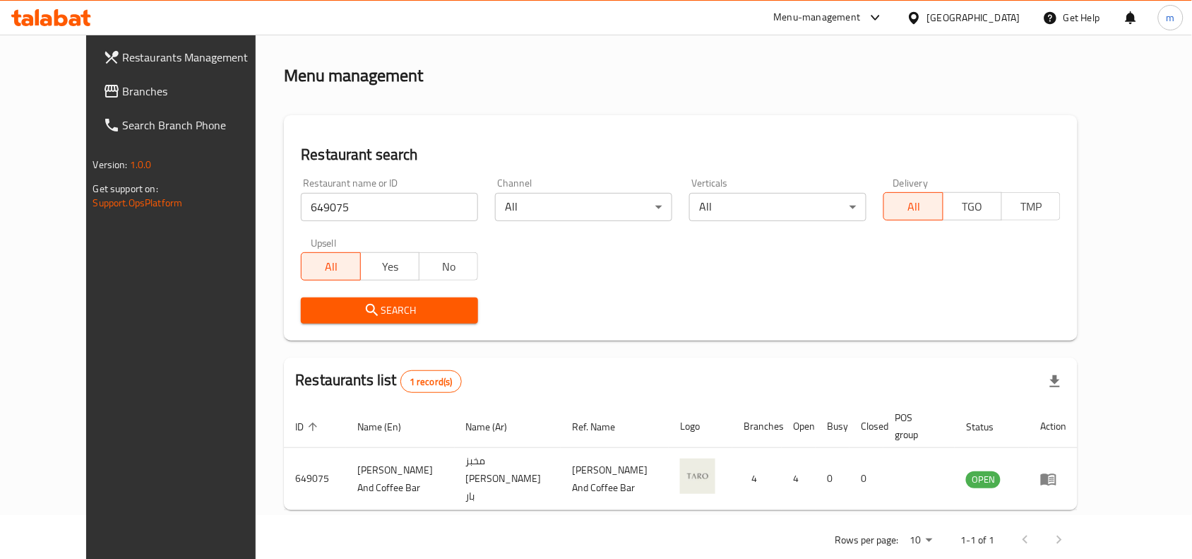
click at [997, 18] on div "[GEOGRAPHIC_DATA]" at bounding box center [973, 18] width 93 height 16
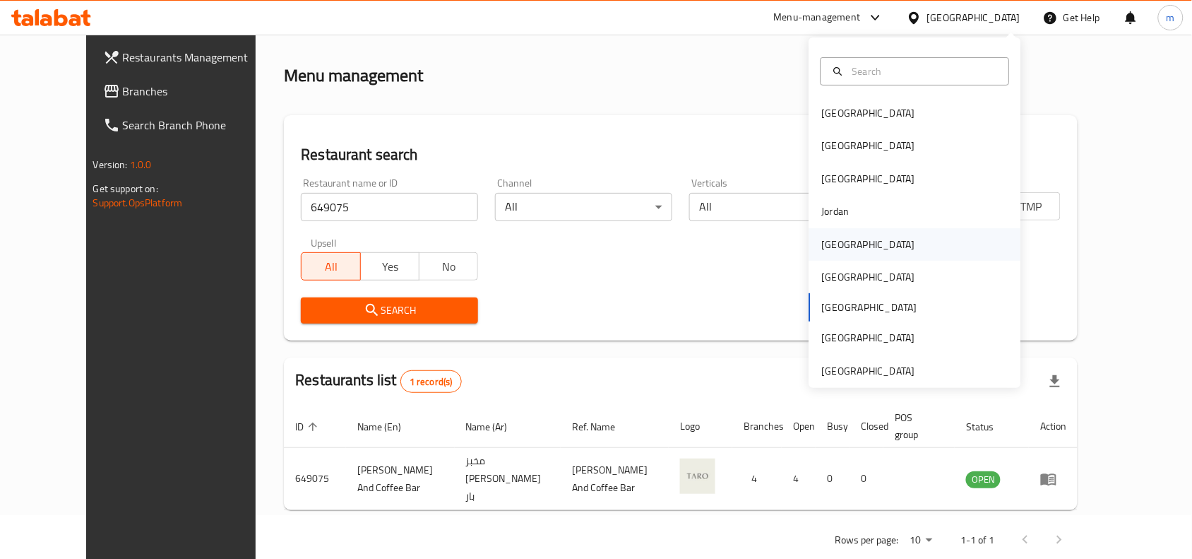
click at [848, 242] on div "[GEOGRAPHIC_DATA]" at bounding box center [869, 244] width 116 height 32
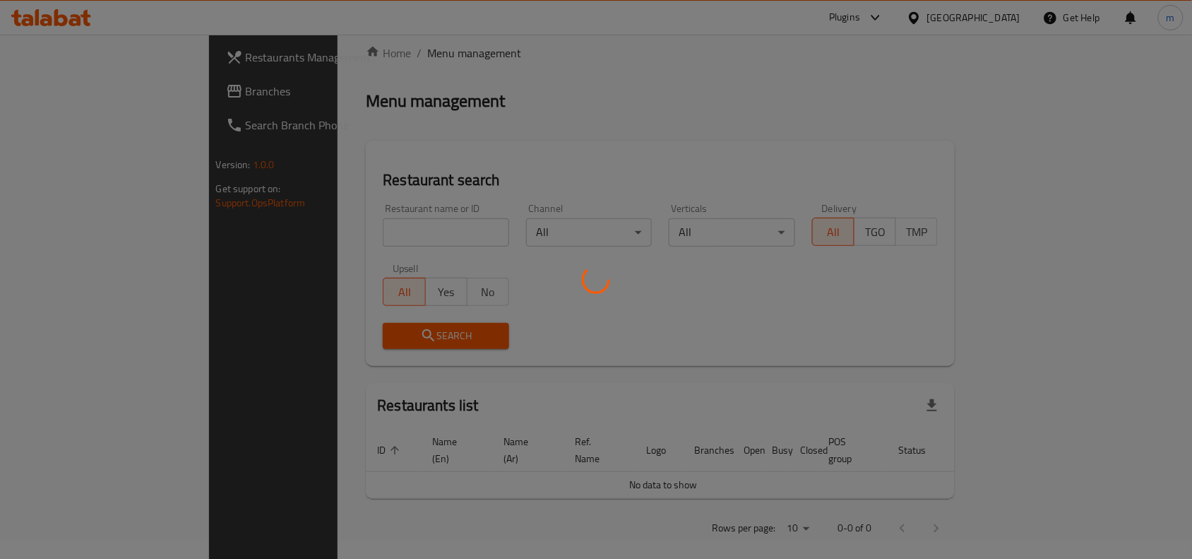
scroll to position [44, 0]
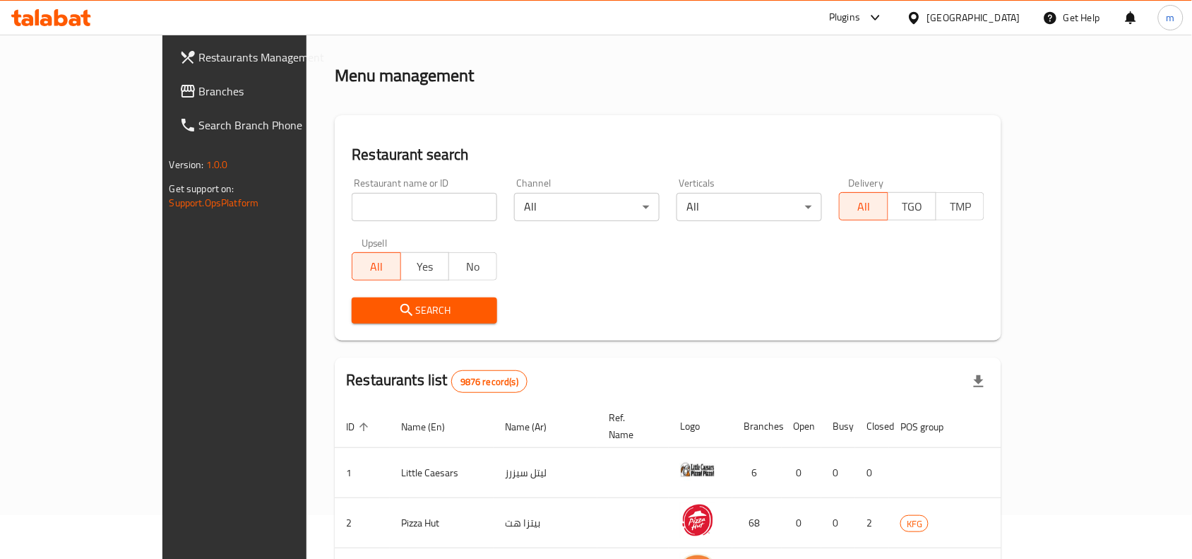
click at [199, 93] on span "Branches" at bounding box center [274, 91] width 151 height 17
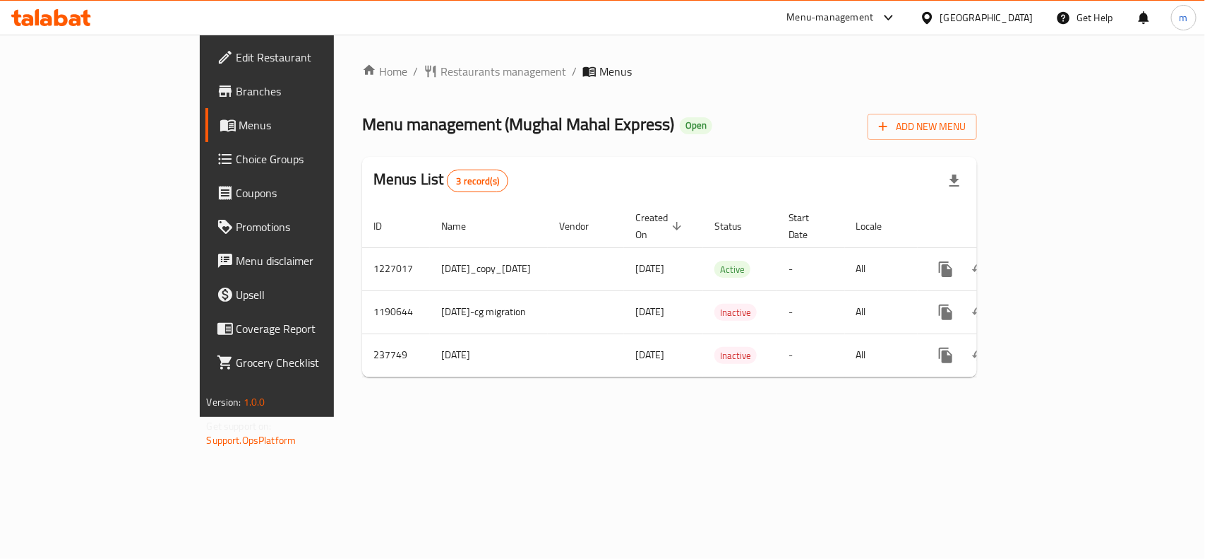
click at [441, 71] on span "Restaurants management" at bounding box center [504, 71] width 126 height 17
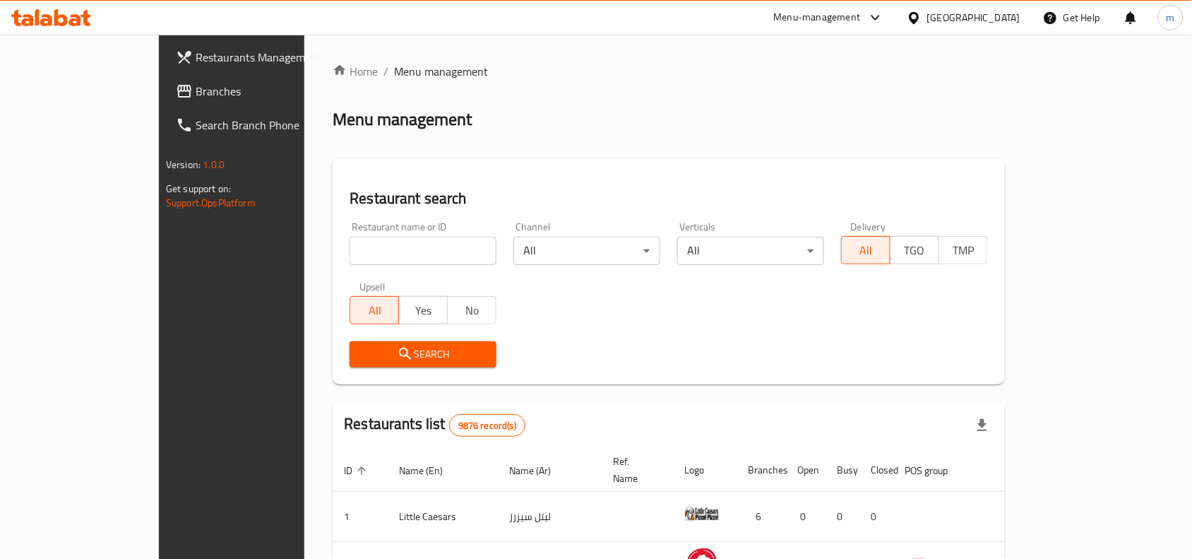
click at [350, 252] on input "search" at bounding box center [423, 251] width 147 height 28
paste input "626776"
type input "626776"
click button "Search" at bounding box center [423, 354] width 147 height 26
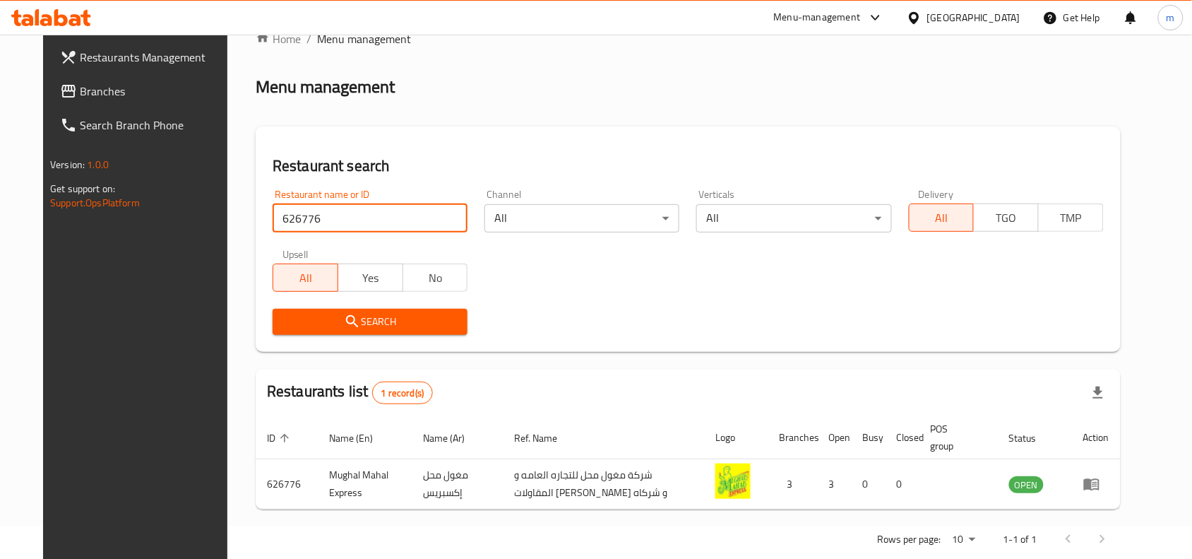
scroll to position [60, 0]
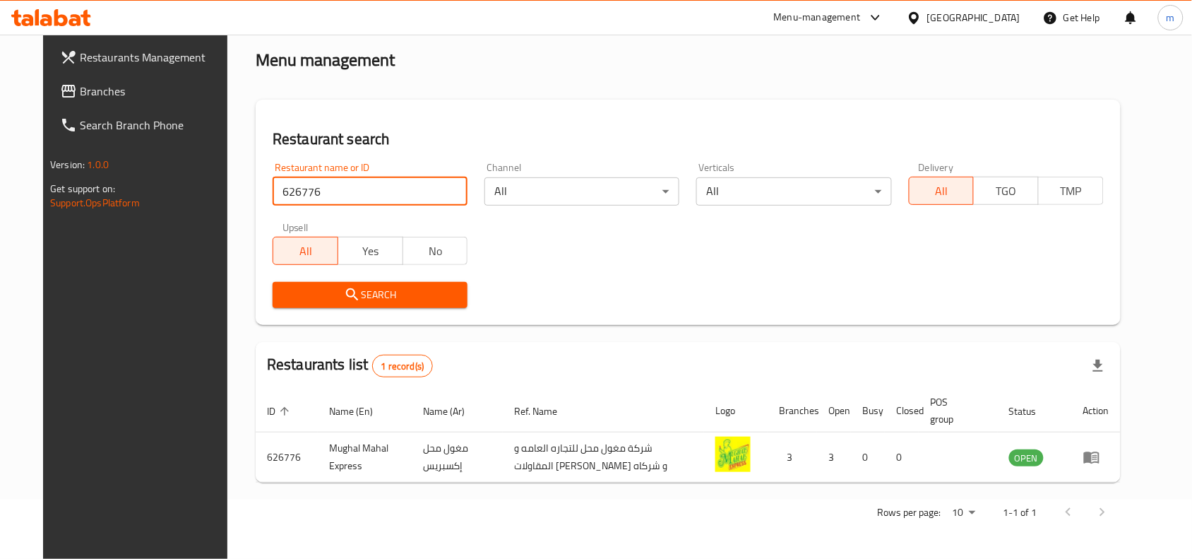
click at [927, 23] on div at bounding box center [917, 18] width 20 height 16
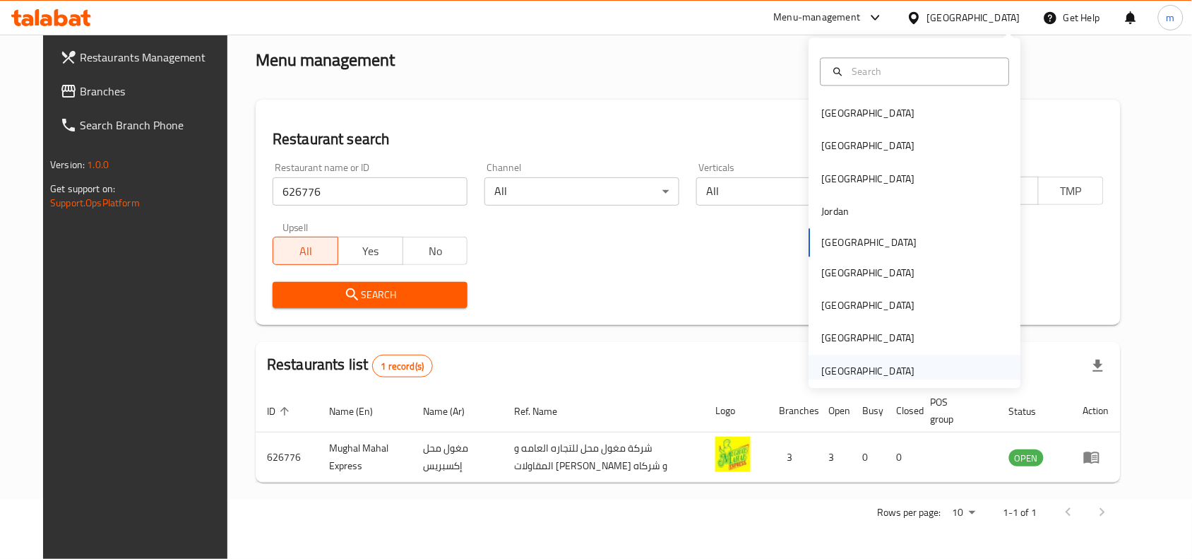
click at [870, 372] on div "[GEOGRAPHIC_DATA]" at bounding box center [868, 371] width 93 height 16
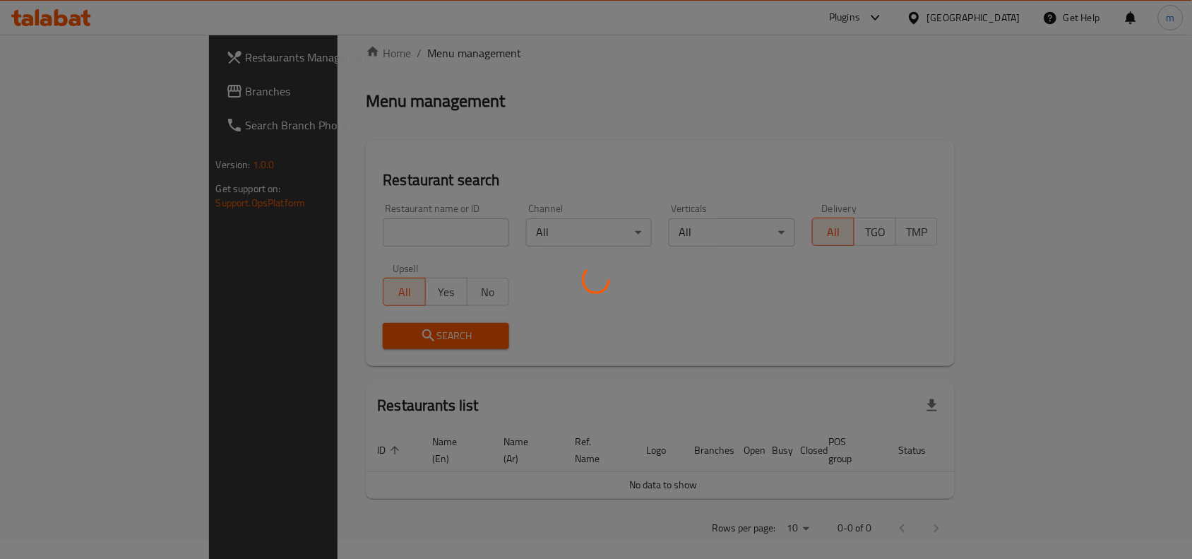
scroll to position [60, 0]
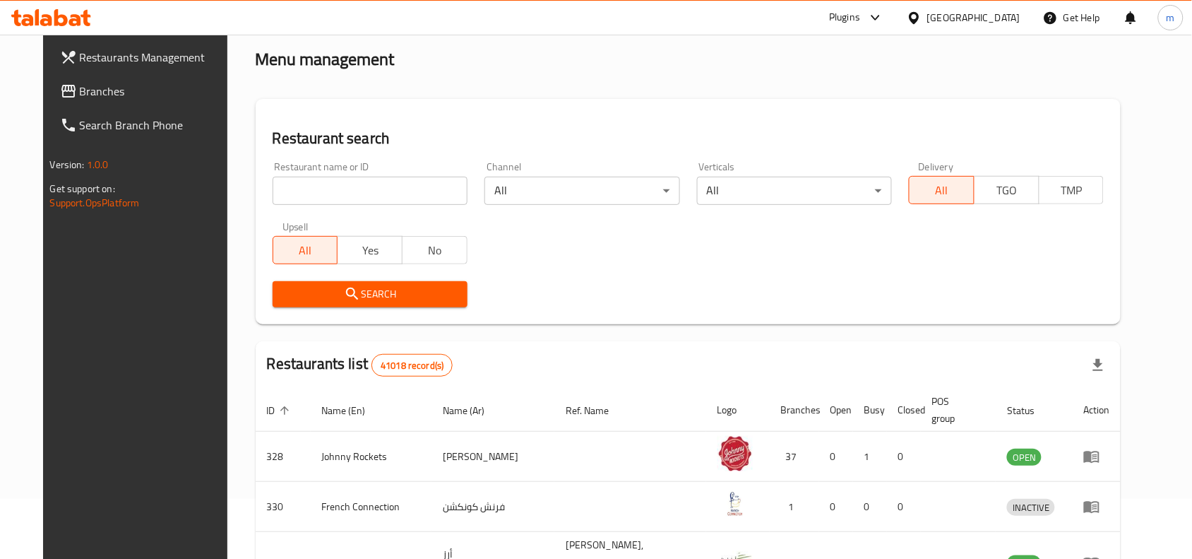
click at [80, 83] on span "Branches" at bounding box center [155, 91] width 151 height 17
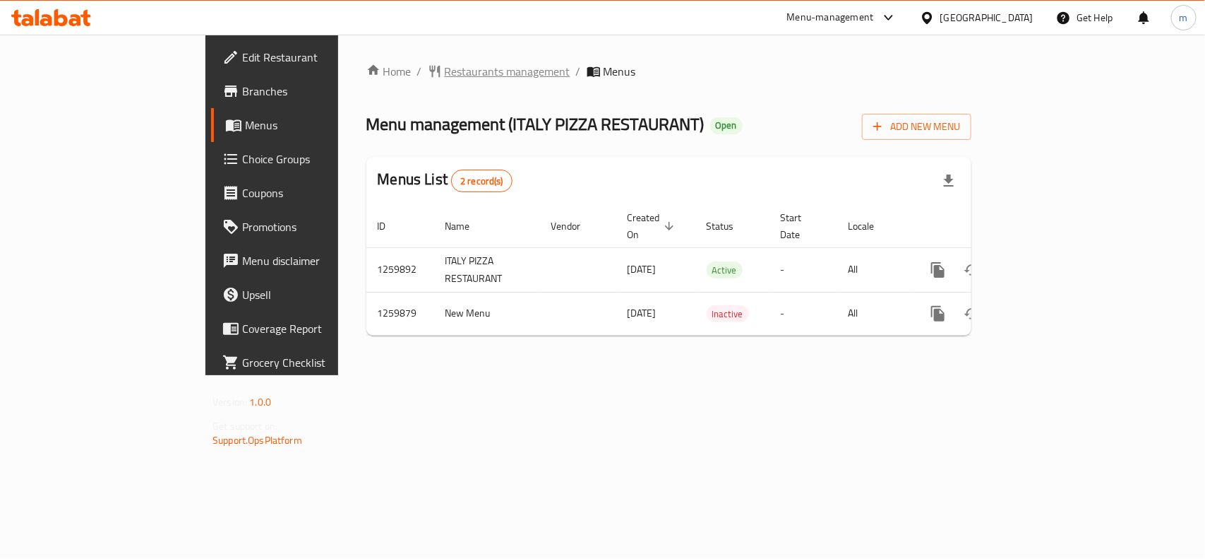
click at [445, 69] on span "Restaurants management" at bounding box center [508, 71] width 126 height 17
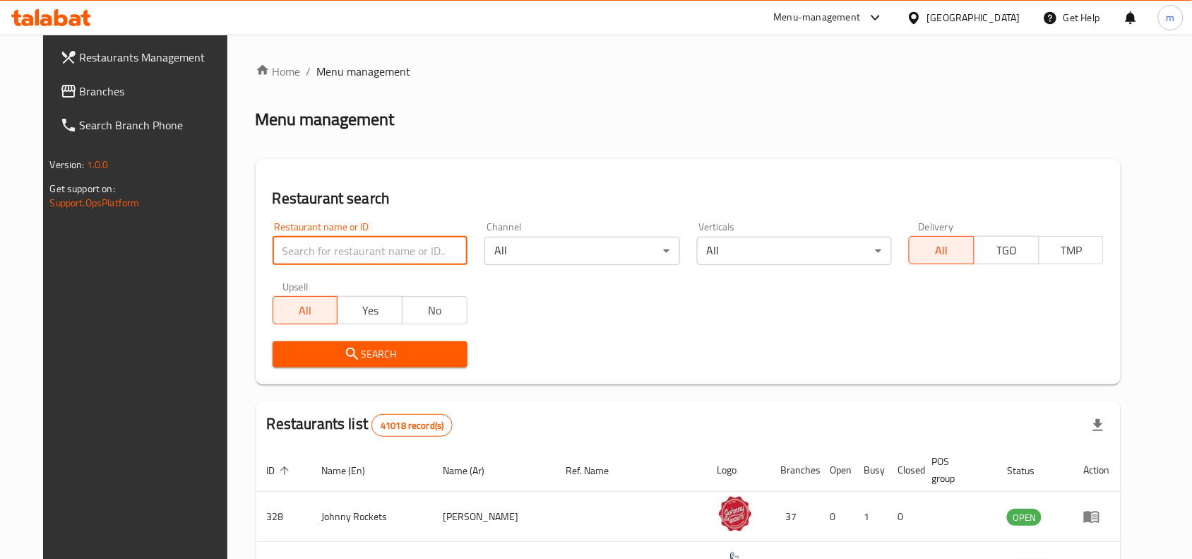
click at [274, 248] on input "search" at bounding box center [370, 251] width 195 height 28
paste input "684753"
click at [281, 245] on input "684753684753" at bounding box center [370, 251] width 195 height 28
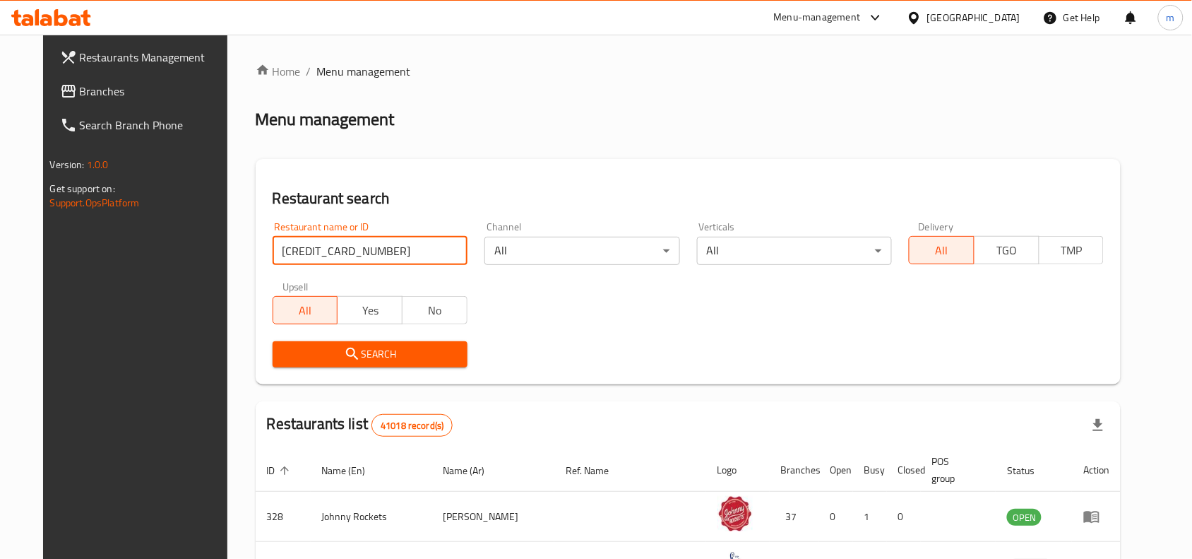
click at [281, 245] on input "684753684753" at bounding box center [370, 251] width 195 height 28
drag, startPoint x: 288, startPoint y: 249, endPoint x: 184, endPoint y: 249, distance: 103.8
click at [184, 249] on div "Restaurants Management Branches Search Branch Phone Version: 1.0.0 Get support …" at bounding box center [596, 501] width 1107 height 932
type input "684753"
click button "Search" at bounding box center [370, 354] width 195 height 26
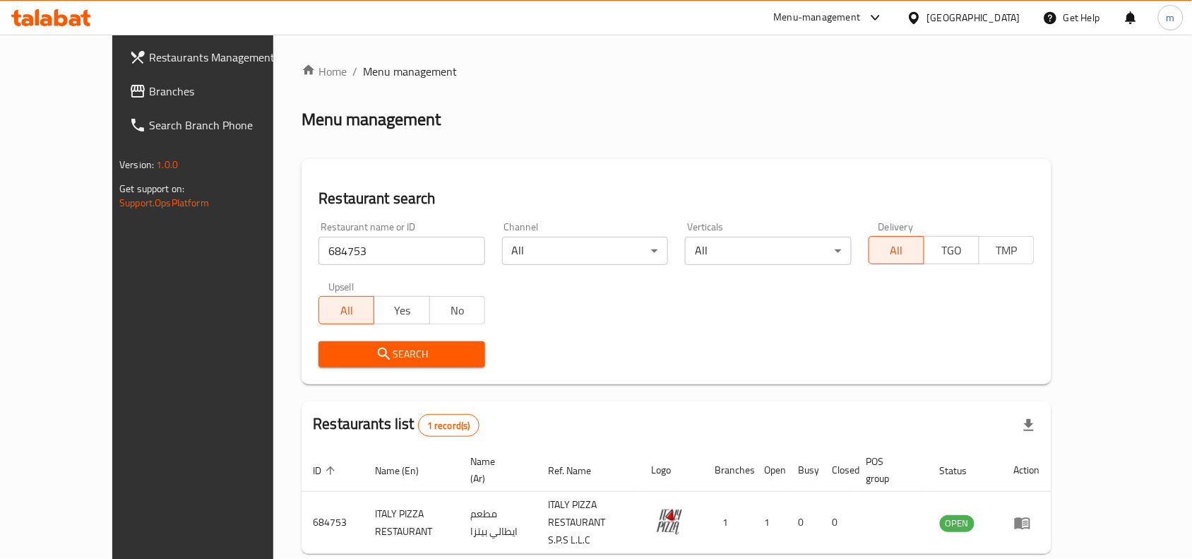
drag, startPoint x: 943, startPoint y: 13, endPoint x: 940, endPoint y: 20, distance: 7.6
click at [943, 13] on div "[GEOGRAPHIC_DATA]" at bounding box center [973, 18] width 93 height 16
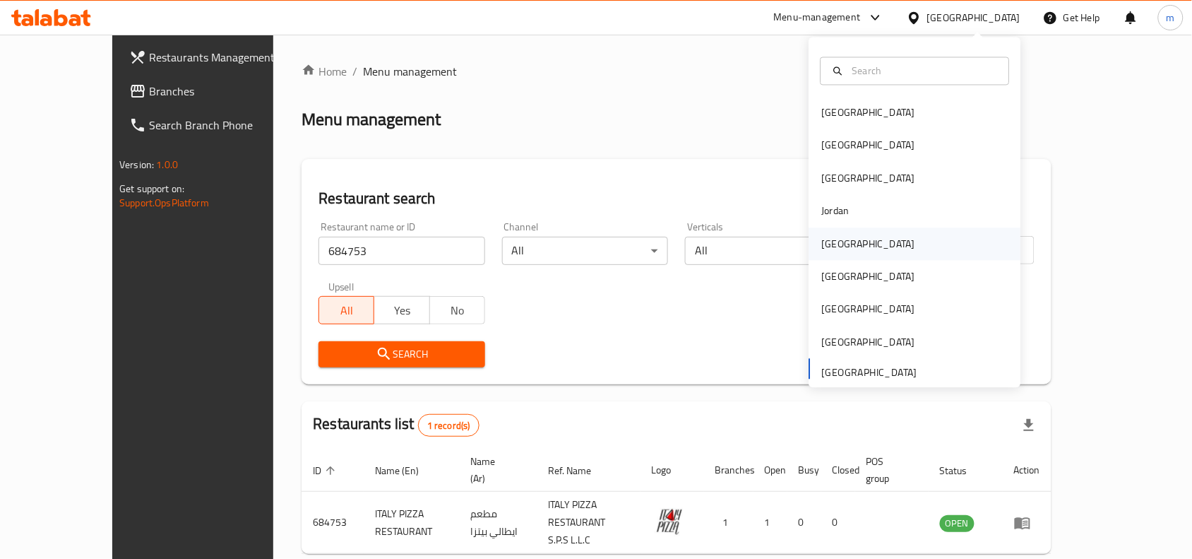
click at [823, 242] on div "[GEOGRAPHIC_DATA]" at bounding box center [868, 244] width 93 height 16
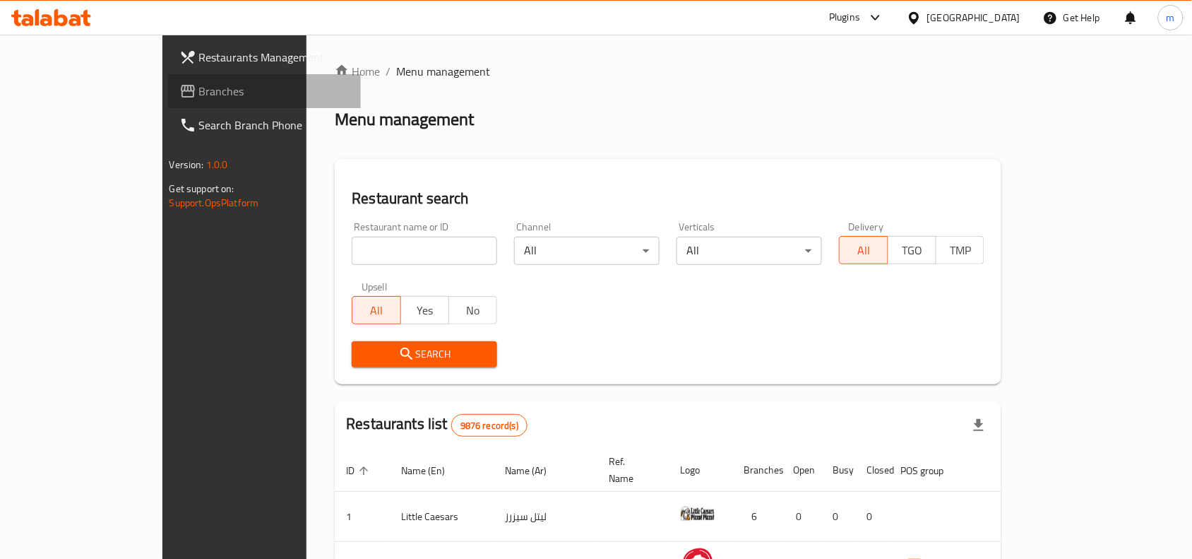
click at [199, 100] on span "Branches" at bounding box center [274, 91] width 151 height 17
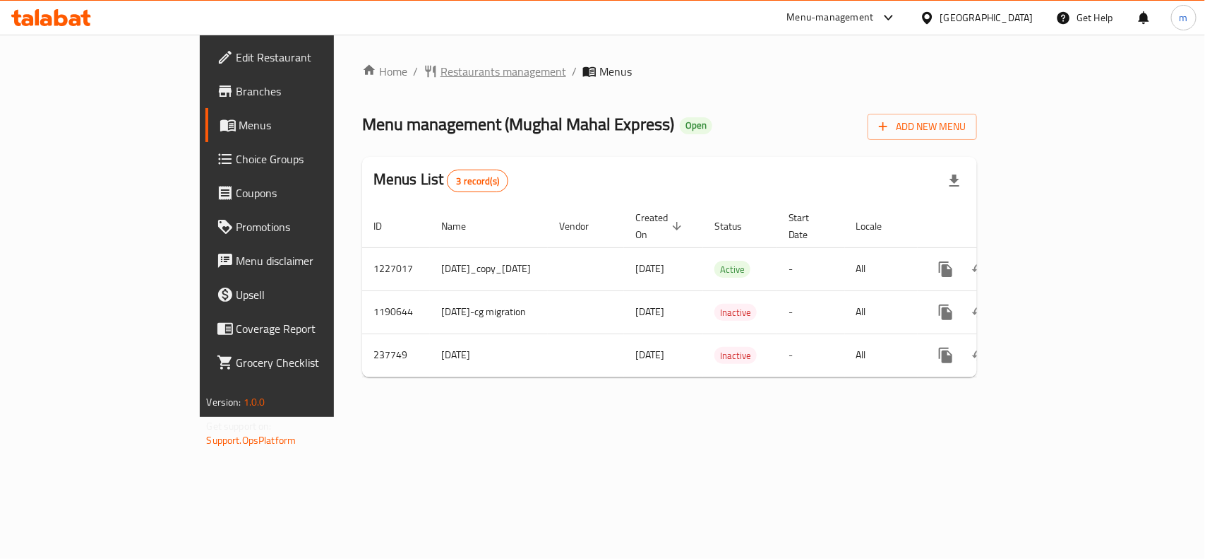
click at [441, 67] on span "Restaurants management" at bounding box center [504, 71] width 126 height 17
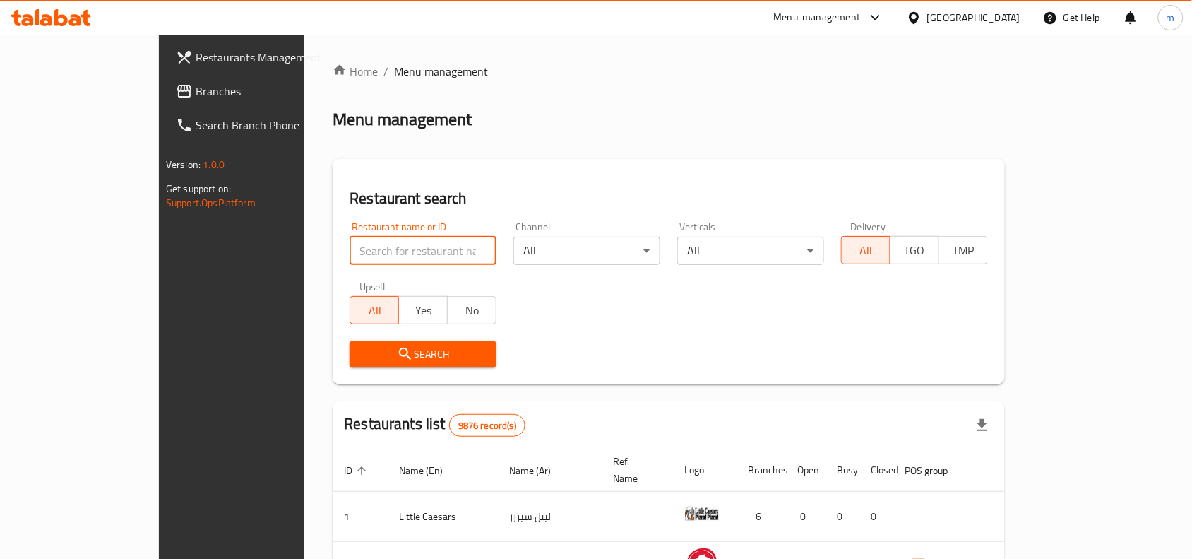
click at [350, 247] on input "search" at bounding box center [423, 251] width 147 height 28
paste input "626776"
type input "626776"
click button "Search" at bounding box center [423, 354] width 147 height 26
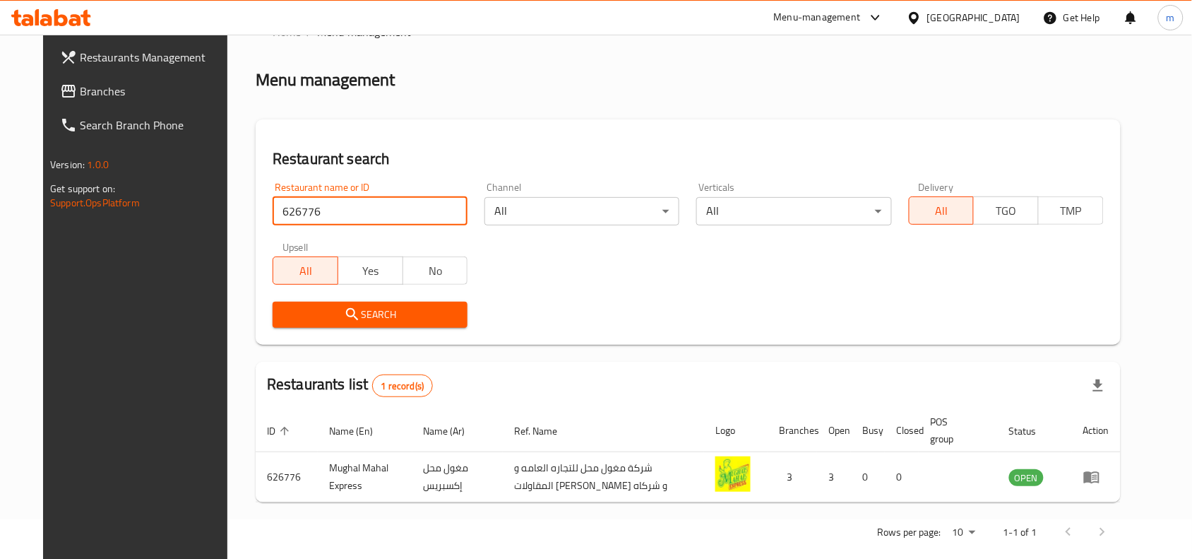
scroll to position [60, 0]
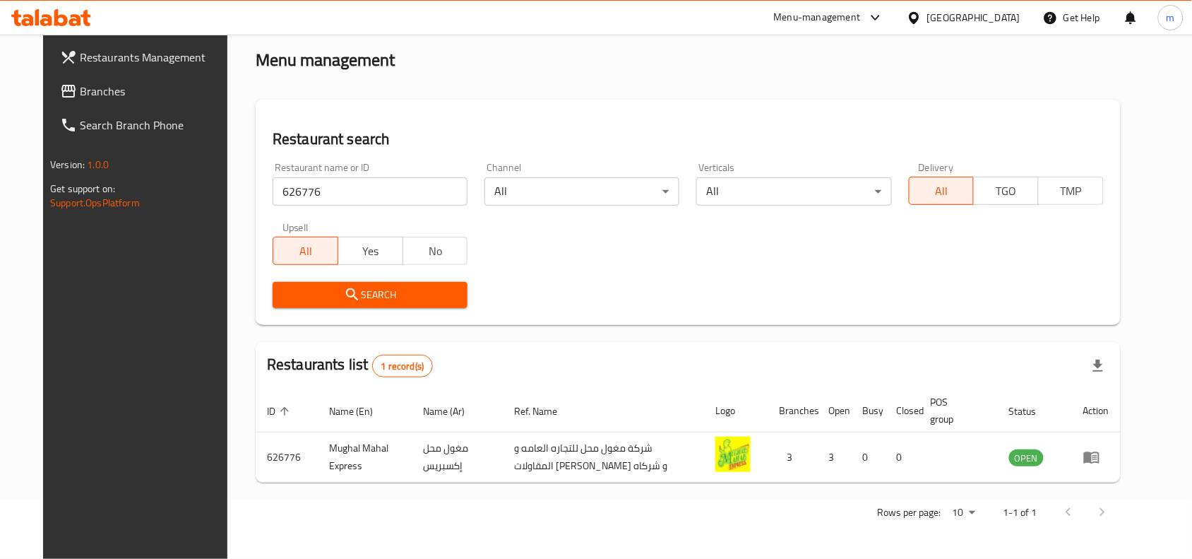
drag, startPoint x: 990, startPoint y: 25, endPoint x: 979, endPoint y: 34, distance: 14.1
click at [990, 25] on div "[GEOGRAPHIC_DATA]" at bounding box center [973, 18] width 93 height 16
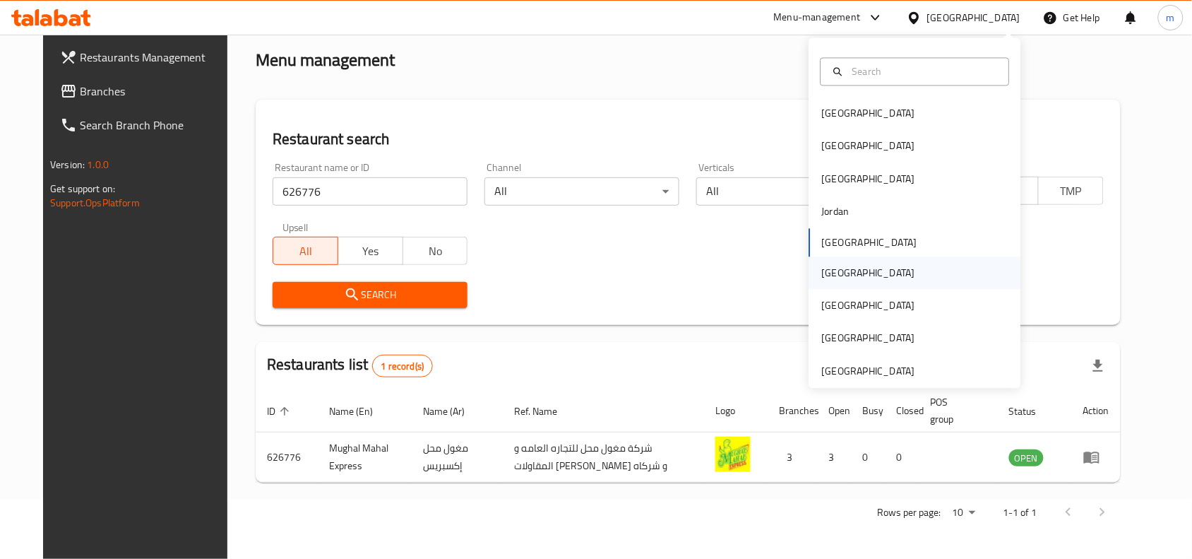
click at [835, 270] on div "[GEOGRAPHIC_DATA]" at bounding box center [869, 272] width 116 height 32
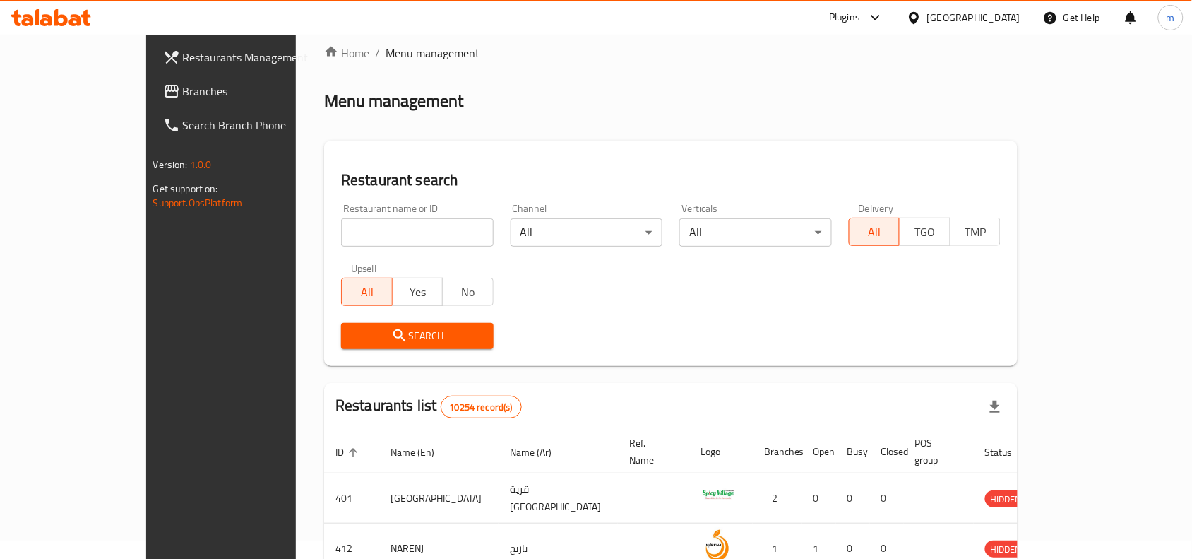
scroll to position [60, 0]
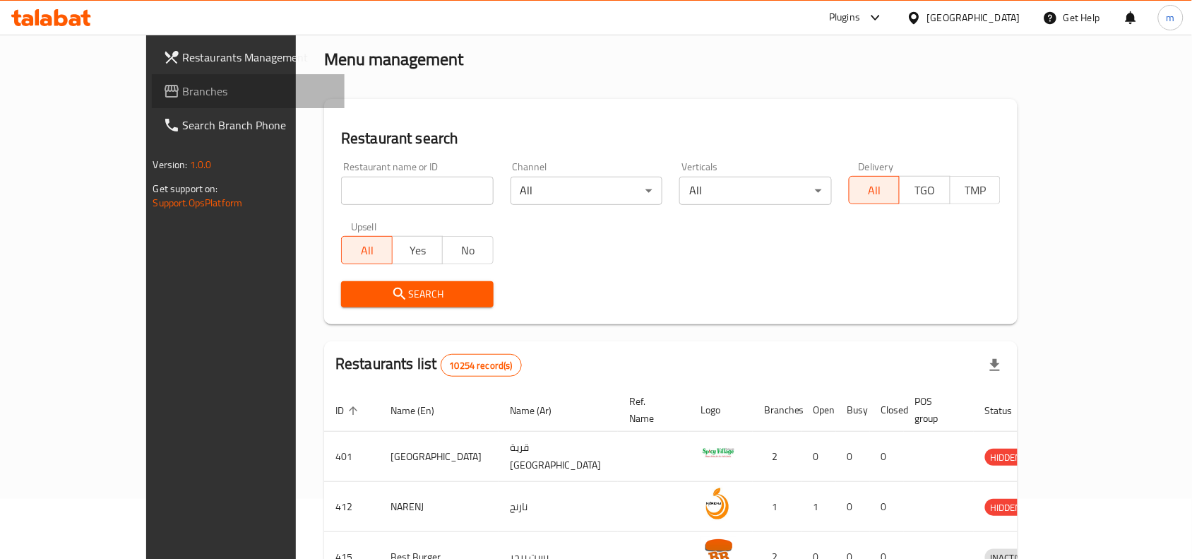
drag, startPoint x: 35, startPoint y: 85, endPoint x: 26, endPoint y: 111, distance: 27.7
click at [163, 85] on span at bounding box center [173, 91] width 20 height 17
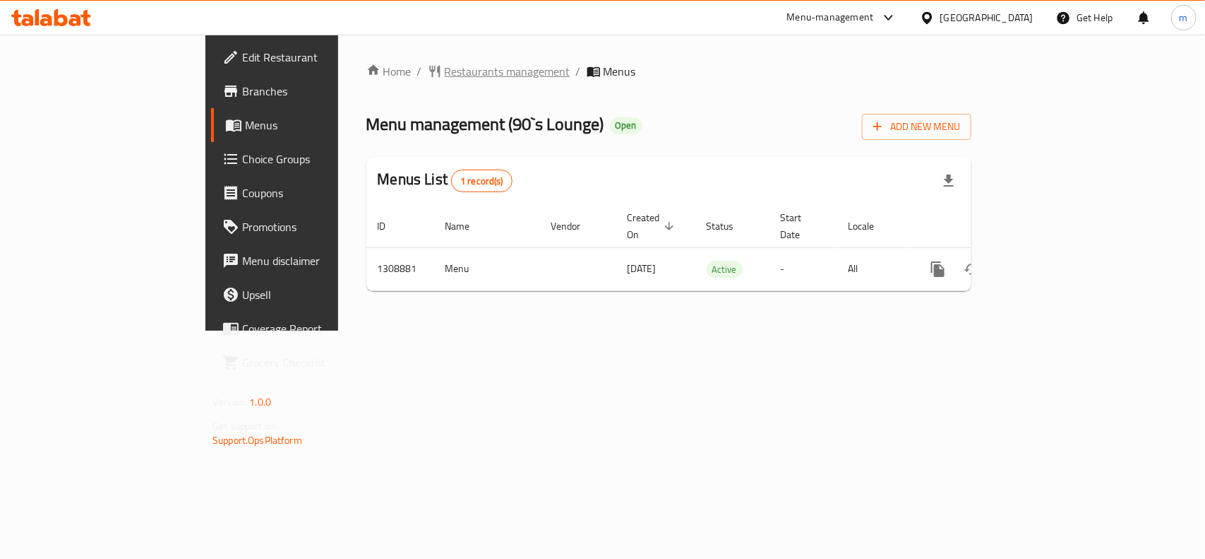
click at [445, 67] on span "Restaurants management" at bounding box center [508, 71] width 126 height 17
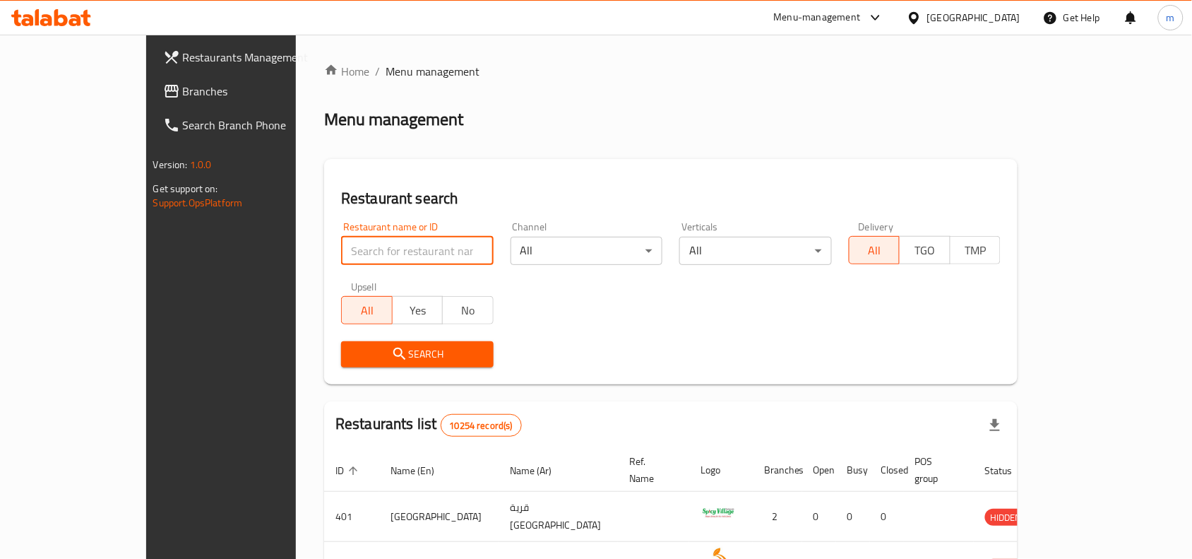
click at [341, 246] on input "search" at bounding box center [417, 251] width 153 height 28
paste input "705086"
type input "705086"
click button "Search" at bounding box center [417, 354] width 153 height 26
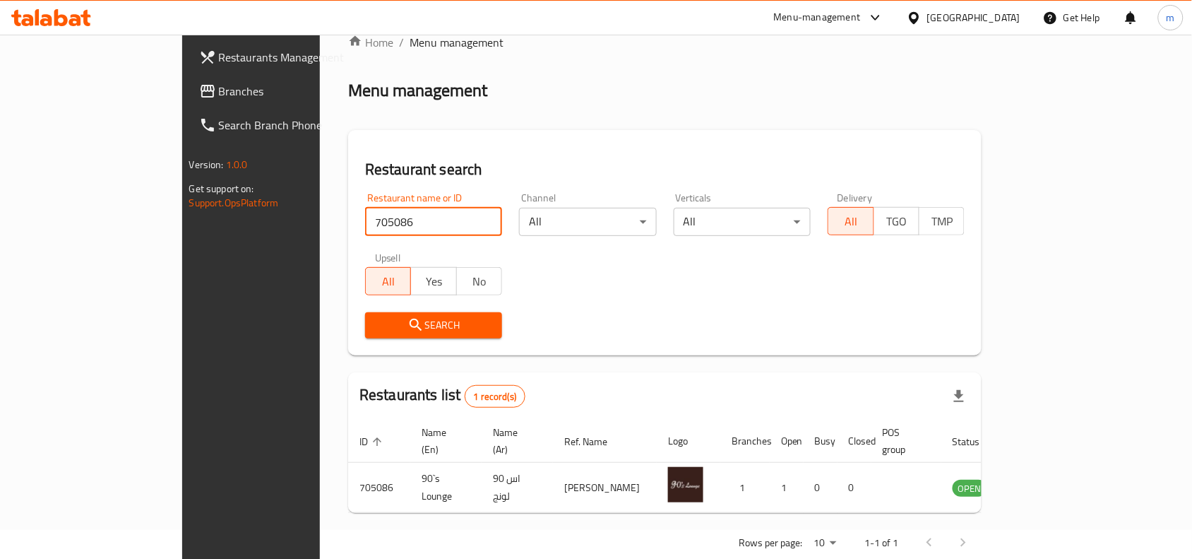
scroll to position [44, 0]
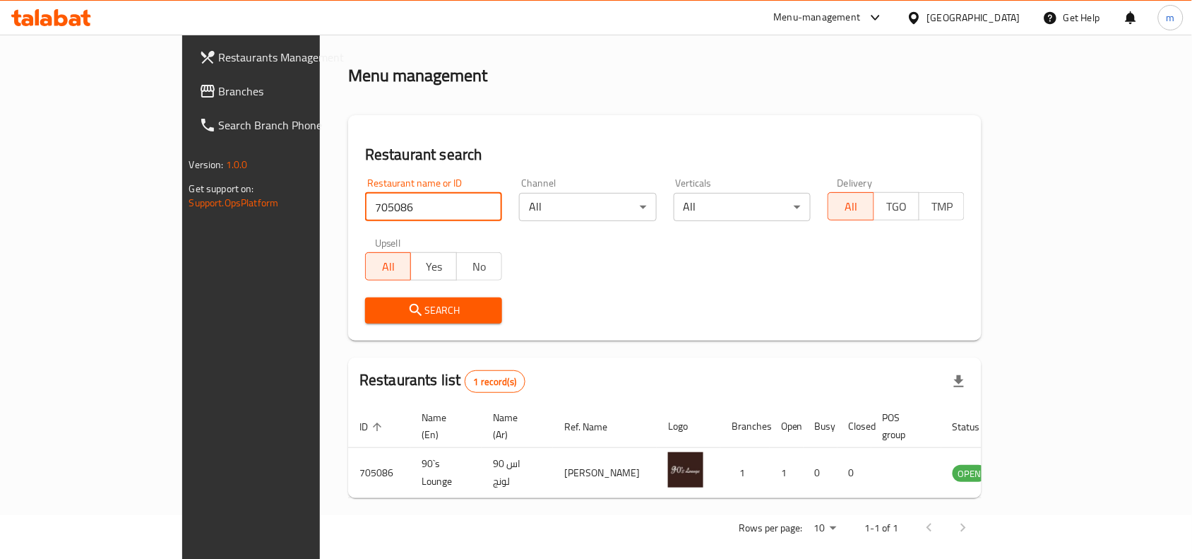
click at [919, 12] on icon at bounding box center [914, 17] width 10 height 12
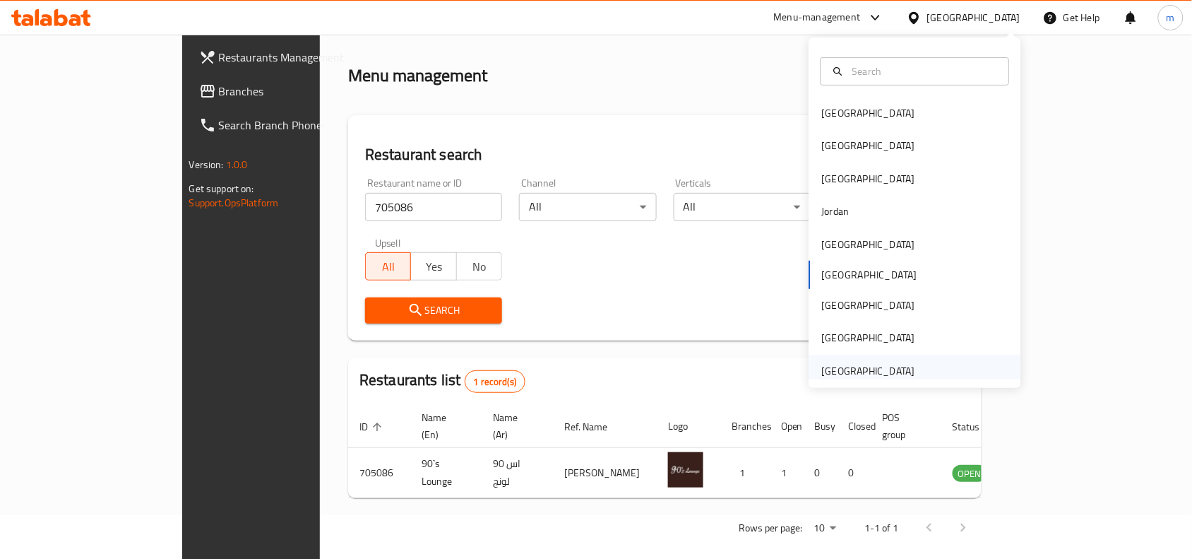
click at [895, 363] on div "[GEOGRAPHIC_DATA]" at bounding box center [868, 371] width 93 height 16
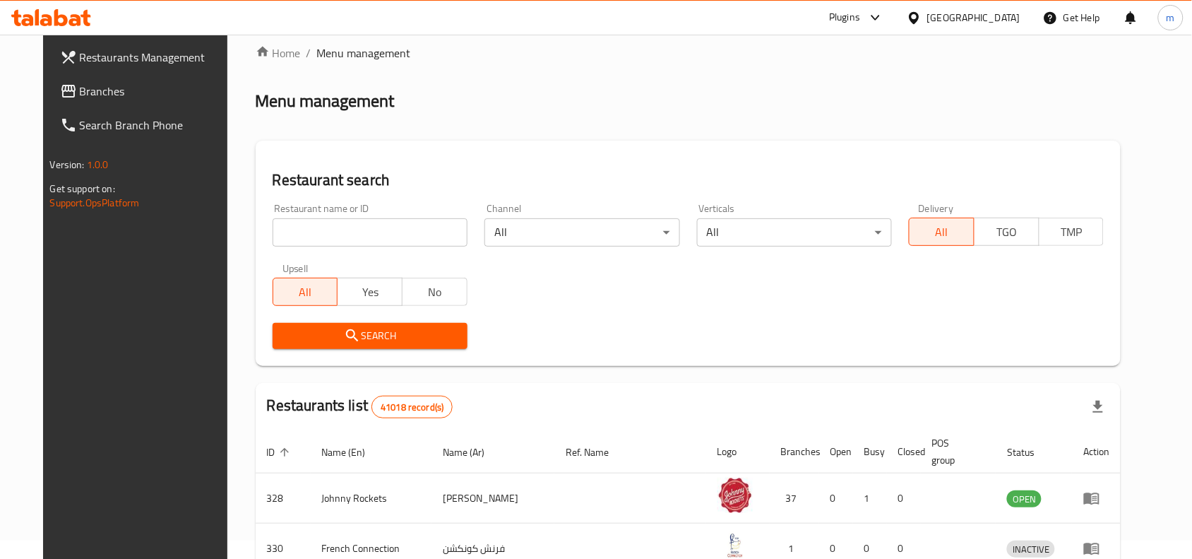
scroll to position [44, 0]
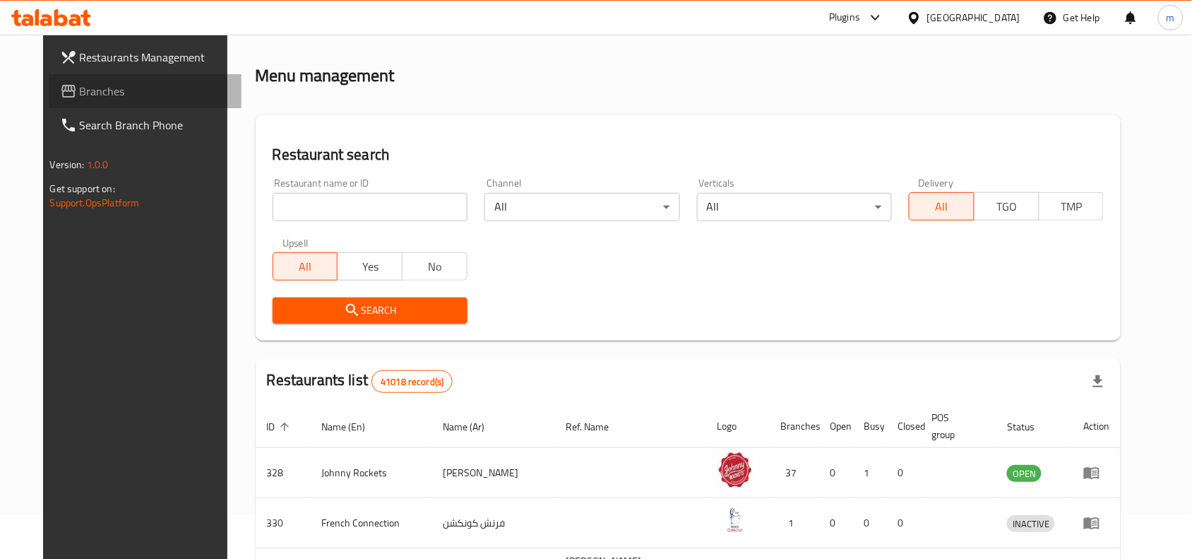
click at [86, 90] on span "Branches" at bounding box center [155, 91] width 151 height 17
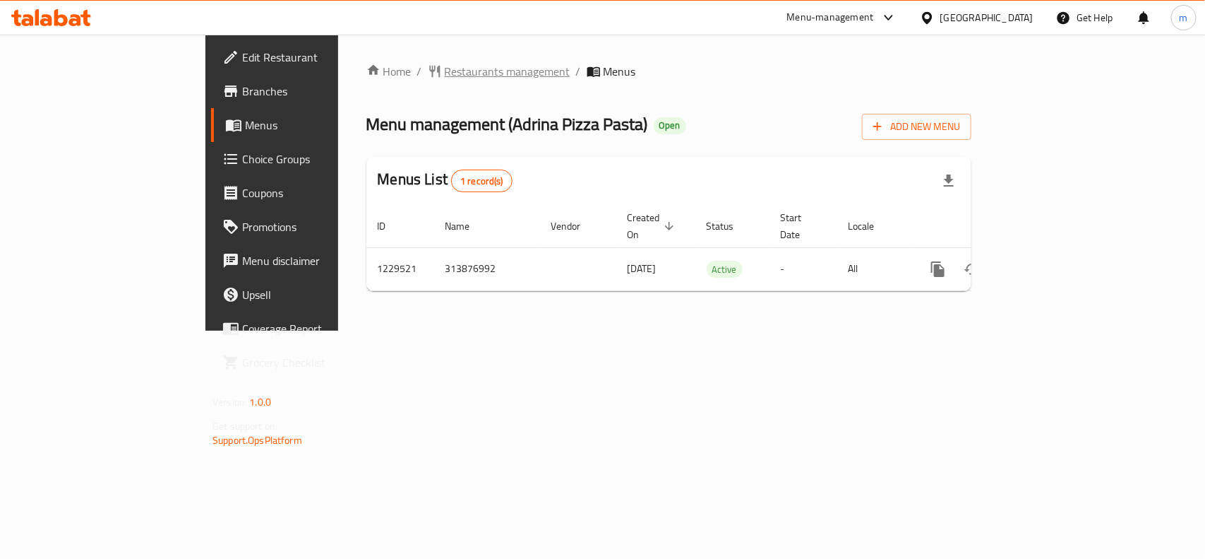
click at [445, 66] on span "Restaurants management" at bounding box center [508, 71] width 126 height 17
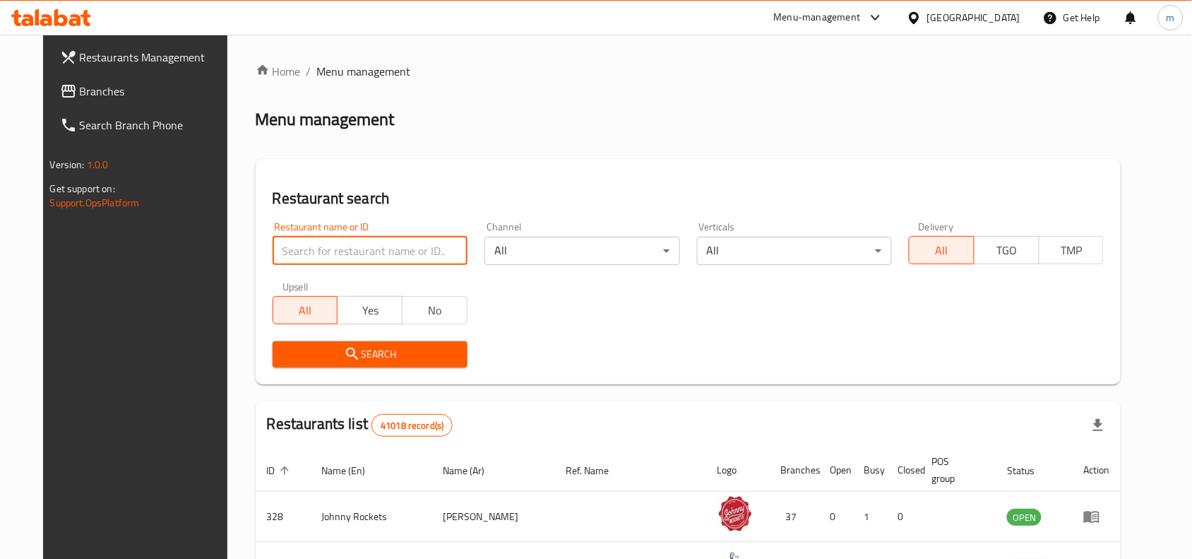
click at [273, 248] on input "search" at bounding box center [370, 251] width 195 height 28
paste input "676725"
type input "676725"
click button "Search" at bounding box center [370, 354] width 195 height 26
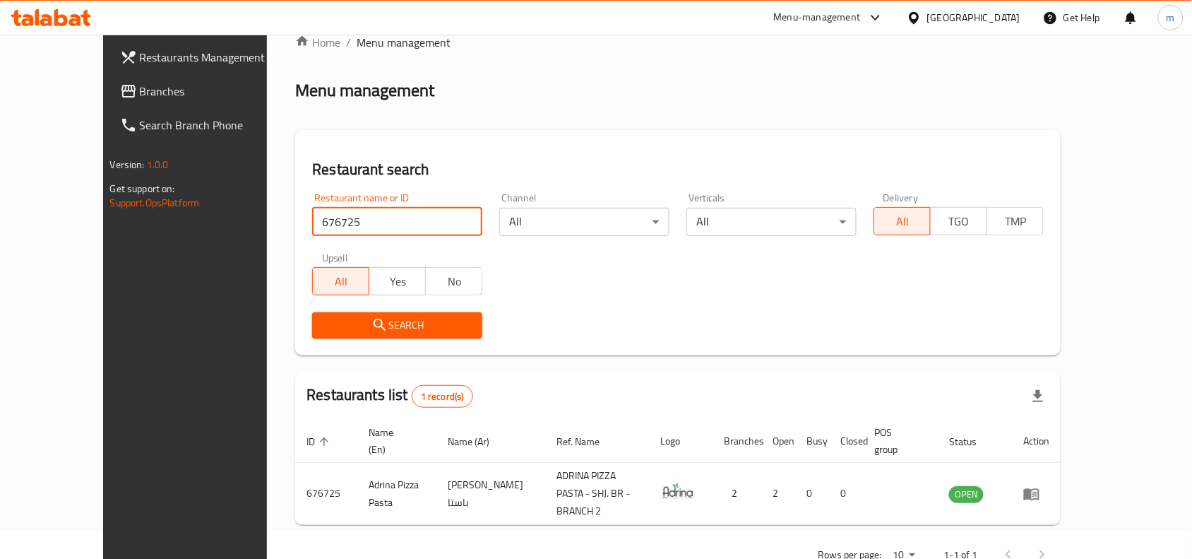
scroll to position [44, 0]
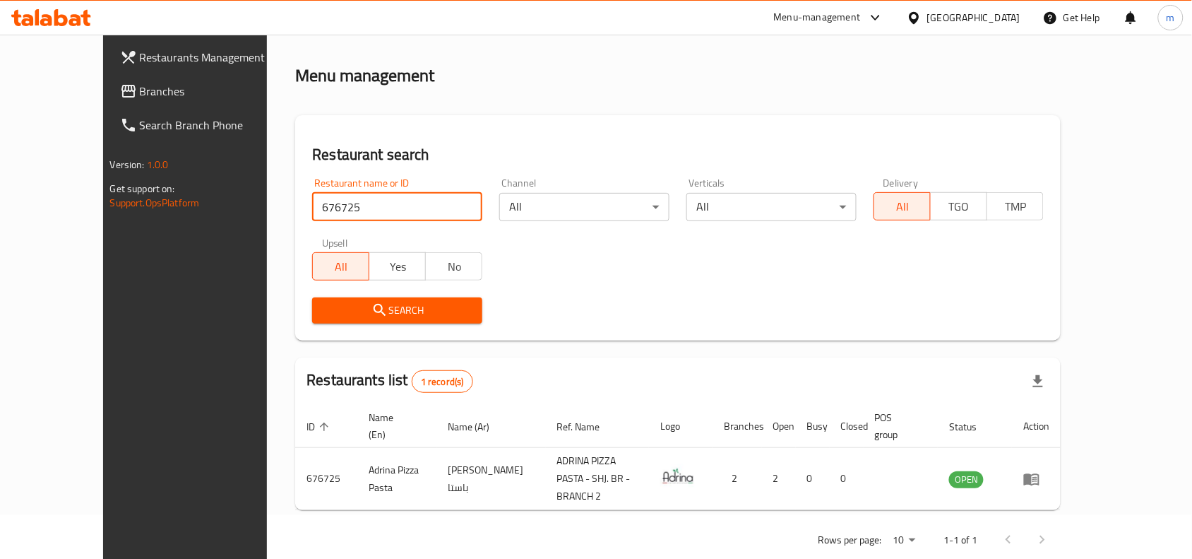
click at [140, 97] on span "Branches" at bounding box center [215, 91] width 151 height 17
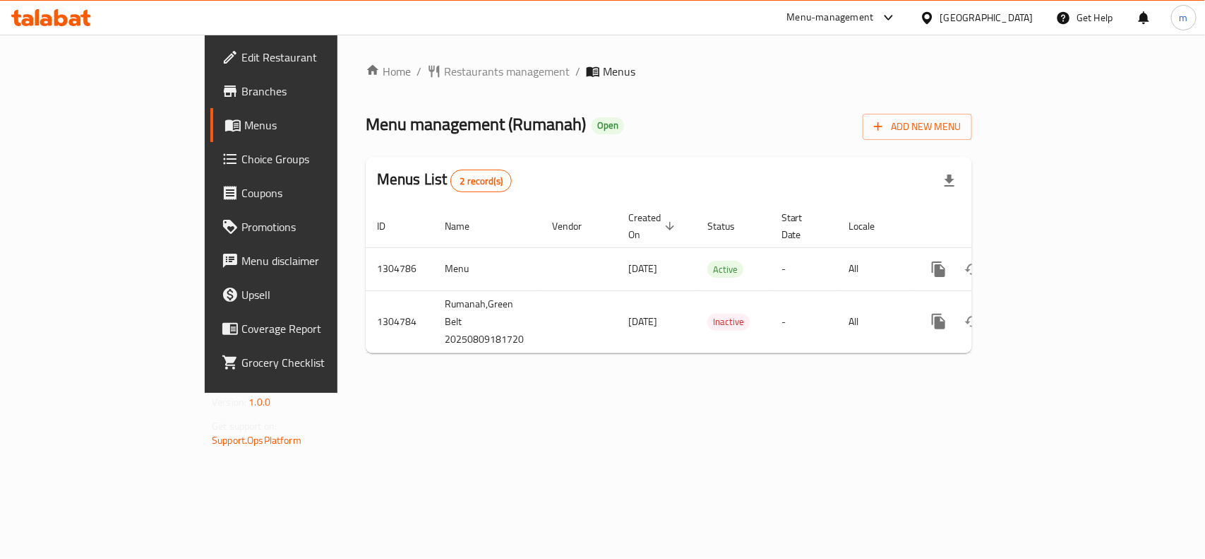
click at [444, 72] on span "Restaurants management" at bounding box center [507, 71] width 126 height 17
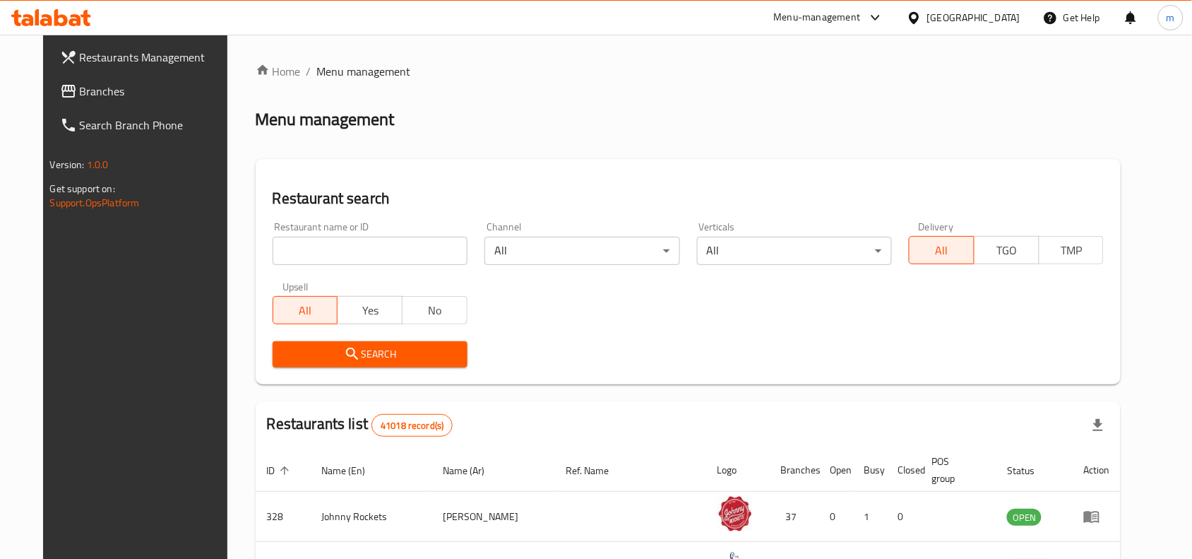
click at [284, 244] on input "search" at bounding box center [370, 251] width 195 height 28
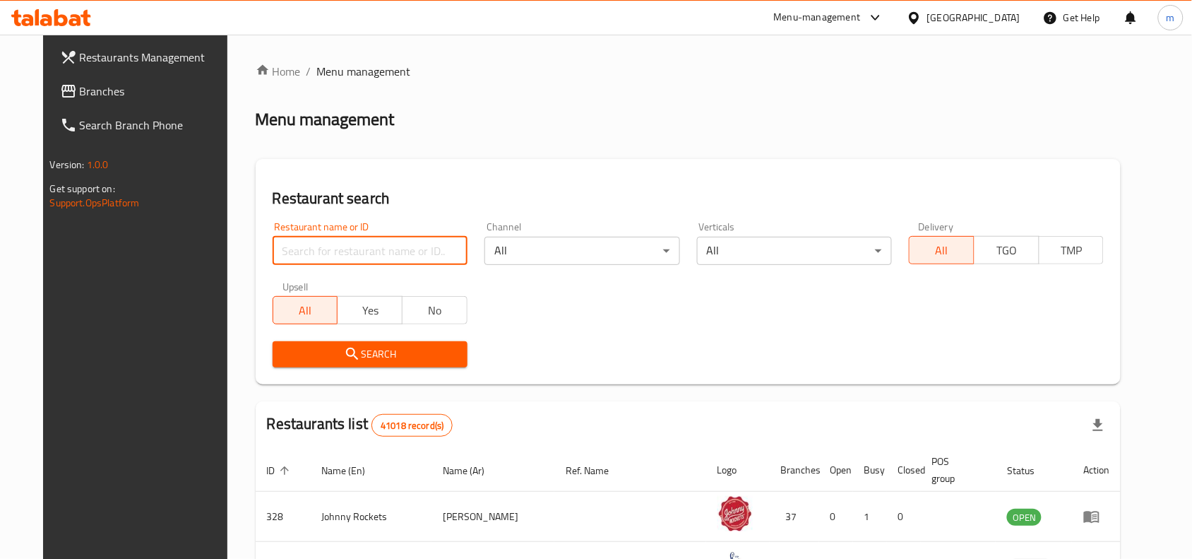
paste input "703422"
type input "703422"
click button "Search" at bounding box center [370, 354] width 195 height 26
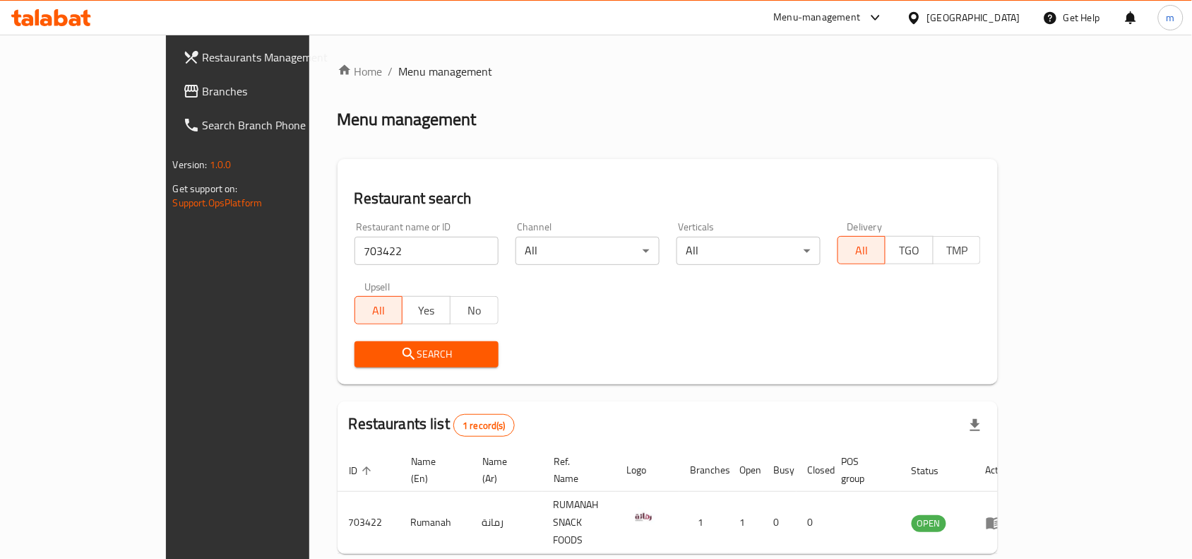
click at [203, 100] on span "Branches" at bounding box center [278, 91] width 151 height 17
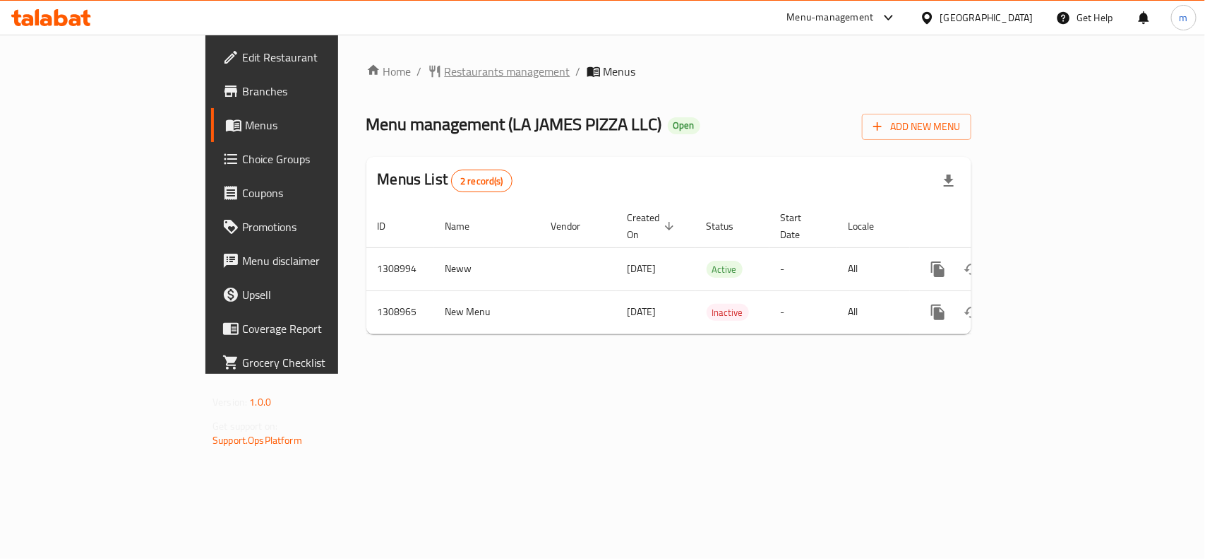
click at [445, 71] on span "Restaurants management" at bounding box center [508, 71] width 126 height 17
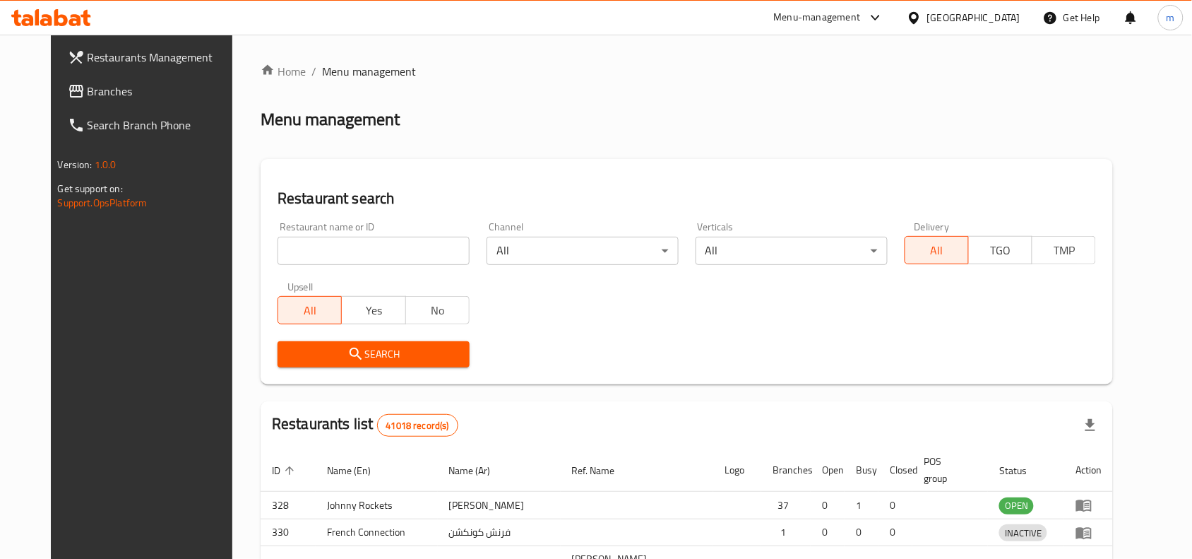
click at [260, 253] on div at bounding box center [596, 279] width 1192 height 559
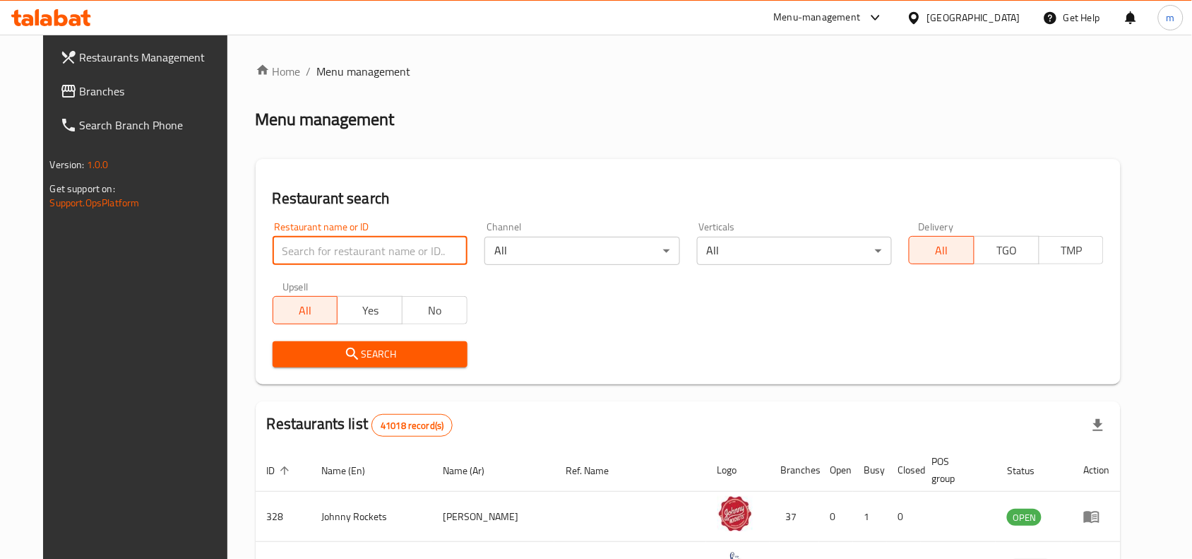
click at [273, 253] on input "search" at bounding box center [370, 251] width 195 height 28
paste input "705108"
type input "705108"
click button "Search" at bounding box center [370, 354] width 195 height 26
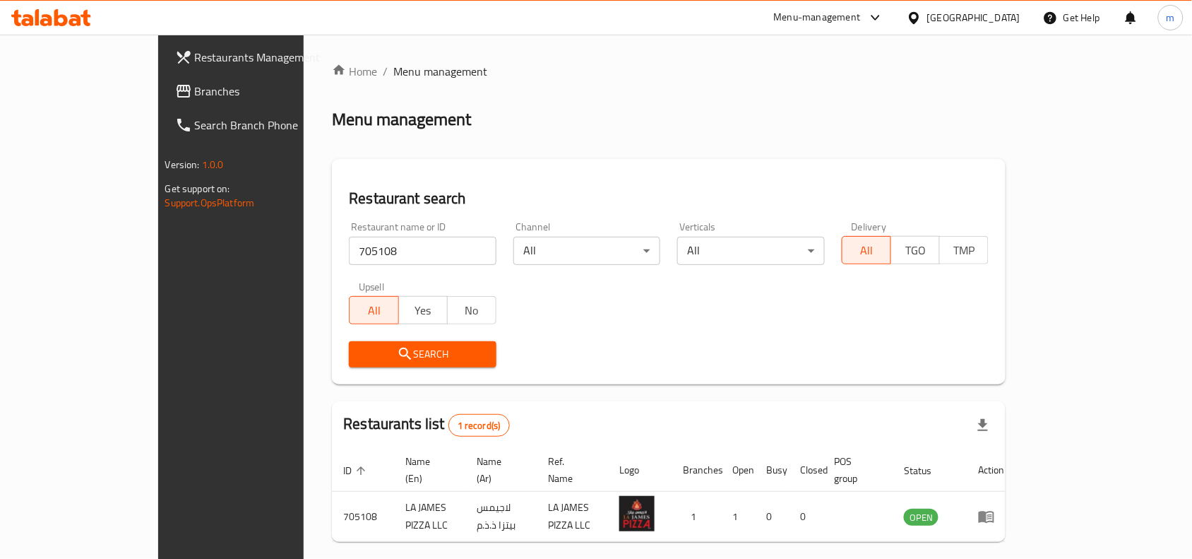
drag, startPoint x: 81, startPoint y: 93, endPoint x: 23, endPoint y: 115, distance: 62.6
click at [195, 93] on span "Branches" at bounding box center [270, 91] width 151 height 17
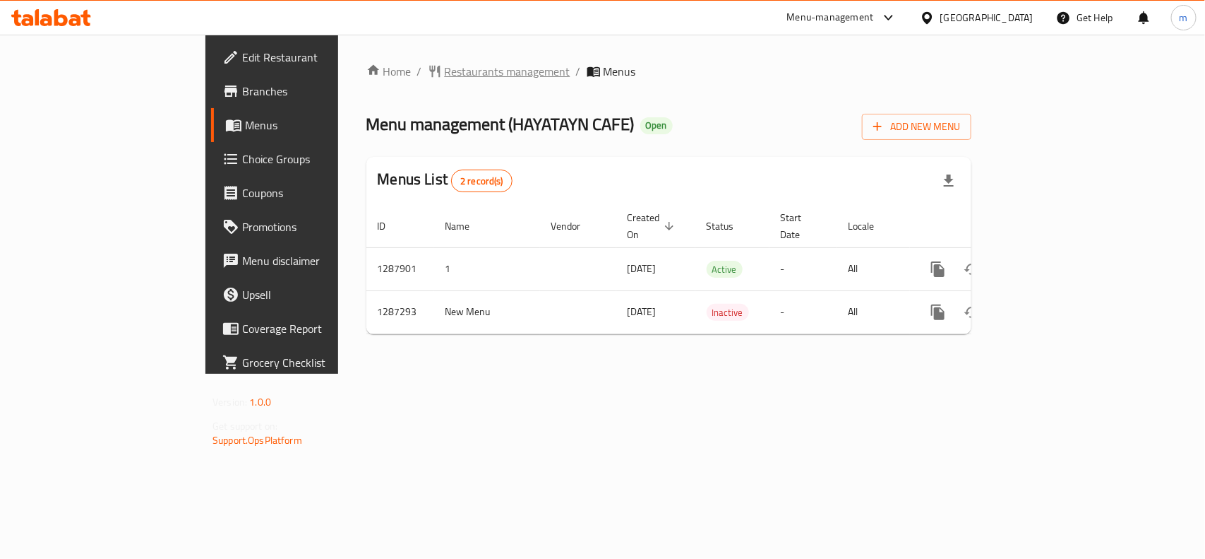
click at [445, 74] on span "Restaurants management" at bounding box center [508, 71] width 126 height 17
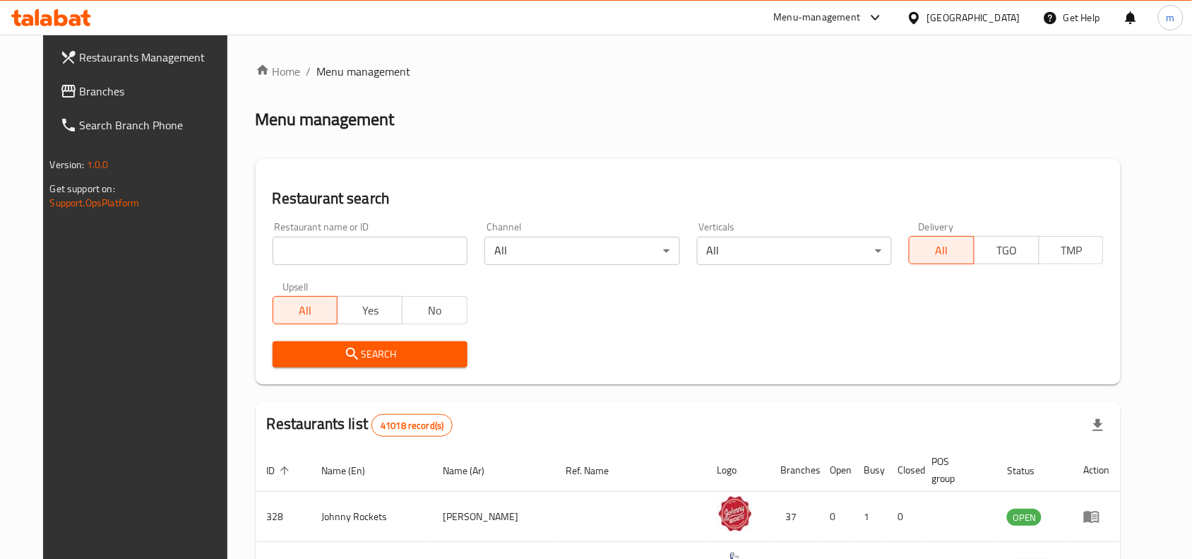
click at [89, 88] on span "Branches" at bounding box center [155, 91] width 151 height 17
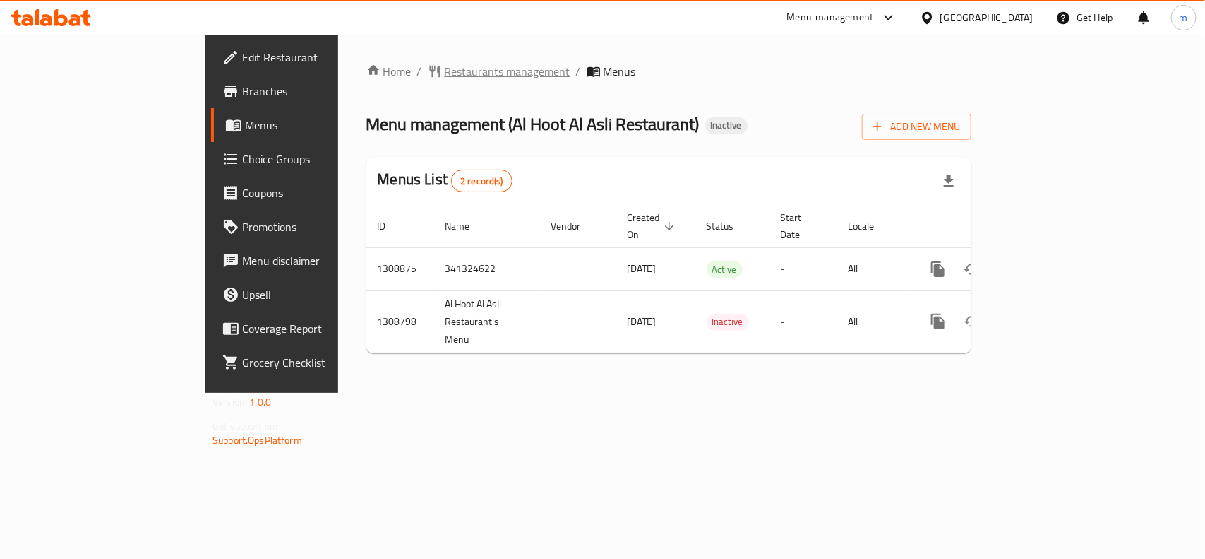
click at [445, 63] on span "Restaurants management" at bounding box center [508, 71] width 126 height 17
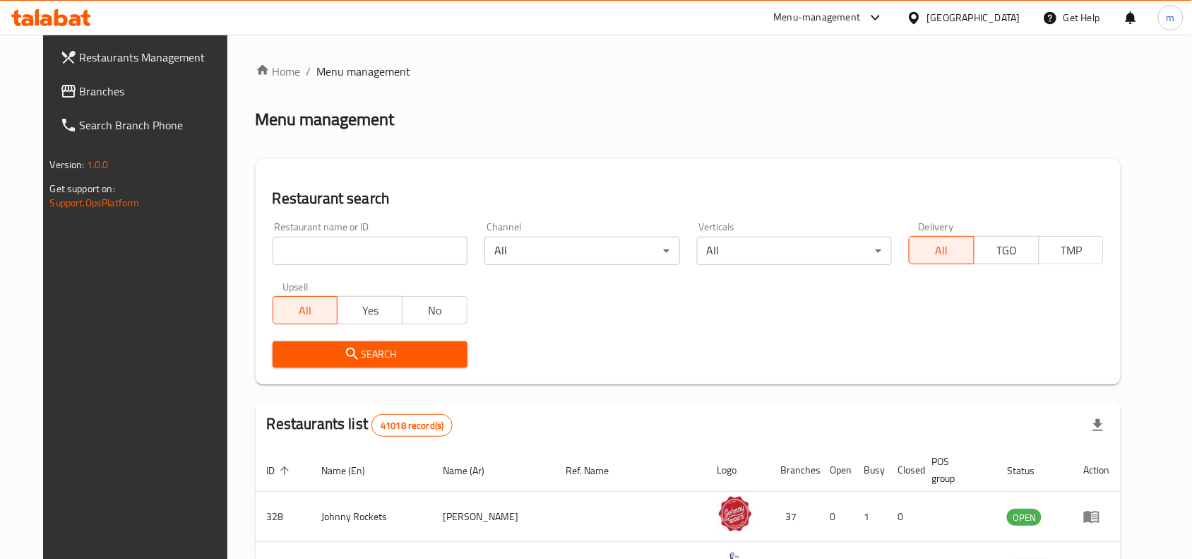
drag, startPoint x: 83, startPoint y: 97, endPoint x: 69, endPoint y: 102, distance: 14.3
click at [83, 97] on span "Branches" at bounding box center [155, 91] width 151 height 17
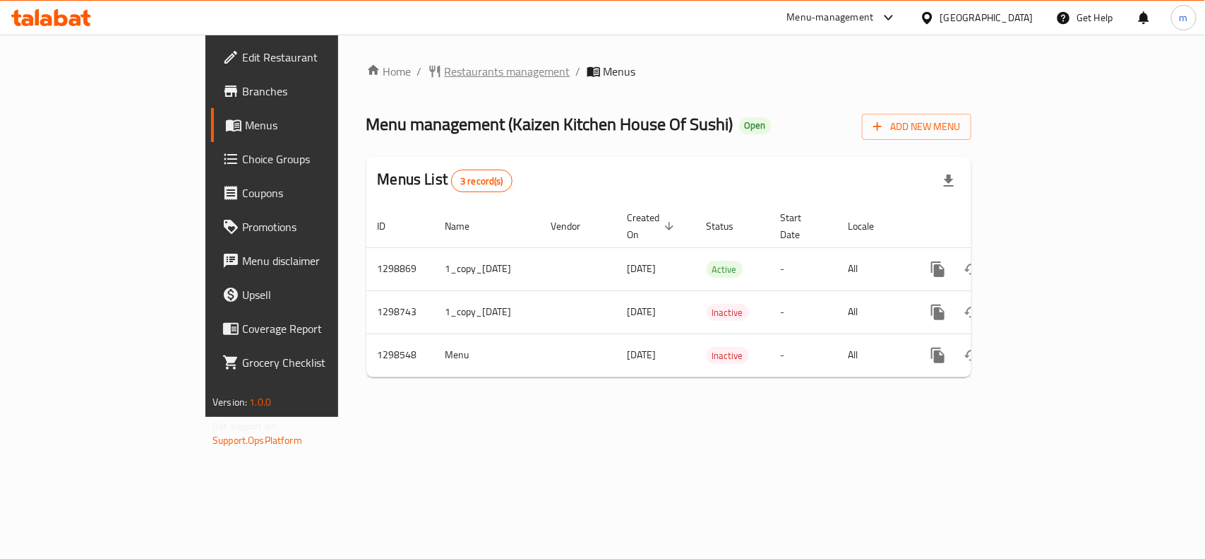
click at [445, 71] on span "Restaurants management" at bounding box center [508, 71] width 126 height 17
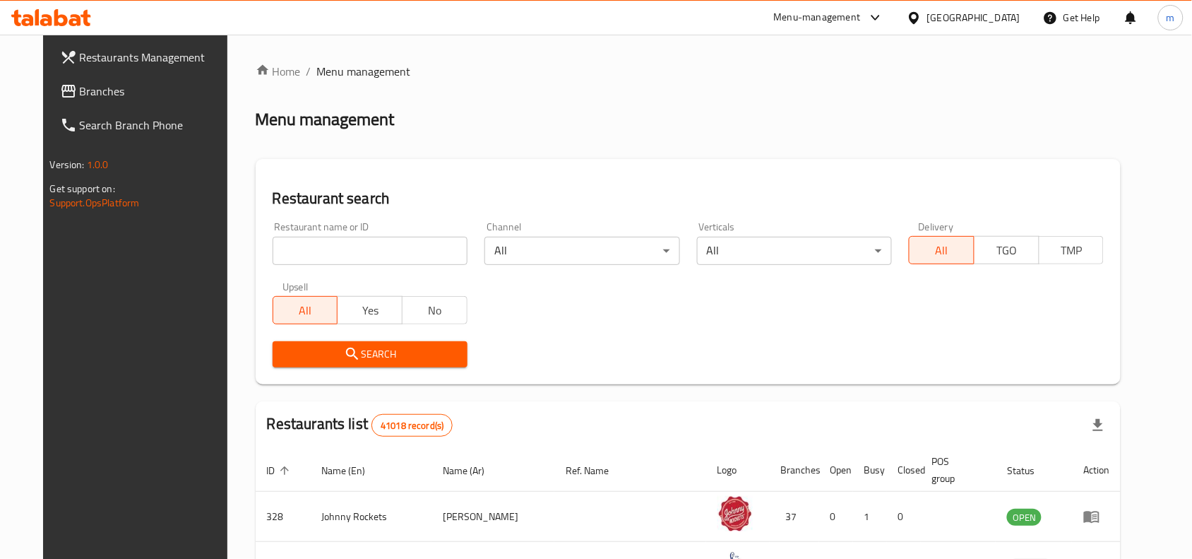
click at [274, 253] on input "search" at bounding box center [370, 251] width 195 height 28
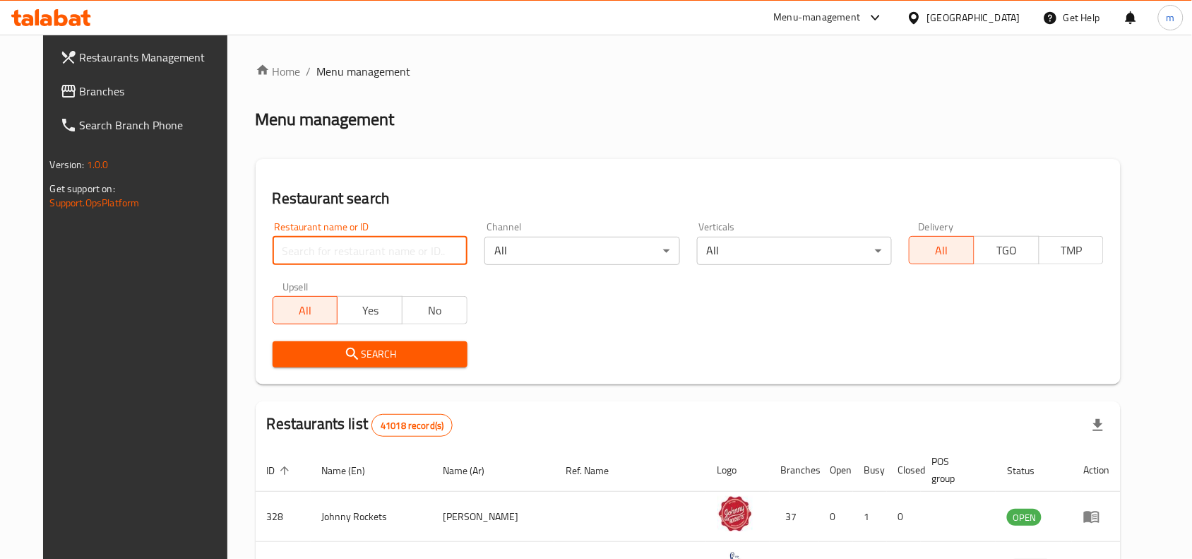
paste input "700974"
type input "700974"
click button "Search" at bounding box center [370, 354] width 195 height 26
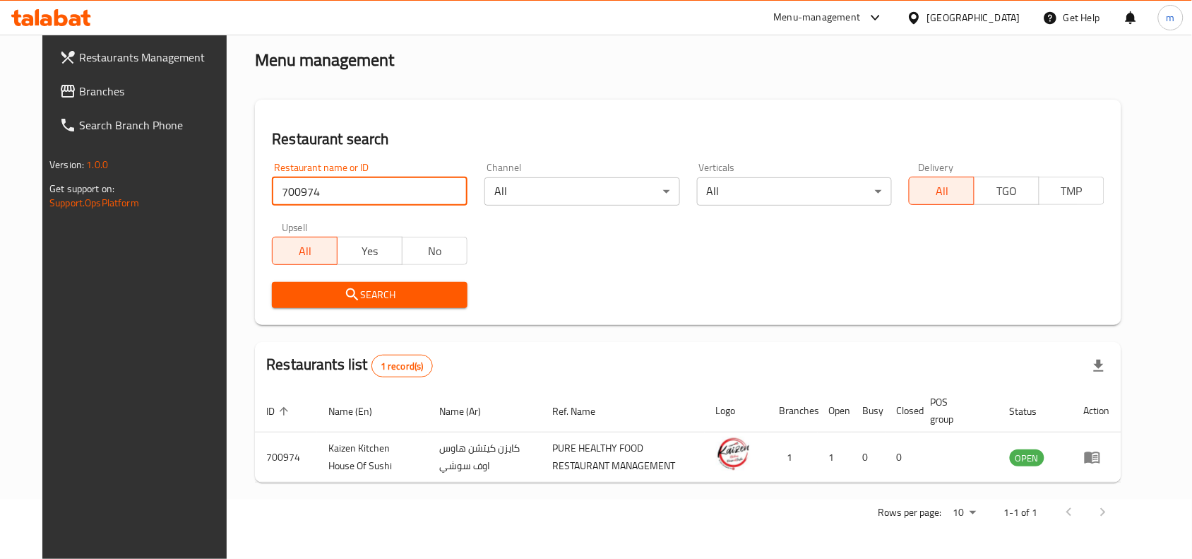
scroll to position [60, 0]
click at [924, 18] on div at bounding box center [917, 18] width 20 height 16
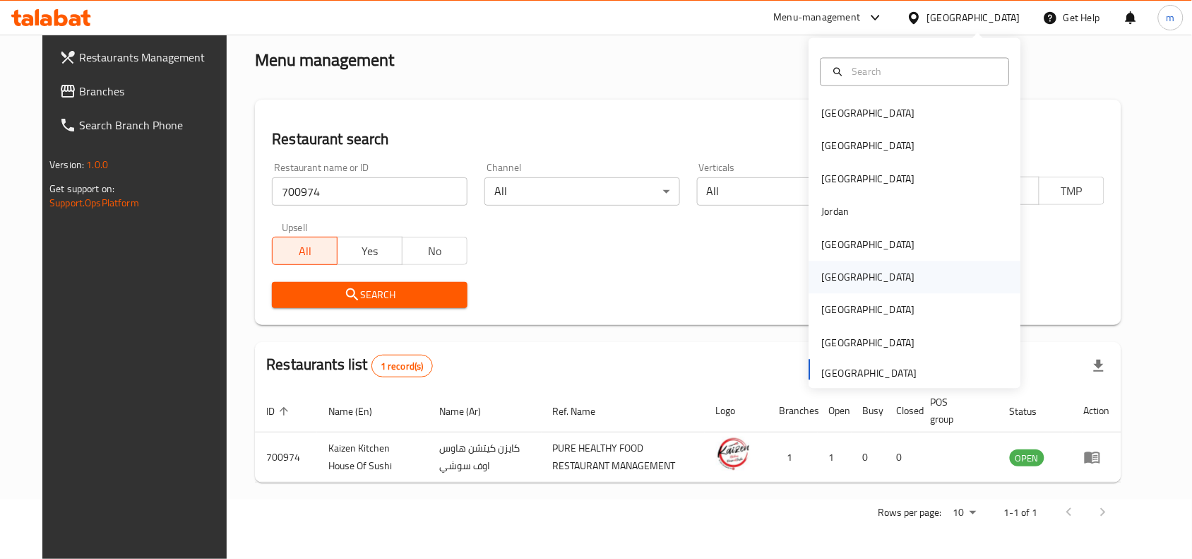
click at [822, 270] on div "[GEOGRAPHIC_DATA]" at bounding box center [868, 278] width 93 height 16
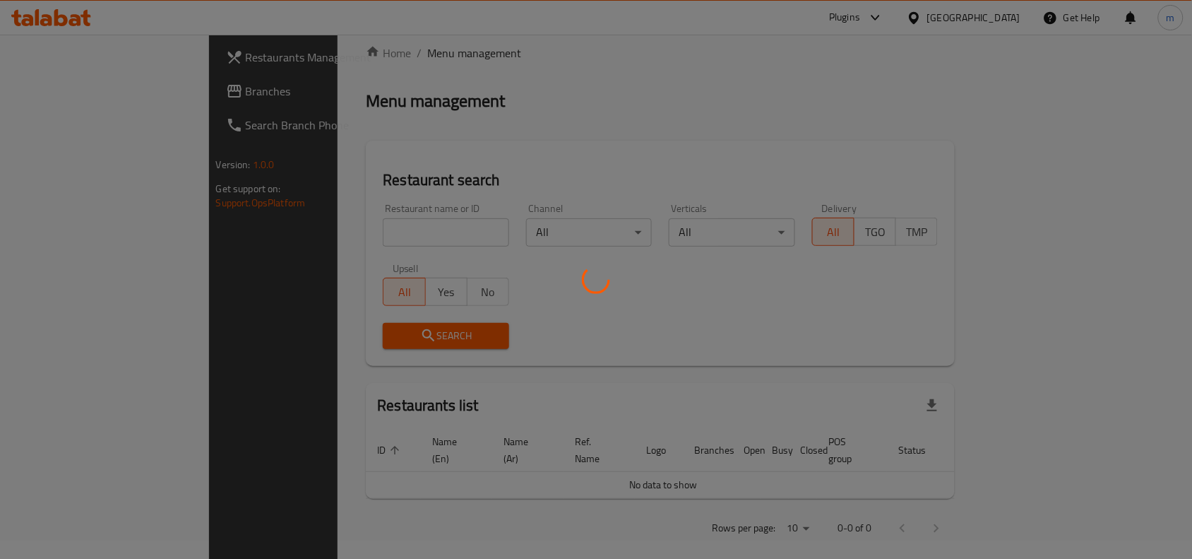
scroll to position [60, 0]
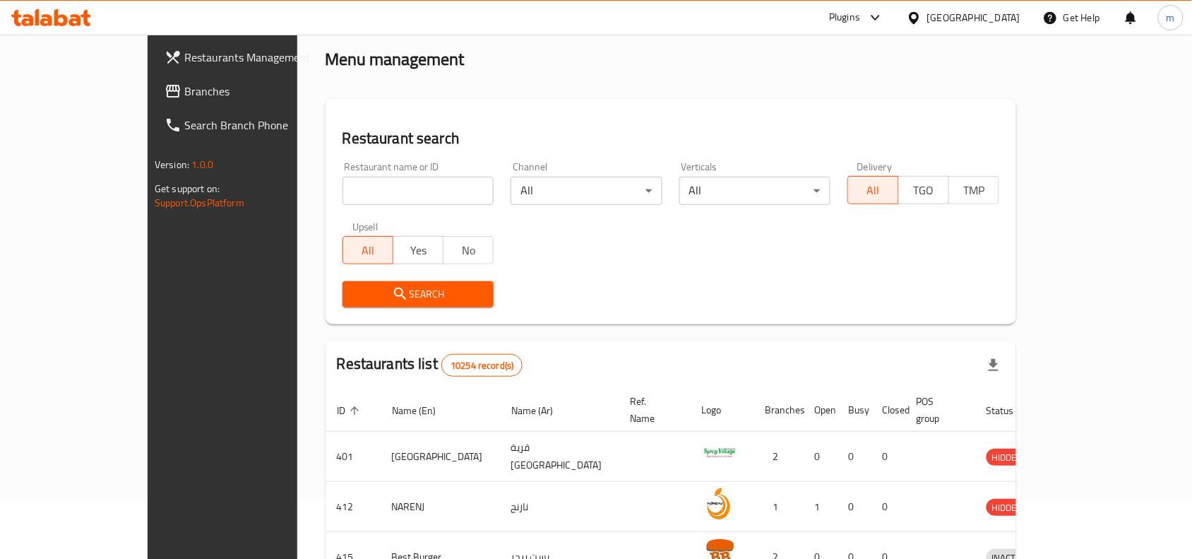
click at [184, 99] on span "Branches" at bounding box center [259, 91] width 151 height 17
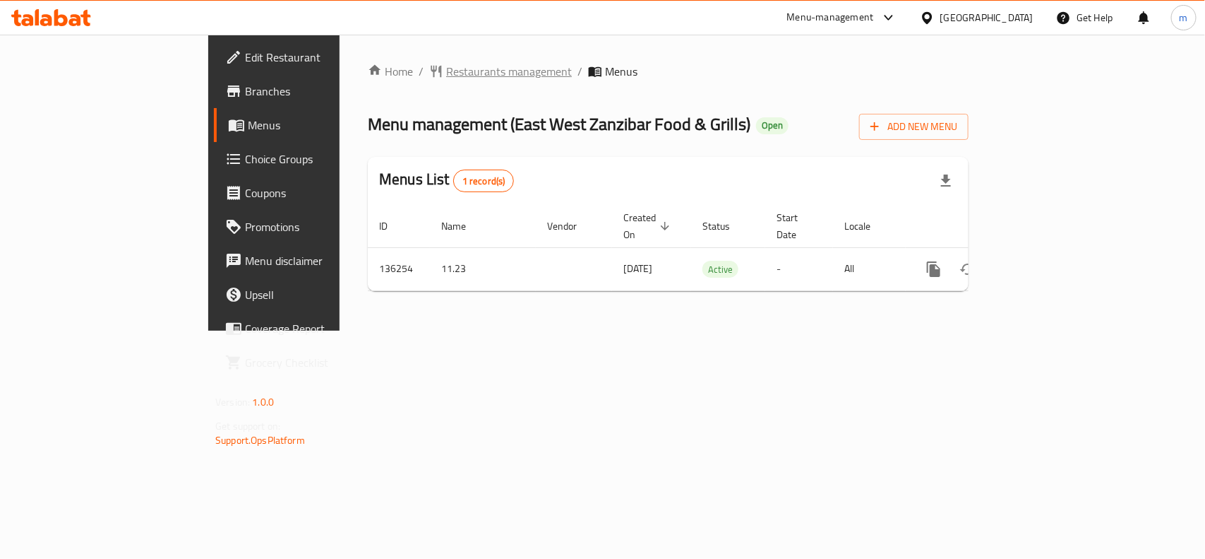
click at [446, 65] on span "Restaurants management" at bounding box center [509, 71] width 126 height 17
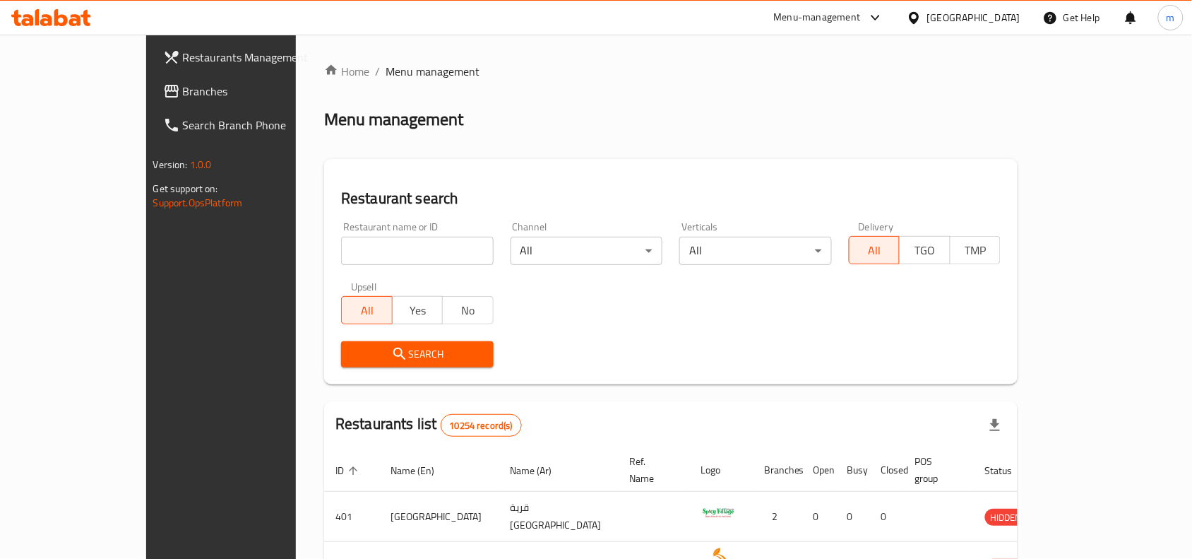
click at [341, 245] on input "search" at bounding box center [417, 251] width 153 height 28
paste input "611118"
type input "611118"
click button "Search" at bounding box center [417, 354] width 153 height 26
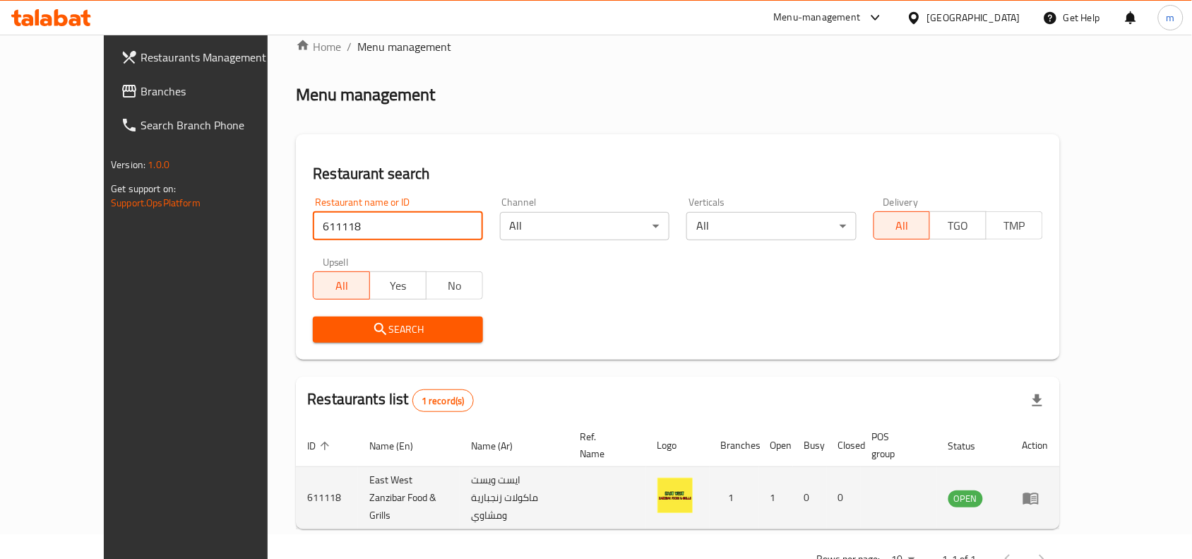
scroll to position [44, 0]
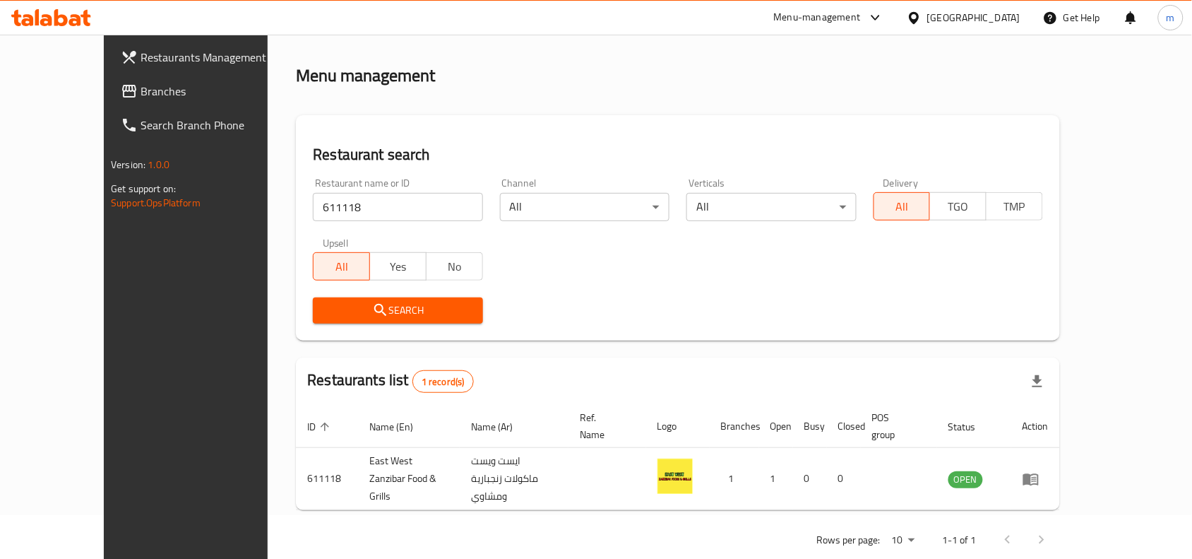
click at [919, 19] on icon at bounding box center [914, 17] width 10 height 12
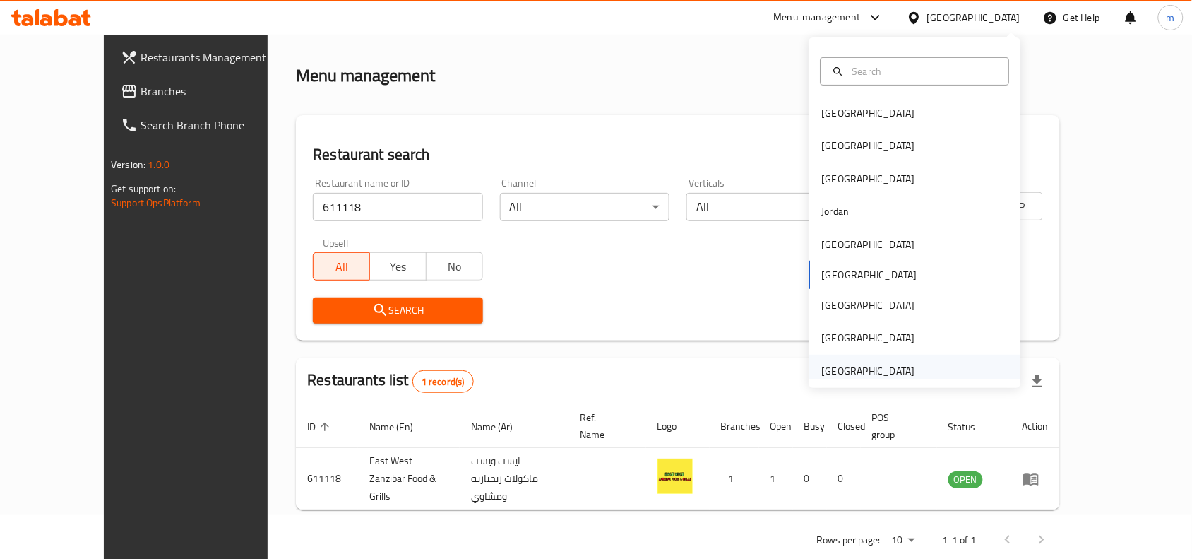
click at [862, 363] on div "[GEOGRAPHIC_DATA]" at bounding box center [868, 371] width 93 height 16
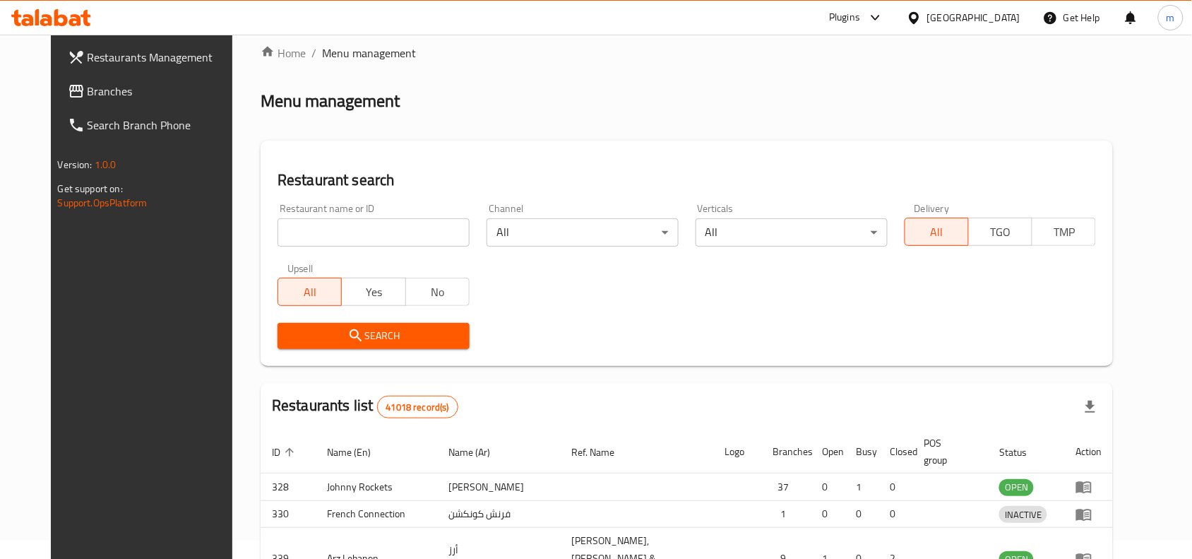
scroll to position [44, 0]
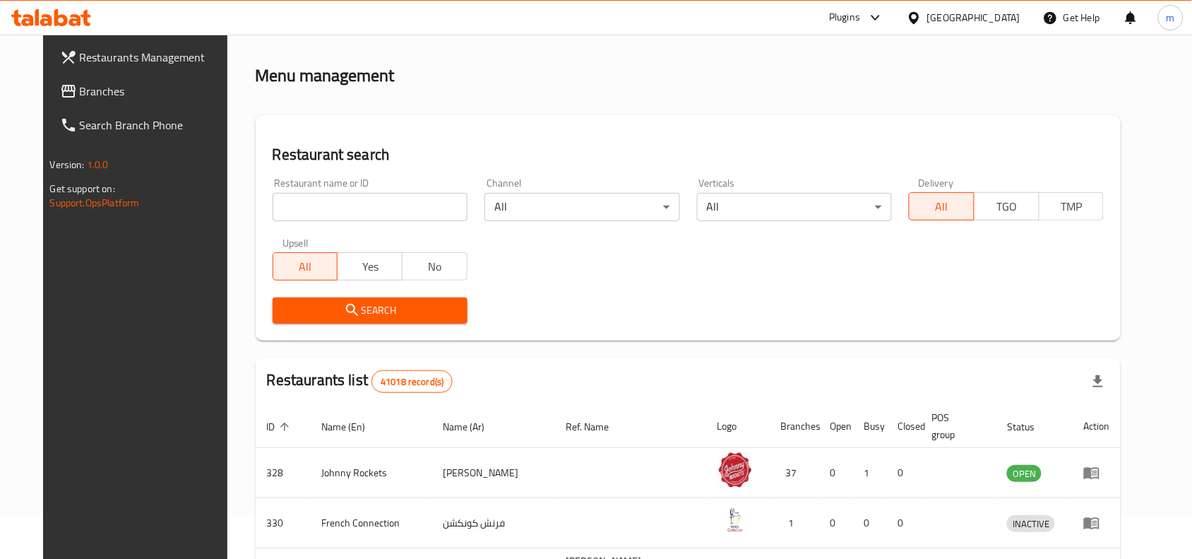
click at [81, 96] on span "Branches" at bounding box center [155, 91] width 151 height 17
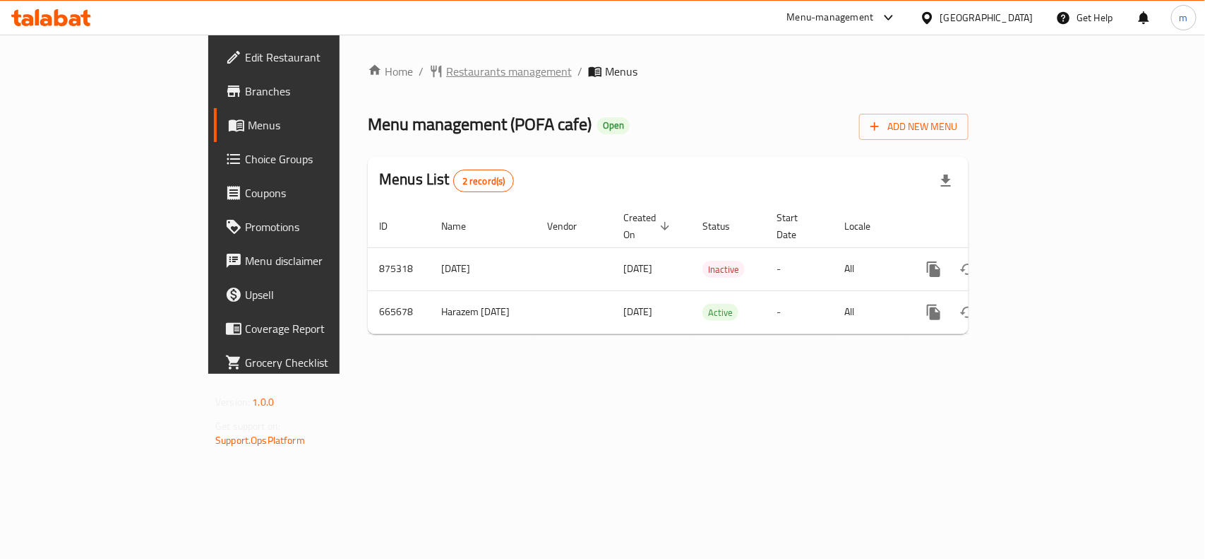
click at [446, 78] on span "Restaurants management" at bounding box center [509, 71] width 126 height 17
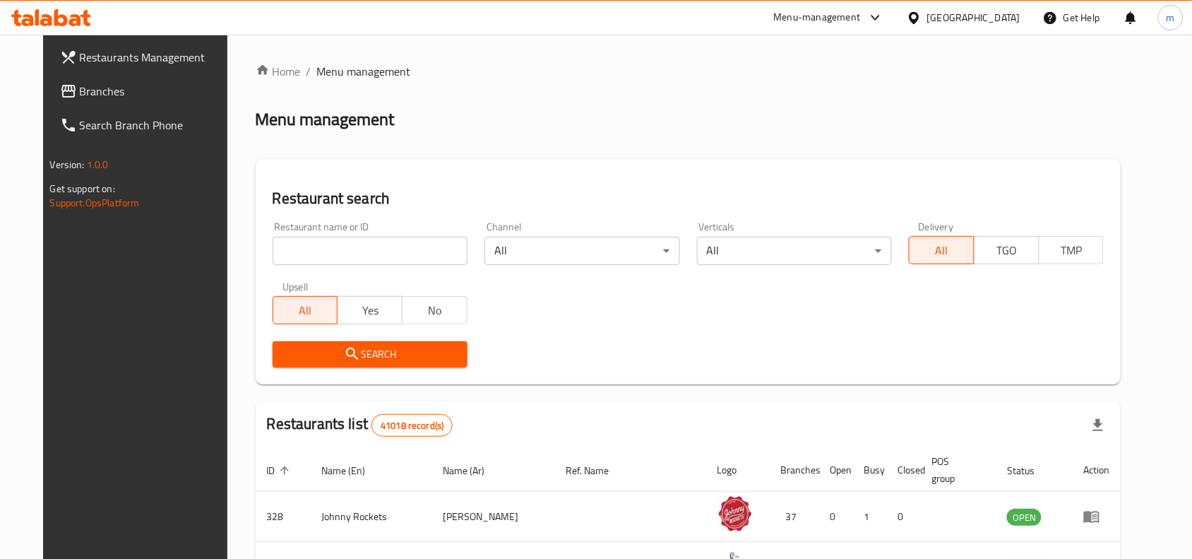
click at [284, 242] on input "search" at bounding box center [370, 251] width 195 height 28
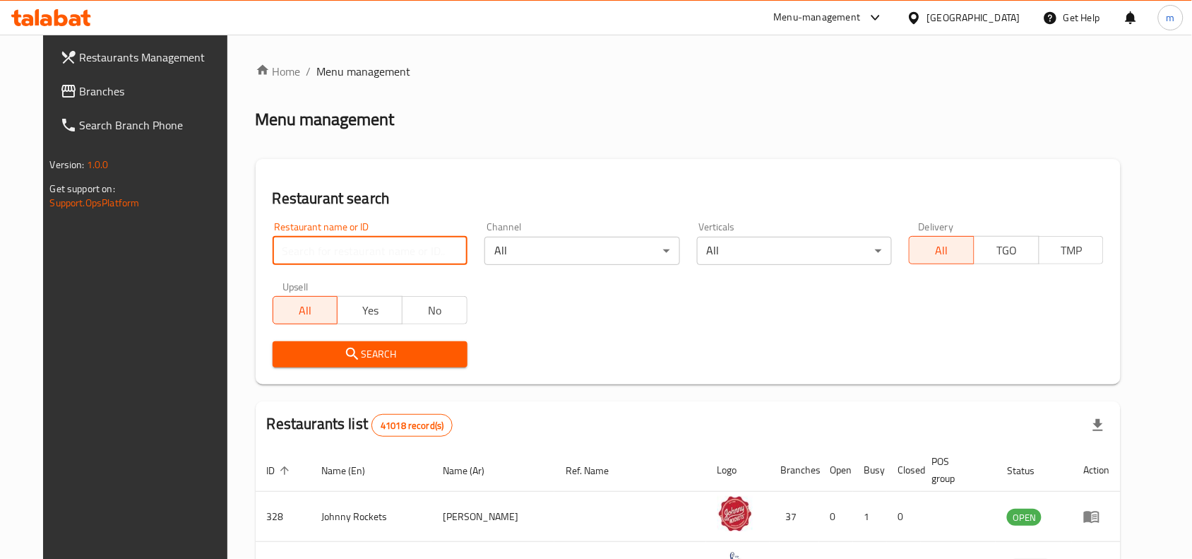
paste input "642082"
type input "642082"
click button "Search" at bounding box center [370, 354] width 195 height 26
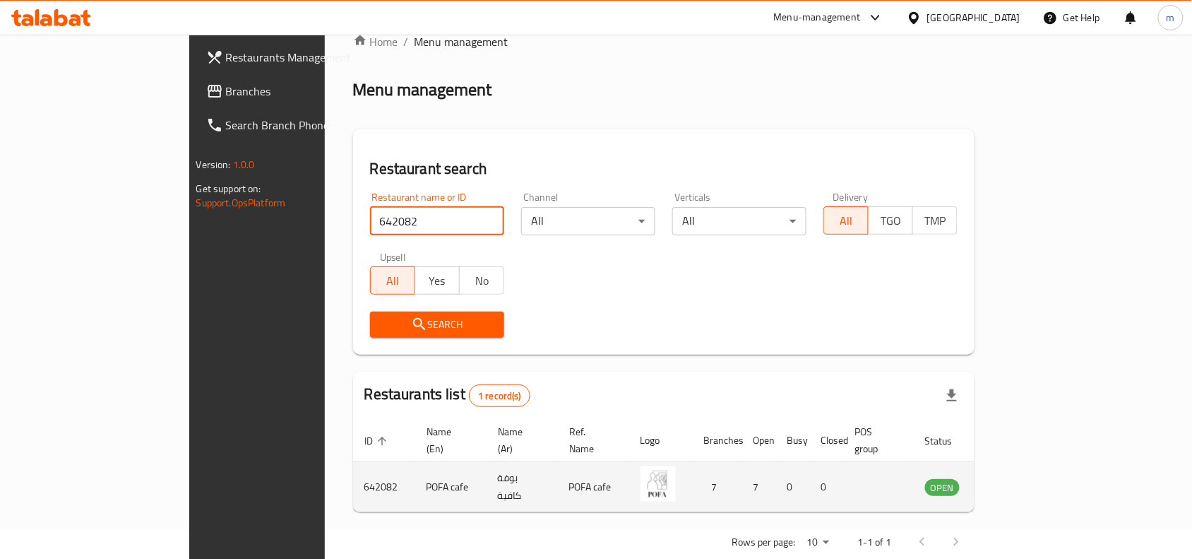
scroll to position [44, 0]
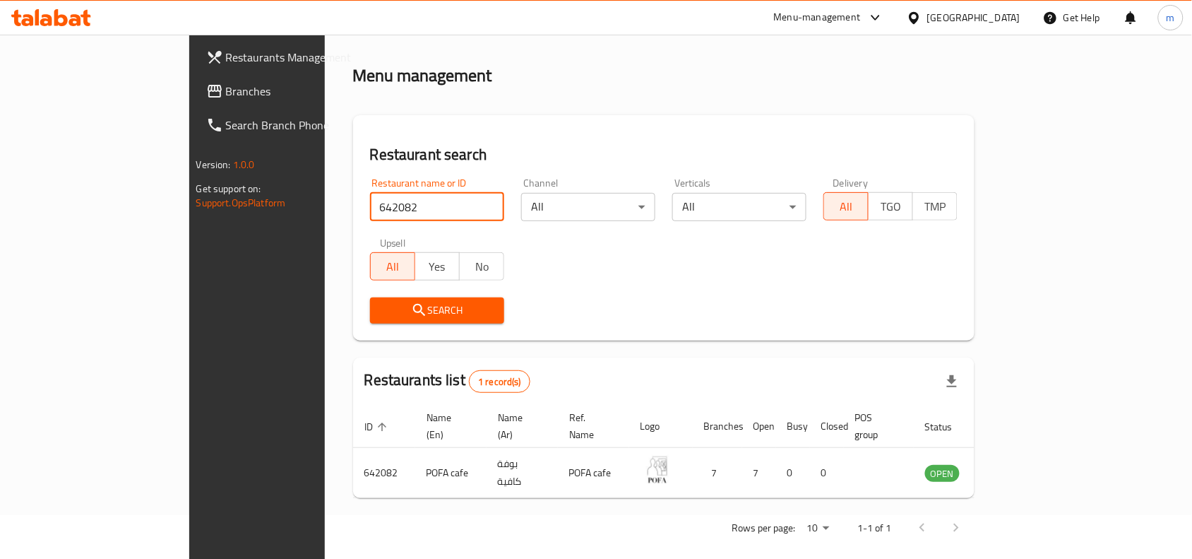
click at [944, 18] on div "[GEOGRAPHIC_DATA]" at bounding box center [973, 18] width 93 height 16
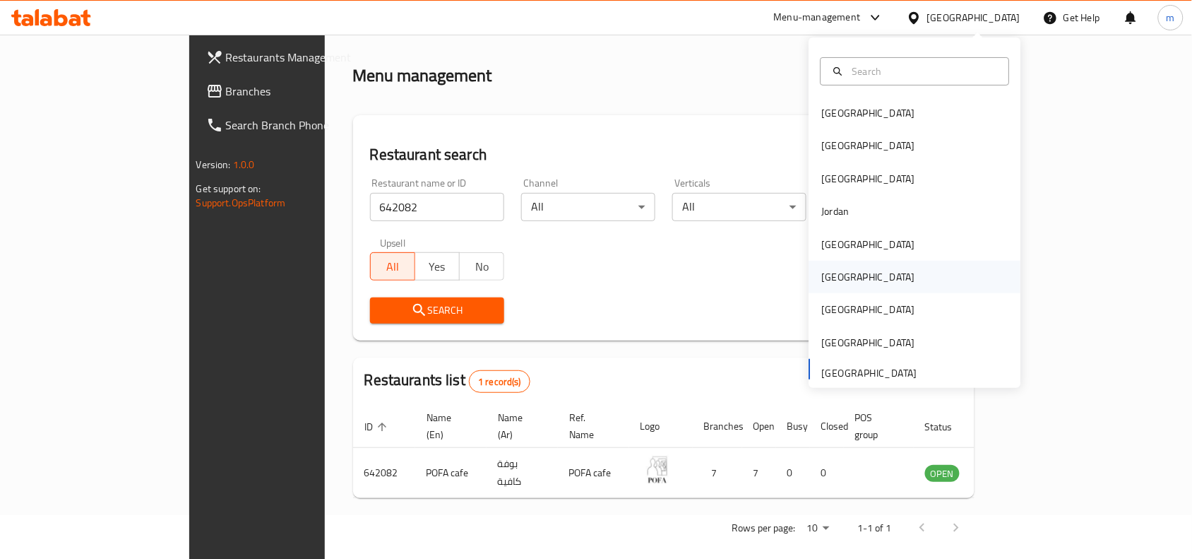
click at [823, 280] on div "[GEOGRAPHIC_DATA]" at bounding box center [868, 277] width 93 height 16
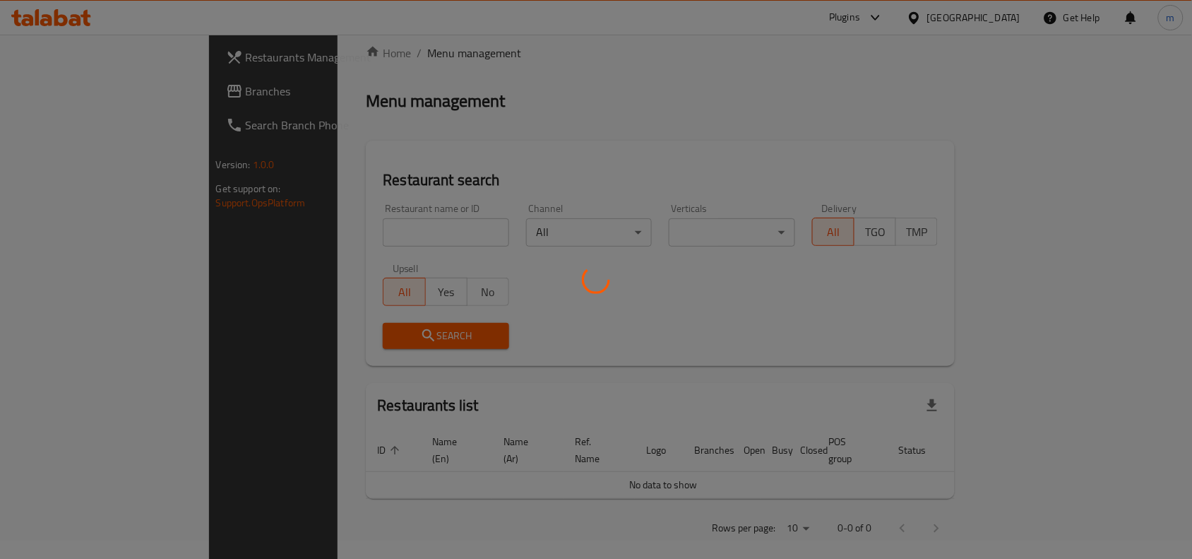
scroll to position [44, 0]
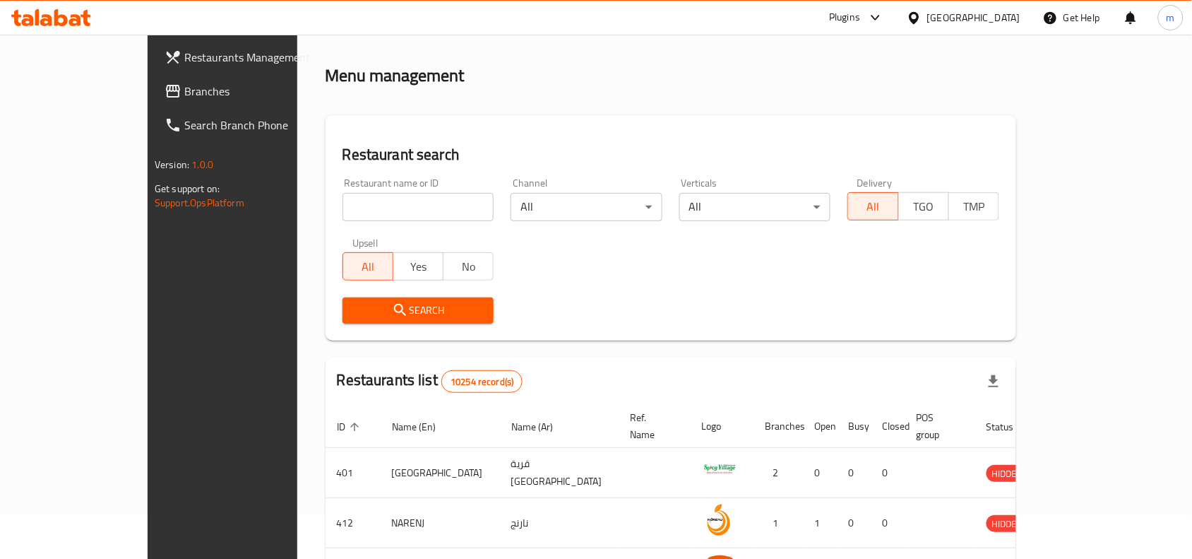
drag, startPoint x: 90, startPoint y: 96, endPoint x: 95, endPoint y: 136, distance: 39.9
click at [184, 96] on span "Branches" at bounding box center [259, 91] width 151 height 17
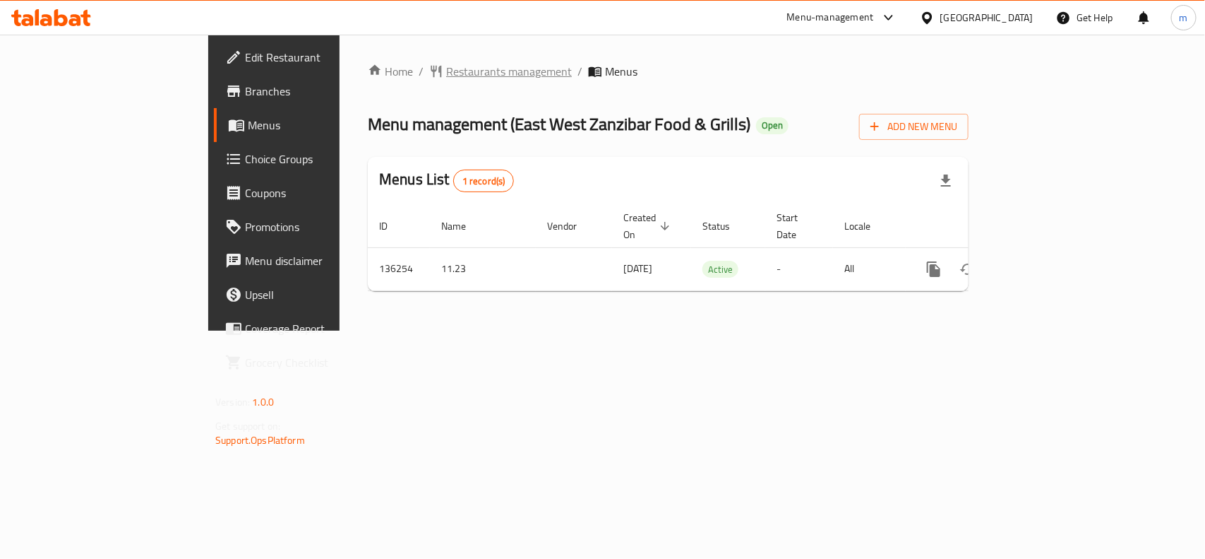
click at [446, 78] on span "Restaurants management" at bounding box center [509, 71] width 126 height 17
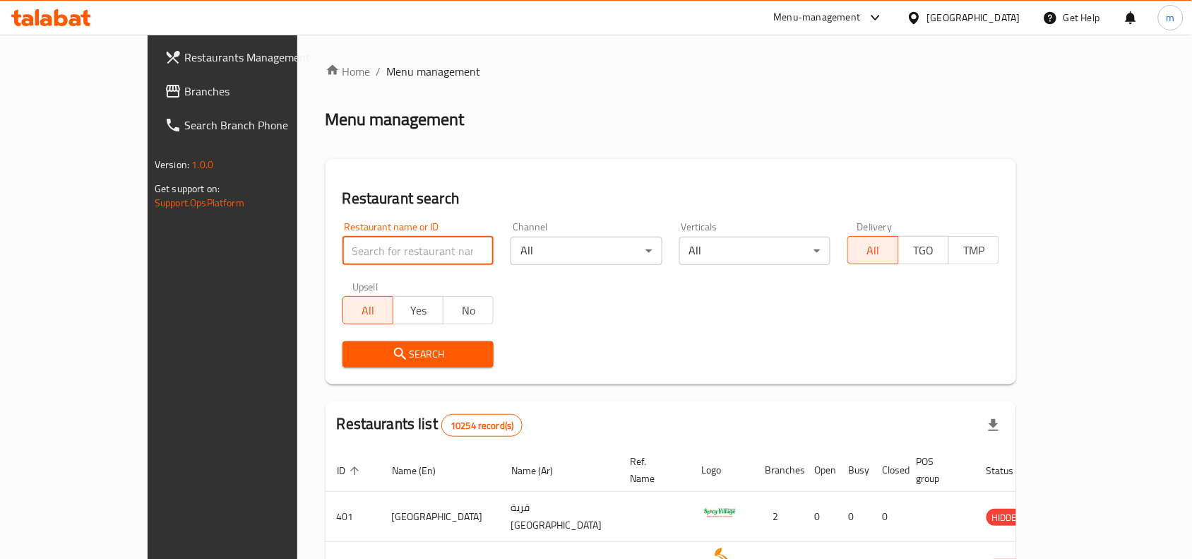
click at [445, 262] on input "search" at bounding box center [418, 251] width 152 height 28
paste input "611118"
type input "611118"
click button "Search" at bounding box center [418, 354] width 152 height 26
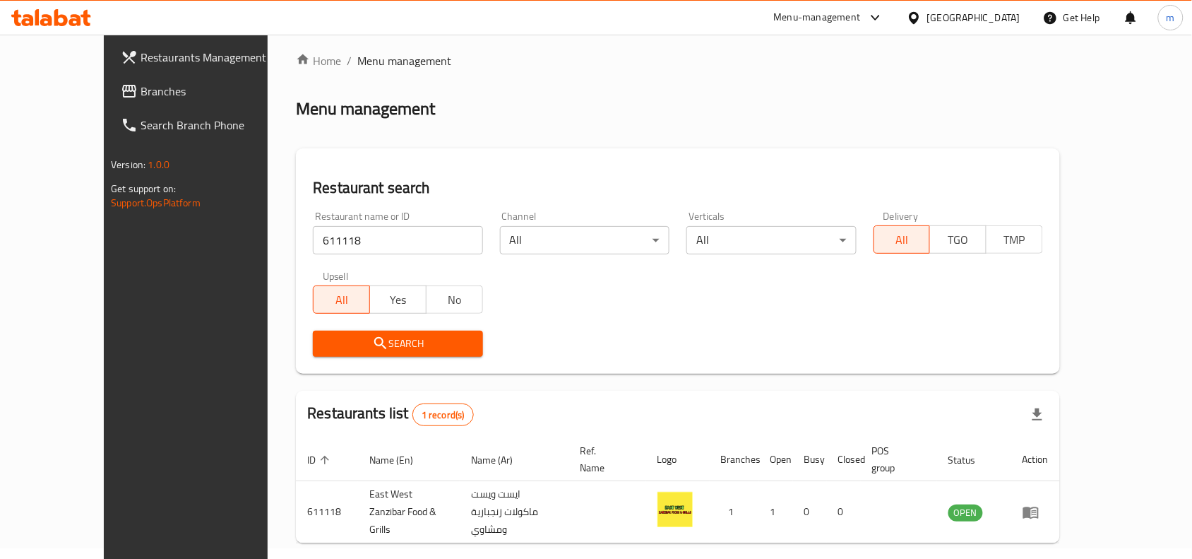
scroll to position [44, 0]
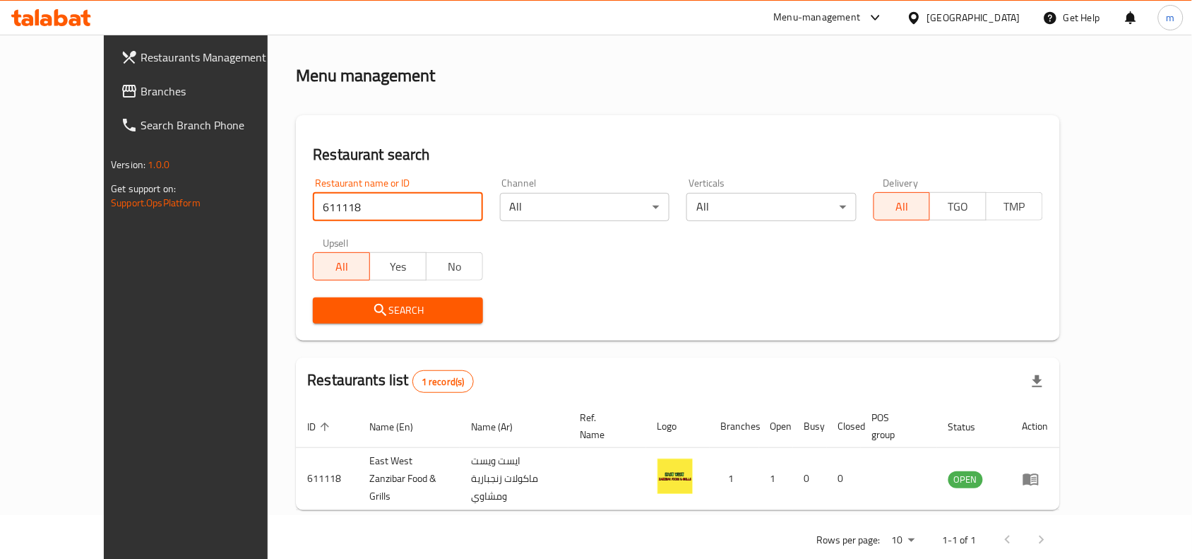
click at [922, 15] on icon at bounding box center [914, 18] width 15 height 15
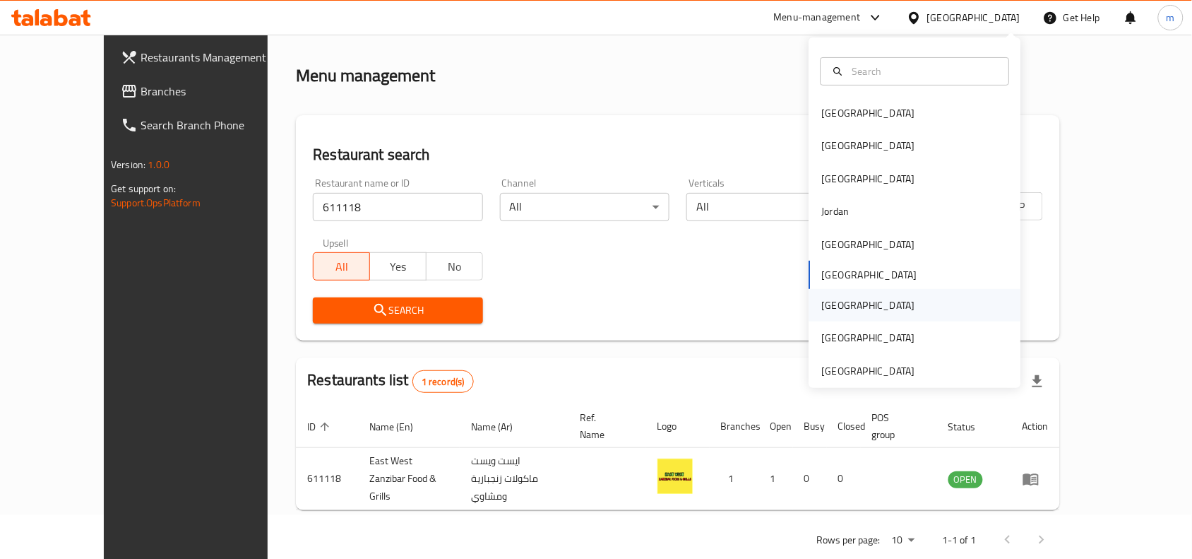
click at [849, 306] on div "[GEOGRAPHIC_DATA]" at bounding box center [915, 305] width 212 height 32
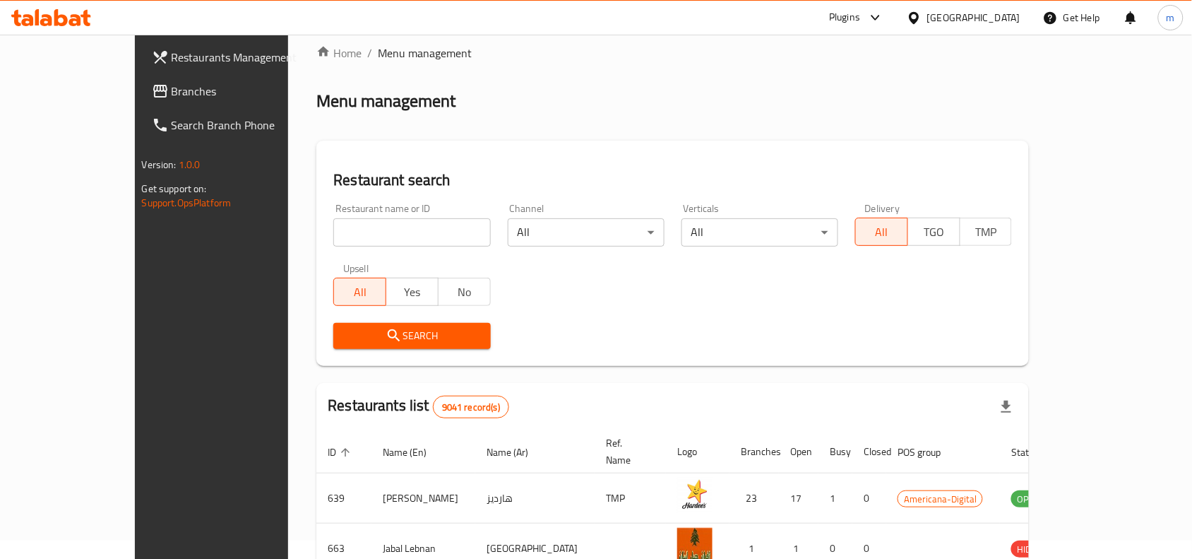
scroll to position [44, 0]
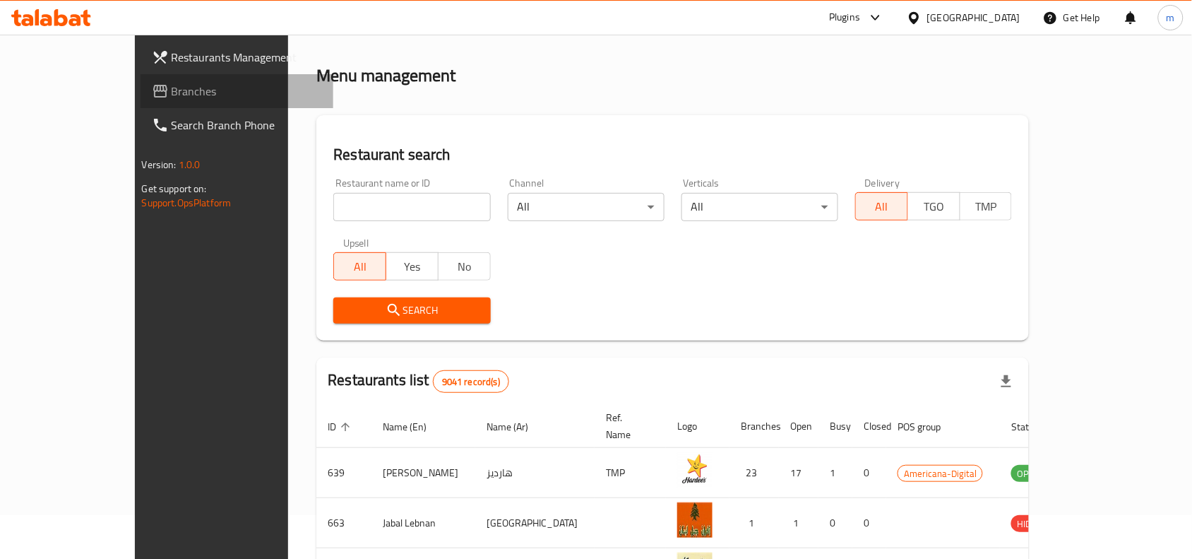
click at [172, 93] on span "Branches" at bounding box center [247, 91] width 151 height 17
